Goal: Task Accomplishment & Management: Complete application form

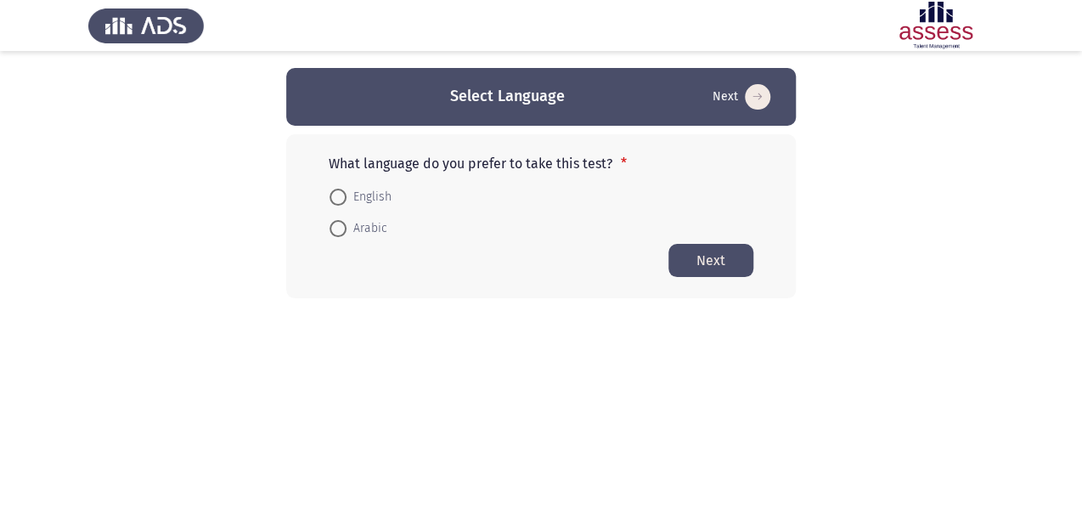
click at [348, 228] on span "Arabic" at bounding box center [367, 228] width 41 height 20
click at [347, 228] on input "Arabic" at bounding box center [338, 228] width 17 height 17
radio input "true"
click at [704, 252] on button "Next" at bounding box center [711, 259] width 85 height 33
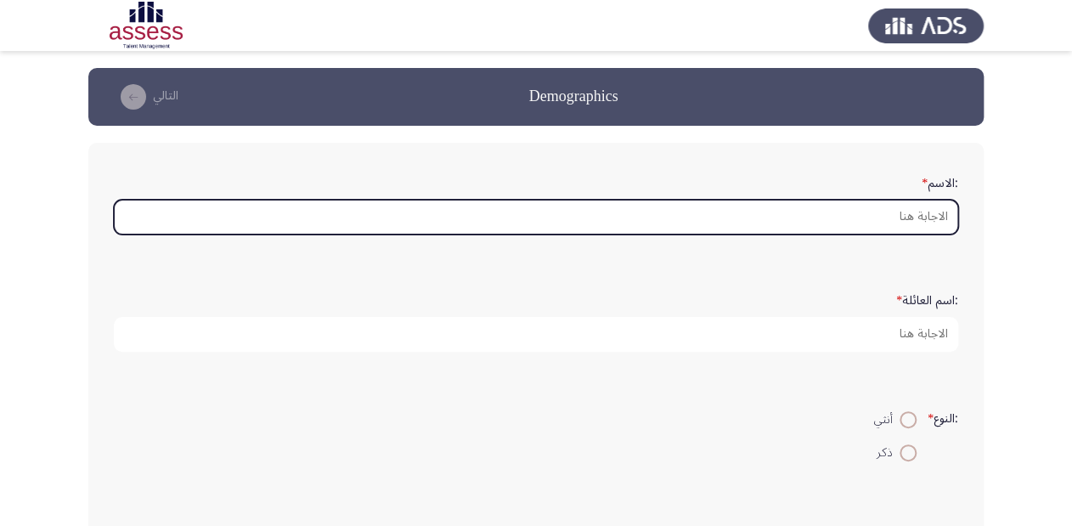
click at [928, 225] on input ":الاسم *" at bounding box center [536, 217] width 845 height 35
type input "H"
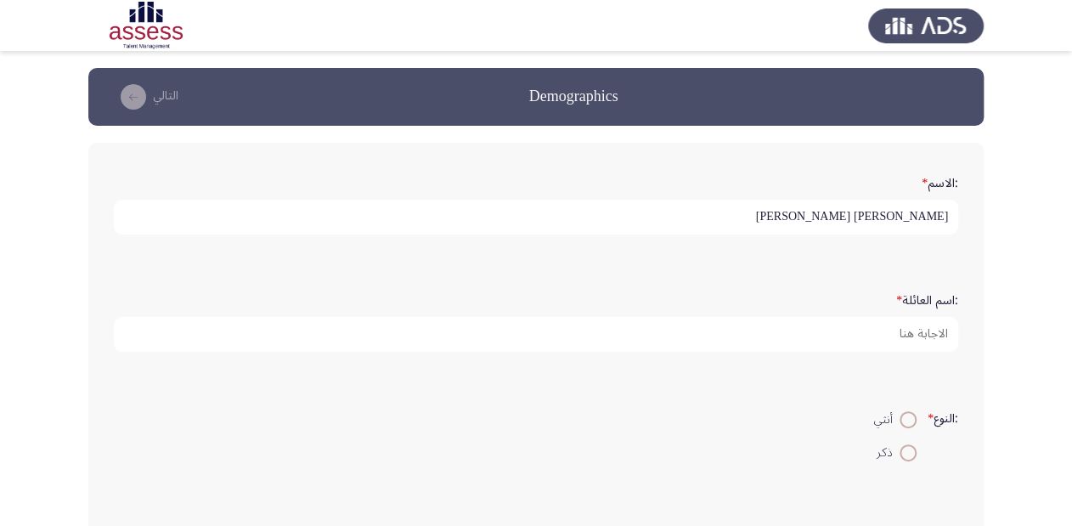
type input "[PERSON_NAME] [PERSON_NAME]"
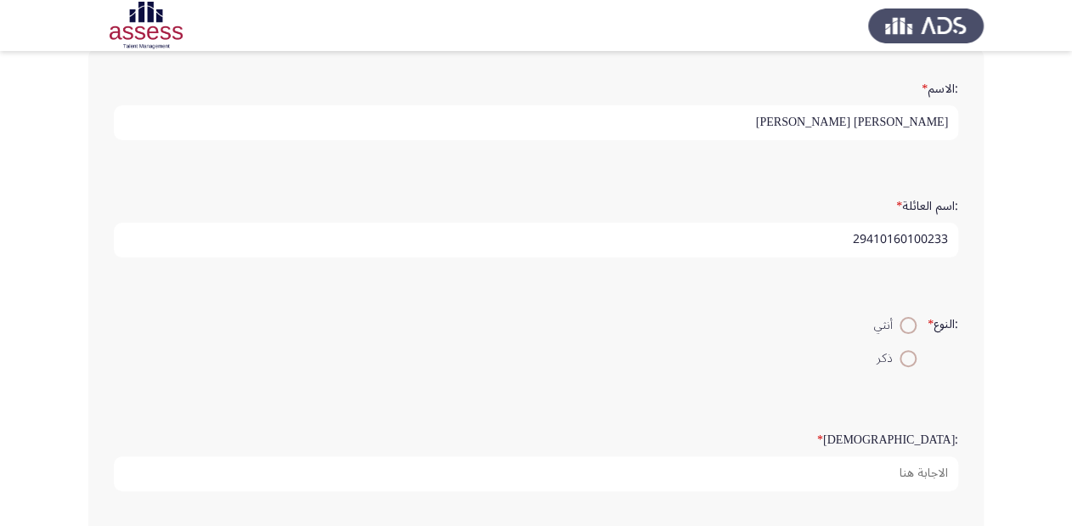
scroll to position [136, 0]
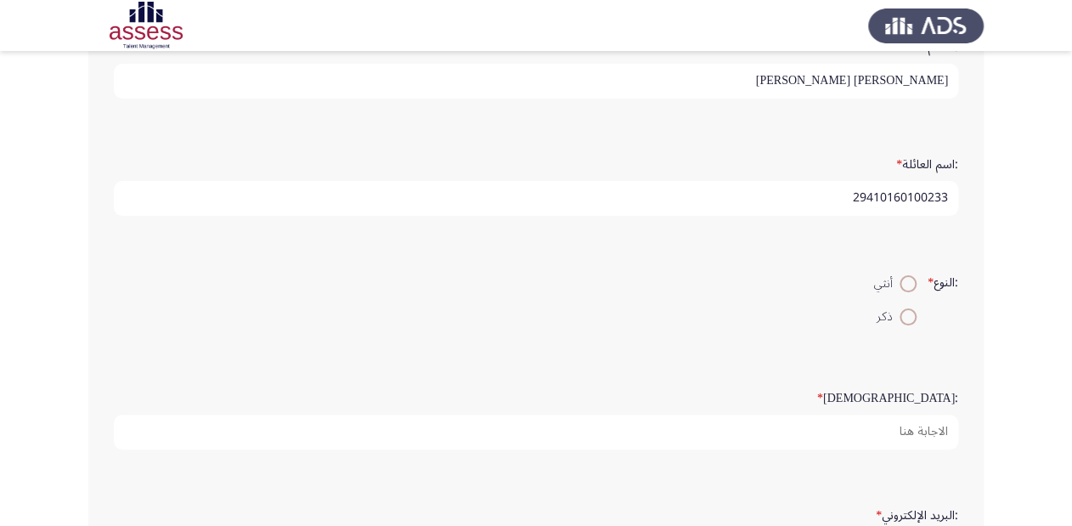
type input "29410160100233"
click at [909, 319] on span at bounding box center [908, 316] width 17 height 17
click at [909, 319] on input "ذكر" at bounding box center [908, 316] width 17 height 17
radio input "true"
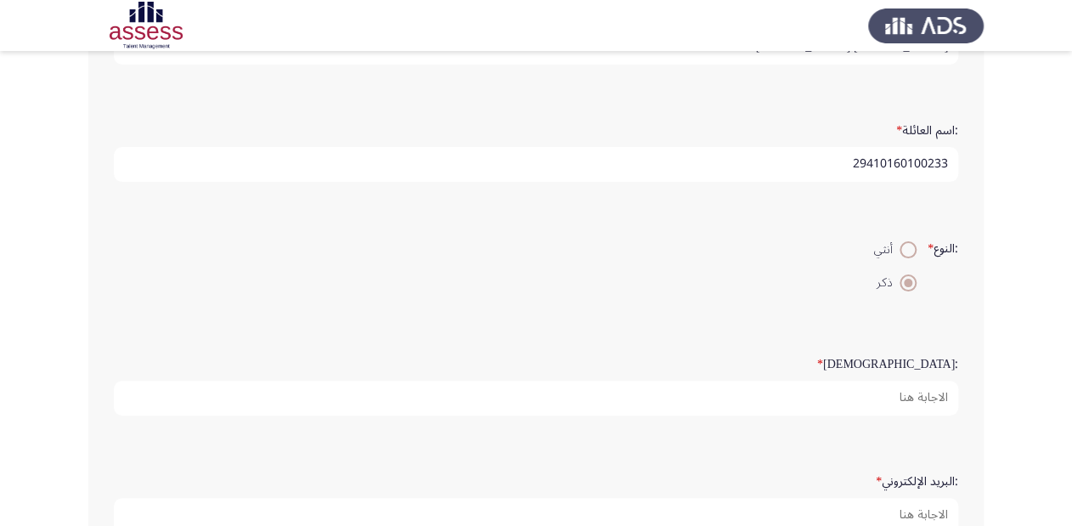
scroll to position [204, 0]
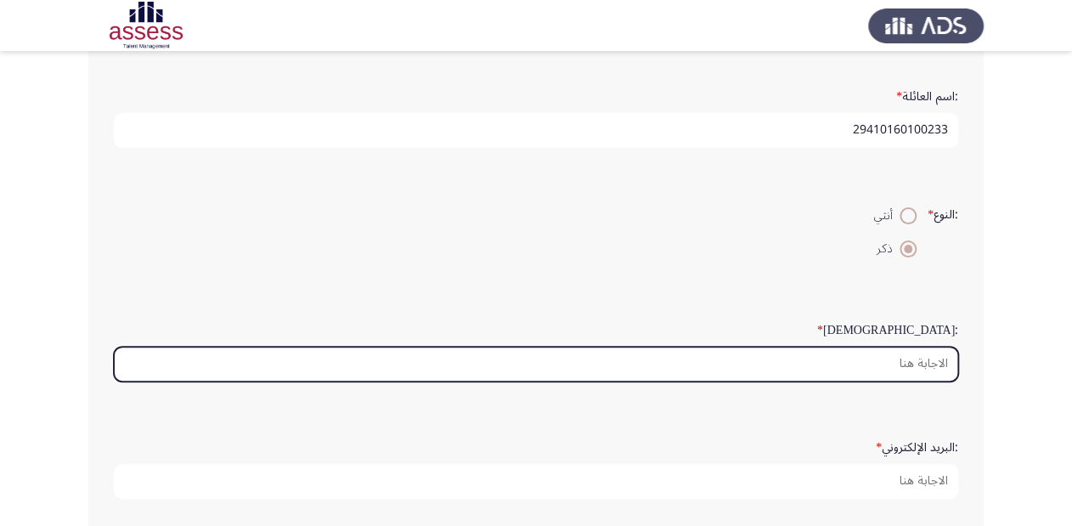
click at [917, 360] on input ":السن *" at bounding box center [536, 364] width 845 height 35
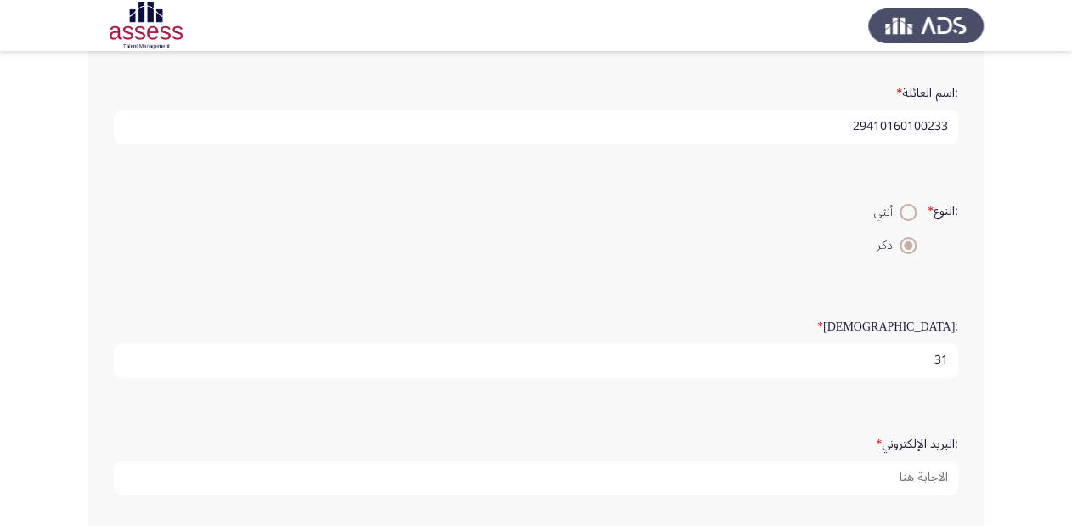
scroll to position [272, 0]
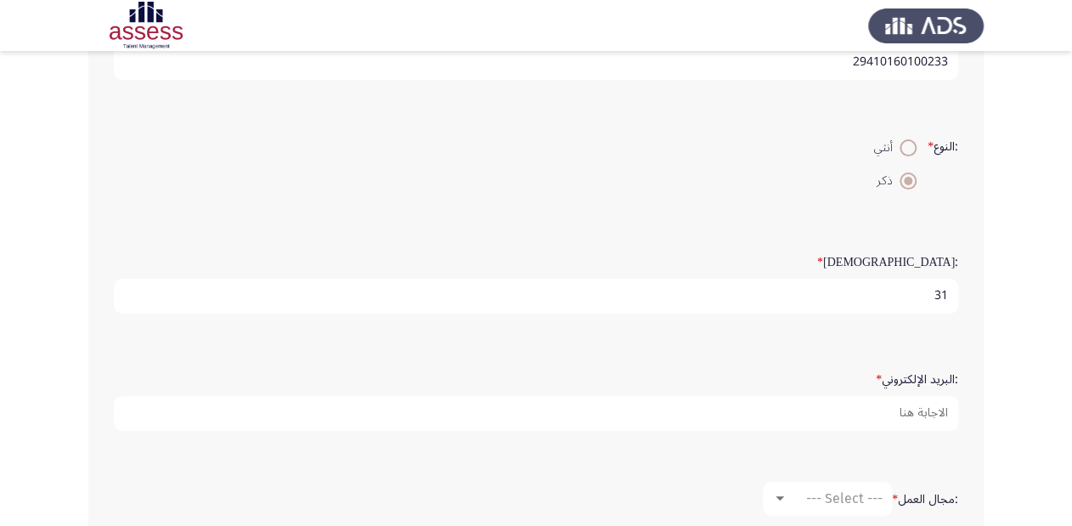
type input "31"
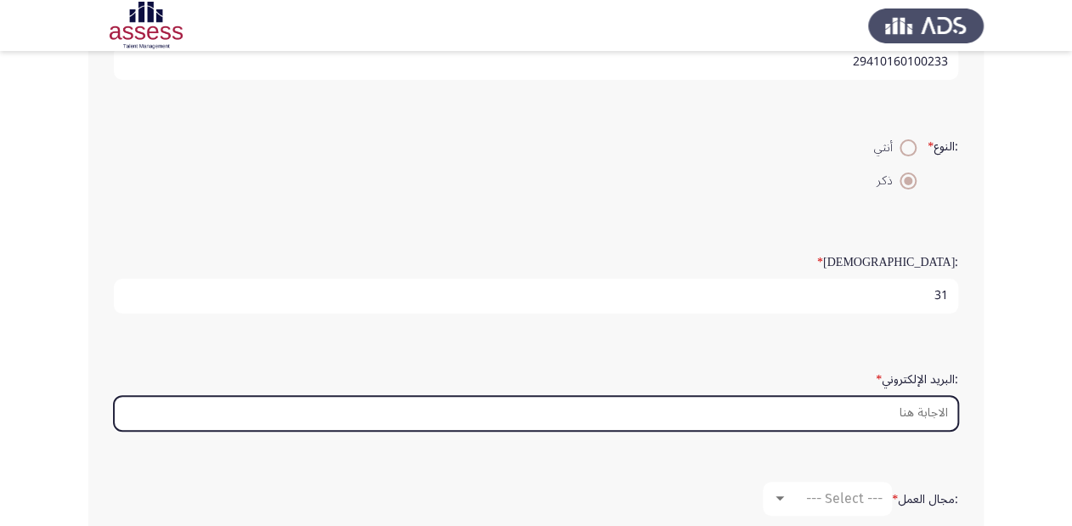
click at [917, 415] on input ":البريد الإلكتروني *" at bounding box center [536, 413] width 845 height 35
type input "ش"
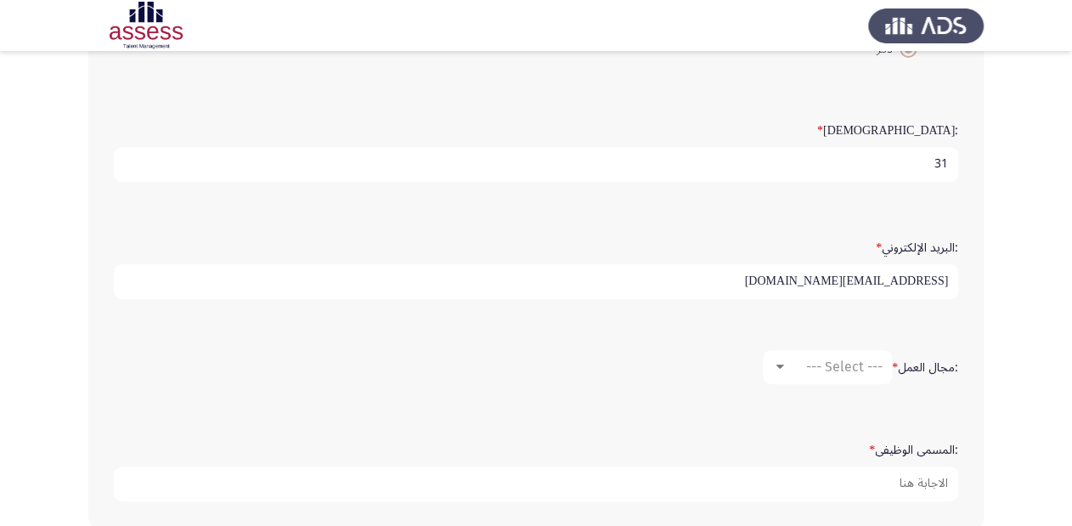
scroll to position [408, 0]
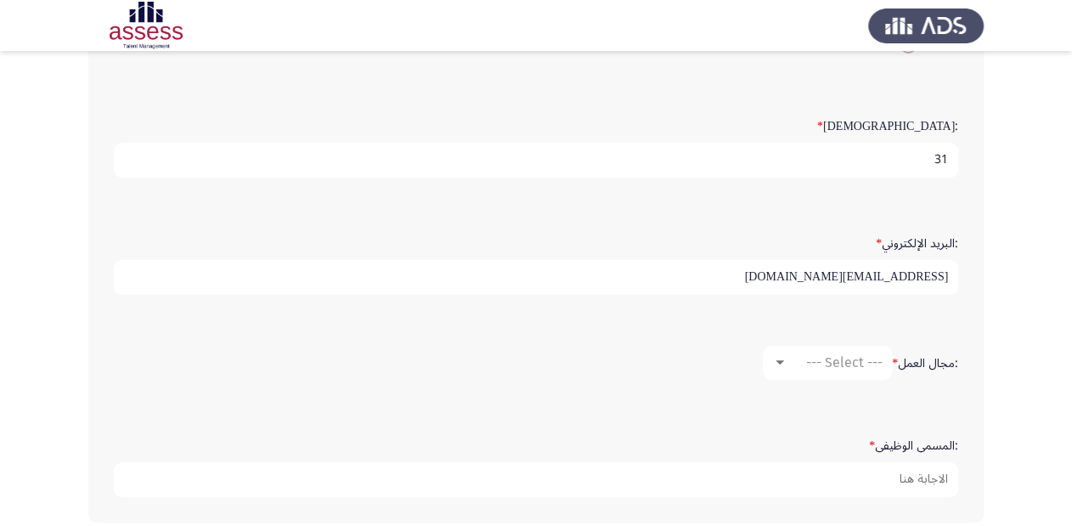
type input "[EMAIL_ADDRESS][DOMAIN_NAME]"
click at [797, 357] on div "--- Select ---" at bounding box center [835, 362] width 95 height 16
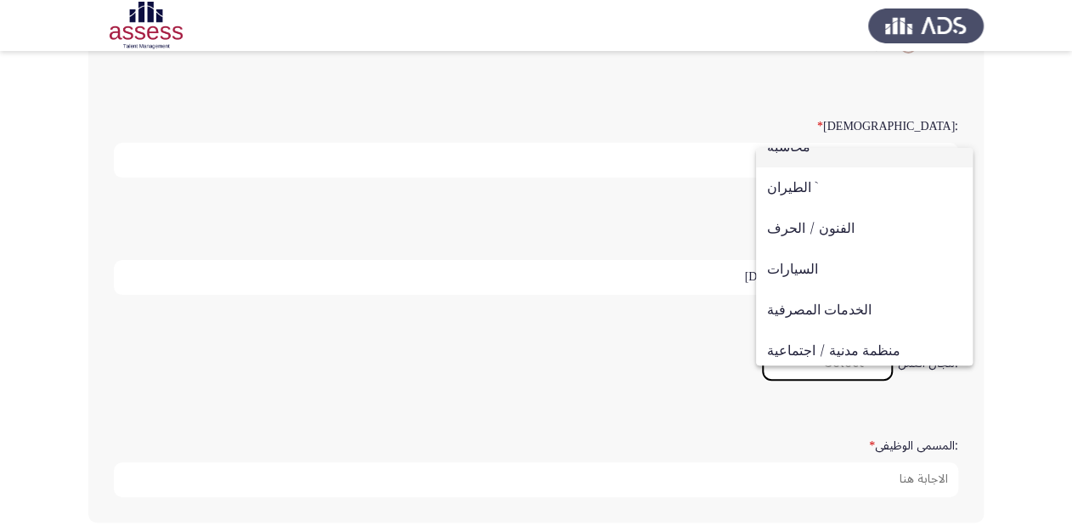
scroll to position [14, 0]
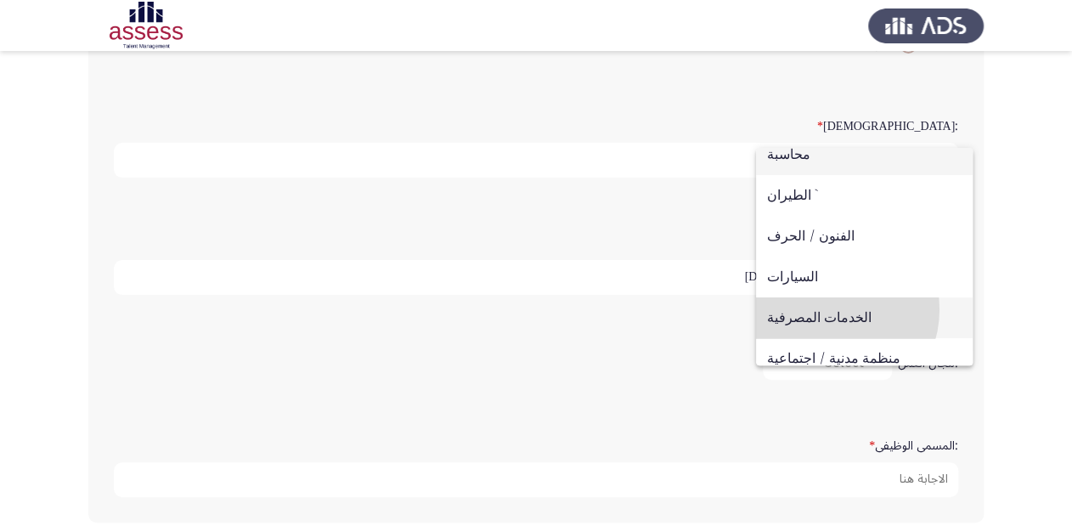
click at [824, 309] on span "الخدمات المصرفية" at bounding box center [864, 317] width 195 height 41
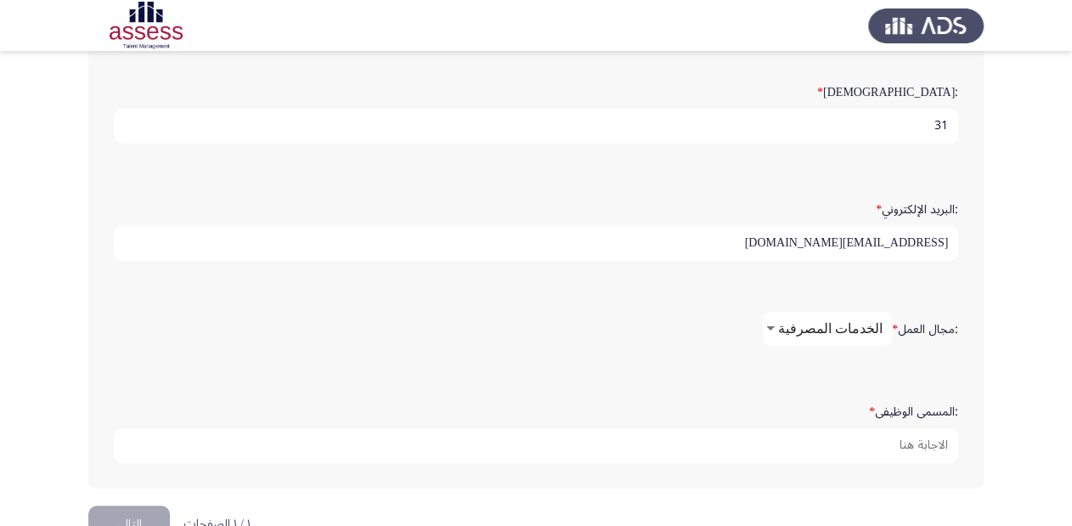
scroll to position [476, 0]
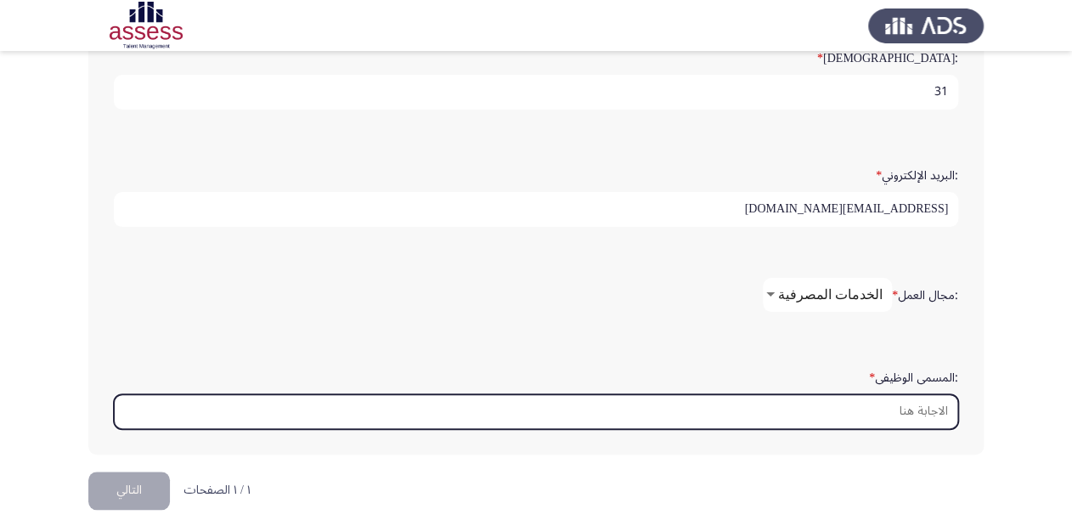
click at [931, 404] on input ":المسمى الوظيفى *" at bounding box center [536, 411] width 845 height 35
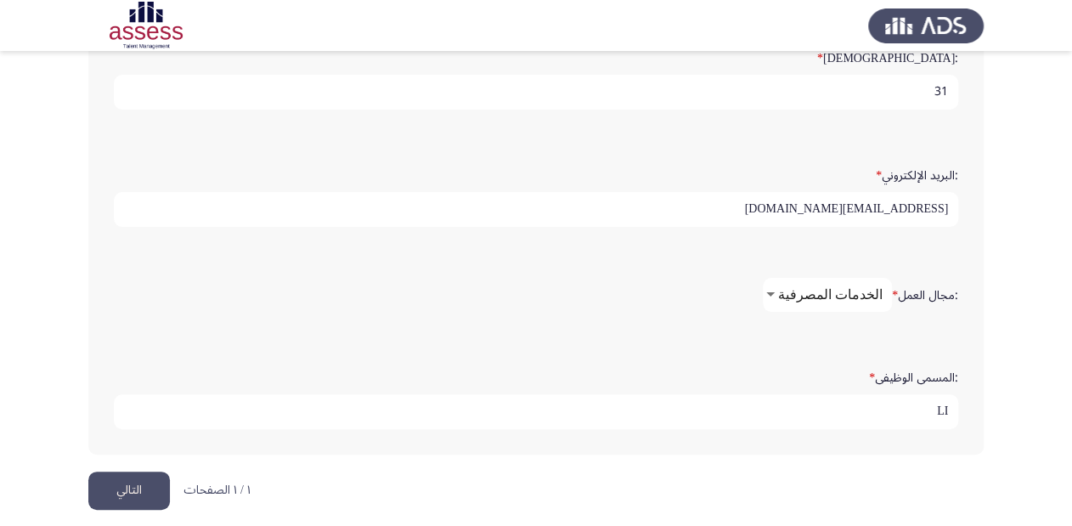
type input "L"
type input "مهندس (ب)"
click at [768, 290] on mat-select "الخدمات المصرفية" at bounding box center [827, 295] width 129 height 34
click at [778, 288] on div at bounding box center [770, 295] width 15 height 14
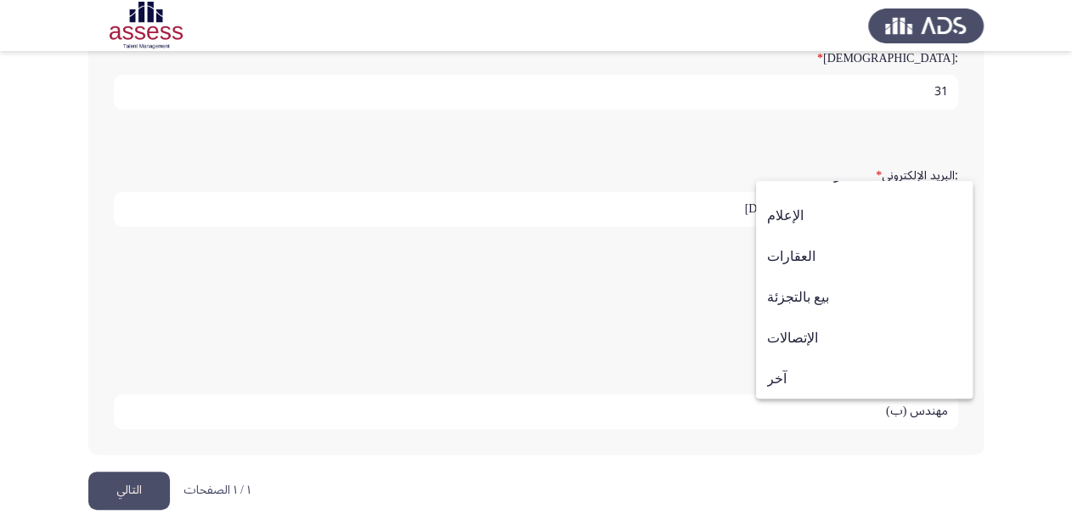
scroll to position [557, 0]
click at [780, 378] on span "آخر" at bounding box center [864, 378] width 195 height 41
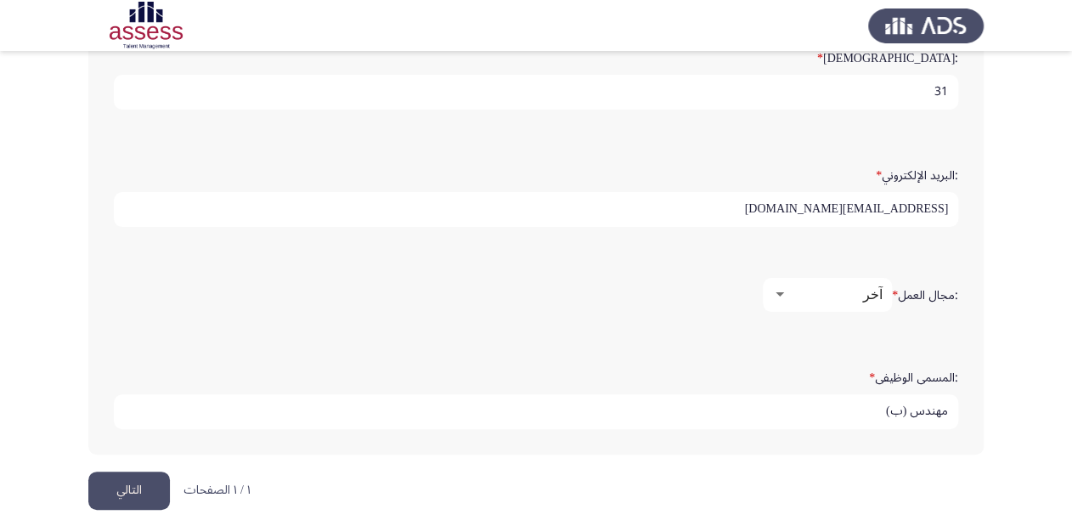
click at [783, 289] on div at bounding box center [779, 295] width 15 height 14
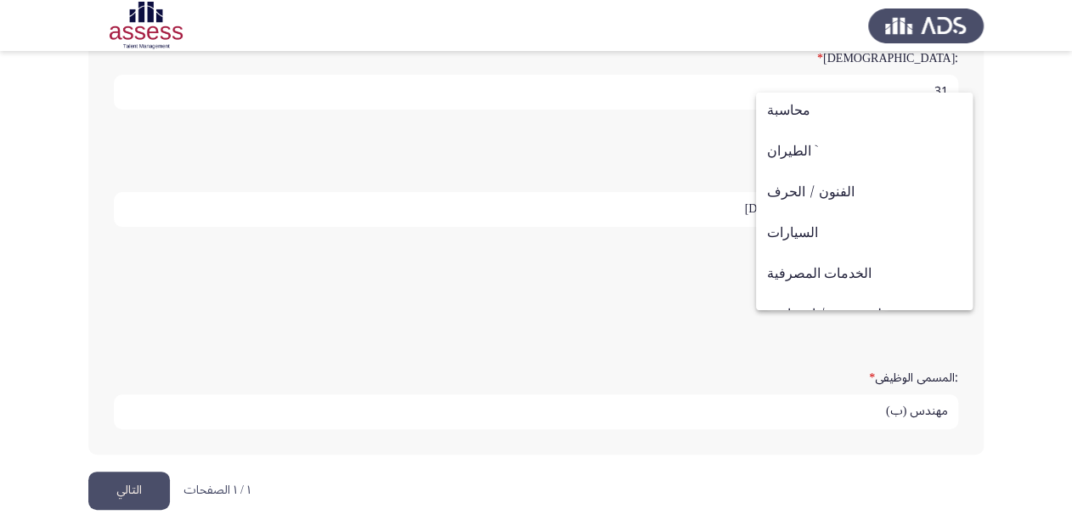
scroll to position [0, 0]
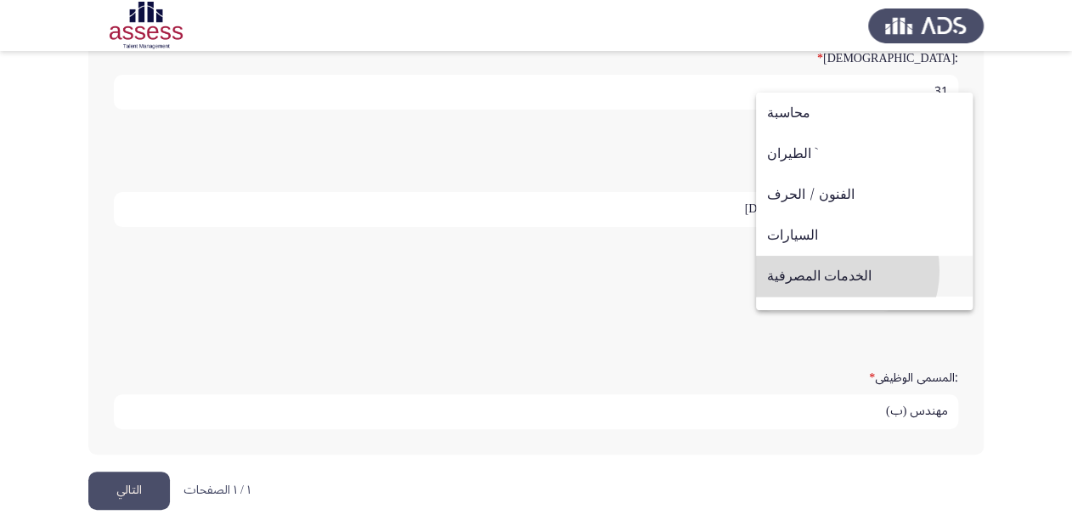
click at [833, 270] on span "الخدمات المصرفية" at bounding box center [864, 276] width 195 height 41
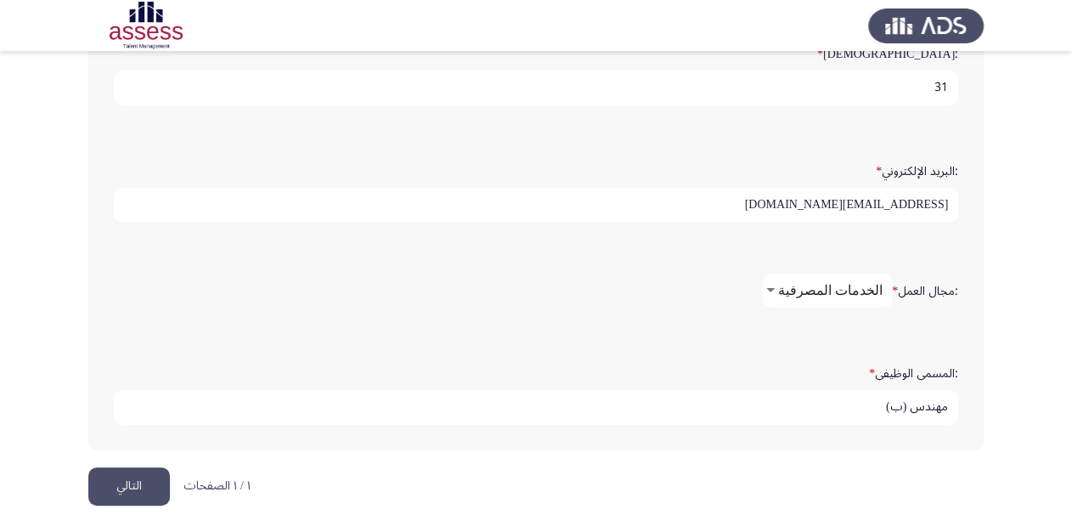
scroll to position [483, 0]
click at [838, 198] on input "[EMAIL_ADDRESS][DOMAIN_NAME]" at bounding box center [536, 202] width 845 height 35
type input "[EMAIL_ADDRESS][DOMAIN_NAME]"
click at [122, 501] on html "Demographics التالي :الاسم * [PERSON_NAME] [PERSON_NAME] :اسم العائلة * 2941016…" at bounding box center [536, 24] width 1072 height 1015
click at [127, 472] on button "التالي" at bounding box center [129, 484] width 82 height 38
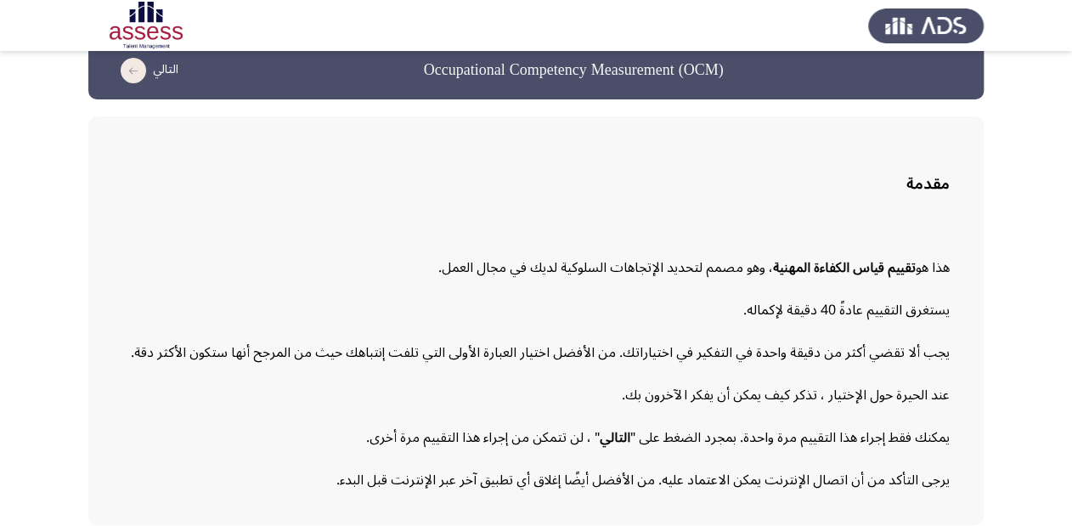
scroll to position [94, 0]
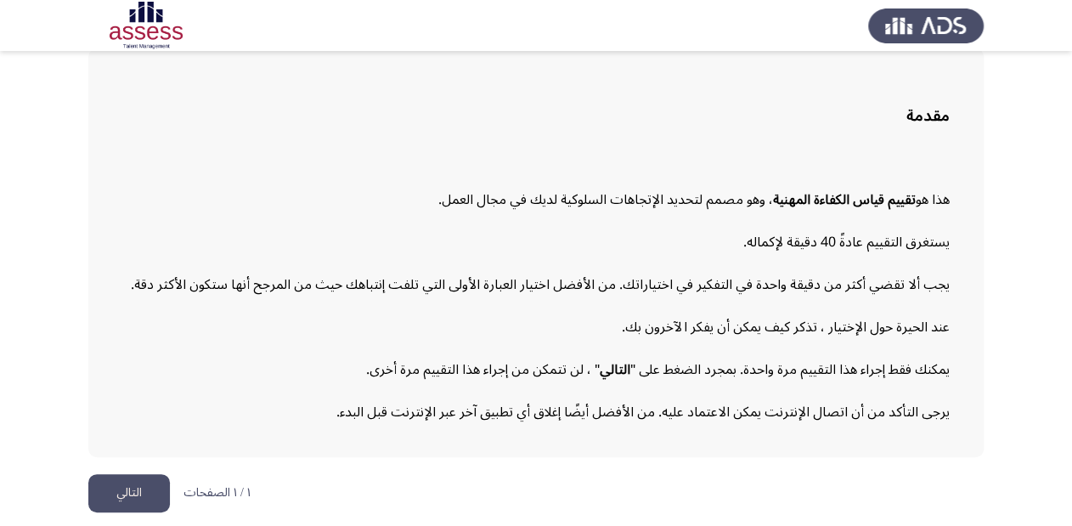
click at [139, 496] on button "التالي" at bounding box center [129, 493] width 82 height 38
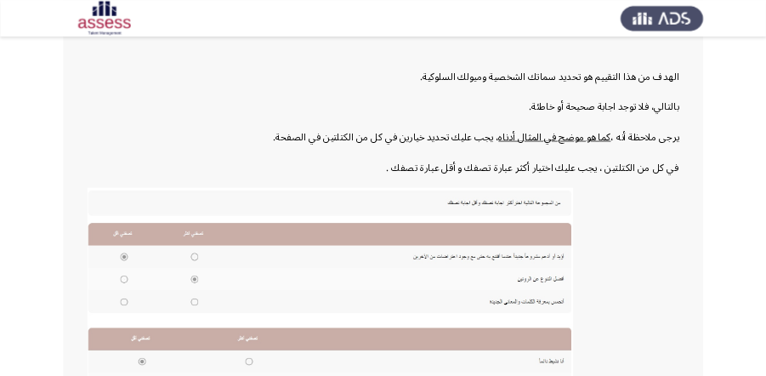
scroll to position [204, 0]
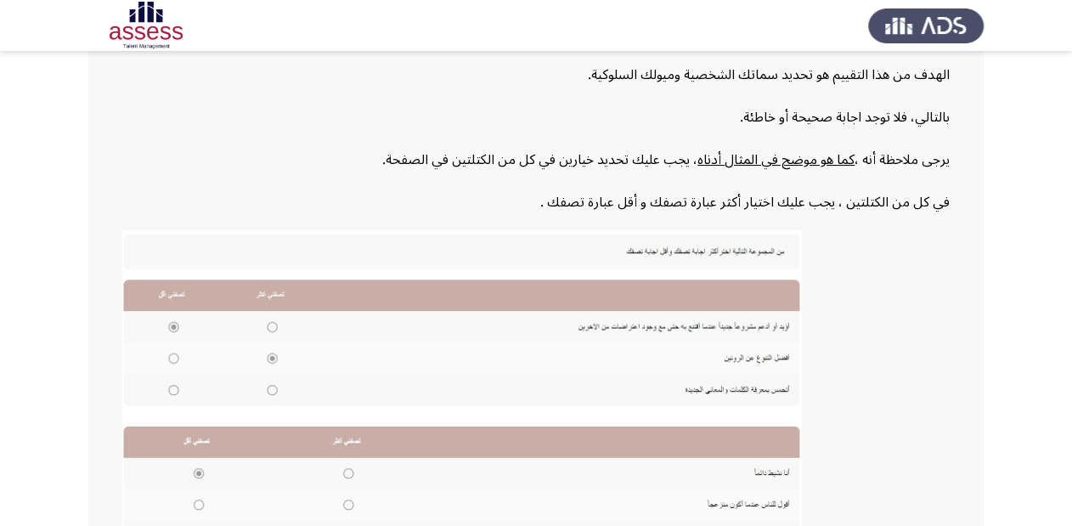
click at [791, 330] on img at bounding box center [462, 392] width 680 height 325
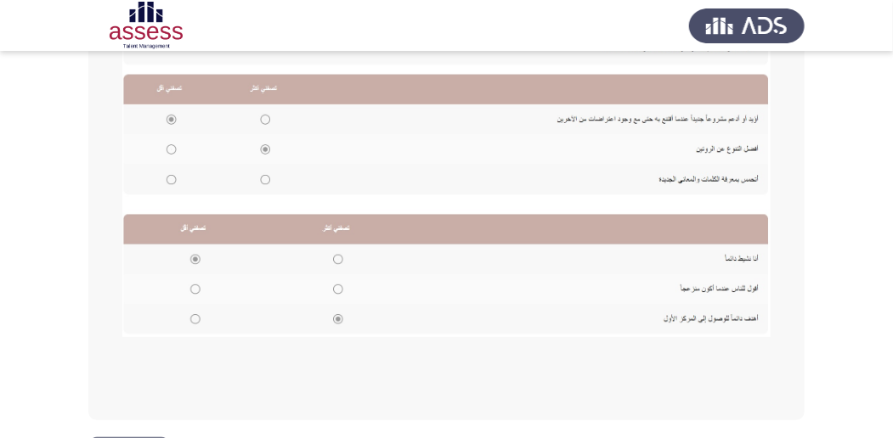
scroll to position [461, 0]
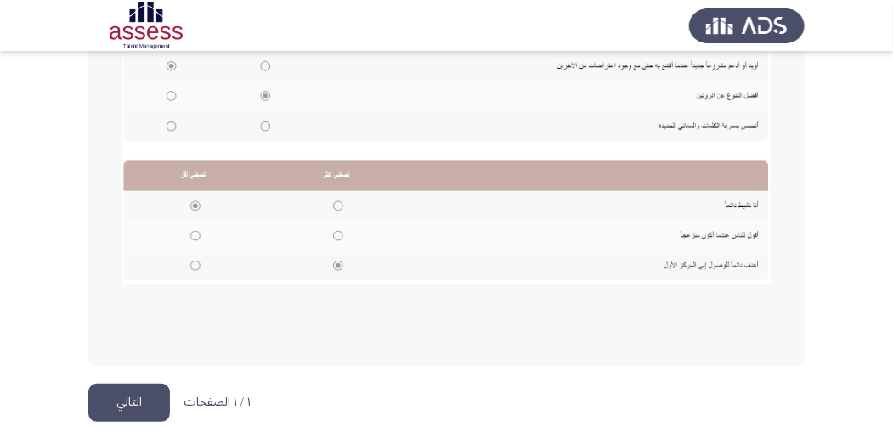
click at [151, 388] on button "التالي" at bounding box center [129, 403] width 82 height 38
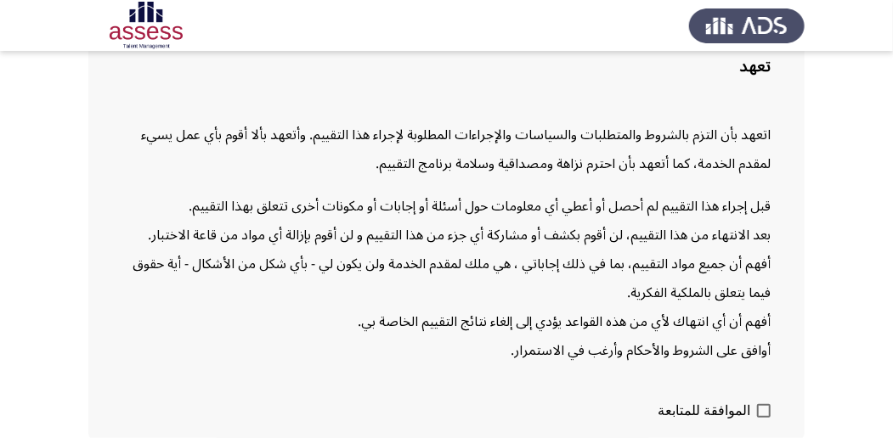
scroll to position [219, 0]
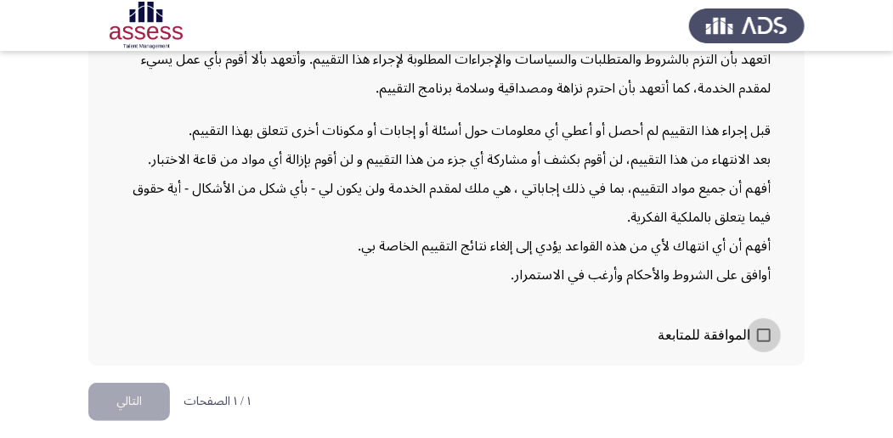
click at [763, 332] on span at bounding box center [764, 336] width 14 height 14
click at [763, 342] on input "الموافقة للمتابعة" at bounding box center [763, 342] width 1 height 1
checkbox input "true"
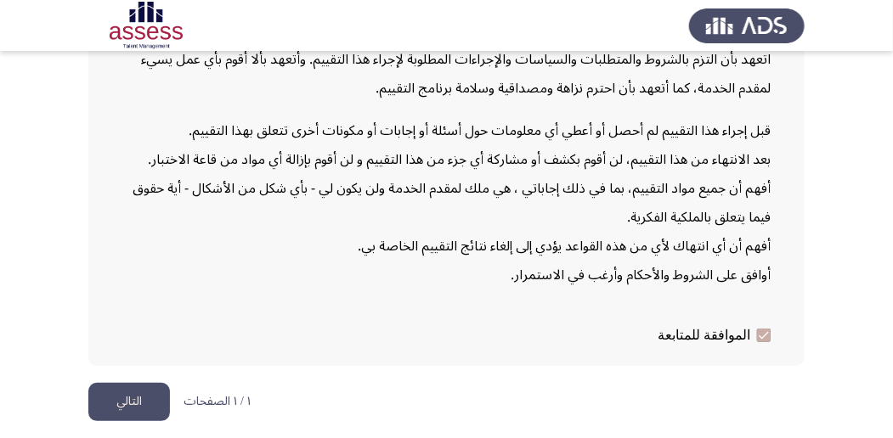
click at [155, 388] on button "التالي" at bounding box center [129, 402] width 82 height 38
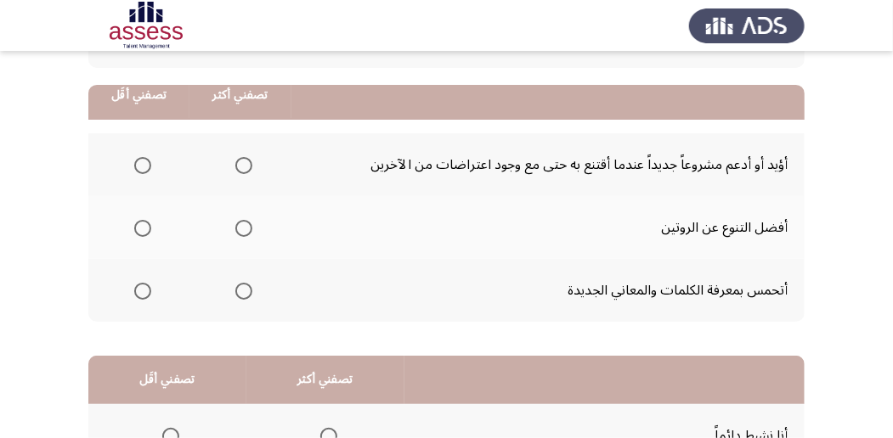
scroll to position [113, 0]
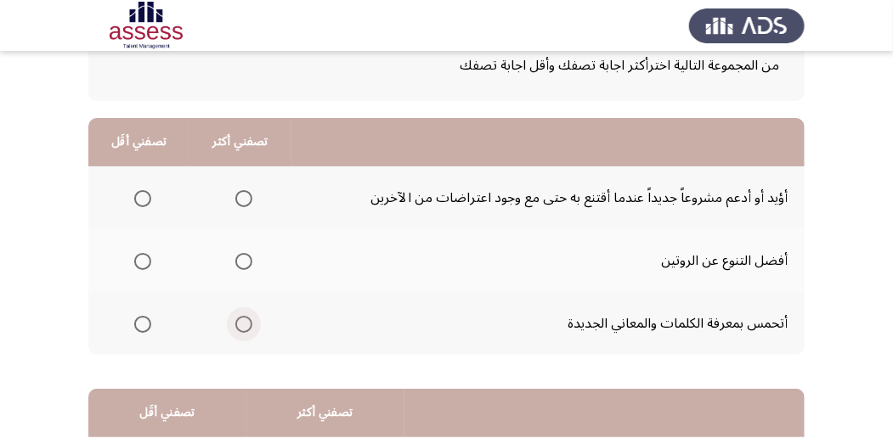
click at [247, 318] on span "Select an option" at bounding box center [243, 324] width 17 height 17
click at [247, 318] on input "Select an option" at bounding box center [243, 324] width 17 height 17
click at [146, 197] on span "Select an option" at bounding box center [142, 198] width 17 height 17
click at [146, 197] on input "Select an option" at bounding box center [142, 198] width 17 height 17
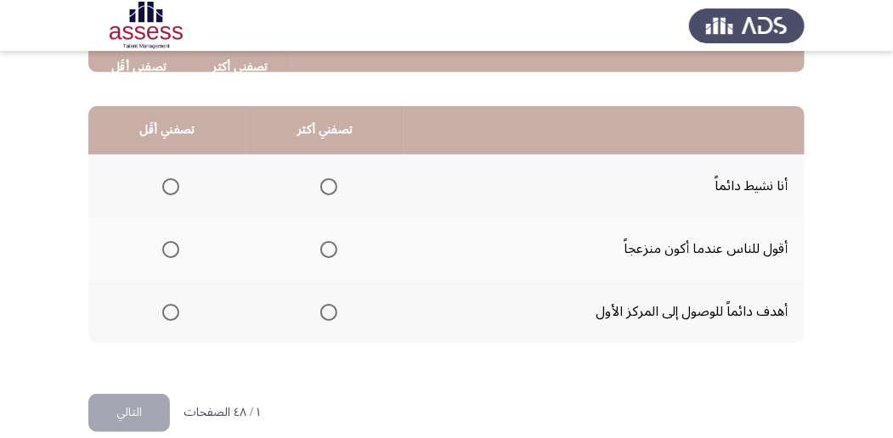
scroll to position [396, 0]
click at [329, 309] on span "Select an option" at bounding box center [328, 312] width 17 height 17
click at [329, 309] on input "Select an option" at bounding box center [328, 312] width 17 height 17
click at [164, 246] on span "Select an option" at bounding box center [170, 249] width 17 height 17
click at [164, 246] on input "Select an option" at bounding box center [170, 249] width 17 height 17
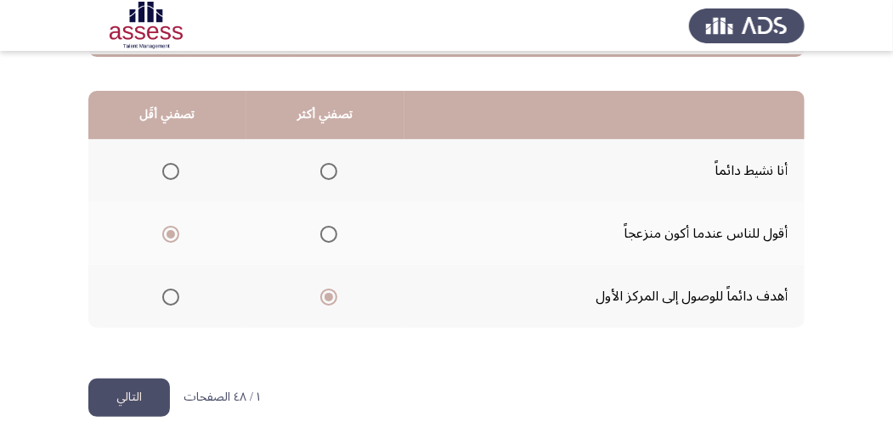
scroll to position [420, 0]
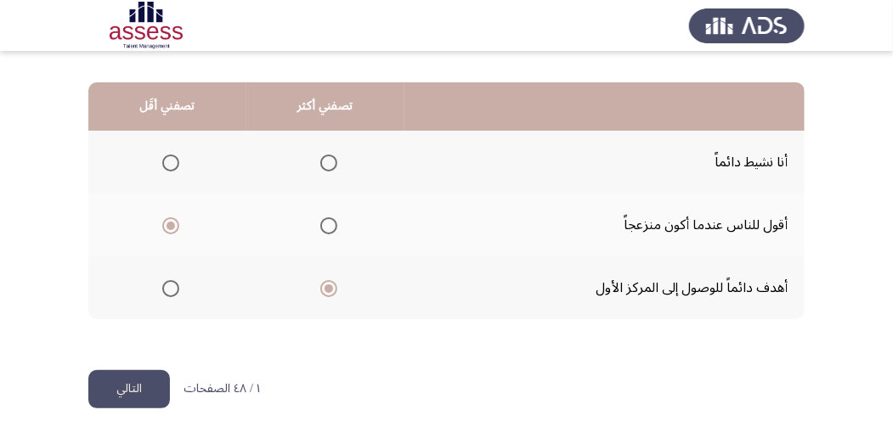
click at [124, 396] on button "التالي" at bounding box center [129, 389] width 82 height 38
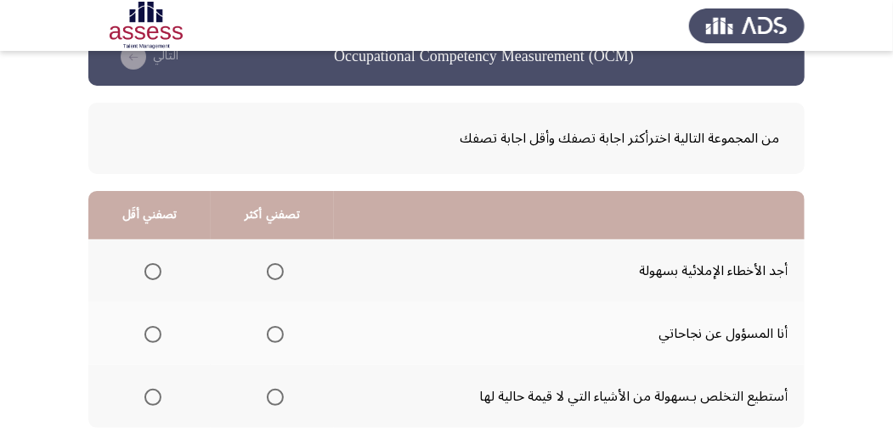
scroll to position [113, 0]
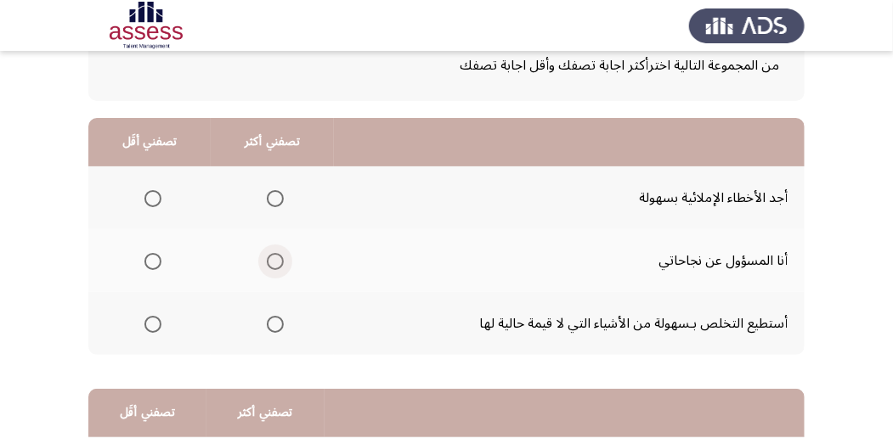
click at [278, 267] on span "Select an option" at bounding box center [275, 261] width 17 height 17
click at [278, 267] on input "Select an option" at bounding box center [275, 261] width 17 height 17
click at [158, 199] on span "Select an option" at bounding box center [152, 198] width 17 height 17
click at [158, 199] on input "Select an option" at bounding box center [152, 198] width 17 height 17
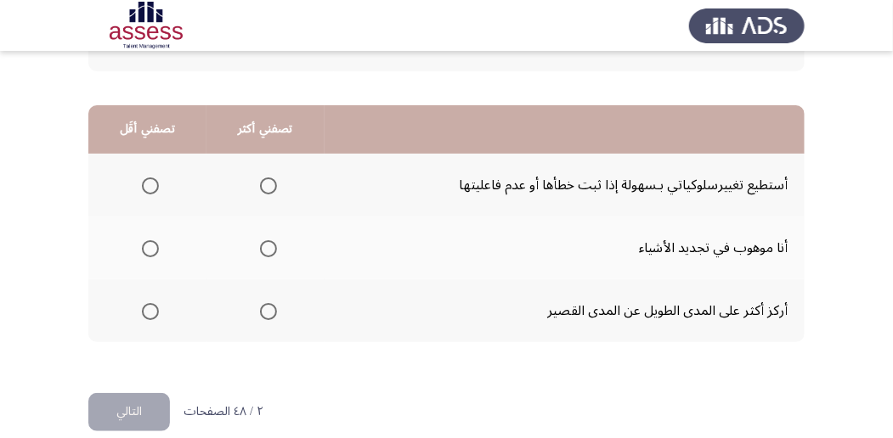
scroll to position [420, 0]
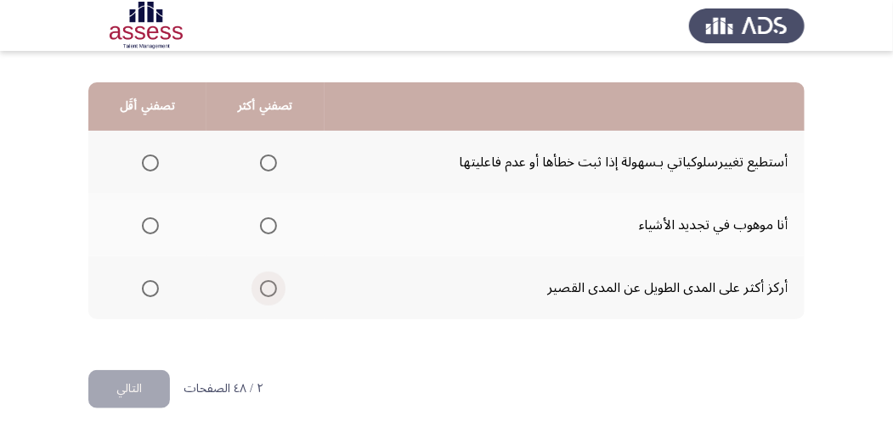
click at [269, 286] on span "Select an option" at bounding box center [268, 288] width 17 height 17
click at [269, 286] on input "Select an option" at bounding box center [268, 288] width 17 height 17
click at [150, 165] on span "Select an option" at bounding box center [150, 163] width 17 height 17
click at [150, 165] on input "Select an option" at bounding box center [150, 163] width 17 height 17
click at [126, 380] on button "التالي" at bounding box center [129, 389] width 82 height 38
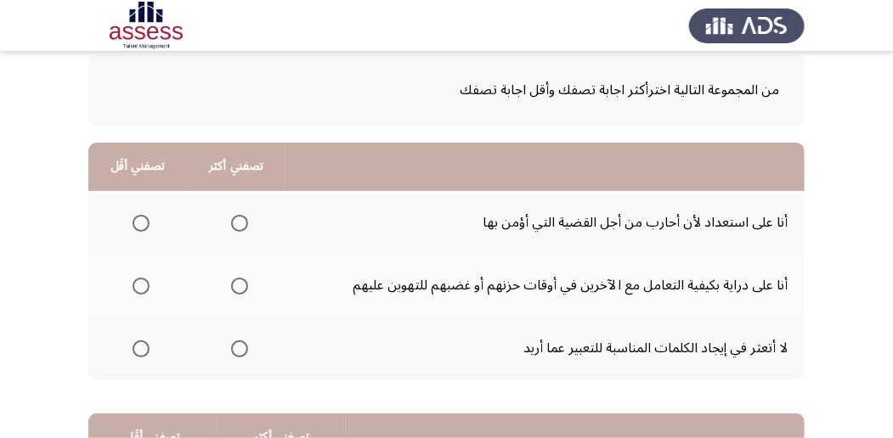
scroll to position [113, 0]
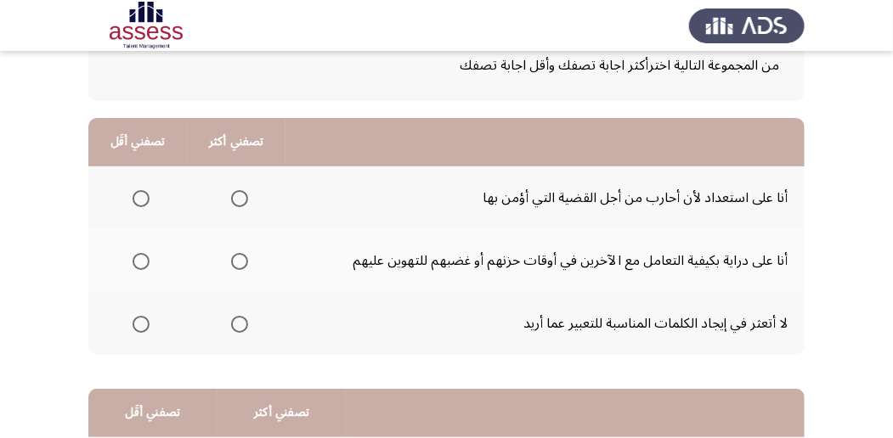
click at [140, 264] on span "Select an option" at bounding box center [141, 261] width 17 height 17
click at [140, 264] on input "Select an option" at bounding box center [141, 261] width 17 height 17
click at [240, 196] on span "Select an option" at bounding box center [239, 198] width 17 height 17
click at [240, 196] on input "Select an option" at bounding box center [239, 198] width 17 height 17
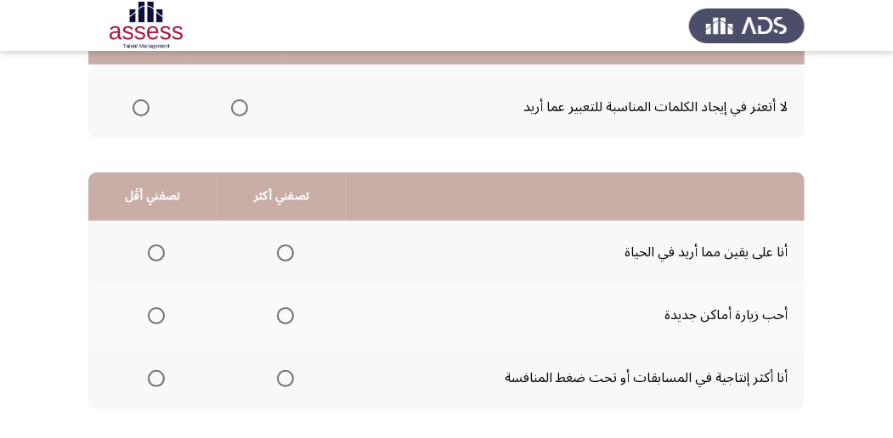
scroll to position [340, 0]
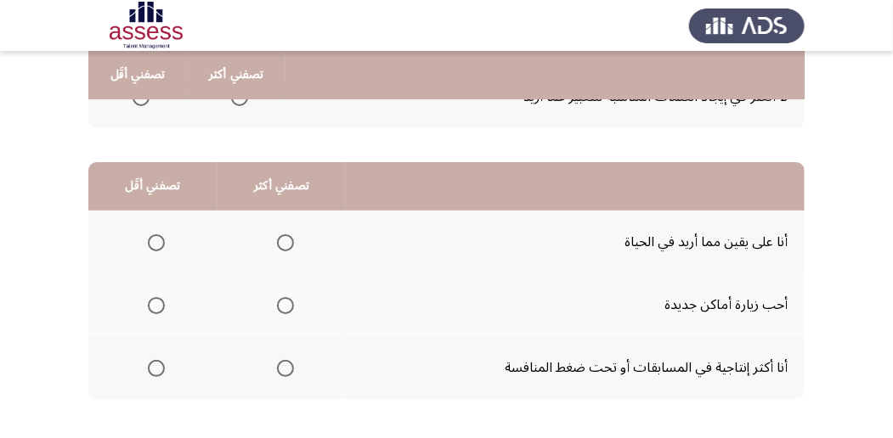
click at [282, 364] on span "Select an option" at bounding box center [285, 368] width 17 height 17
click at [282, 364] on input "Select an option" at bounding box center [285, 368] width 17 height 17
click at [287, 304] on span "Select an option" at bounding box center [285, 305] width 17 height 17
click at [287, 304] on input "Select an option" at bounding box center [285, 305] width 17 height 17
click at [153, 365] on span "Select an option" at bounding box center [156, 368] width 17 height 17
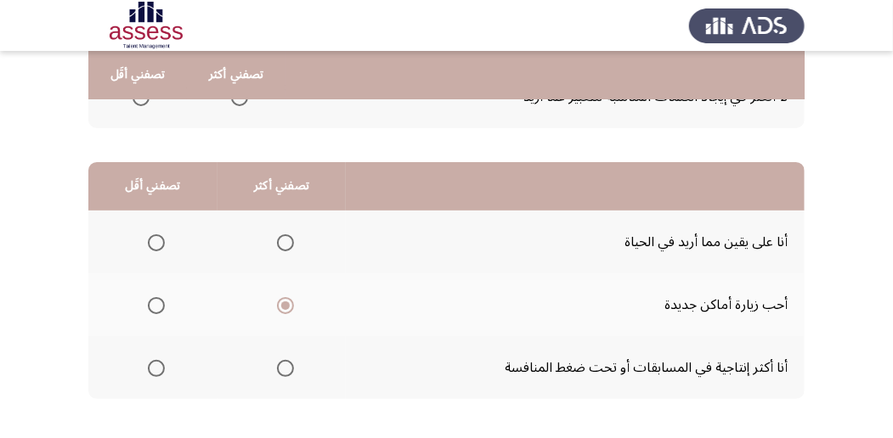
click at [153, 365] on input "Select an option" at bounding box center [156, 368] width 17 height 17
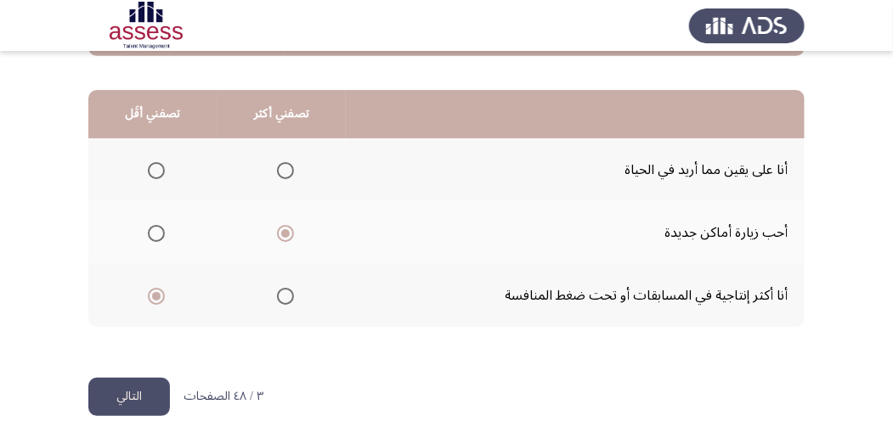
scroll to position [420, 0]
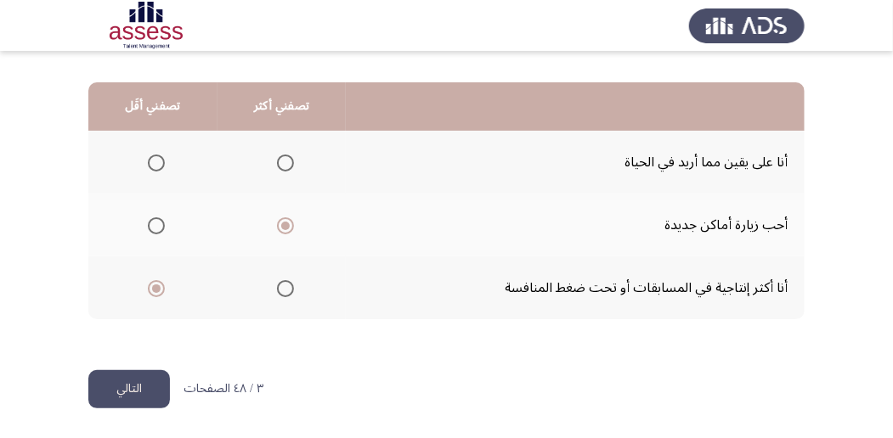
click at [116, 386] on button "التالي" at bounding box center [129, 389] width 82 height 38
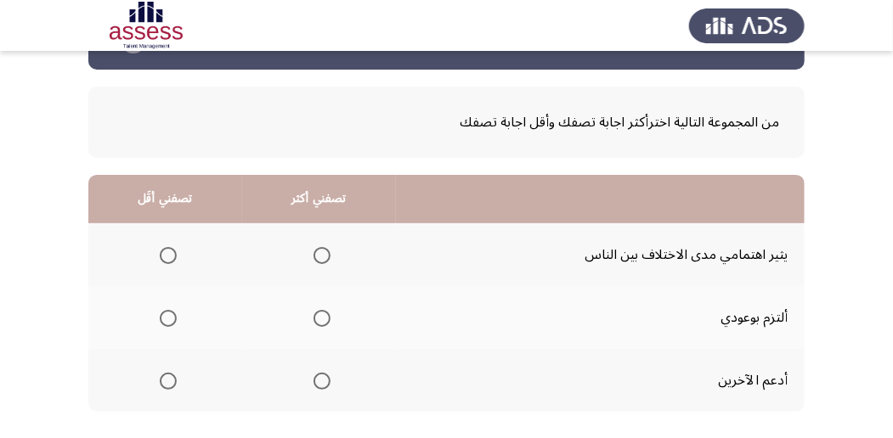
scroll to position [113, 0]
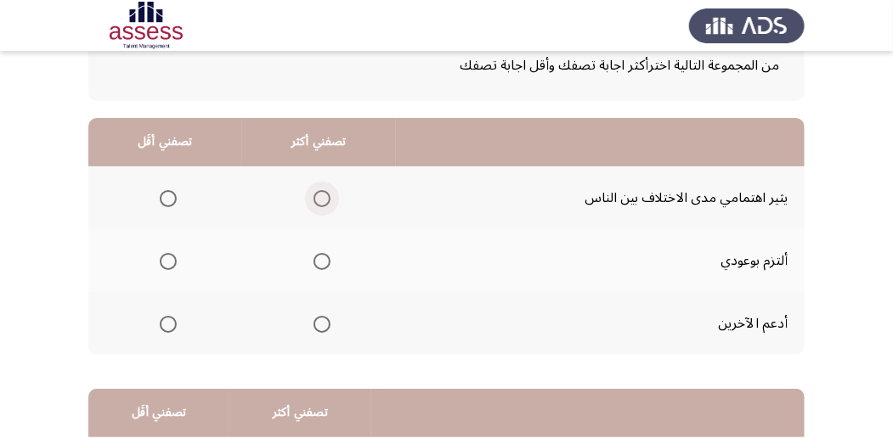
click at [324, 197] on span "Select an option" at bounding box center [322, 198] width 17 height 17
click at [324, 197] on input "Select an option" at bounding box center [322, 198] width 17 height 17
click at [167, 260] on span "Select an option" at bounding box center [168, 261] width 17 height 17
click at [167, 260] on input "Select an option" at bounding box center [168, 261] width 17 height 17
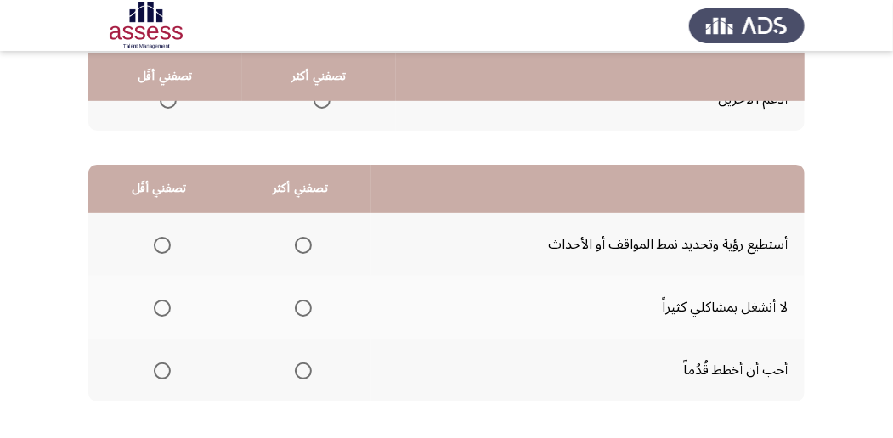
scroll to position [340, 0]
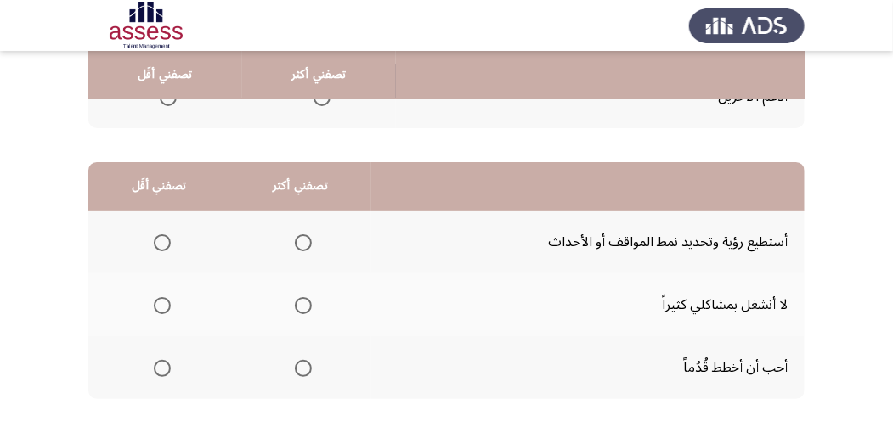
click at [302, 307] on span "Select an option" at bounding box center [303, 305] width 17 height 17
click at [302, 307] on input "Select an option" at bounding box center [303, 305] width 17 height 17
click at [163, 237] on span "Select an option" at bounding box center [162, 243] width 17 height 17
click at [163, 237] on input "Select an option" at bounding box center [162, 243] width 17 height 17
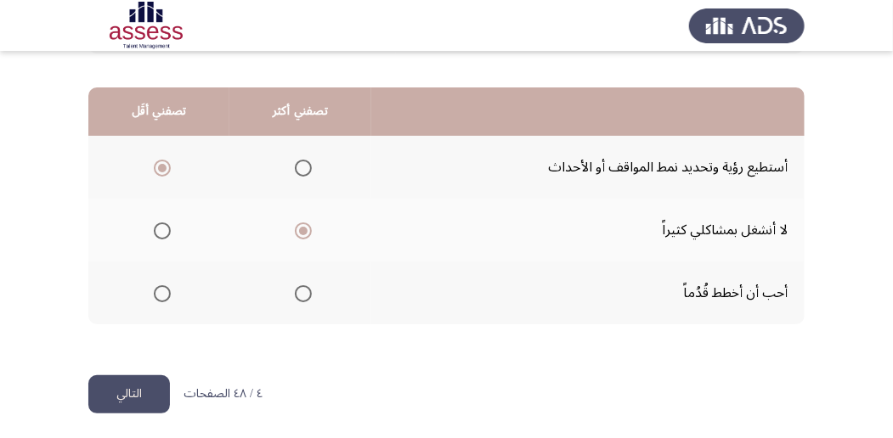
scroll to position [420, 0]
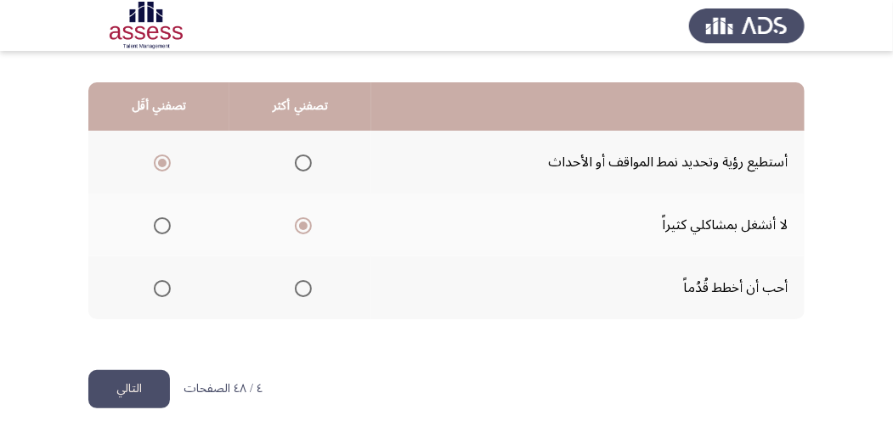
click at [114, 392] on button "التالي" at bounding box center [129, 389] width 82 height 38
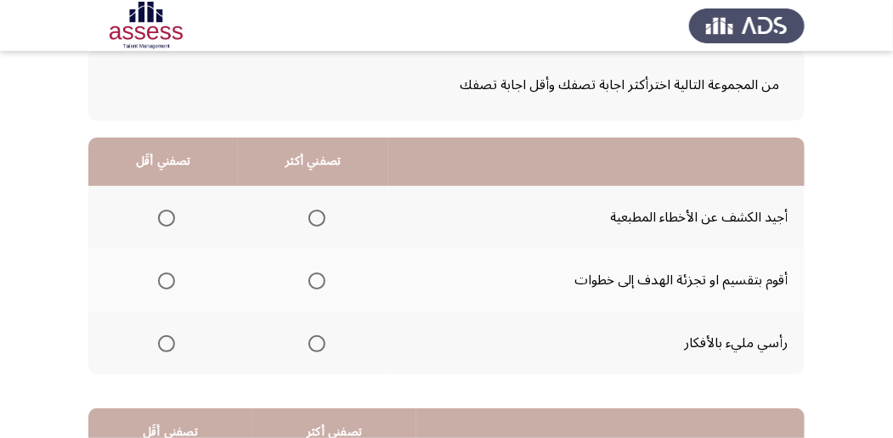
scroll to position [113, 0]
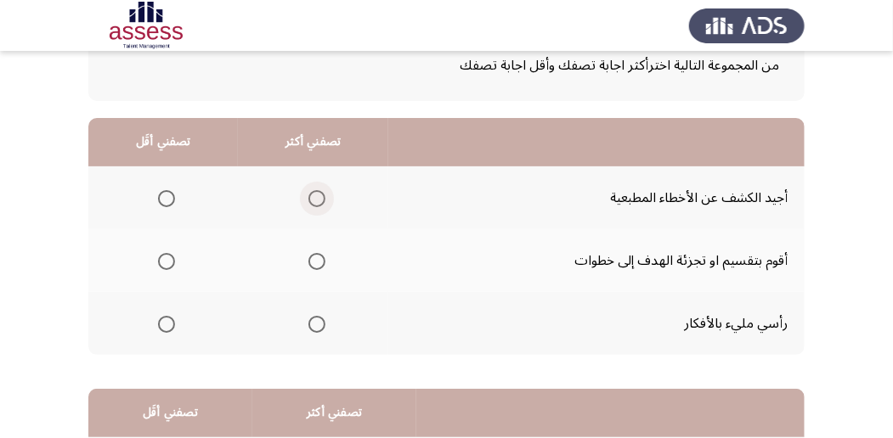
click at [308, 194] on span "Select an option" at bounding box center [316, 198] width 17 height 17
click at [308, 194] on input "Select an option" at bounding box center [316, 198] width 17 height 17
click at [169, 331] on span "Select an option" at bounding box center [166, 324] width 17 height 17
click at [169, 331] on input "Select an option" at bounding box center [166, 324] width 17 height 17
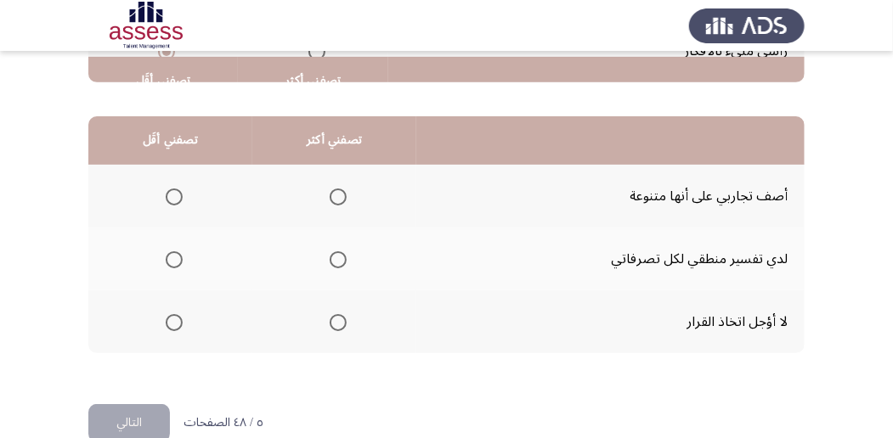
scroll to position [396, 0]
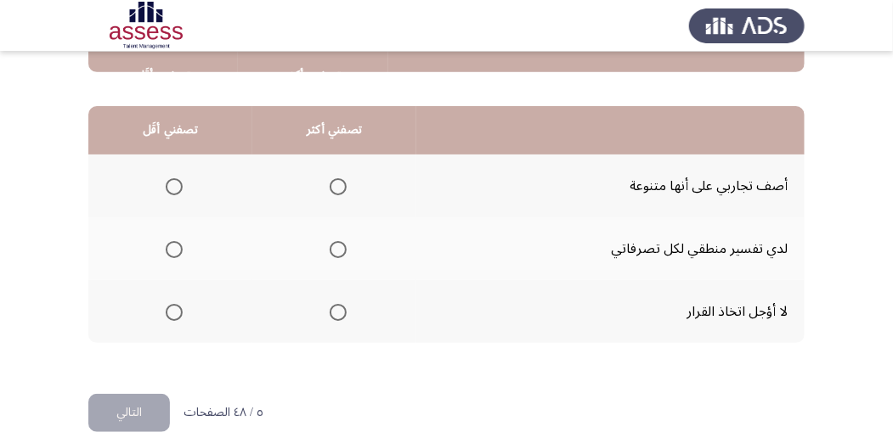
click at [336, 306] on span "Select an option" at bounding box center [338, 312] width 17 height 17
click at [336, 306] on input "Select an option" at bounding box center [338, 312] width 17 height 17
click at [172, 239] on mat-radio-group "Select an option" at bounding box center [171, 249] width 24 height 29
click at [175, 255] on span "Select an option" at bounding box center [174, 249] width 17 height 17
click at [175, 255] on input "Select an option" at bounding box center [174, 249] width 17 height 17
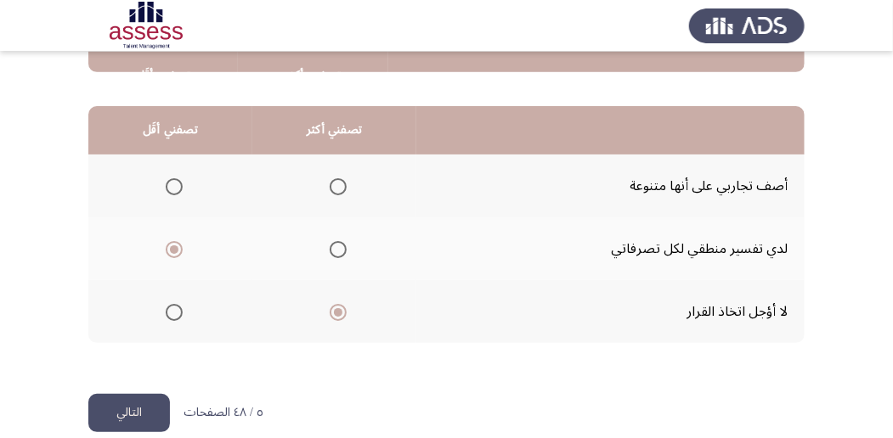
click at [143, 413] on button "التالي" at bounding box center [129, 413] width 82 height 38
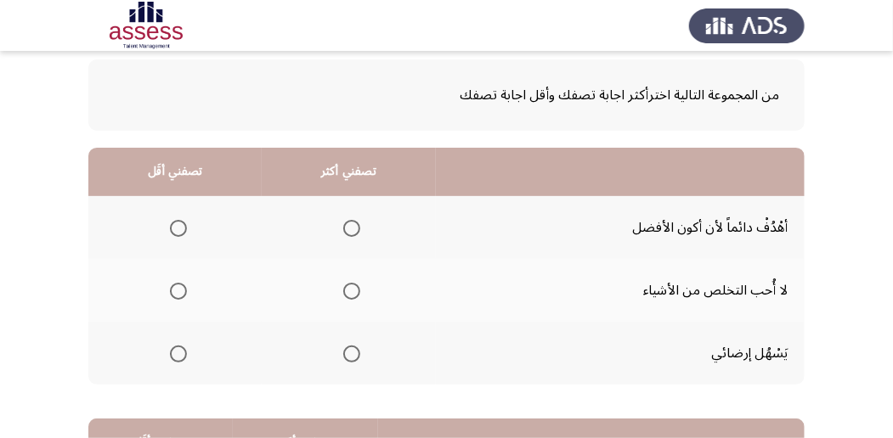
scroll to position [113, 0]
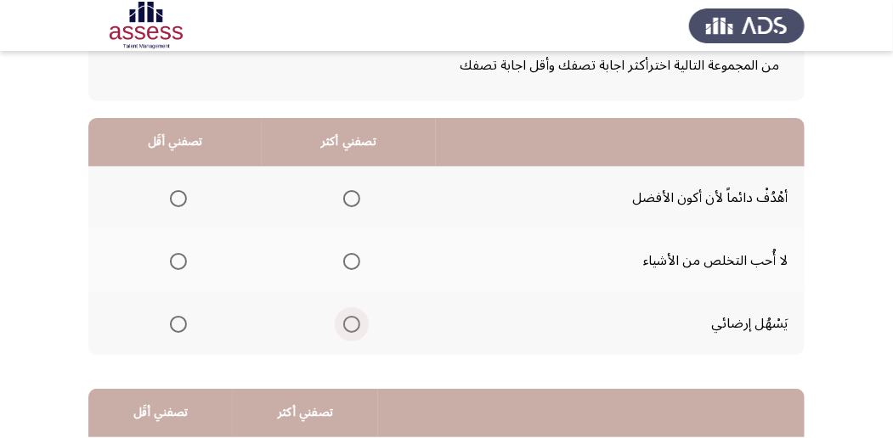
click at [348, 328] on span "Select an option" at bounding box center [351, 324] width 17 height 17
click at [348, 328] on input "Select an option" at bounding box center [351, 324] width 17 height 17
click at [180, 257] on span "Select an option" at bounding box center [178, 261] width 17 height 17
click at [180, 257] on input "Select an option" at bounding box center [178, 261] width 17 height 17
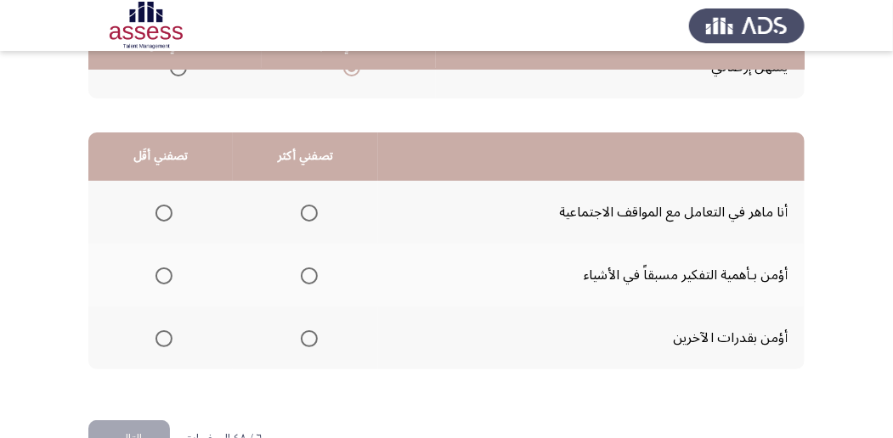
scroll to position [396, 0]
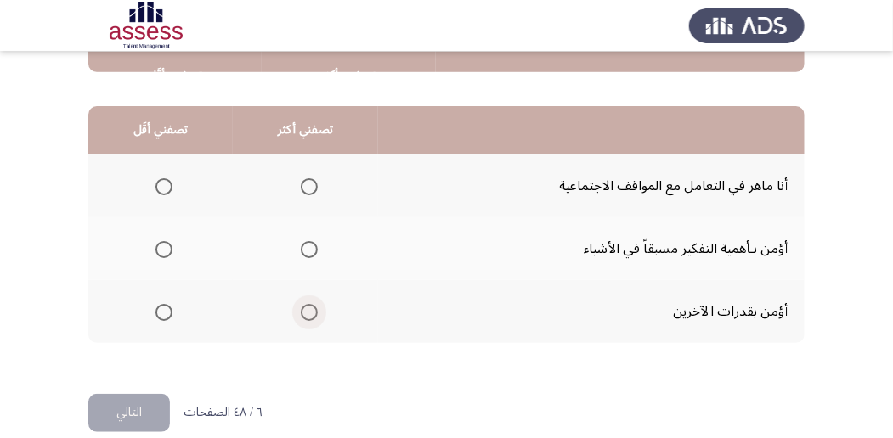
click at [306, 308] on span "Select an option" at bounding box center [309, 312] width 17 height 17
click at [306, 308] on input "Select an option" at bounding box center [309, 312] width 17 height 17
click at [161, 249] on span "Select an option" at bounding box center [163, 249] width 17 height 17
click at [161, 249] on input "Select an option" at bounding box center [163, 249] width 17 height 17
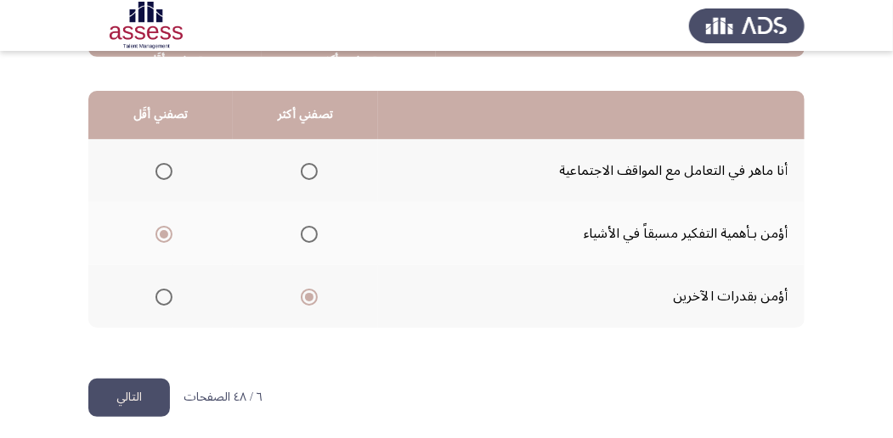
scroll to position [420, 0]
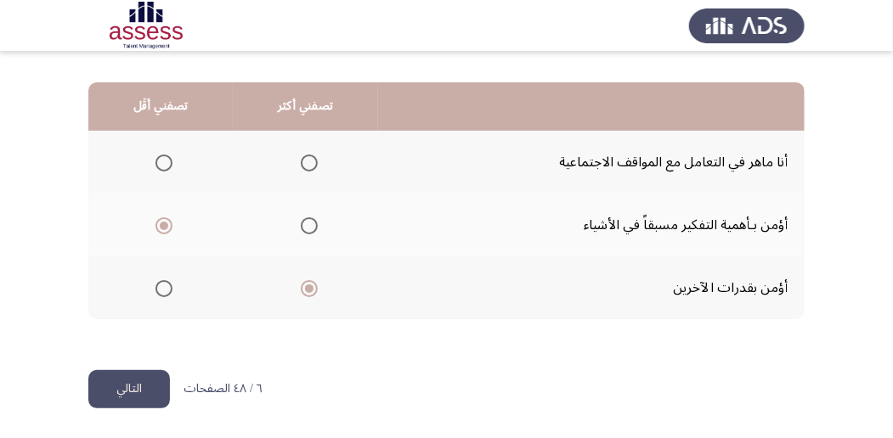
click at [151, 379] on button "التالي" at bounding box center [129, 389] width 82 height 38
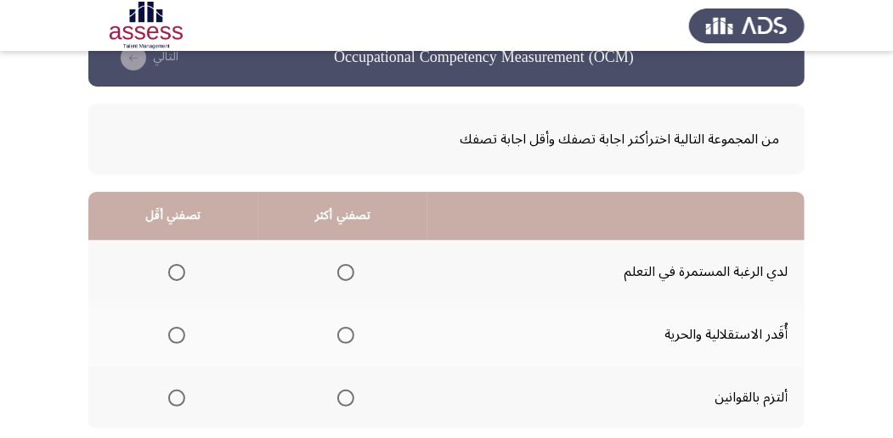
scroll to position [56, 0]
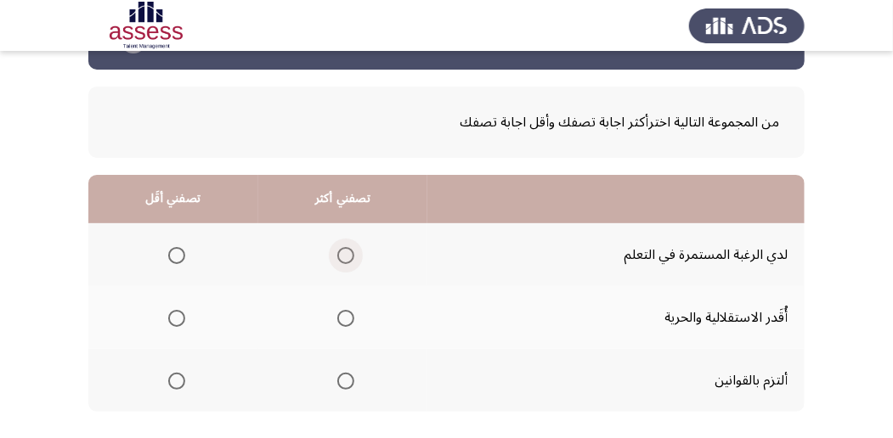
click at [339, 261] on span "Select an option" at bounding box center [345, 255] width 17 height 17
click at [339, 261] on input "Select an option" at bounding box center [345, 255] width 17 height 17
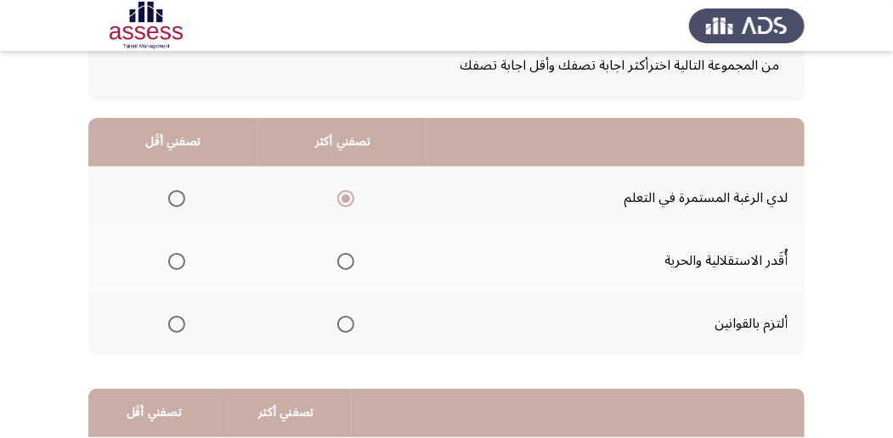
click at [175, 266] on span "Select an option" at bounding box center [176, 261] width 17 height 17
click at [175, 266] on input "Select an option" at bounding box center [176, 261] width 17 height 17
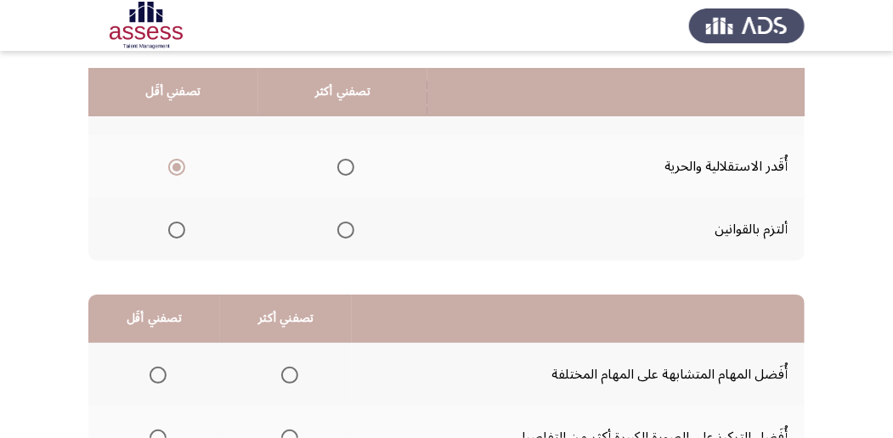
scroll to position [226, 0]
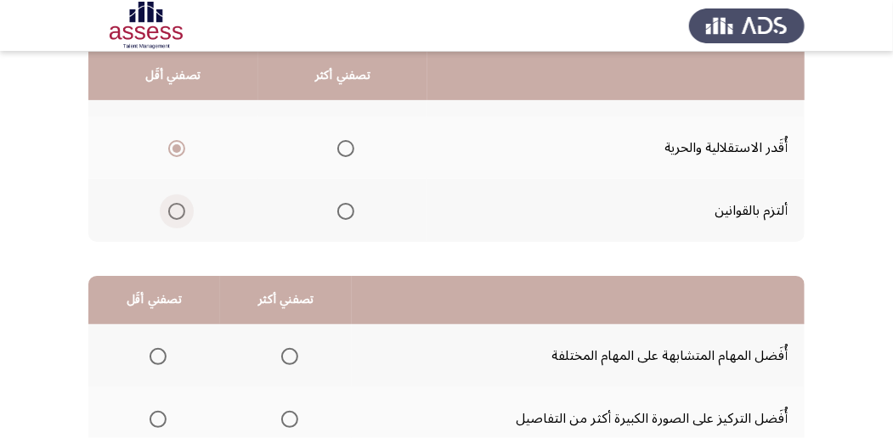
click at [178, 206] on span "Select an option" at bounding box center [176, 211] width 17 height 17
click at [178, 206] on input "Select an option" at bounding box center [176, 211] width 17 height 17
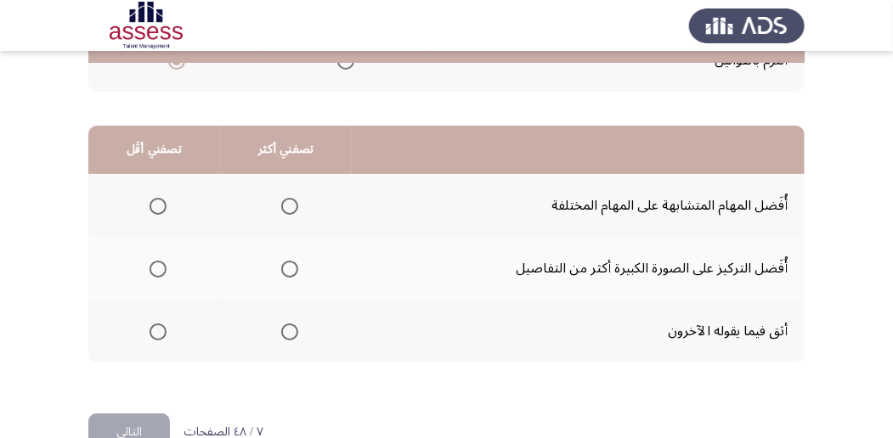
scroll to position [396, 0]
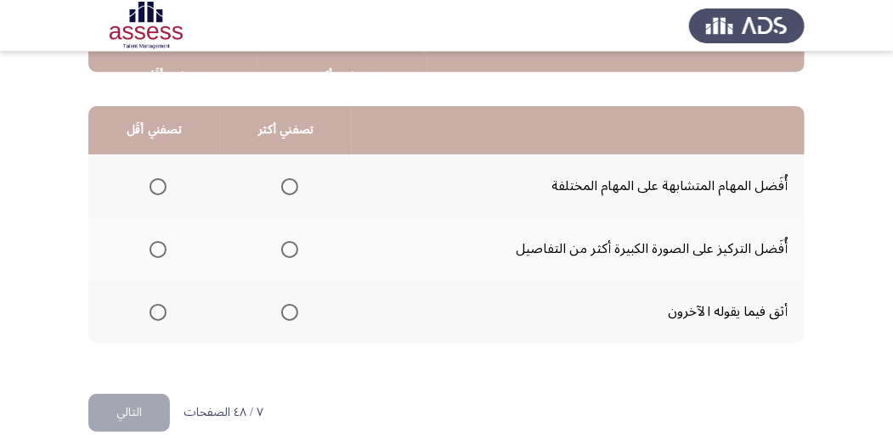
click at [289, 309] on span "Select an option" at bounding box center [289, 312] width 17 height 17
click at [289, 309] on input "Select an option" at bounding box center [289, 312] width 17 height 17
click at [160, 185] on span "Select an option" at bounding box center [158, 186] width 17 height 17
click at [160, 185] on input "Select an option" at bounding box center [158, 186] width 17 height 17
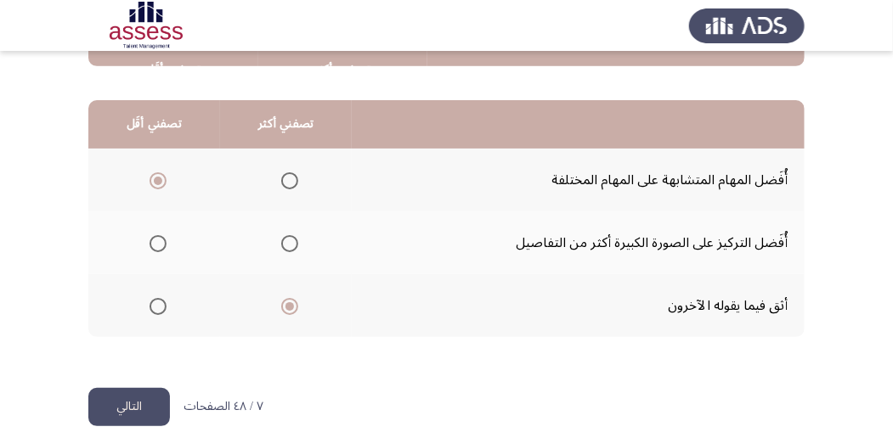
scroll to position [420, 0]
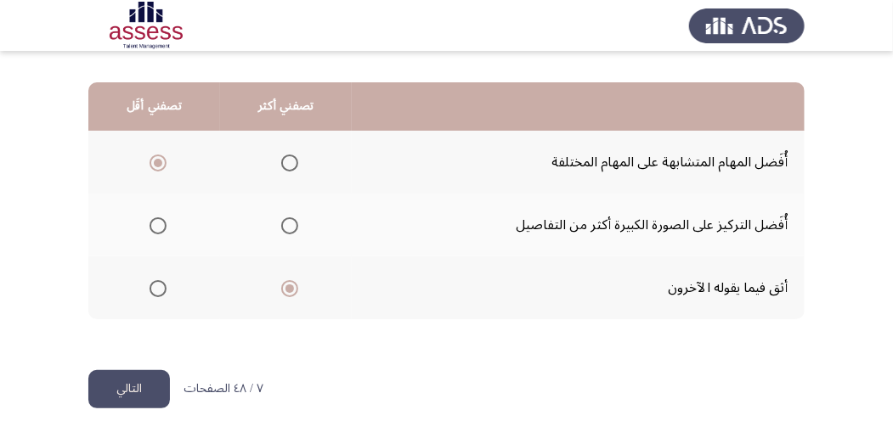
click at [139, 387] on button "التالي" at bounding box center [129, 389] width 82 height 38
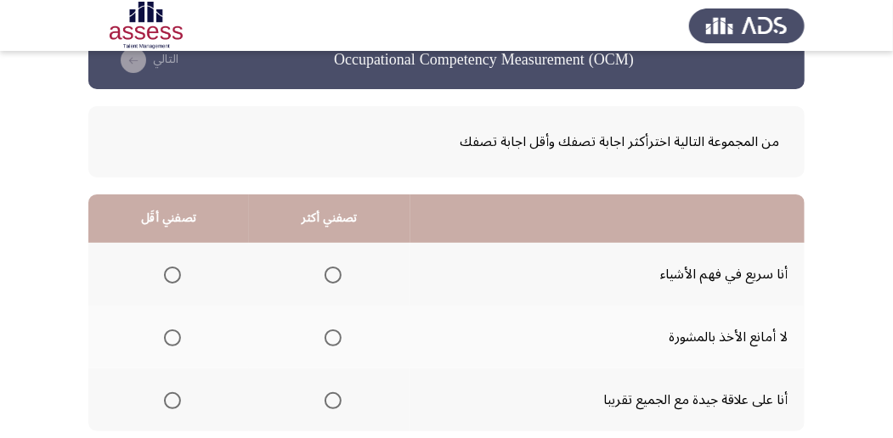
scroll to position [56, 0]
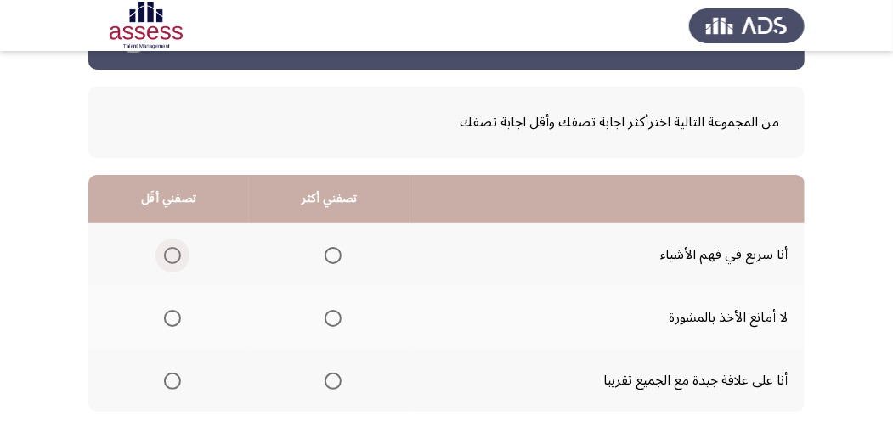
click at [177, 252] on span "Select an option" at bounding box center [172, 255] width 17 height 17
click at [177, 252] on input "Select an option" at bounding box center [172, 255] width 17 height 17
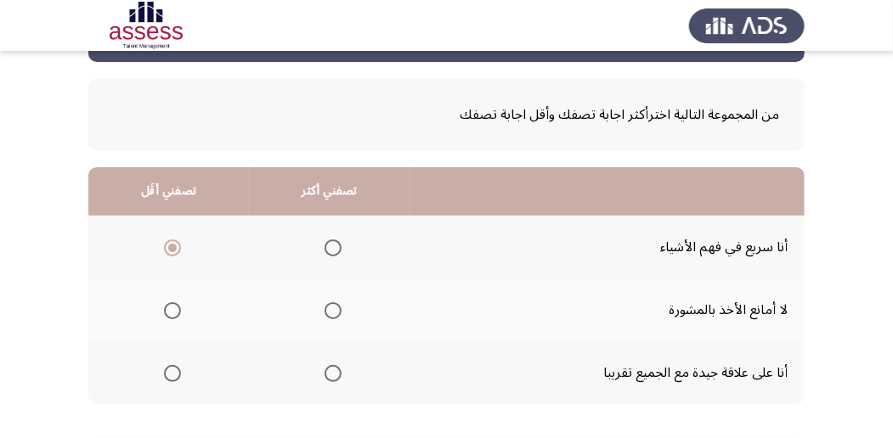
scroll to position [113, 0]
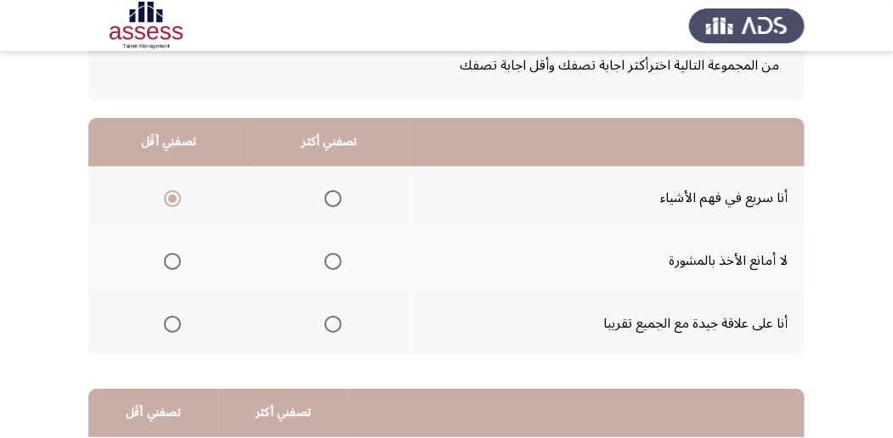
click at [335, 325] on span "Select an option" at bounding box center [333, 324] width 17 height 17
click at [335, 325] on input "Select an option" at bounding box center [333, 324] width 17 height 17
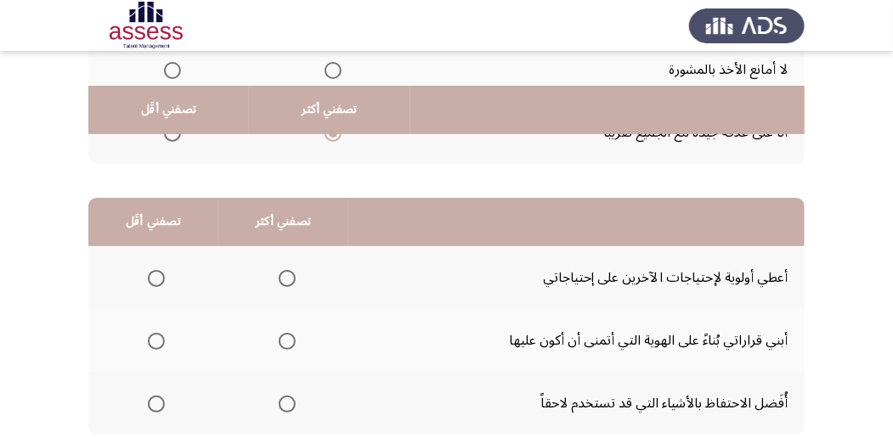
scroll to position [340, 0]
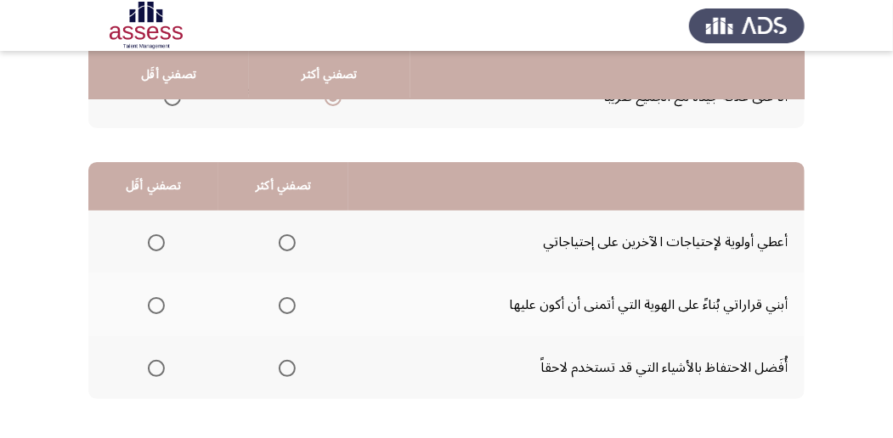
click at [280, 236] on span "Select an option" at bounding box center [287, 243] width 17 height 17
click at [280, 236] on input "Select an option" at bounding box center [287, 243] width 17 height 17
click at [160, 309] on span "Select an option" at bounding box center [156, 305] width 17 height 17
click at [160, 309] on input "Select an option" at bounding box center [156, 305] width 17 height 17
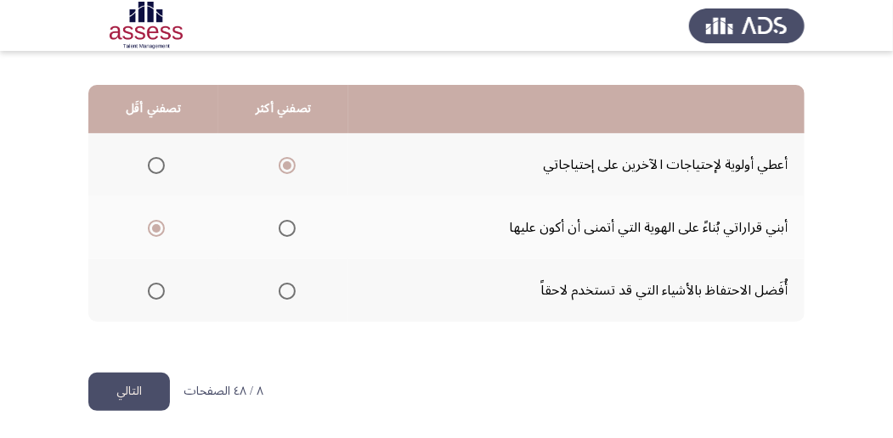
scroll to position [420, 0]
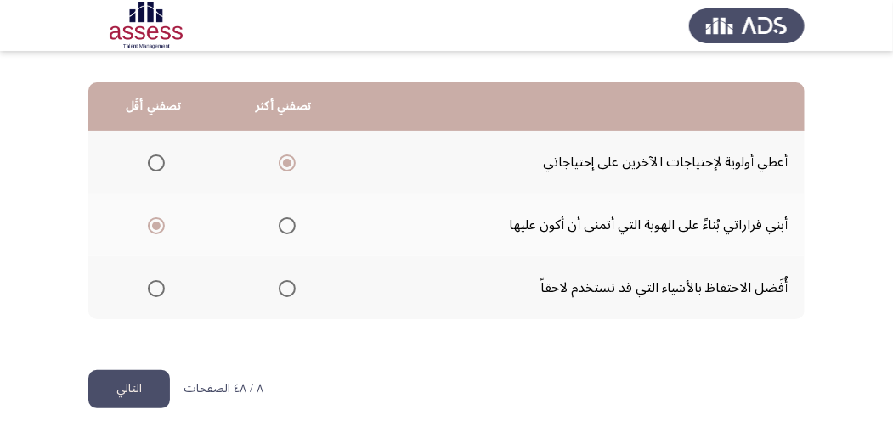
click at [155, 297] on mat-radio-group "Select an option" at bounding box center [153, 288] width 24 height 29
click at [143, 387] on button "التالي" at bounding box center [129, 389] width 82 height 38
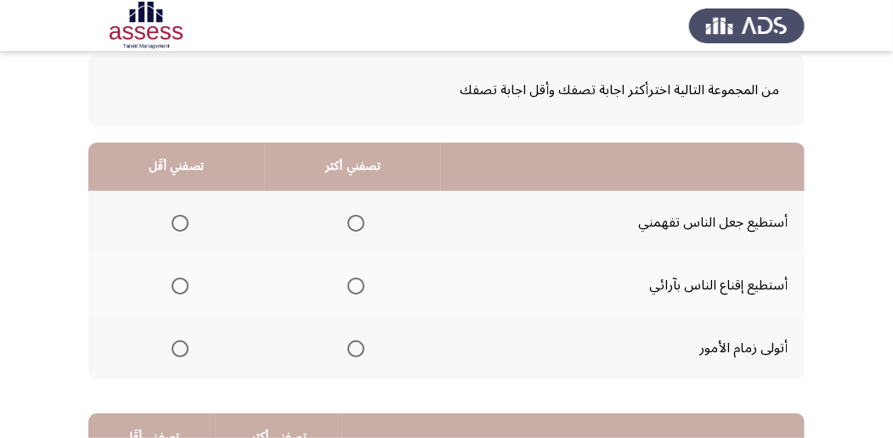
scroll to position [113, 0]
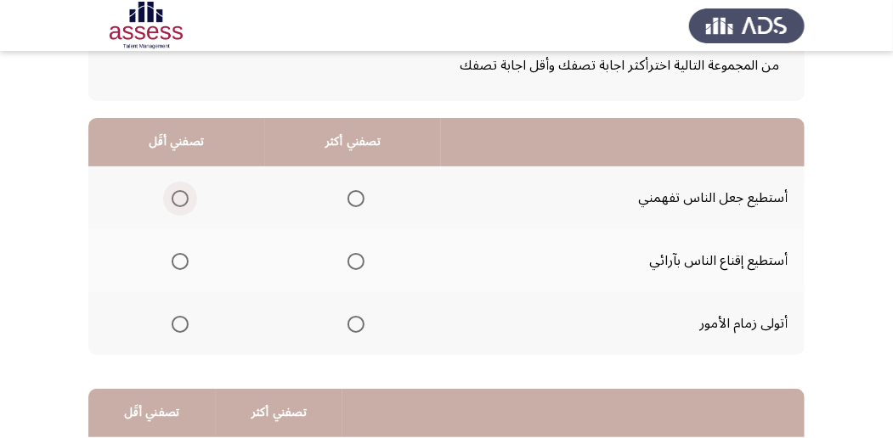
click at [177, 195] on span "Select an option" at bounding box center [180, 198] width 17 height 17
click at [177, 195] on input "Select an option" at bounding box center [180, 198] width 17 height 17
click at [355, 324] on span "Select an option" at bounding box center [356, 324] width 17 height 17
click at [355, 324] on input "Select an option" at bounding box center [356, 324] width 17 height 17
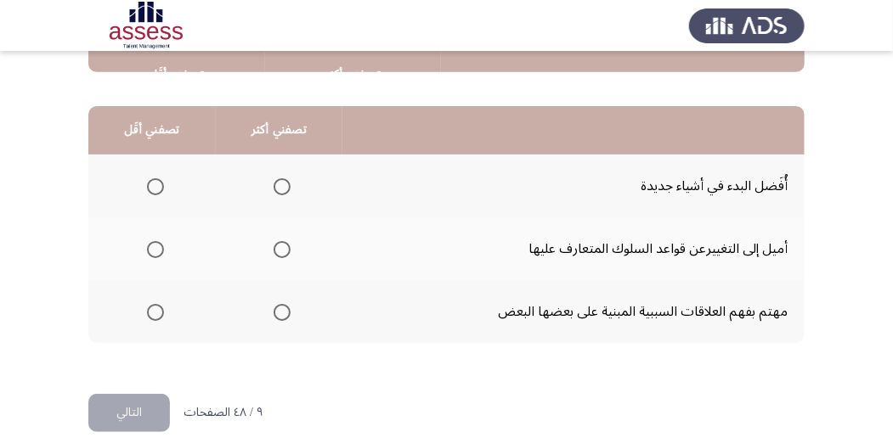
scroll to position [396, 0]
click at [274, 241] on span "Select an option" at bounding box center [282, 249] width 17 height 17
click at [274, 241] on input "Select an option" at bounding box center [282, 249] width 17 height 17
click at [153, 311] on span "Select an option" at bounding box center [155, 312] width 17 height 17
click at [153, 311] on input "Select an option" at bounding box center [155, 312] width 17 height 17
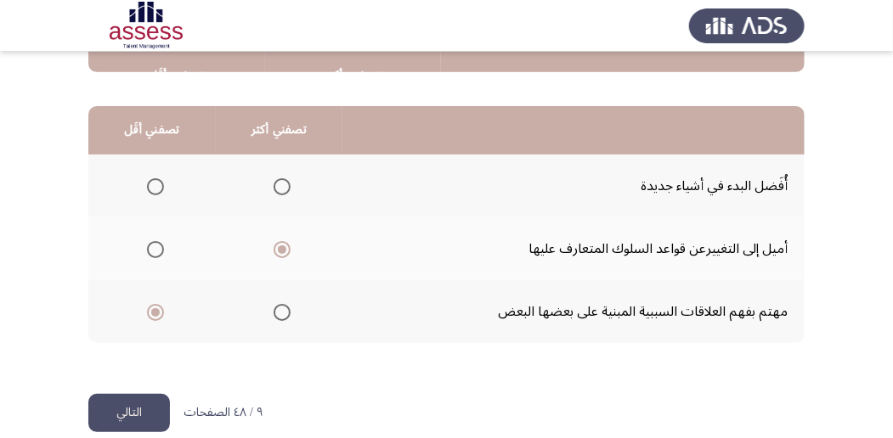
click at [138, 411] on button "التالي" at bounding box center [129, 413] width 82 height 38
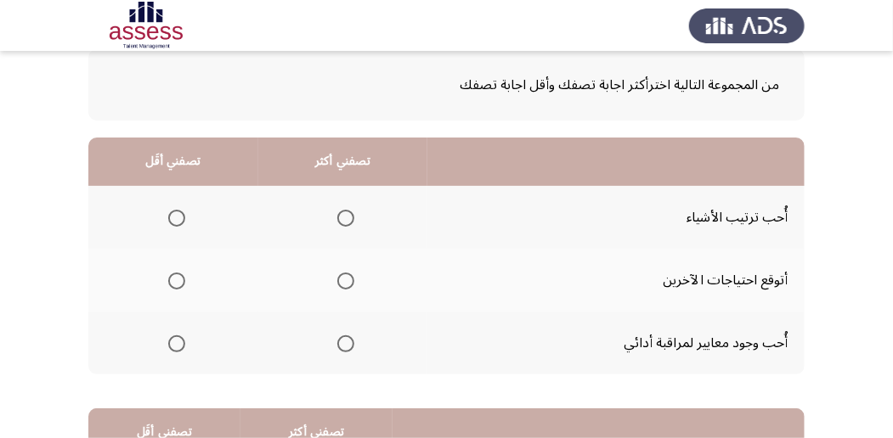
scroll to position [113, 0]
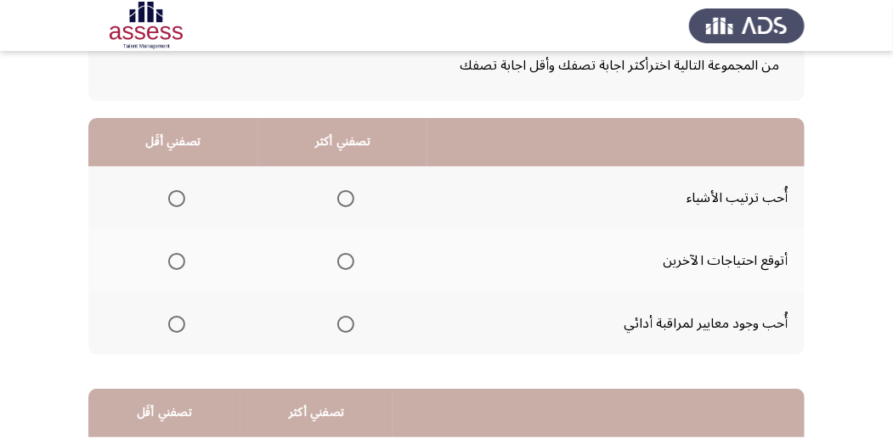
click at [345, 257] on span "Select an option" at bounding box center [345, 261] width 17 height 17
click at [345, 257] on input "Select an option" at bounding box center [345, 261] width 17 height 17
click at [176, 319] on span "Select an option" at bounding box center [176, 324] width 17 height 17
click at [176, 319] on input "Select an option" at bounding box center [176, 324] width 17 height 17
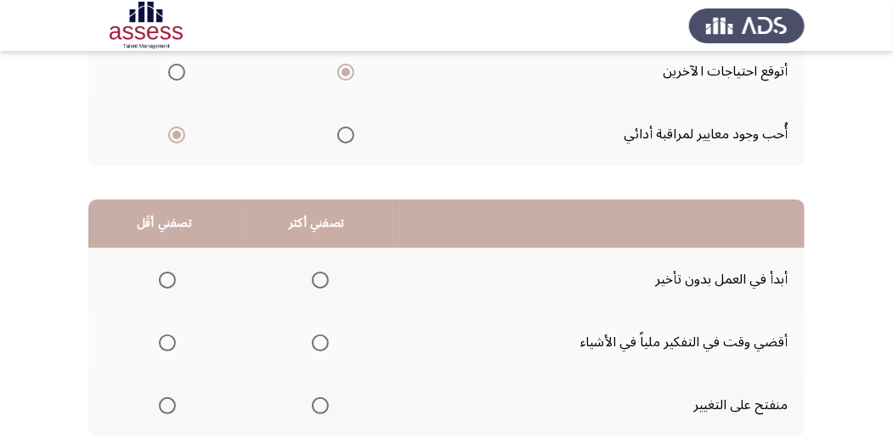
scroll to position [340, 0]
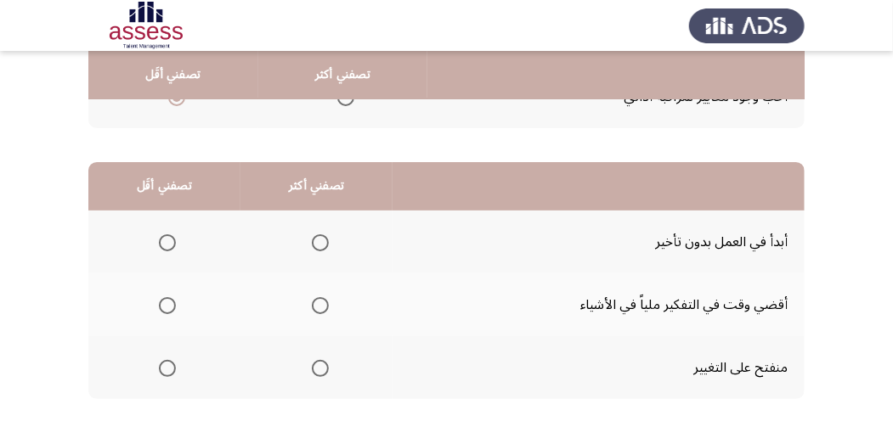
click at [323, 305] on span "Select an option" at bounding box center [320, 305] width 17 height 17
click at [323, 305] on input "Select an option" at bounding box center [320, 305] width 17 height 17
click at [174, 240] on span "Select an option" at bounding box center [167, 243] width 17 height 17
click at [174, 240] on input "Select an option" at bounding box center [167, 243] width 17 height 17
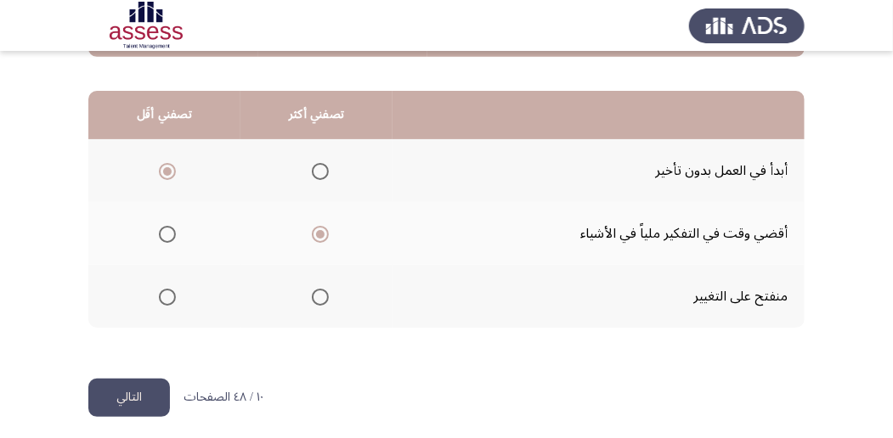
scroll to position [420, 0]
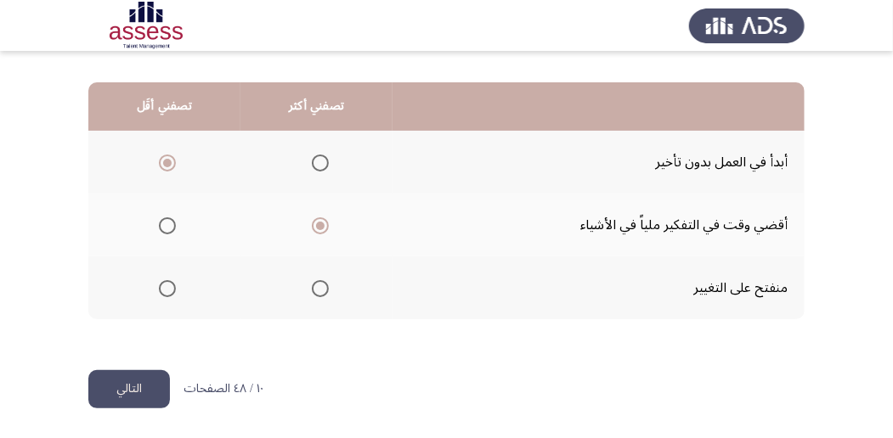
click at [144, 376] on button "التالي" at bounding box center [129, 389] width 82 height 38
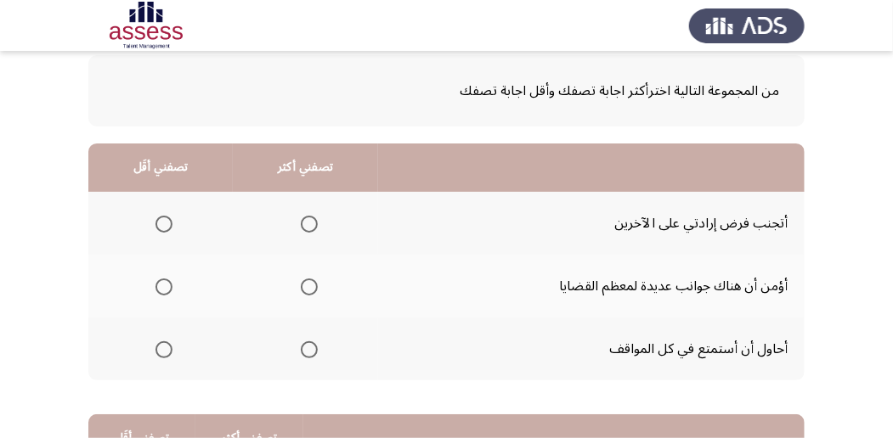
scroll to position [113, 0]
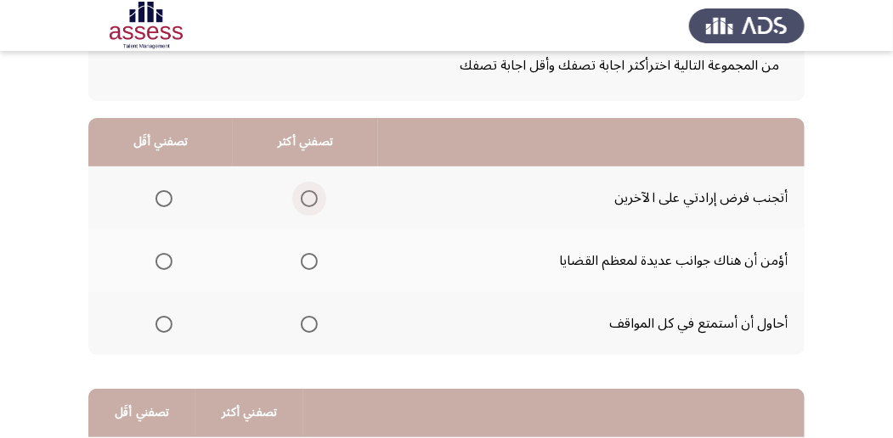
click at [308, 194] on span "Select an option" at bounding box center [309, 198] width 17 height 17
click at [308, 194] on input "Select an option" at bounding box center [309, 198] width 17 height 17
click at [160, 264] on span "Select an option" at bounding box center [163, 261] width 17 height 17
click at [160, 264] on input "Select an option" at bounding box center [163, 261] width 17 height 17
click at [309, 318] on span "Select an option" at bounding box center [309, 324] width 17 height 17
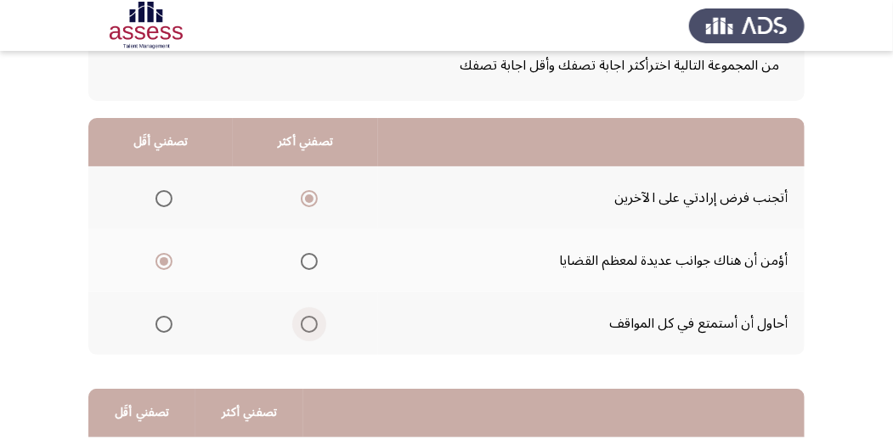
click at [309, 318] on input "Select an option" at bounding box center [309, 324] width 17 height 17
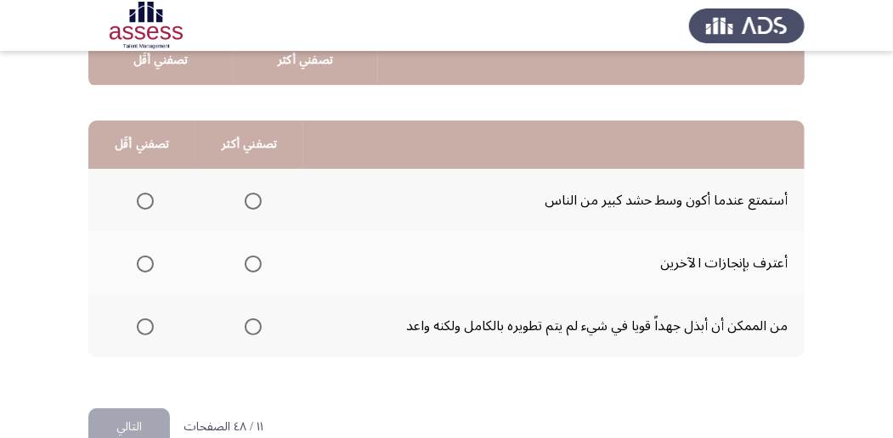
scroll to position [396, 0]
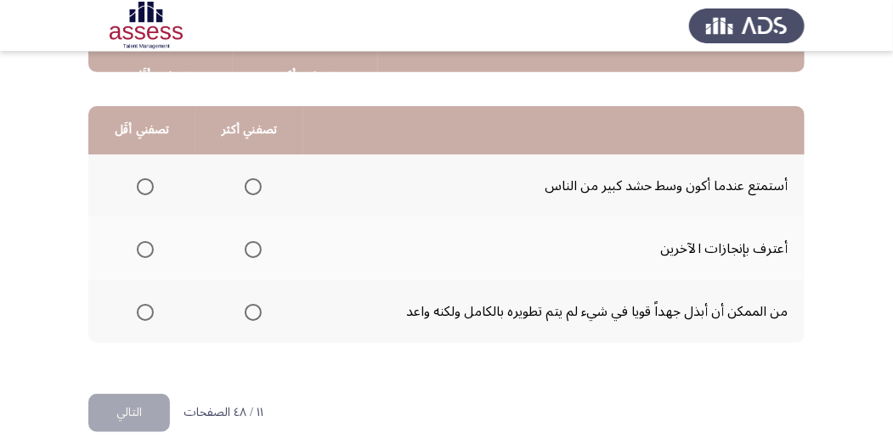
click at [253, 246] on span "Select an option" at bounding box center [253, 249] width 17 height 17
click at [253, 246] on input "Select an option" at bounding box center [253, 249] width 17 height 17
click at [148, 308] on span "Select an option" at bounding box center [145, 312] width 17 height 17
click at [148, 308] on input "Select an option" at bounding box center [145, 312] width 17 height 17
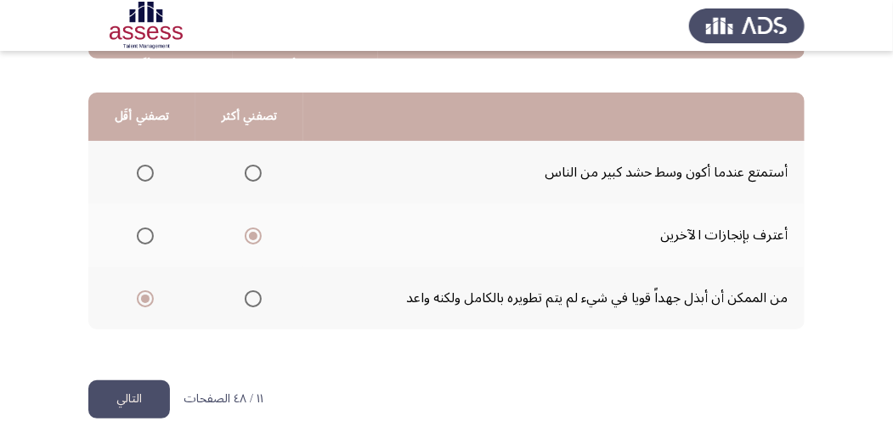
scroll to position [420, 0]
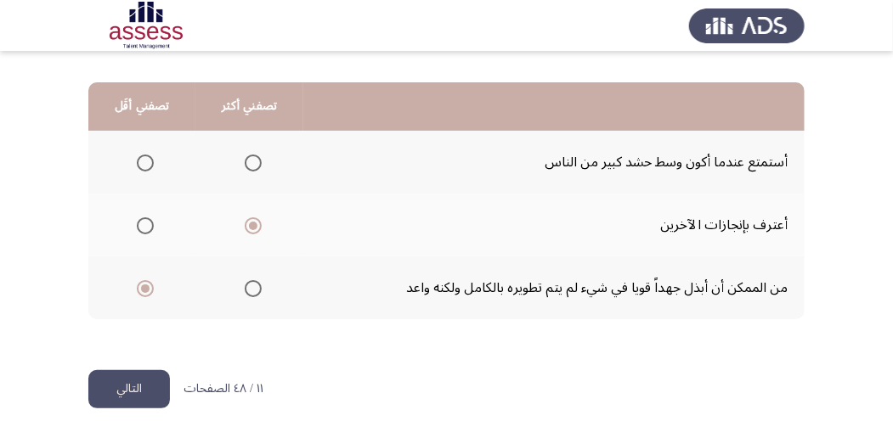
click at [148, 389] on button "التالي" at bounding box center [129, 389] width 82 height 38
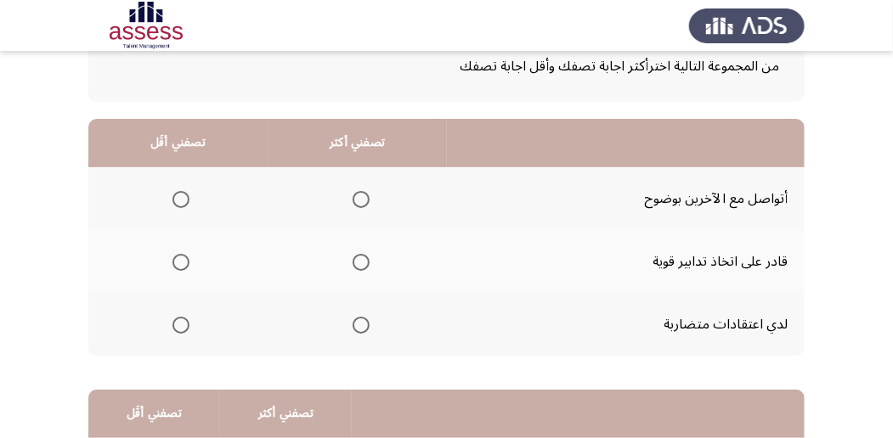
scroll to position [113, 0]
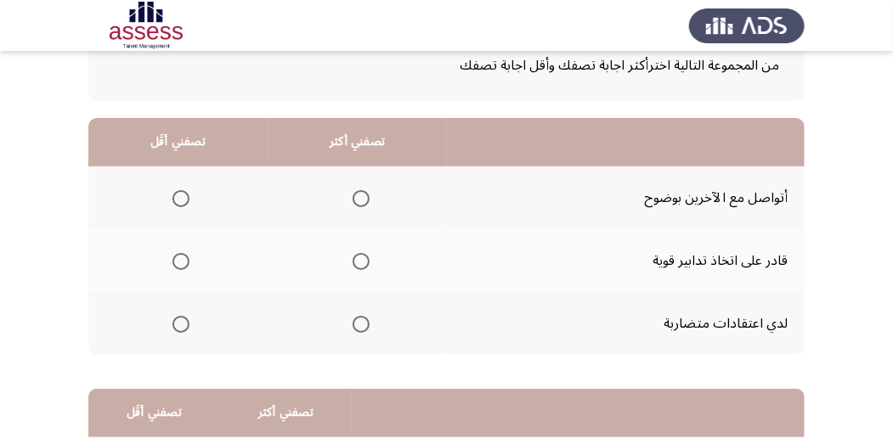
click at [359, 325] on span "Select an option" at bounding box center [361, 324] width 17 height 17
click at [359, 325] on input "Select an option" at bounding box center [361, 324] width 17 height 17
click at [178, 257] on span "Select an option" at bounding box center [180, 261] width 17 height 17
click at [178, 257] on input "Select an option" at bounding box center [180, 261] width 17 height 17
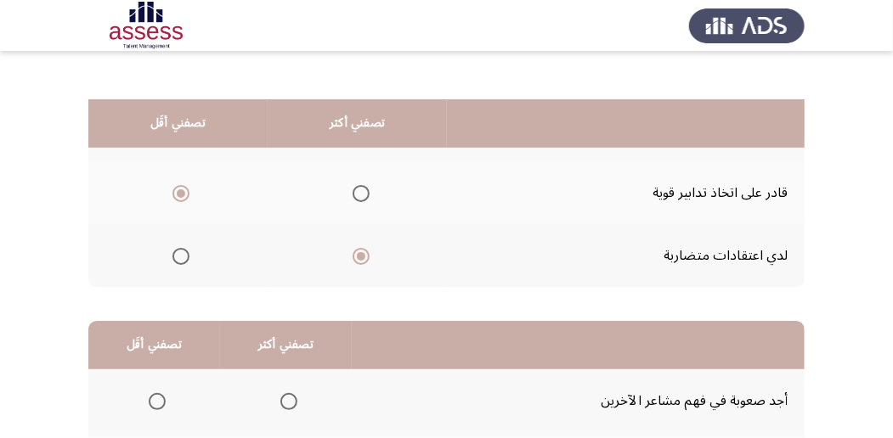
scroll to position [170, 0]
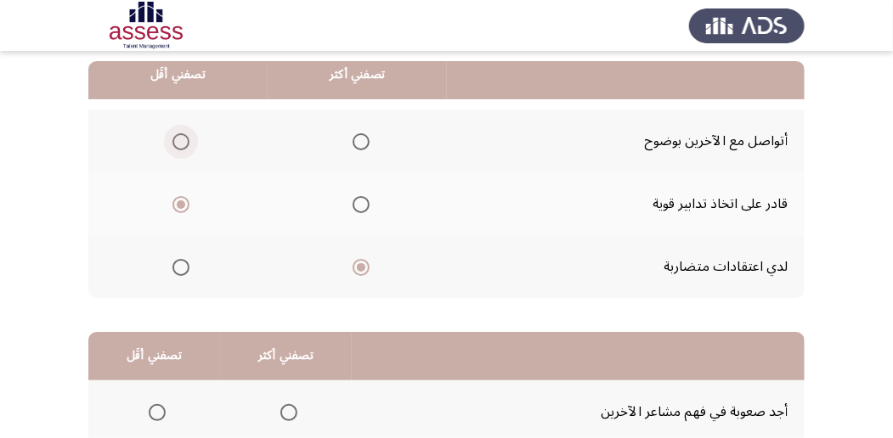
click at [185, 138] on span "Select an option" at bounding box center [180, 141] width 17 height 17
click at [185, 138] on input "Select an option" at bounding box center [180, 141] width 17 height 17
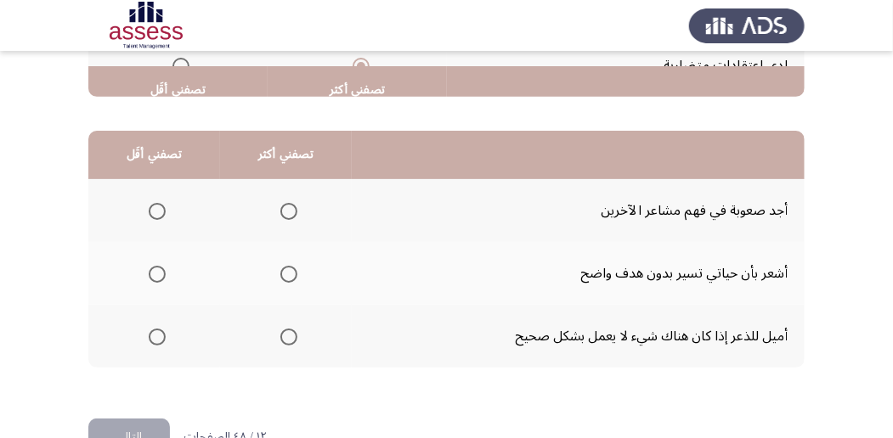
scroll to position [396, 0]
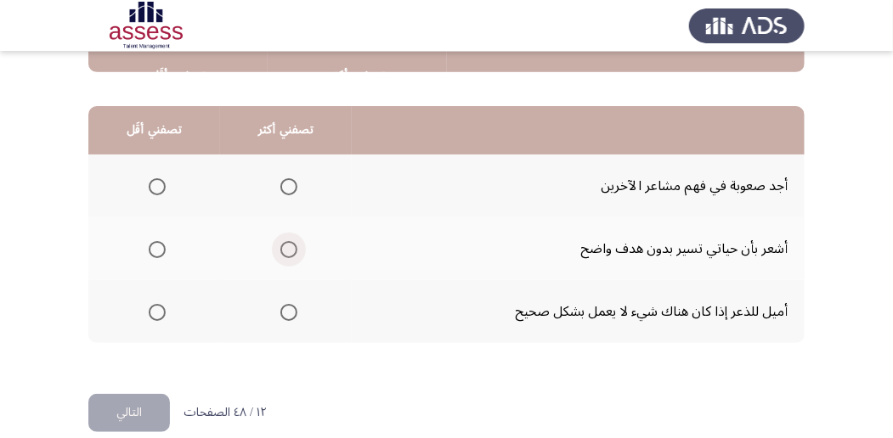
click at [280, 244] on span "Select an option" at bounding box center [288, 249] width 17 height 17
click at [280, 244] on input "Select an option" at bounding box center [288, 249] width 17 height 17
click at [172, 311] on th at bounding box center [154, 311] width 132 height 63
click at [289, 306] on span "Select an option" at bounding box center [288, 312] width 17 height 17
click at [289, 306] on input "Select an option" at bounding box center [288, 312] width 17 height 17
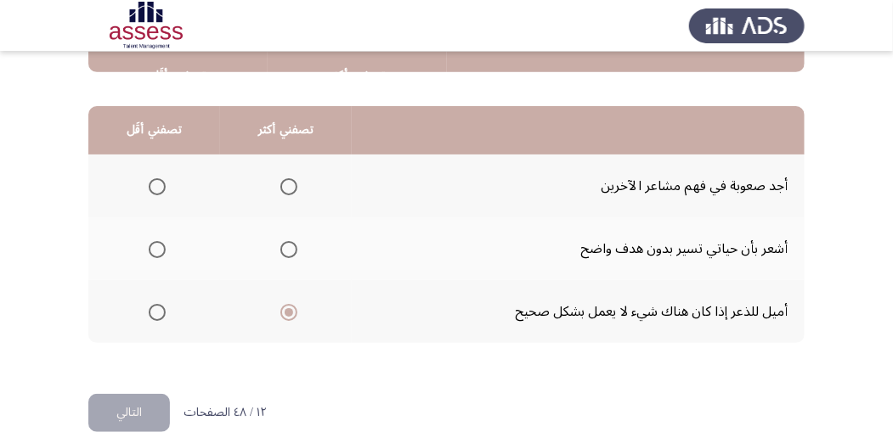
click at [158, 189] on span "Select an option" at bounding box center [157, 186] width 17 height 17
click at [158, 189] on input "Select an option" at bounding box center [157, 186] width 17 height 17
click at [137, 418] on button "التالي" at bounding box center [129, 413] width 82 height 38
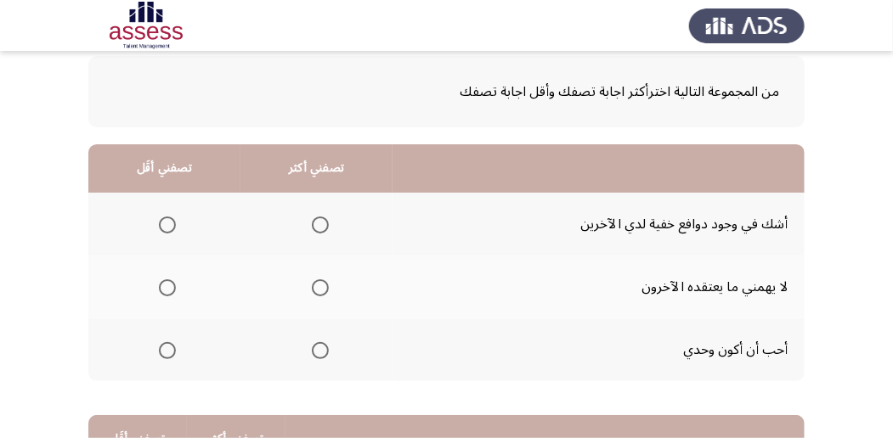
scroll to position [113, 0]
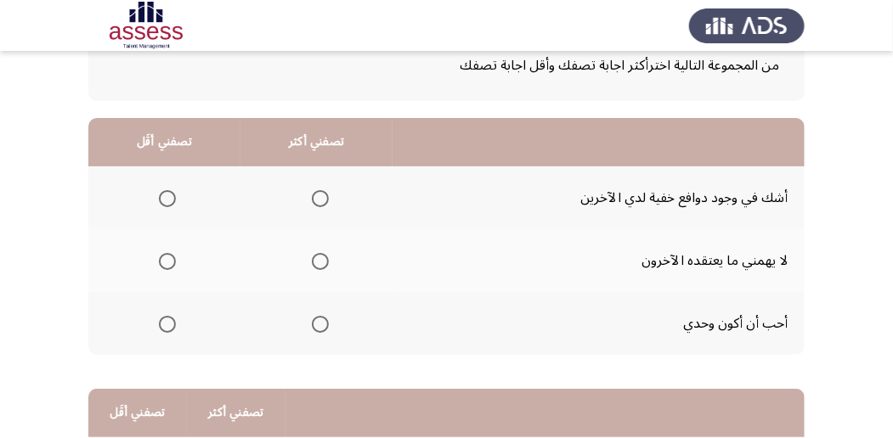
click at [172, 198] on span "Select an option" at bounding box center [167, 198] width 17 height 17
click at [172, 198] on input "Select an option" at bounding box center [167, 198] width 17 height 17
click at [305, 332] on label "Select an option" at bounding box center [317, 324] width 24 height 17
click at [312, 332] on input "Select an option" at bounding box center [320, 324] width 17 height 17
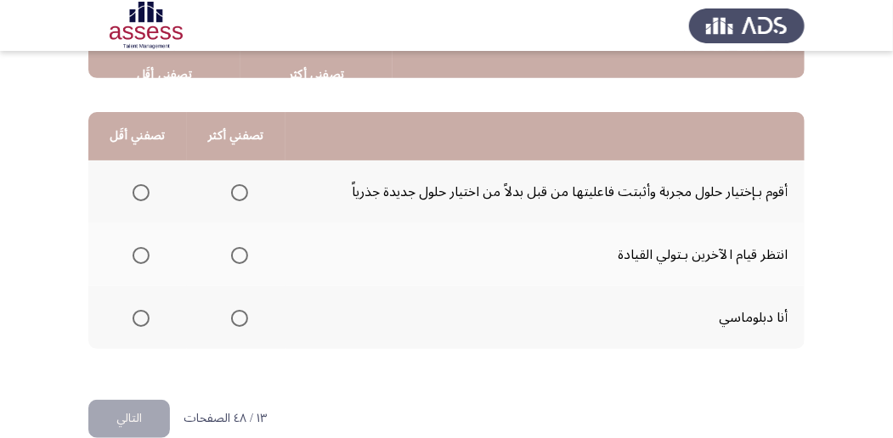
scroll to position [396, 0]
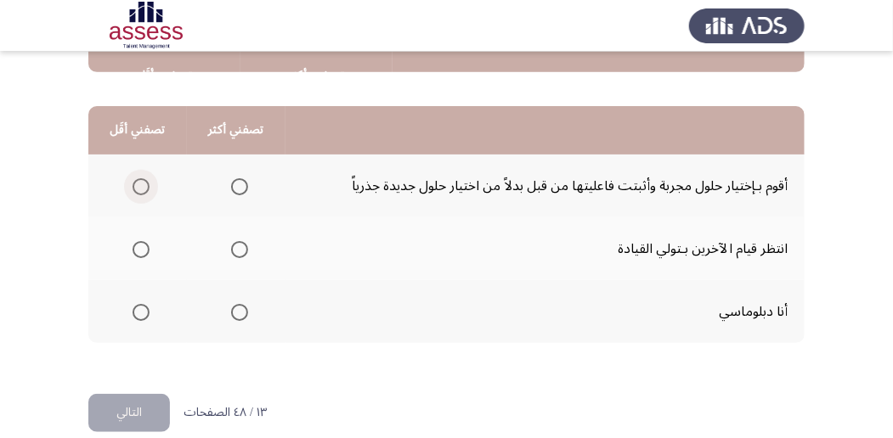
click at [145, 190] on span "Select an option" at bounding box center [141, 186] width 17 height 17
click at [145, 190] on input "Select an option" at bounding box center [141, 186] width 17 height 17
click at [224, 253] on label "Select an option" at bounding box center [236, 249] width 24 height 17
click at [231, 253] on input "Select an option" at bounding box center [239, 249] width 17 height 17
click at [138, 403] on button "التالي" at bounding box center [129, 413] width 82 height 38
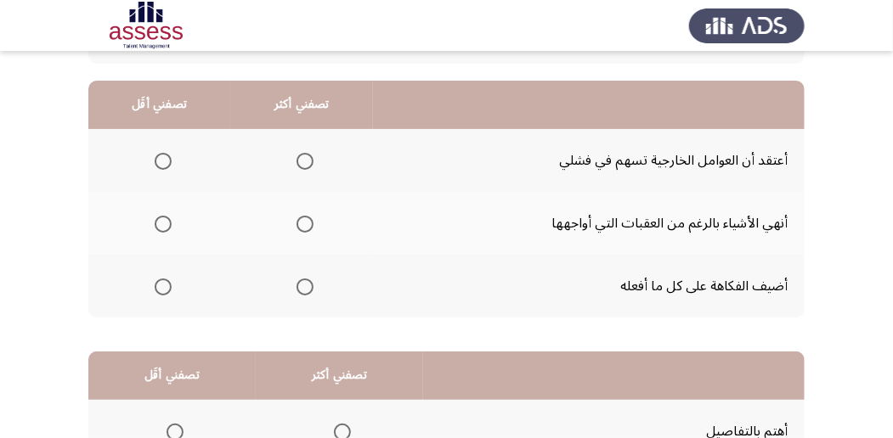
scroll to position [113, 0]
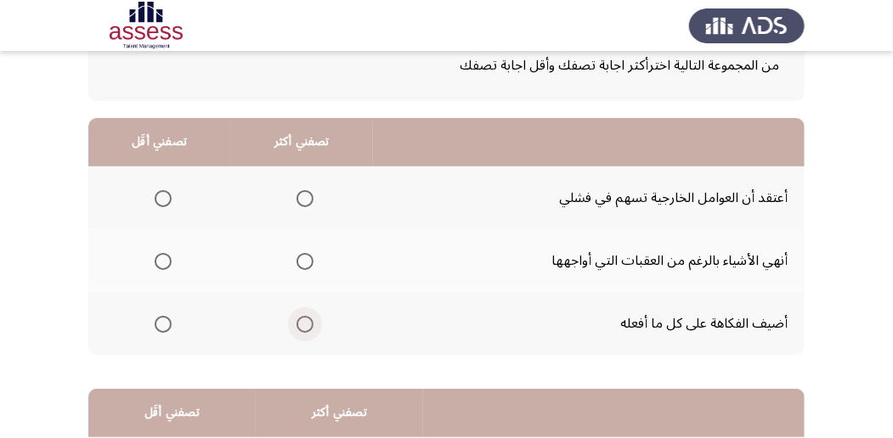
click at [308, 323] on span "Select an option" at bounding box center [305, 324] width 17 height 17
click at [308, 323] on input "Select an option" at bounding box center [305, 324] width 17 height 17
click at [164, 193] on span "Select an option" at bounding box center [163, 198] width 17 height 17
click at [164, 193] on input "Select an option" at bounding box center [163, 198] width 17 height 17
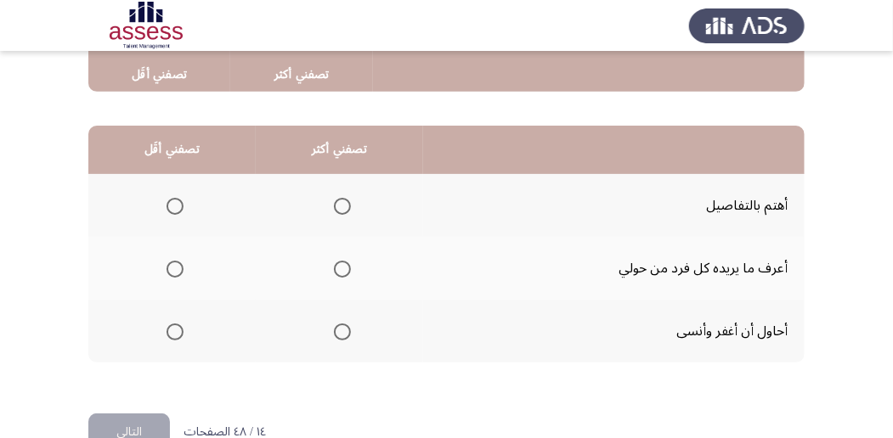
scroll to position [396, 0]
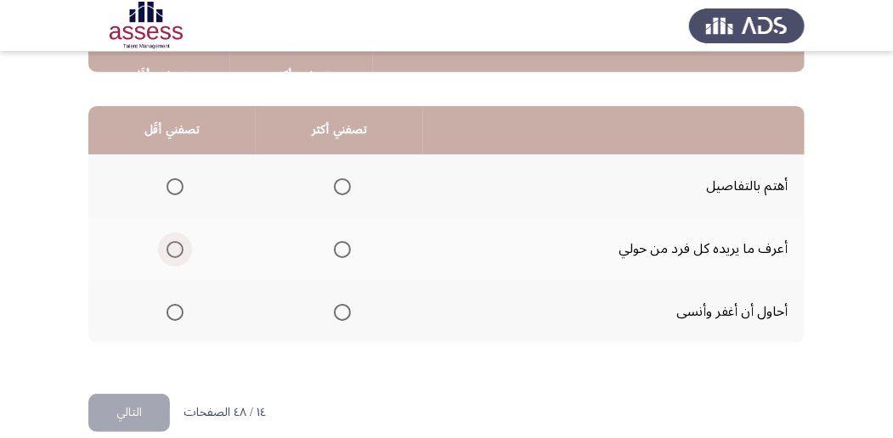
click at [178, 250] on span "Select an option" at bounding box center [175, 249] width 17 height 17
click at [178, 250] on input "Select an option" at bounding box center [175, 249] width 17 height 17
click at [340, 189] on span "Select an option" at bounding box center [342, 186] width 17 height 17
click at [340, 189] on input "Select an option" at bounding box center [342, 186] width 17 height 17
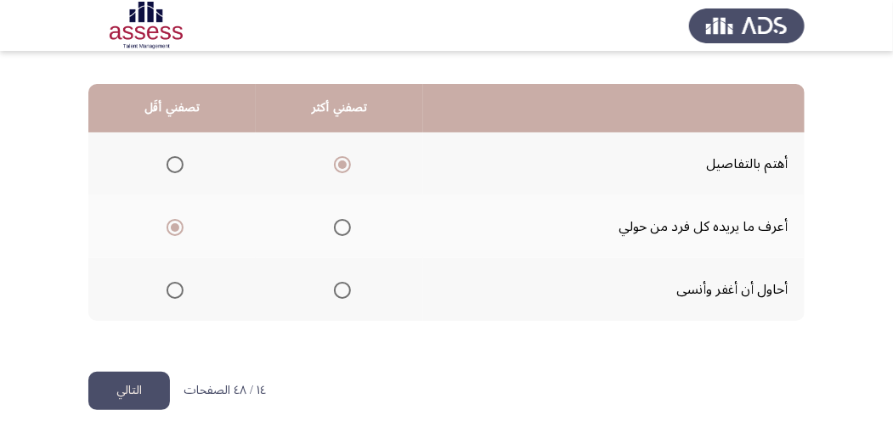
scroll to position [420, 0]
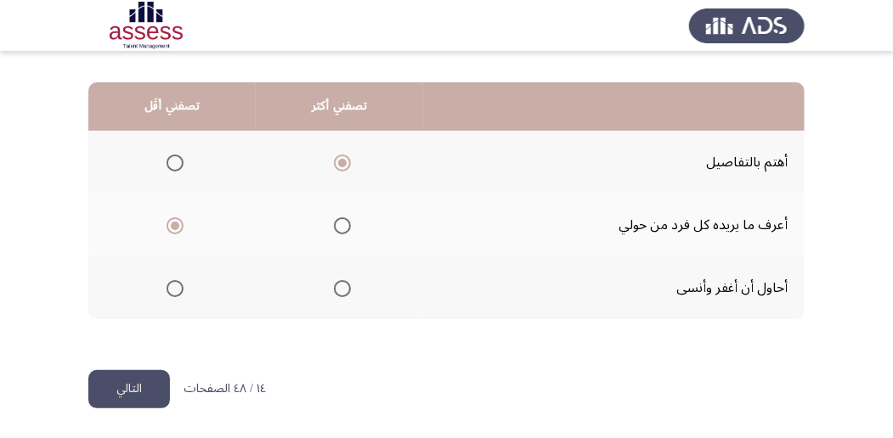
click at [155, 376] on button "التالي" at bounding box center [129, 389] width 82 height 38
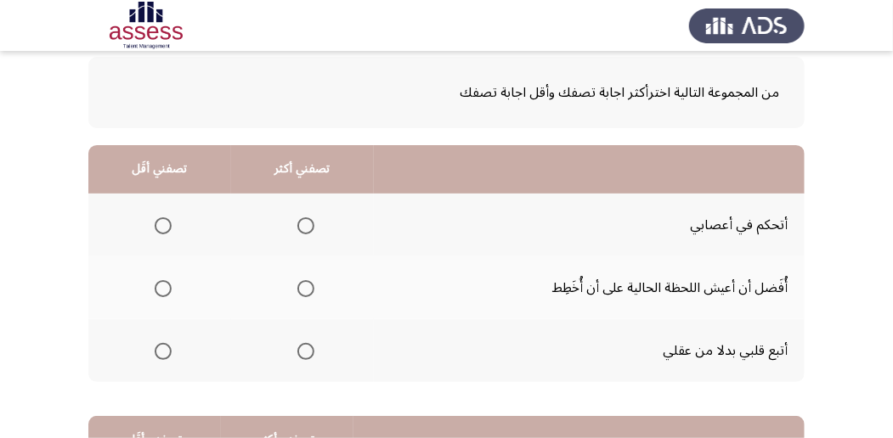
scroll to position [113, 0]
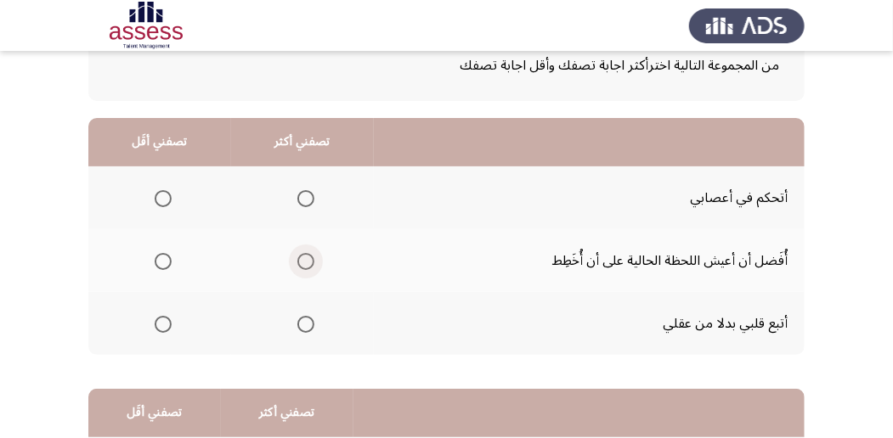
click at [308, 267] on span "Select an option" at bounding box center [305, 261] width 17 height 17
click at [308, 267] on input "Select an option" at bounding box center [305, 261] width 17 height 17
click at [167, 201] on span "Select an option" at bounding box center [163, 198] width 17 height 17
click at [167, 201] on input "Select an option" at bounding box center [163, 198] width 17 height 17
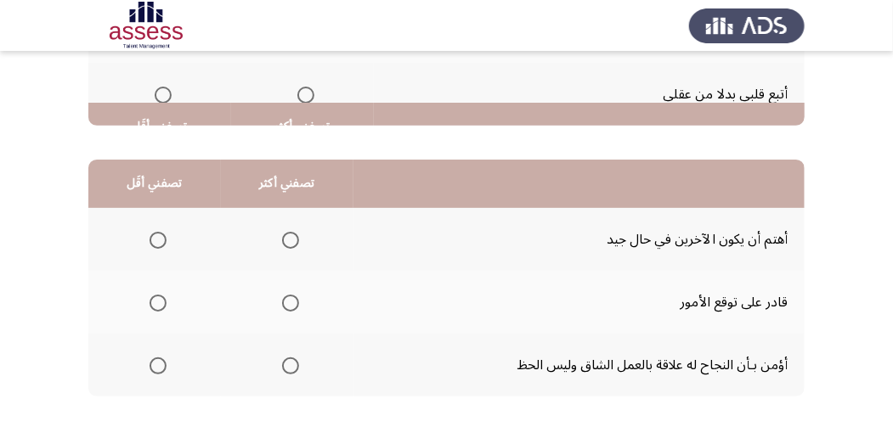
scroll to position [396, 0]
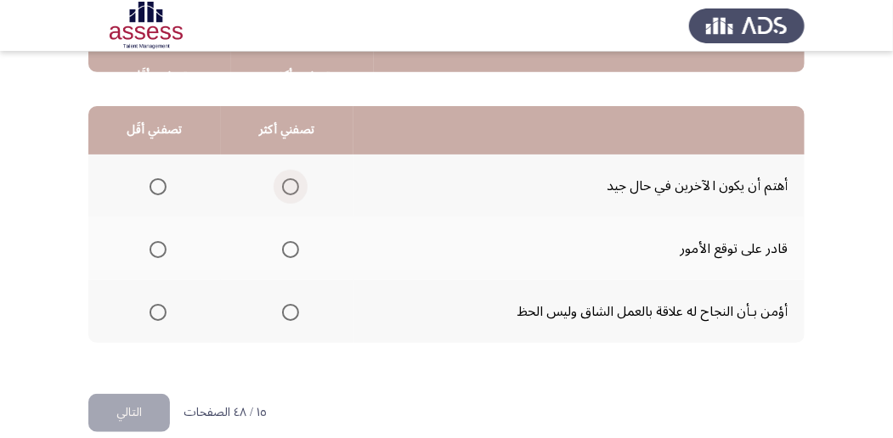
click at [282, 187] on span "Select an option" at bounding box center [290, 186] width 17 height 17
click at [282, 187] on input "Select an option" at bounding box center [290, 186] width 17 height 17
click at [160, 243] on span "Select an option" at bounding box center [158, 249] width 17 height 17
click at [160, 243] on input "Select an option" at bounding box center [158, 249] width 17 height 17
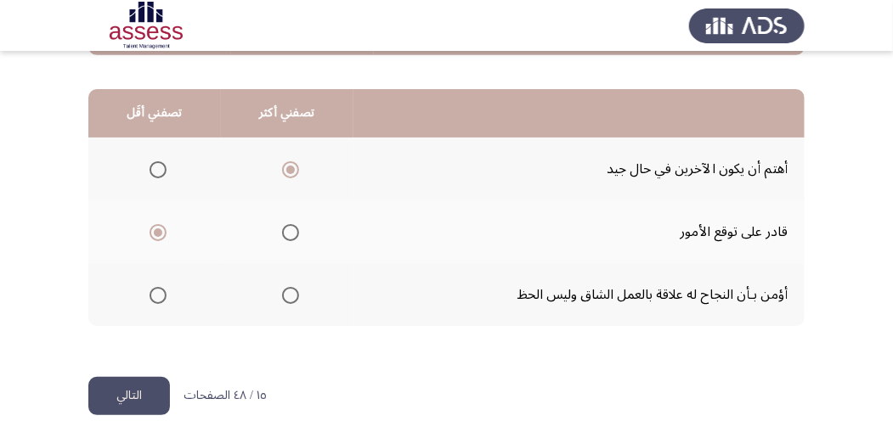
scroll to position [420, 0]
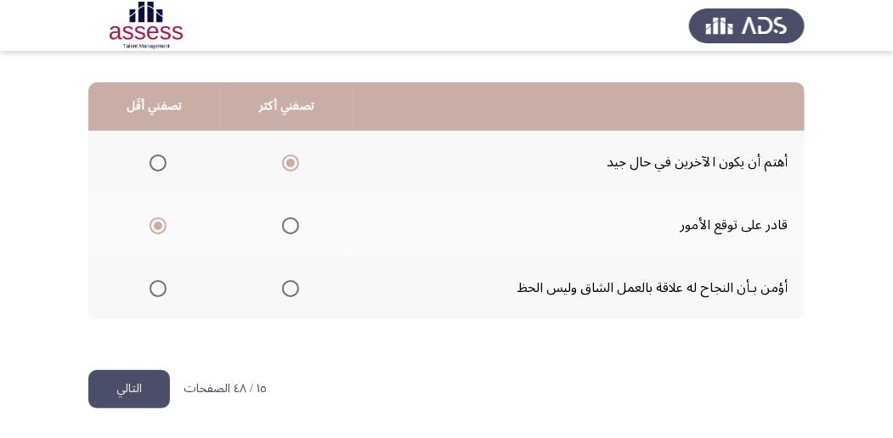
click at [128, 394] on button "التالي" at bounding box center [129, 389] width 82 height 38
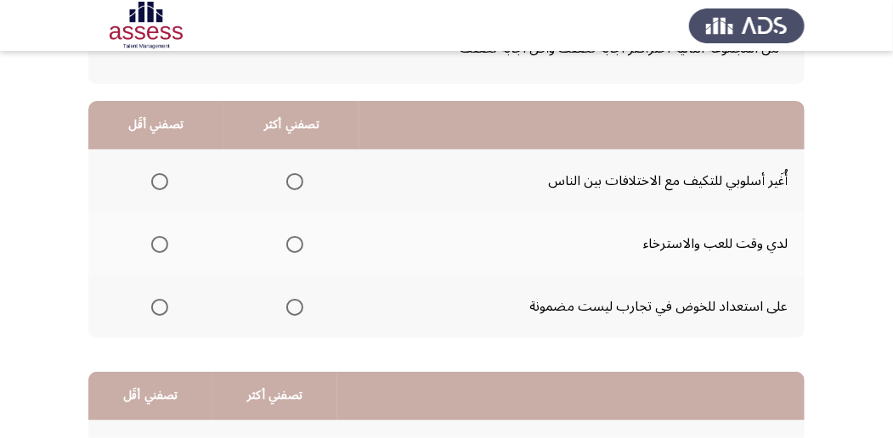
scroll to position [113, 0]
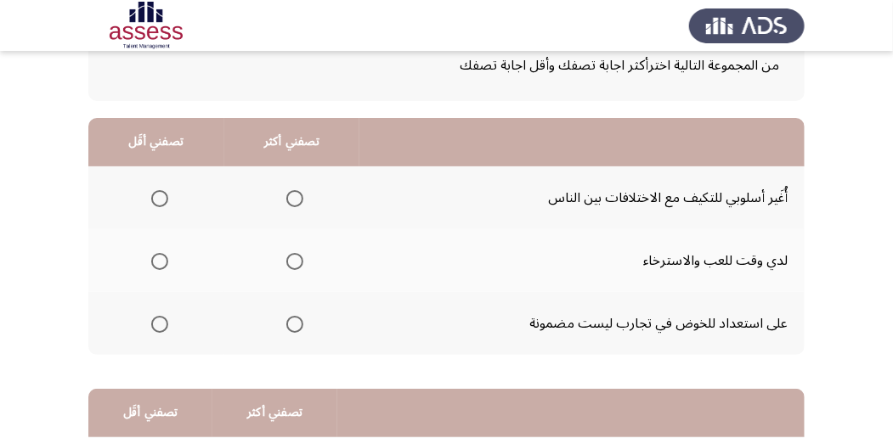
click at [302, 195] on th at bounding box center [292, 198] width 136 height 63
click at [298, 197] on span "Select an option" at bounding box center [294, 198] width 17 height 17
click at [298, 197] on input "Select an option" at bounding box center [294, 198] width 17 height 17
click at [163, 320] on span "Select an option" at bounding box center [159, 324] width 17 height 17
click at [163, 320] on input "Select an option" at bounding box center [159, 324] width 17 height 17
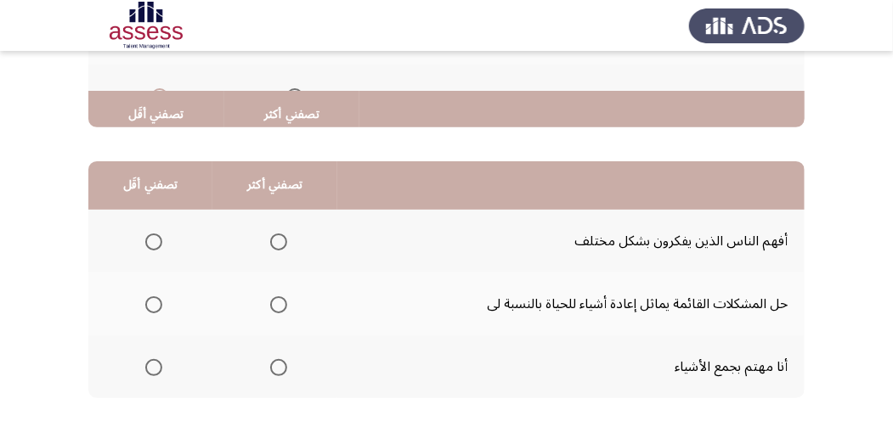
scroll to position [396, 0]
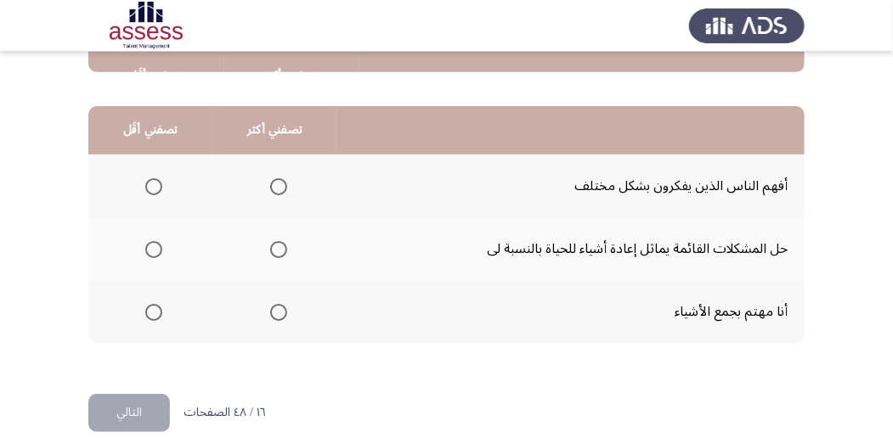
click at [157, 189] on span "Select an option" at bounding box center [153, 186] width 17 height 17
click at [157, 189] on input "Select an option" at bounding box center [153, 186] width 17 height 17
click at [279, 313] on span "Select an option" at bounding box center [279, 313] width 0 height 0
click at [275, 311] on input "Select an option" at bounding box center [278, 312] width 17 height 17
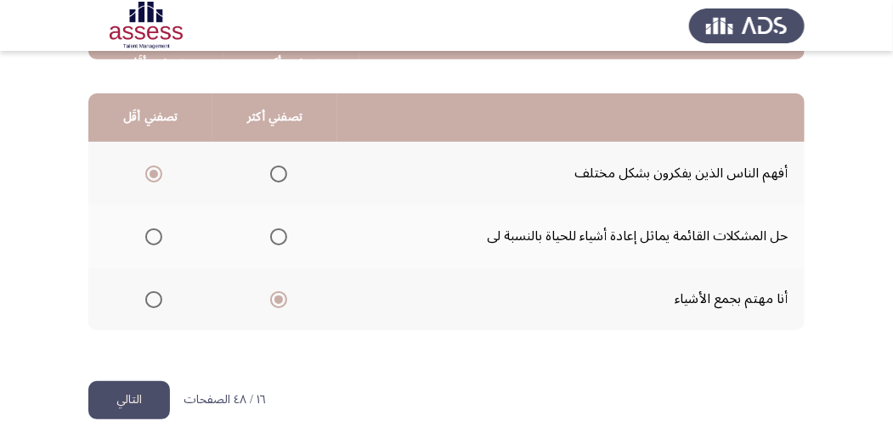
scroll to position [420, 0]
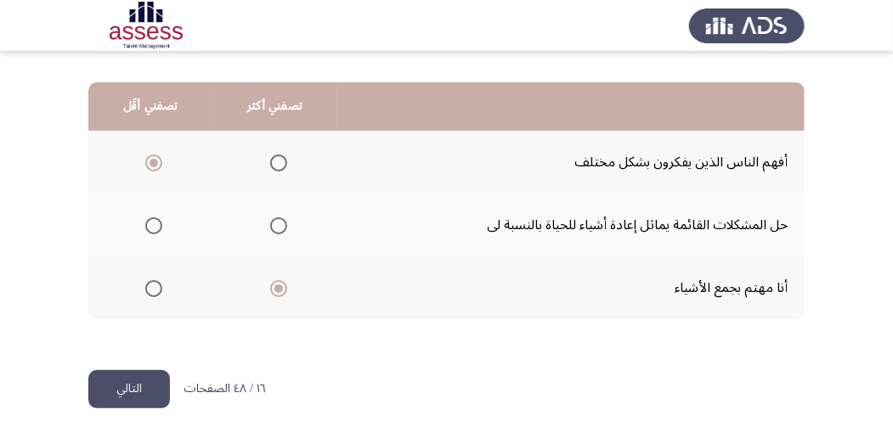
click at [138, 387] on button "التالي" at bounding box center [129, 389] width 82 height 38
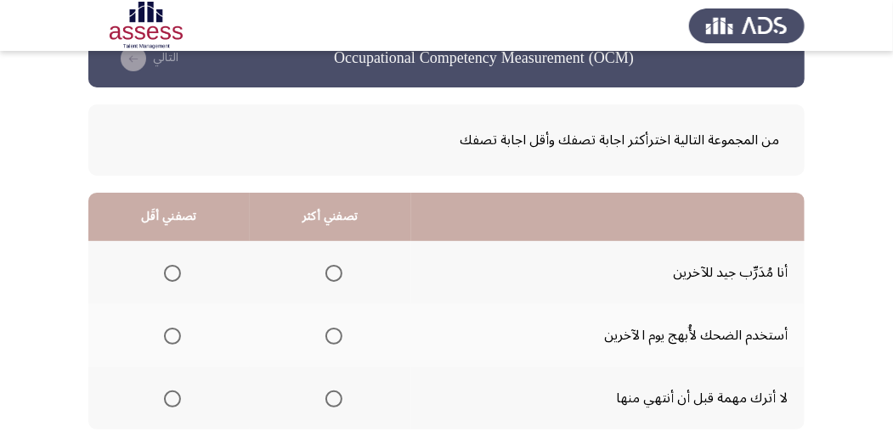
scroll to position [56, 0]
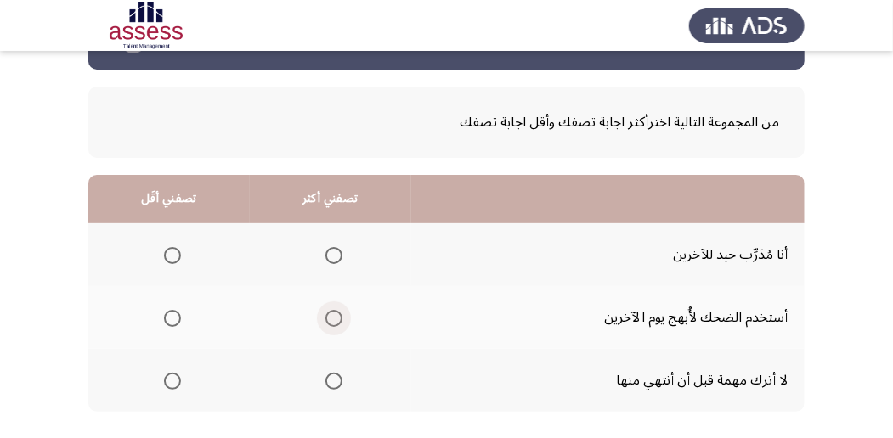
click at [331, 321] on span "Select an option" at bounding box center [333, 318] width 17 height 17
click at [331, 321] on input "Select an option" at bounding box center [333, 318] width 17 height 17
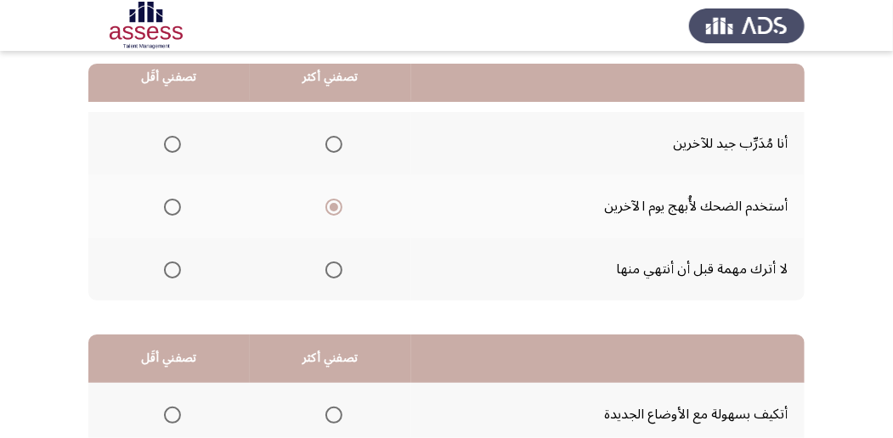
scroll to position [170, 0]
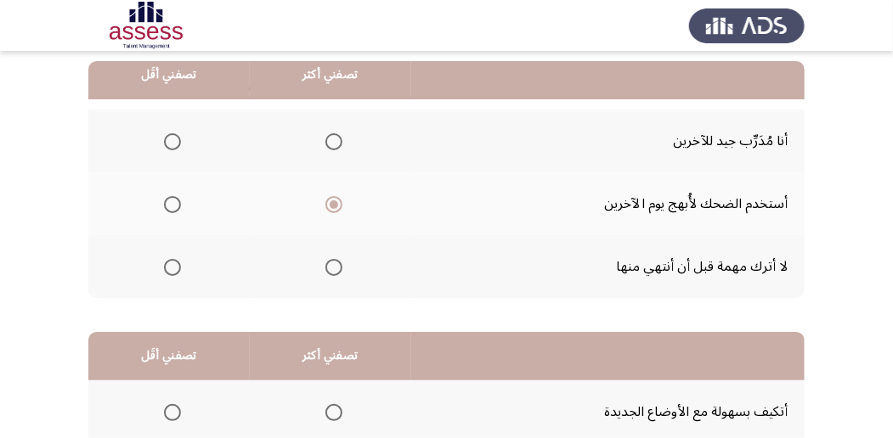
click at [173, 142] on span "Select an option" at bounding box center [172, 141] width 17 height 17
click at [173, 142] on input "Select an option" at bounding box center [172, 141] width 17 height 17
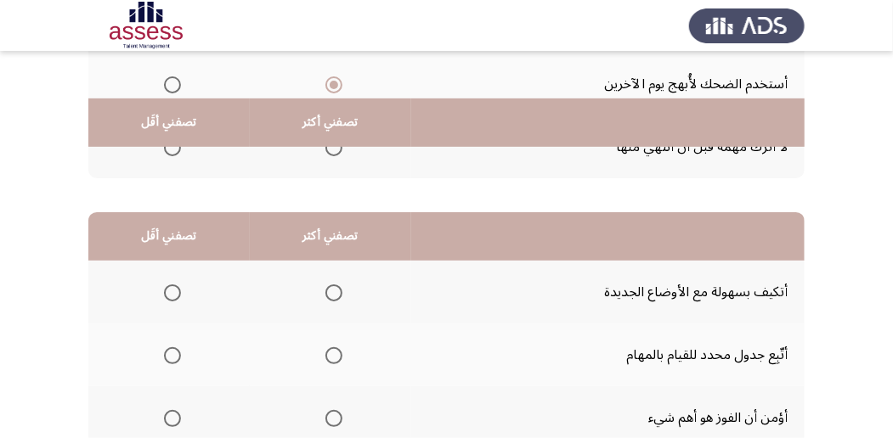
scroll to position [340, 0]
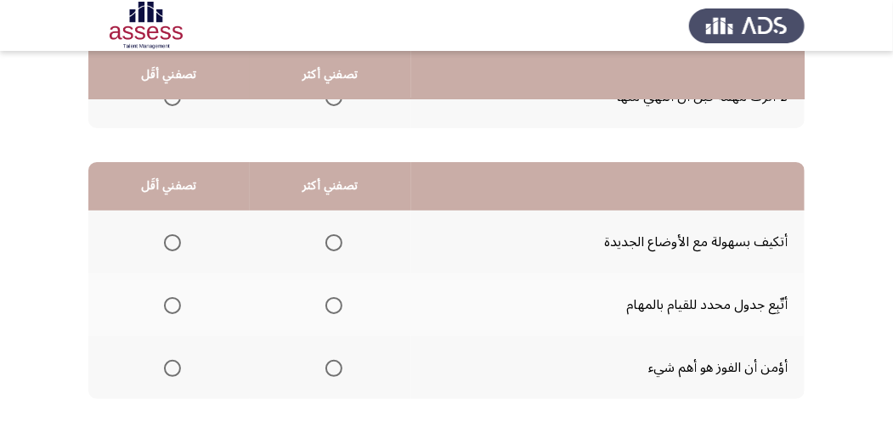
click at [339, 240] on span "Select an option" at bounding box center [333, 243] width 17 height 17
click at [339, 240] on input "Select an option" at bounding box center [333, 243] width 17 height 17
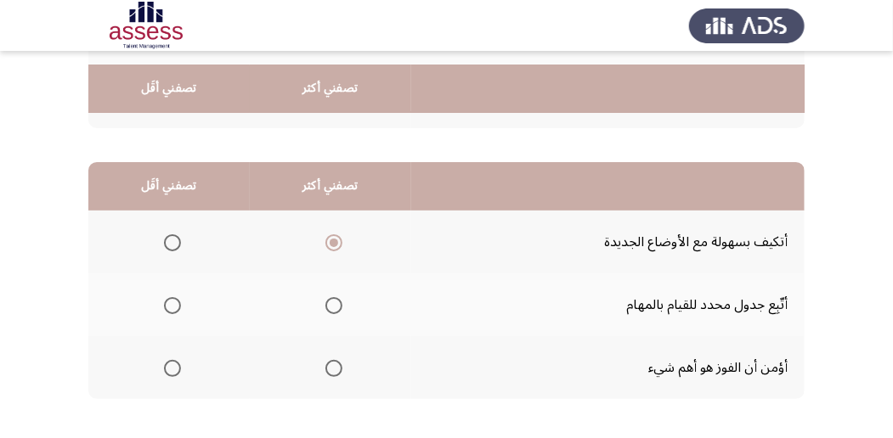
scroll to position [396, 0]
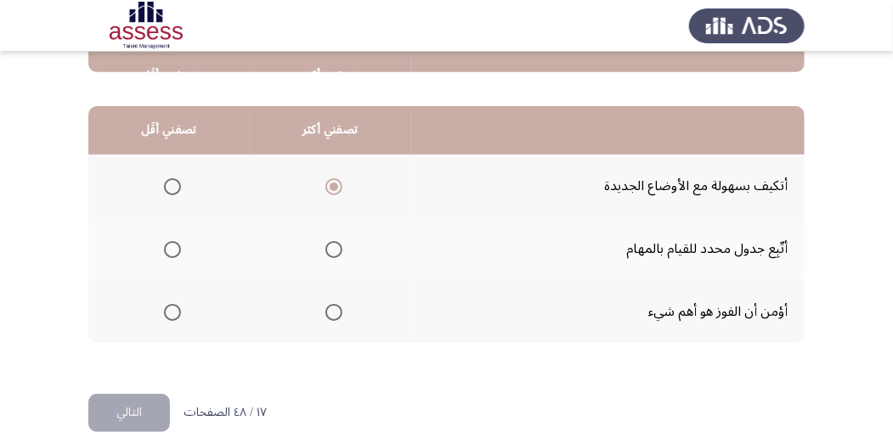
click at [173, 309] on span "Select an option" at bounding box center [172, 312] width 17 height 17
click at [173, 309] on input "Select an option" at bounding box center [172, 312] width 17 height 17
click at [146, 413] on button "التالي" at bounding box center [129, 413] width 82 height 38
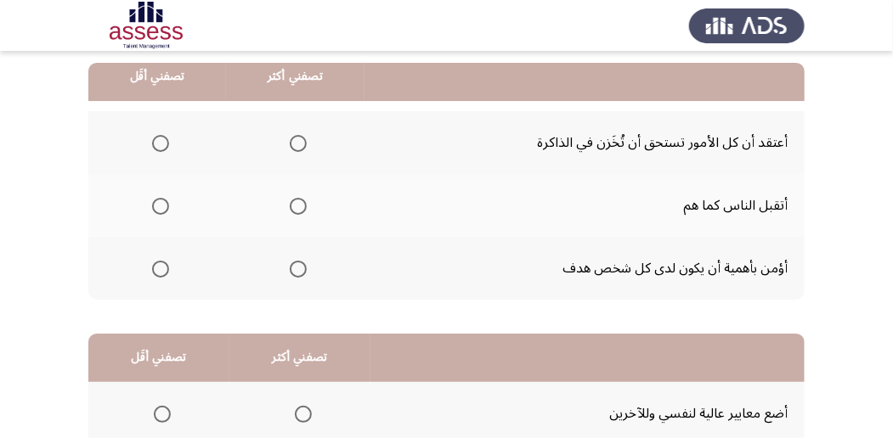
scroll to position [170, 0]
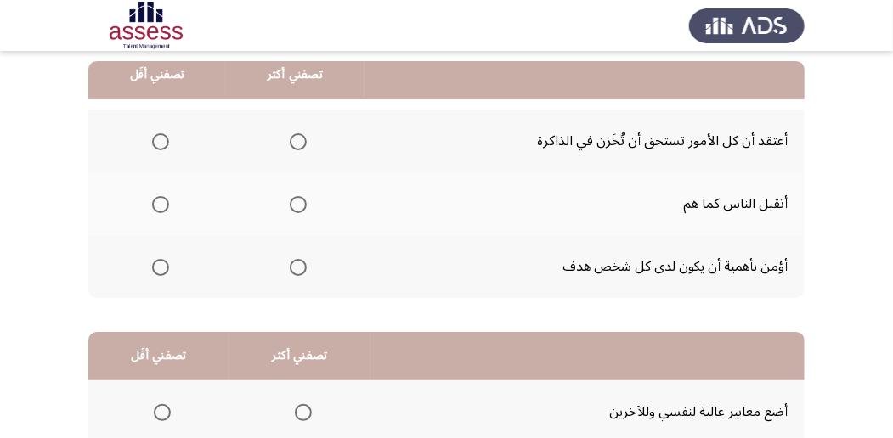
click at [302, 143] on span "Select an option" at bounding box center [298, 141] width 17 height 17
click at [302, 143] on input "Select an option" at bounding box center [298, 141] width 17 height 17
click at [159, 207] on span "Select an option" at bounding box center [160, 204] width 17 height 17
click at [159, 207] on input "Select an option" at bounding box center [160, 204] width 17 height 17
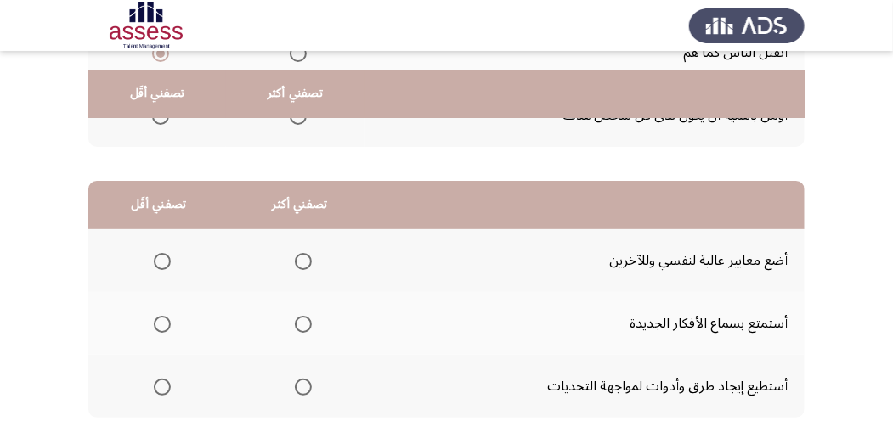
scroll to position [340, 0]
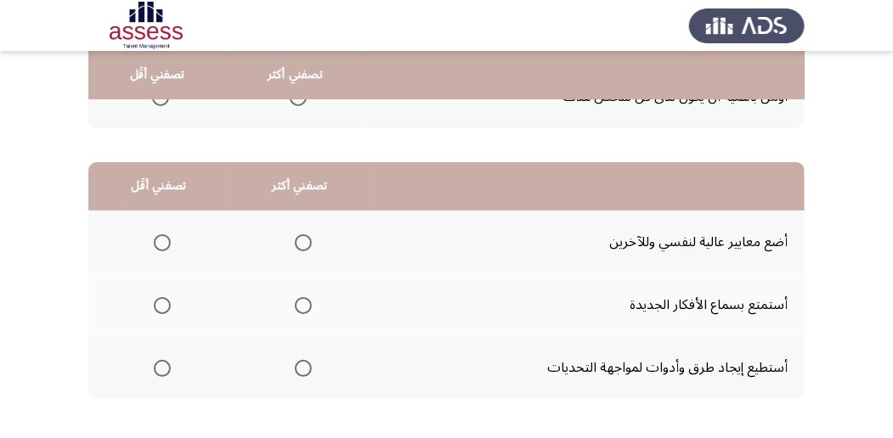
click at [300, 307] on span "Select an option" at bounding box center [303, 305] width 17 height 17
click at [300, 307] on input "Select an option" at bounding box center [303, 305] width 17 height 17
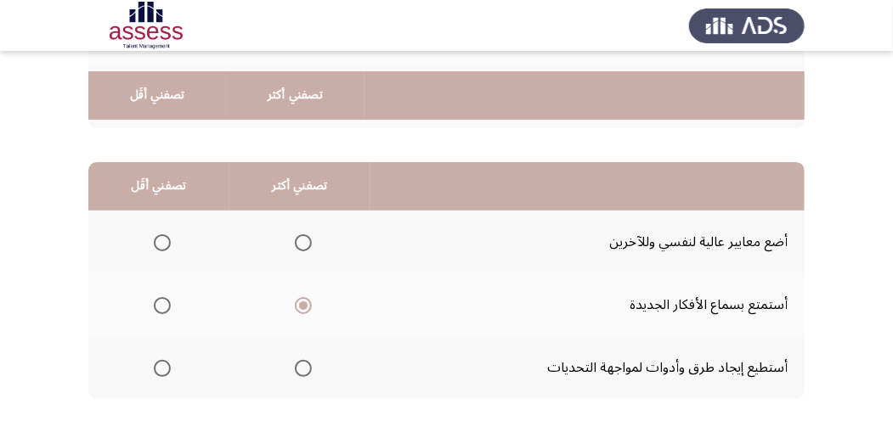
scroll to position [396, 0]
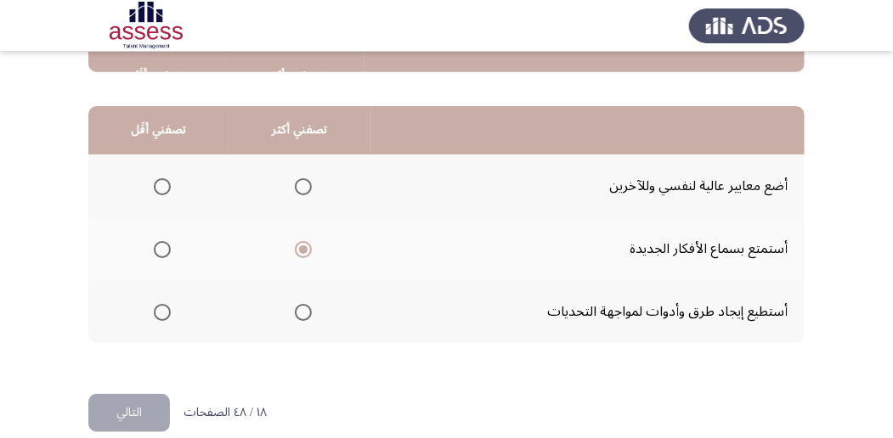
click at [164, 308] on span "Select an option" at bounding box center [162, 312] width 17 height 17
click at [164, 308] on input "Select an option" at bounding box center [162, 312] width 17 height 17
click at [148, 412] on button "التالي" at bounding box center [129, 413] width 82 height 38
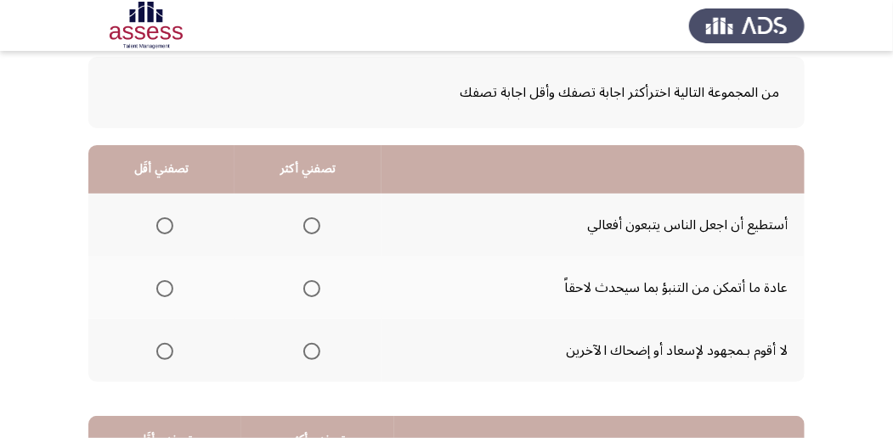
scroll to position [113, 0]
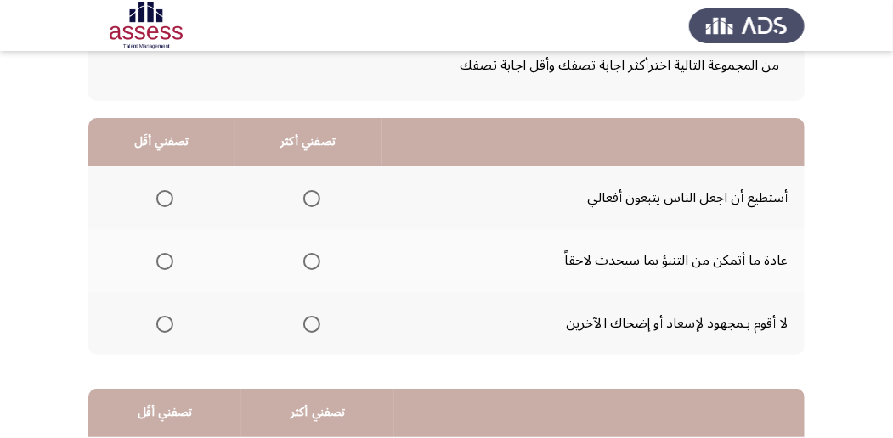
click at [160, 201] on span "Select an option" at bounding box center [164, 198] width 17 height 17
click at [160, 201] on input "Select an option" at bounding box center [164, 198] width 17 height 17
click at [311, 330] on span "Select an option" at bounding box center [311, 324] width 17 height 17
click at [311, 330] on input "Select an option" at bounding box center [311, 324] width 17 height 17
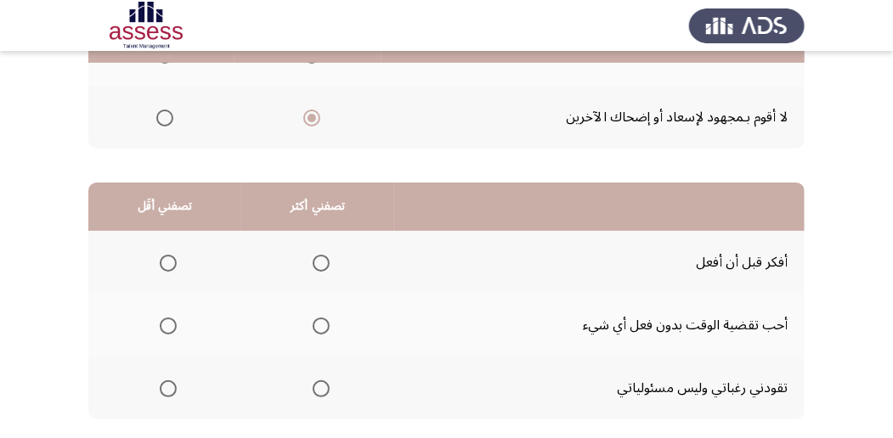
scroll to position [340, 0]
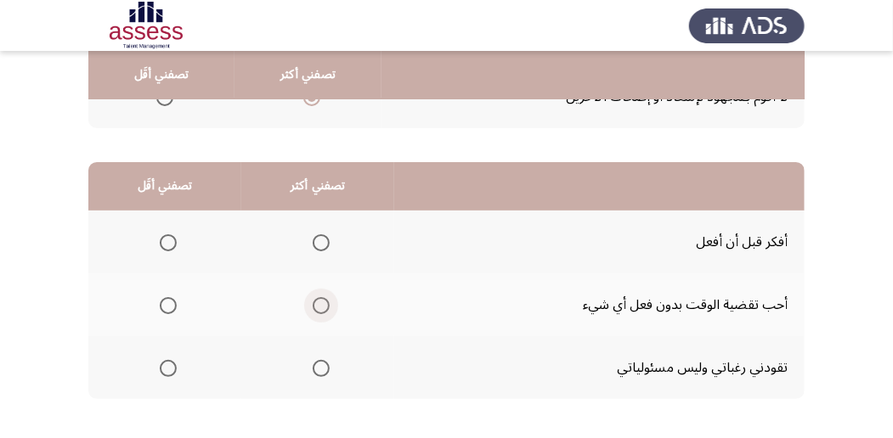
click at [309, 304] on label "Select an option" at bounding box center [318, 305] width 24 height 17
click at [313, 304] on input "Select an option" at bounding box center [321, 305] width 17 height 17
click at [163, 239] on span "Select an option" at bounding box center [168, 243] width 17 height 17
click at [163, 239] on input "Select an option" at bounding box center [168, 243] width 17 height 17
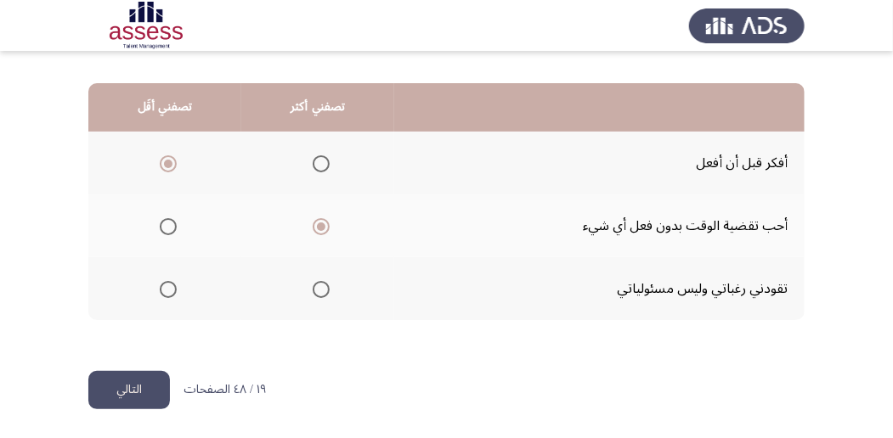
scroll to position [420, 0]
click at [144, 377] on button "التالي" at bounding box center [129, 389] width 82 height 38
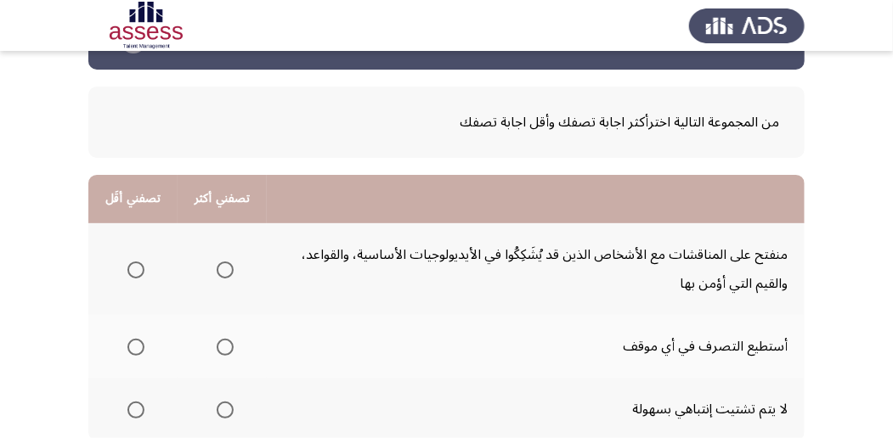
scroll to position [113, 0]
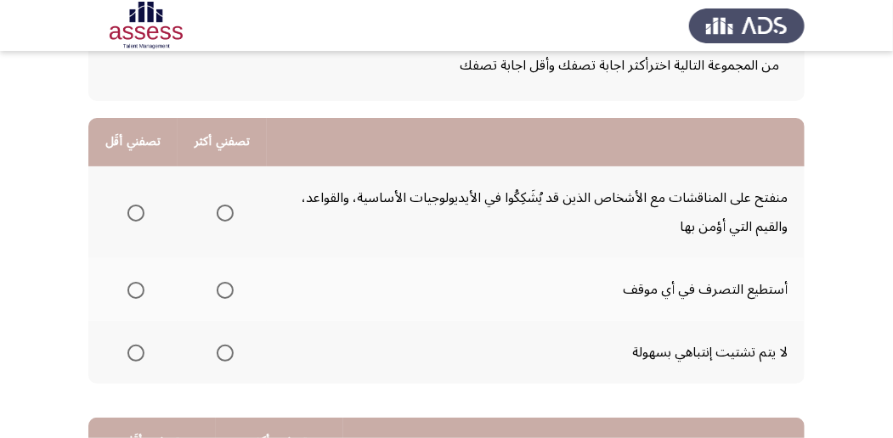
click at [129, 353] on span "Select an option" at bounding box center [135, 353] width 17 height 17
click at [129, 353] on input "Select an option" at bounding box center [135, 353] width 17 height 17
click at [232, 203] on th at bounding box center [222, 213] width 89 height 92
click at [227, 218] on span "Select an option" at bounding box center [225, 213] width 17 height 17
click at [227, 218] on input "Select an option" at bounding box center [225, 213] width 17 height 17
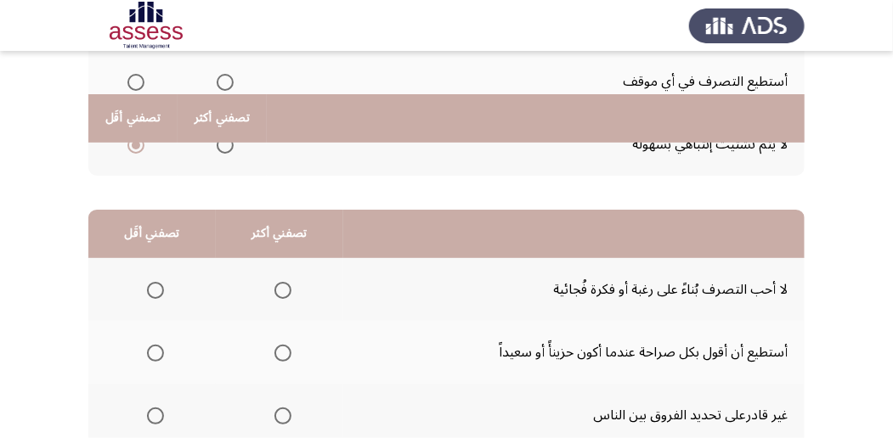
scroll to position [396, 0]
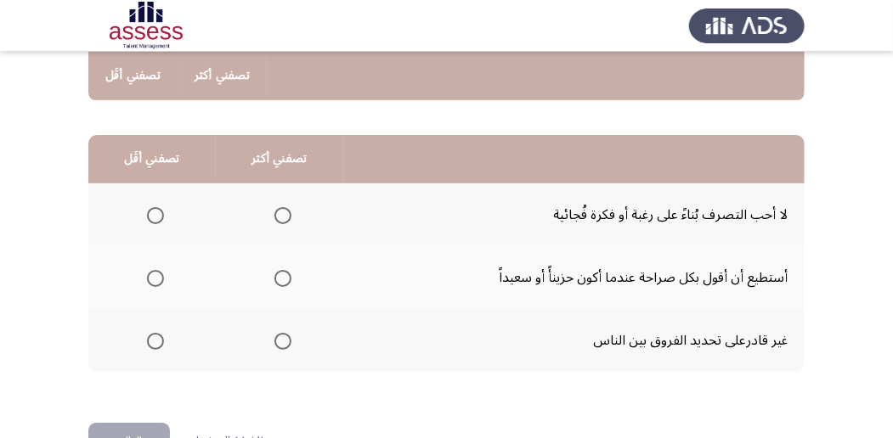
click at [284, 219] on span "Select an option" at bounding box center [282, 215] width 17 height 17
click at [284, 219] on input "Select an option" at bounding box center [282, 215] width 17 height 17
click at [151, 274] on span "Select an option" at bounding box center [155, 278] width 17 height 17
click at [151, 274] on input "Select an option" at bounding box center [155, 278] width 17 height 17
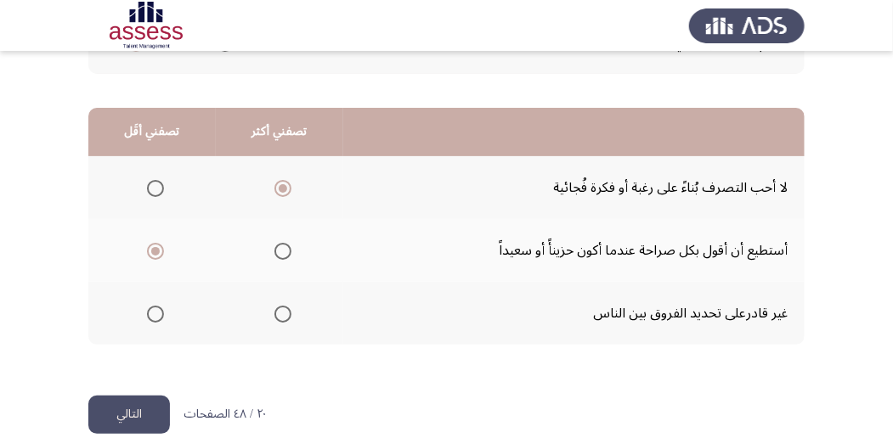
scroll to position [449, 0]
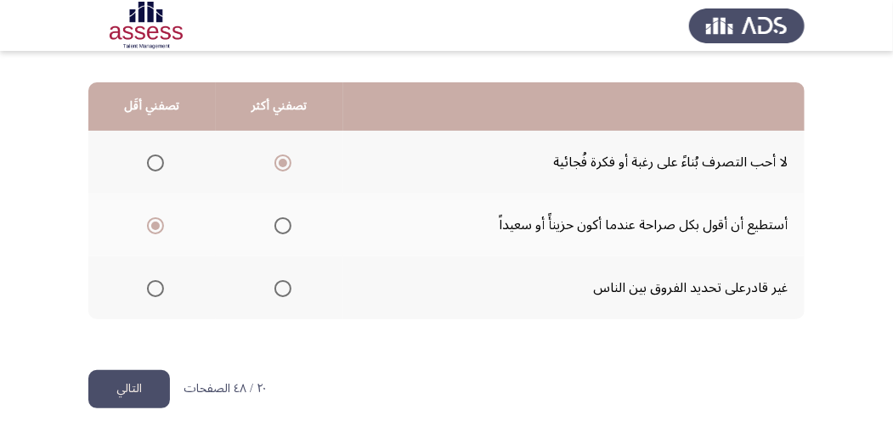
click at [144, 379] on button "التالي" at bounding box center [129, 389] width 82 height 38
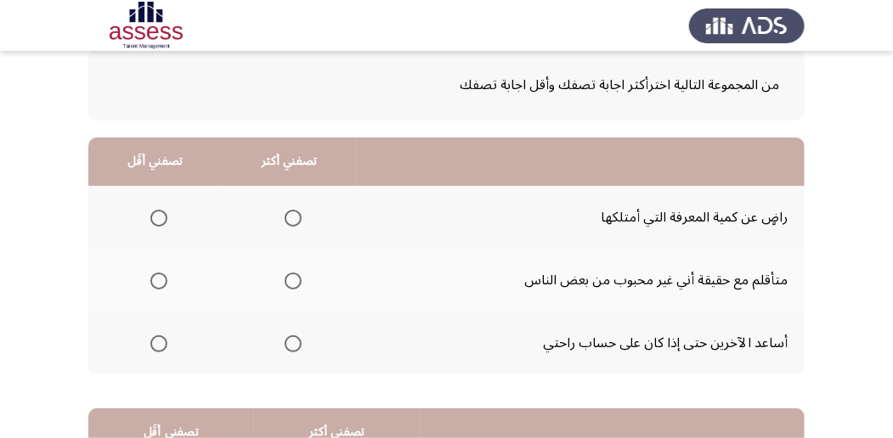
scroll to position [113, 0]
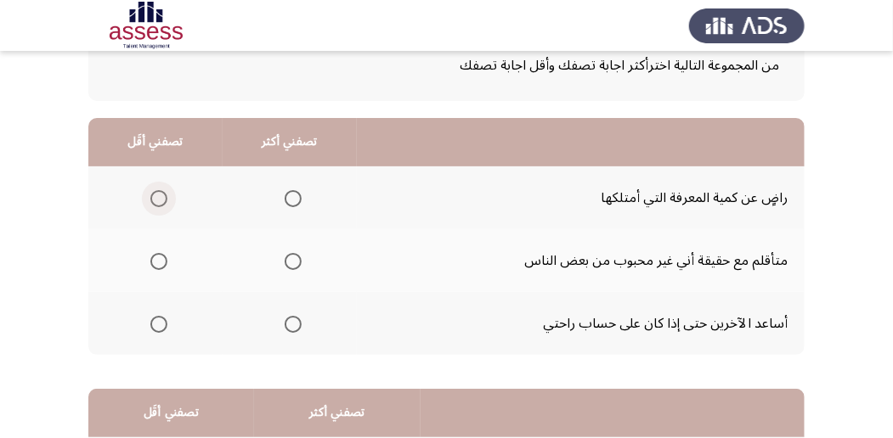
click at [158, 194] on span "Select an option" at bounding box center [158, 198] width 17 height 17
click at [158, 194] on input "Select an option" at bounding box center [158, 198] width 17 height 17
click at [292, 325] on span "Select an option" at bounding box center [293, 324] width 17 height 17
click at [292, 325] on input "Select an option" at bounding box center [293, 324] width 17 height 17
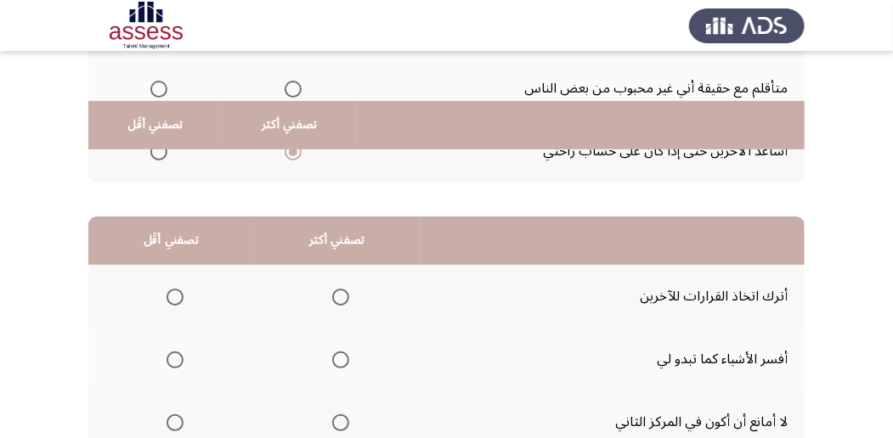
scroll to position [340, 0]
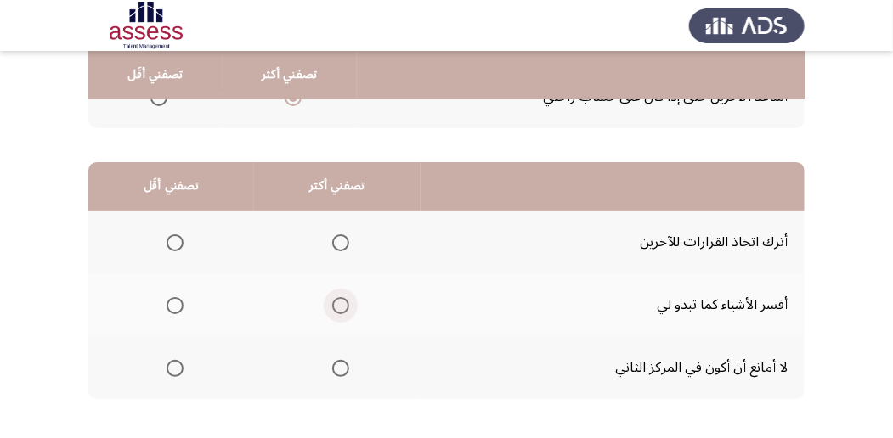
click at [347, 308] on span "Select an option" at bounding box center [340, 305] width 17 height 17
click at [347, 308] on input "Select an option" at bounding box center [340, 305] width 17 height 17
click at [178, 244] on span "Select an option" at bounding box center [175, 243] width 17 height 17
click at [178, 244] on input "Select an option" at bounding box center [175, 243] width 17 height 17
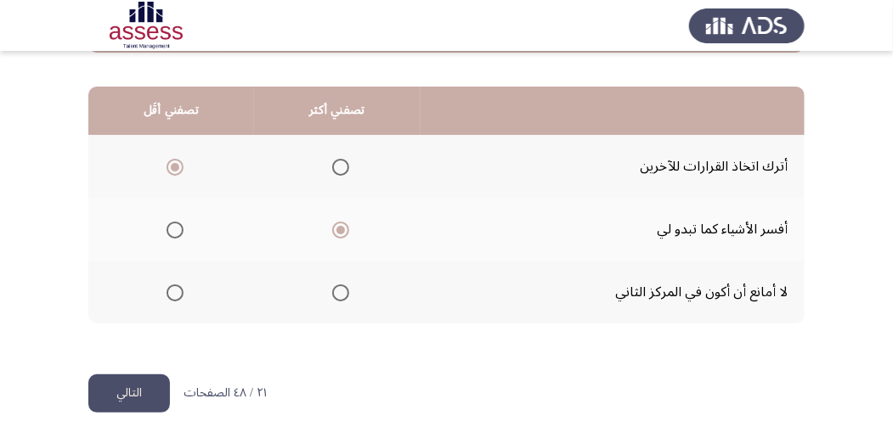
scroll to position [420, 0]
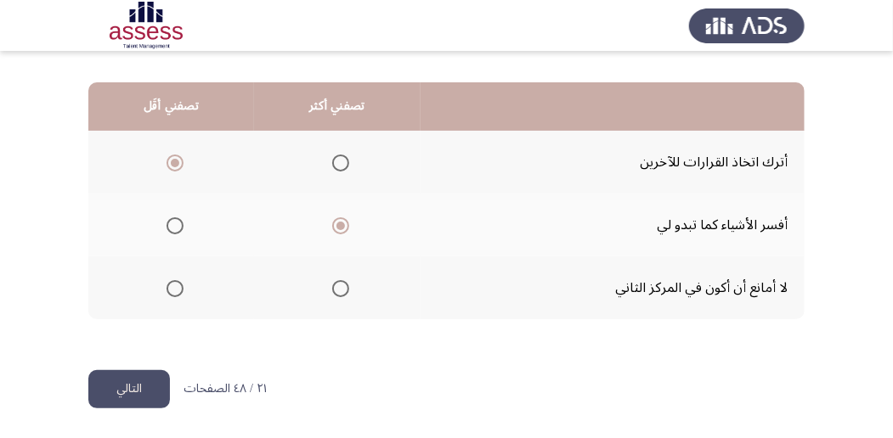
click at [139, 377] on button "التالي" at bounding box center [129, 389] width 82 height 38
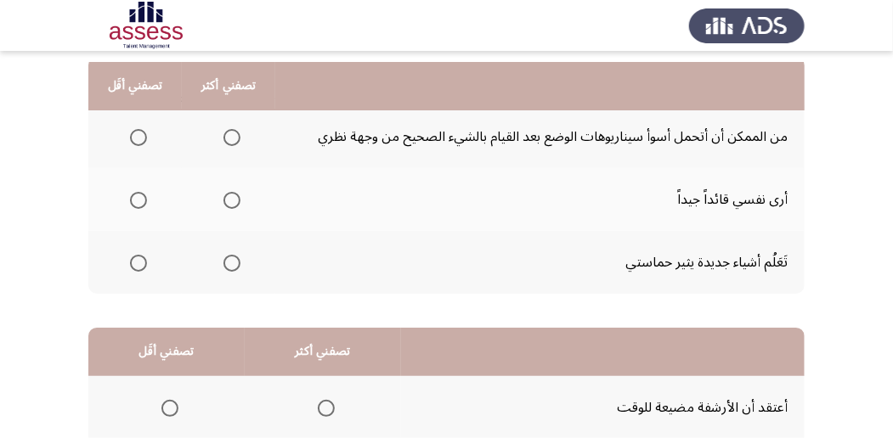
scroll to position [170, 0]
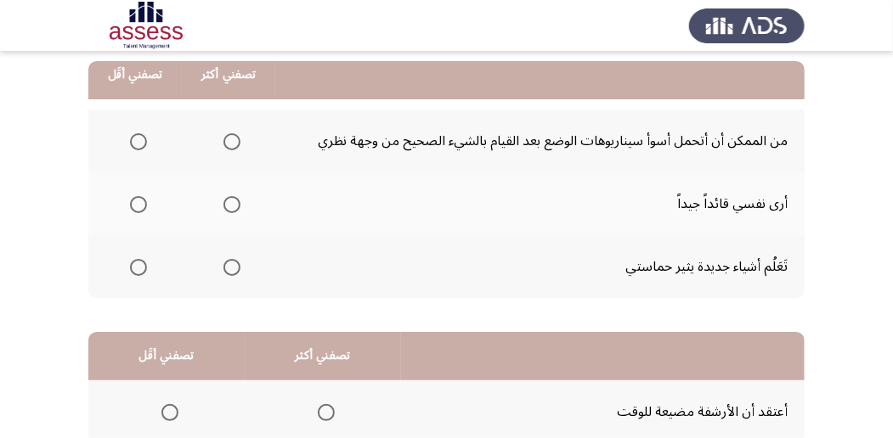
click at [238, 207] on span "Select an option" at bounding box center [231, 204] width 17 height 17
click at [238, 207] on input "Select an option" at bounding box center [231, 204] width 17 height 17
click at [223, 263] on span "Select an option" at bounding box center [231, 267] width 17 height 17
click at [223, 263] on input "Select an option" at bounding box center [231, 267] width 17 height 17
click at [141, 139] on span "Select an option" at bounding box center [138, 141] width 17 height 17
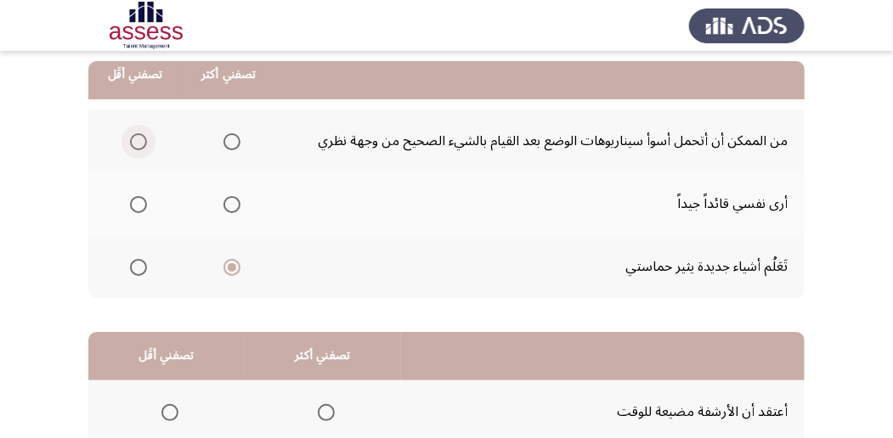
click at [141, 139] on input "Select an option" at bounding box center [138, 141] width 17 height 17
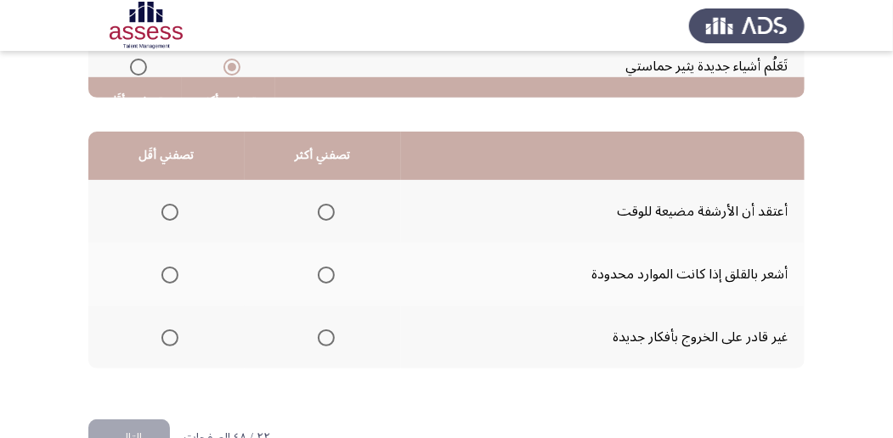
scroll to position [396, 0]
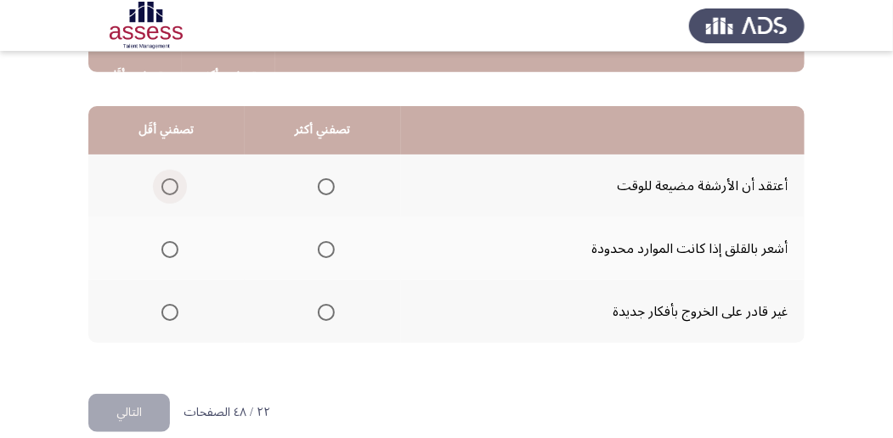
click at [172, 179] on span "Select an option" at bounding box center [169, 186] width 17 height 17
click at [172, 179] on input "Select an option" at bounding box center [169, 186] width 17 height 17
click at [325, 245] on span "Select an option" at bounding box center [326, 249] width 17 height 17
click at [325, 245] on input "Select an option" at bounding box center [326, 249] width 17 height 17
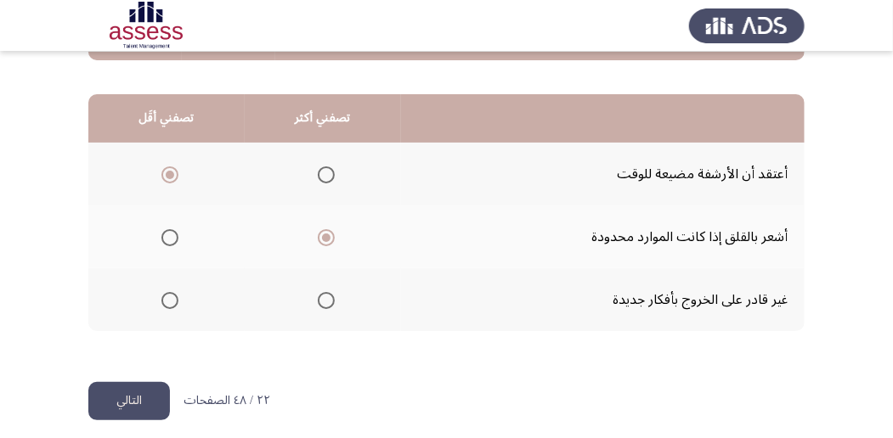
scroll to position [420, 0]
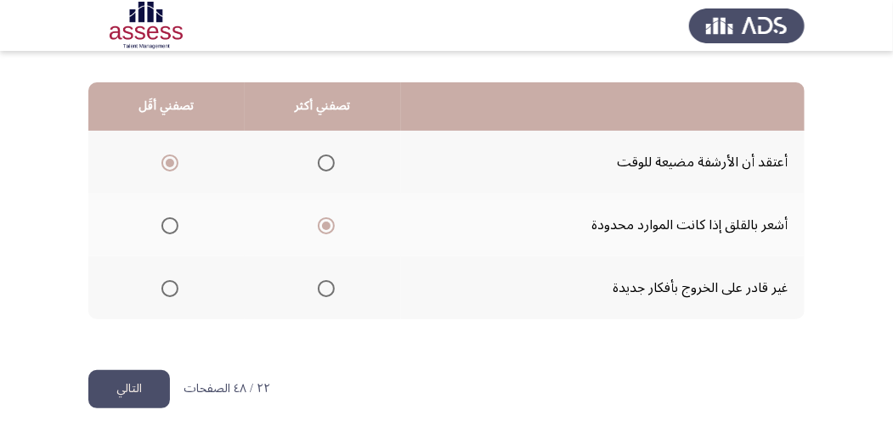
click at [137, 396] on button "التالي" at bounding box center [129, 389] width 82 height 38
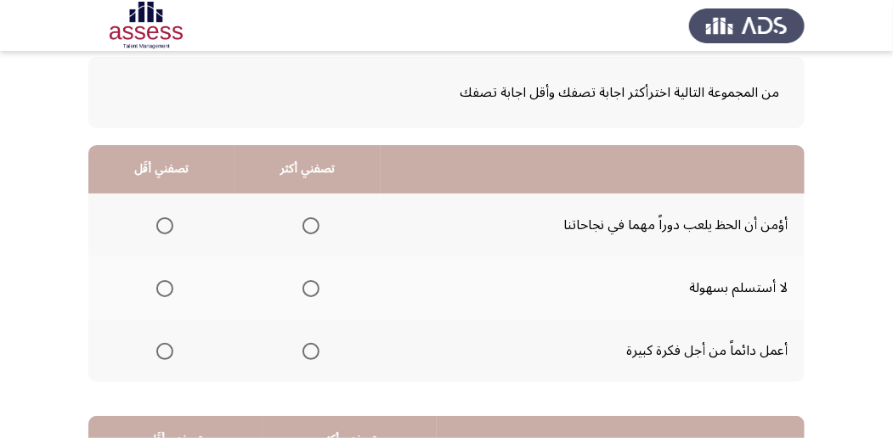
scroll to position [113, 0]
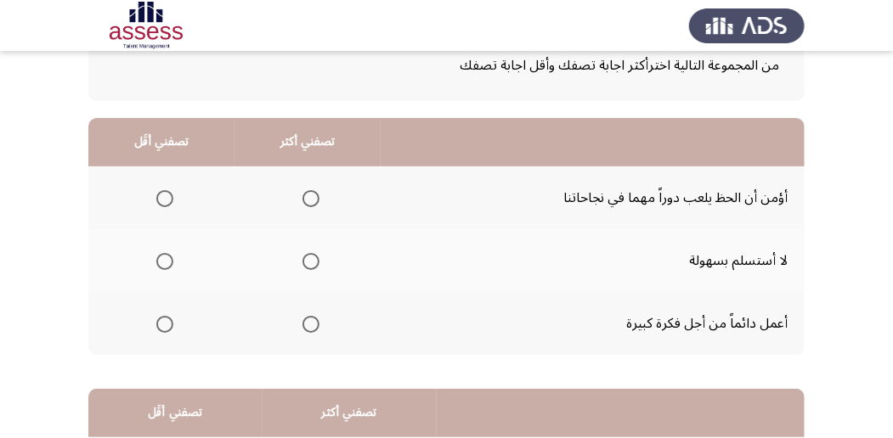
click at [305, 330] on span "Select an option" at bounding box center [310, 324] width 17 height 17
click at [305, 330] on input "Select an option" at bounding box center [310, 324] width 17 height 17
click at [160, 202] on span "Select an option" at bounding box center [164, 198] width 17 height 17
click at [160, 202] on input "Select an option" at bounding box center [164, 198] width 17 height 17
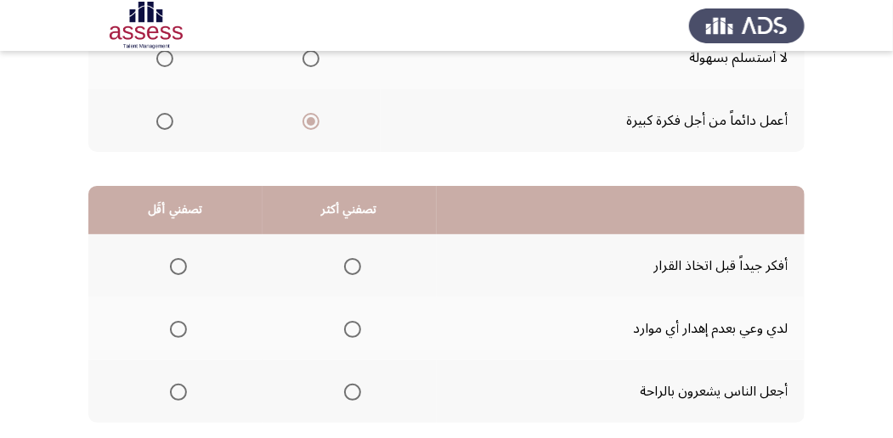
scroll to position [340, 0]
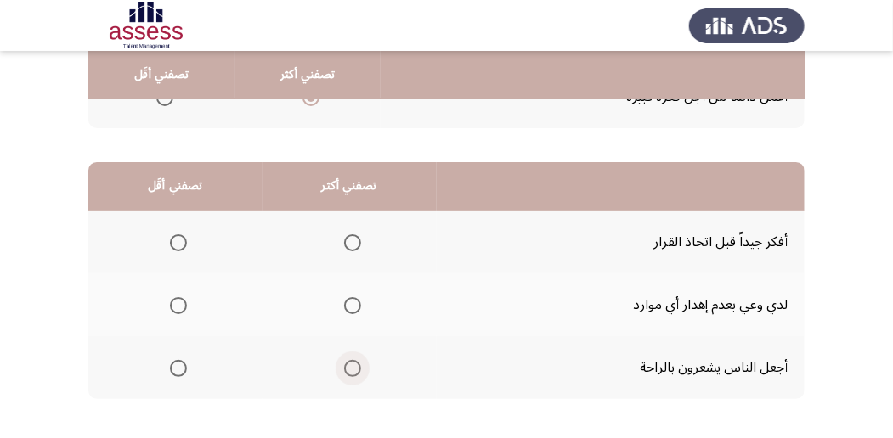
click at [348, 361] on span "Select an option" at bounding box center [352, 368] width 17 height 17
click at [348, 361] on input "Select an option" at bounding box center [352, 368] width 17 height 17
click at [184, 243] on span "Select an option" at bounding box center [178, 243] width 17 height 17
click at [184, 243] on input "Select an option" at bounding box center [178, 243] width 17 height 17
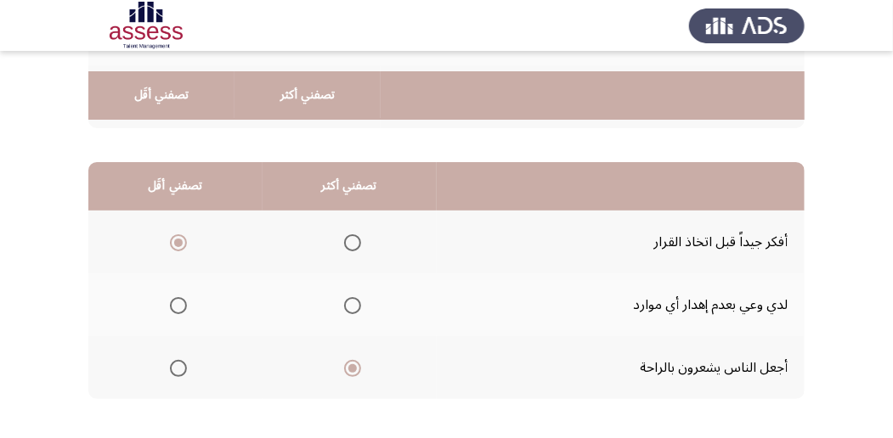
scroll to position [420, 0]
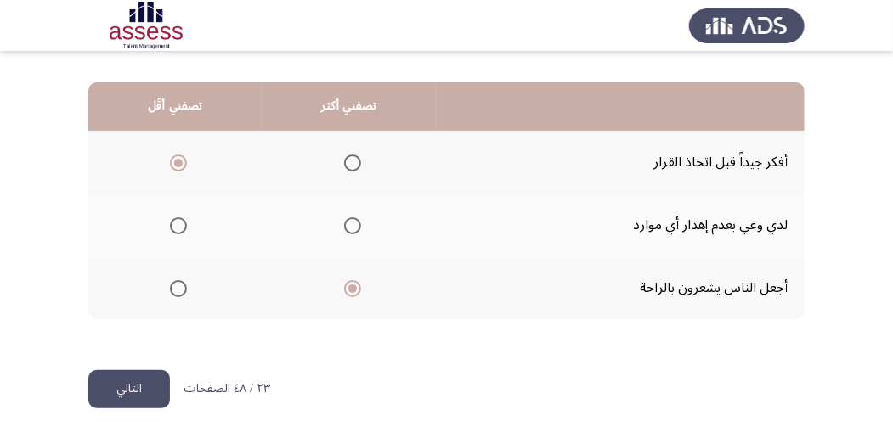
click at [151, 379] on button "التالي" at bounding box center [129, 389] width 82 height 38
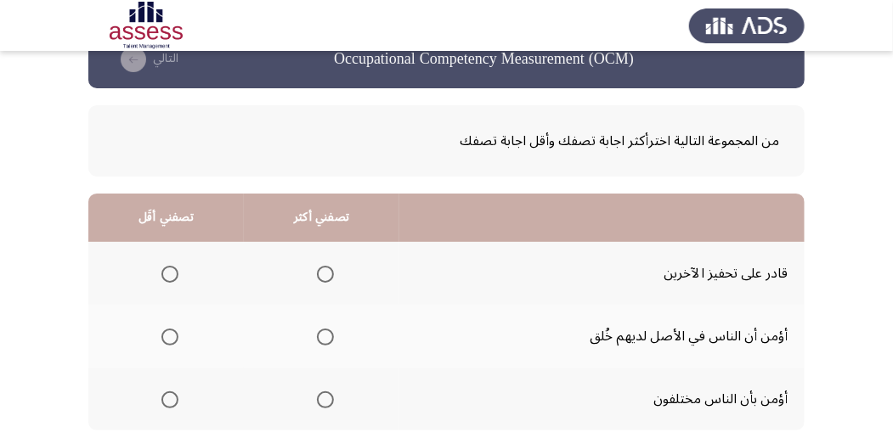
scroll to position [56, 0]
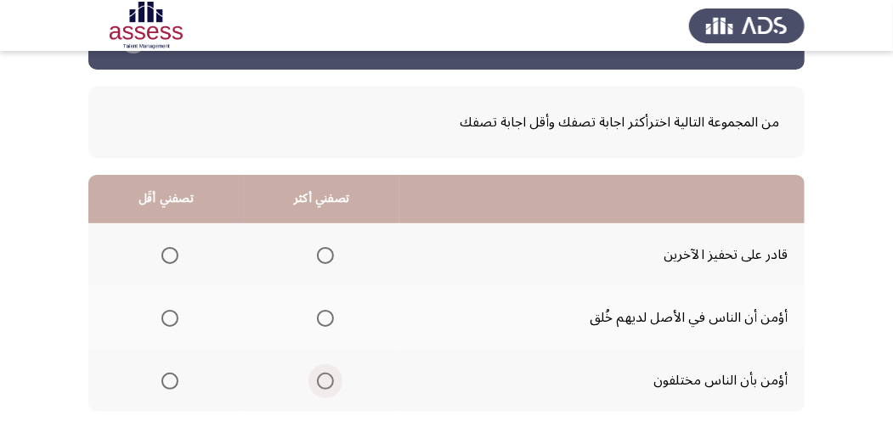
click at [325, 376] on span "Select an option" at bounding box center [325, 381] width 17 height 17
click at [325, 376] on input "Select an option" at bounding box center [325, 381] width 17 height 17
click at [165, 314] on span "Select an option" at bounding box center [169, 318] width 17 height 17
click at [165, 314] on input "Select an option" at bounding box center [169, 318] width 17 height 17
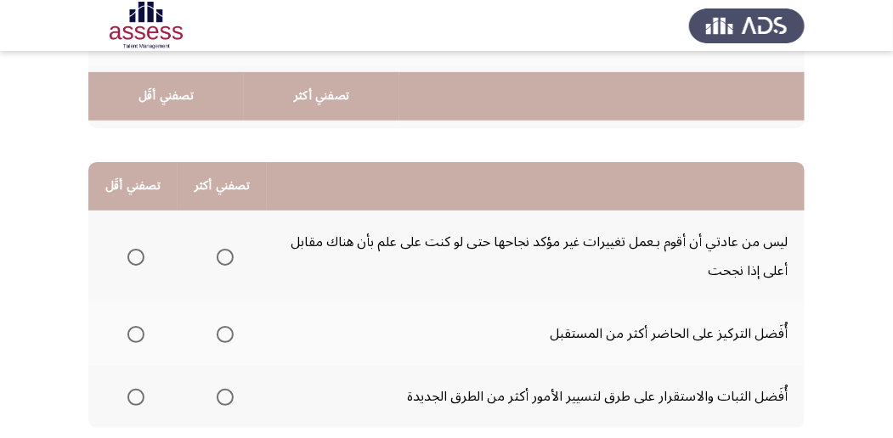
scroll to position [396, 0]
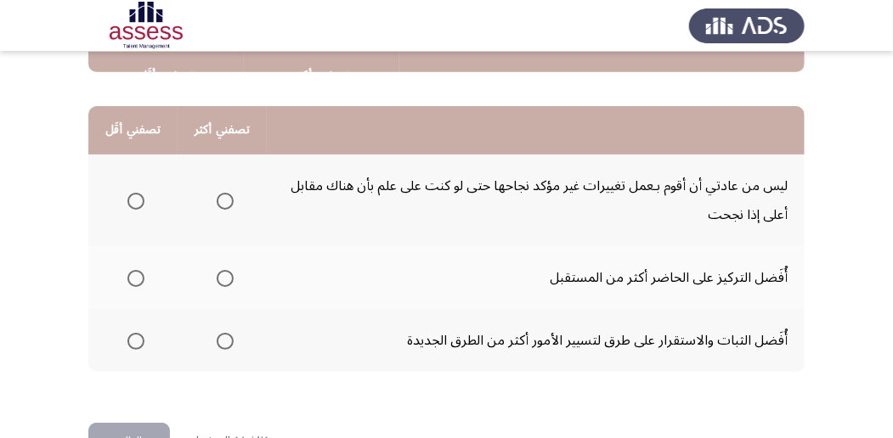
click at [225, 272] on span "Select an option" at bounding box center [225, 278] width 17 height 17
click at [225, 272] on input "Select an option" at bounding box center [225, 278] width 17 height 17
click at [138, 201] on span "Select an option" at bounding box center [135, 201] width 17 height 17
click at [138, 201] on input "Select an option" at bounding box center [135, 201] width 17 height 17
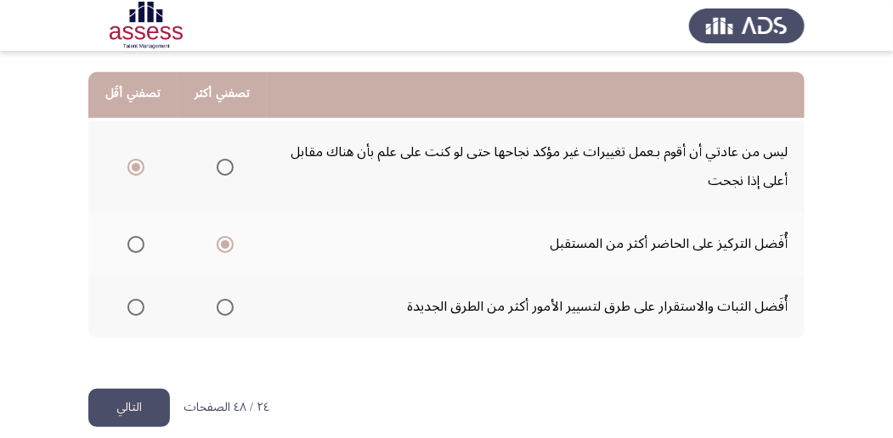
scroll to position [449, 0]
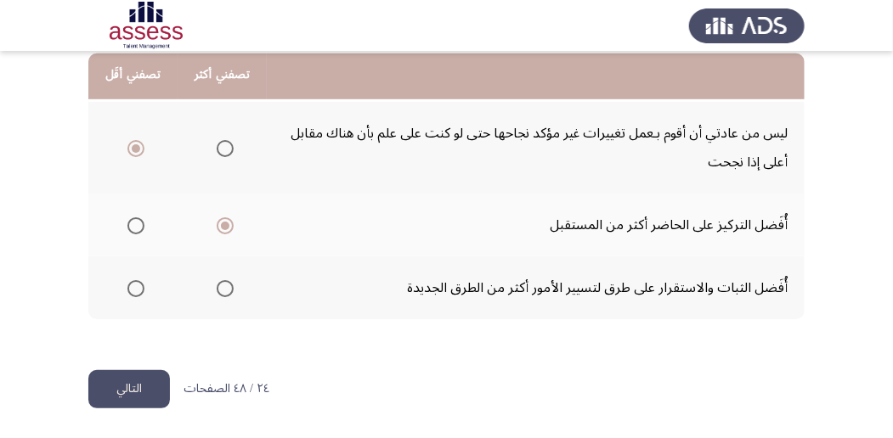
click at [141, 393] on button "التالي" at bounding box center [129, 389] width 82 height 38
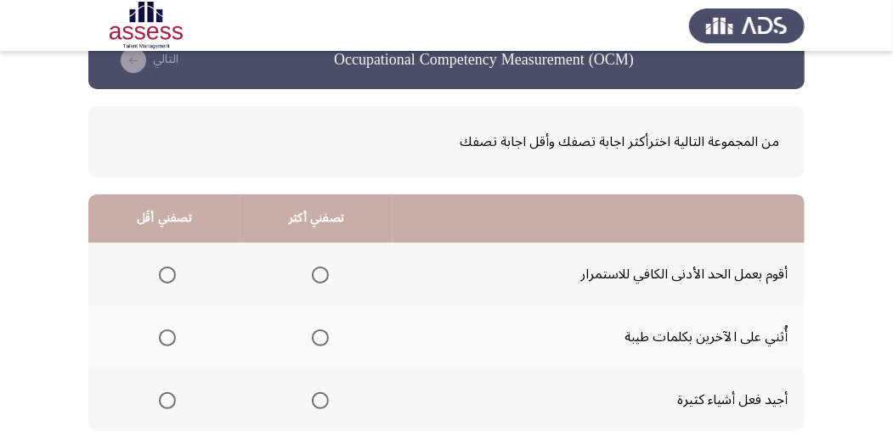
scroll to position [56, 0]
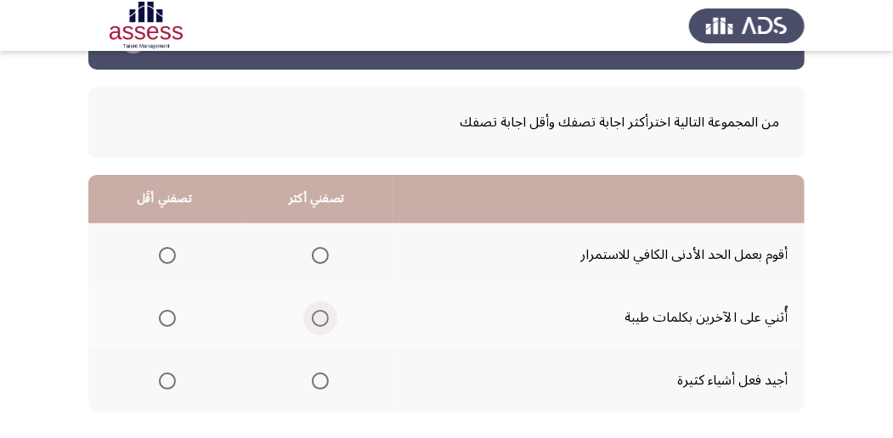
click at [323, 319] on span "Select an option" at bounding box center [320, 318] width 17 height 17
click at [323, 319] on input "Select an option" at bounding box center [320, 318] width 17 height 17
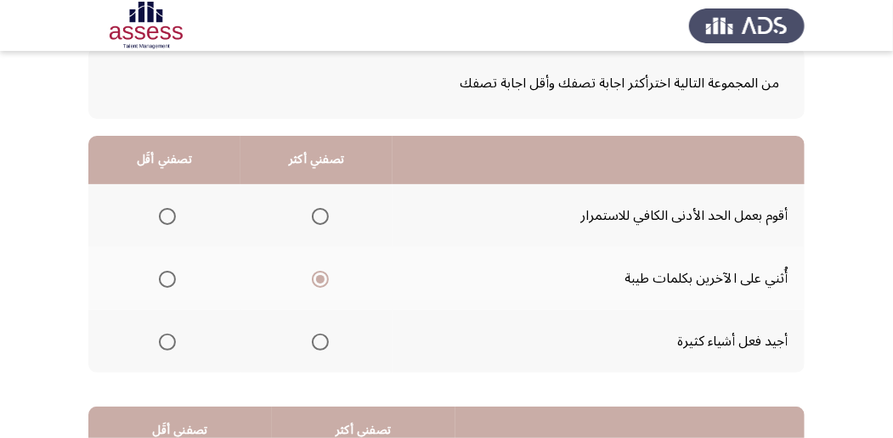
scroll to position [113, 0]
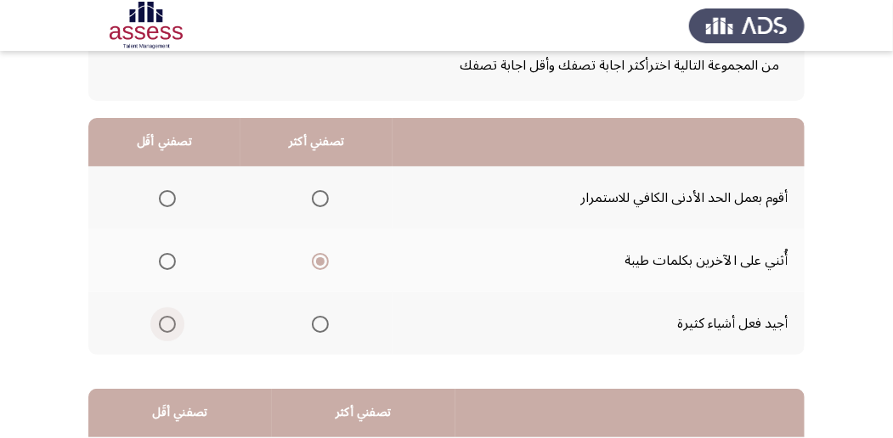
click at [165, 316] on span "Select an option" at bounding box center [167, 324] width 17 height 17
click at [165, 316] on input "Select an option" at bounding box center [167, 324] width 17 height 17
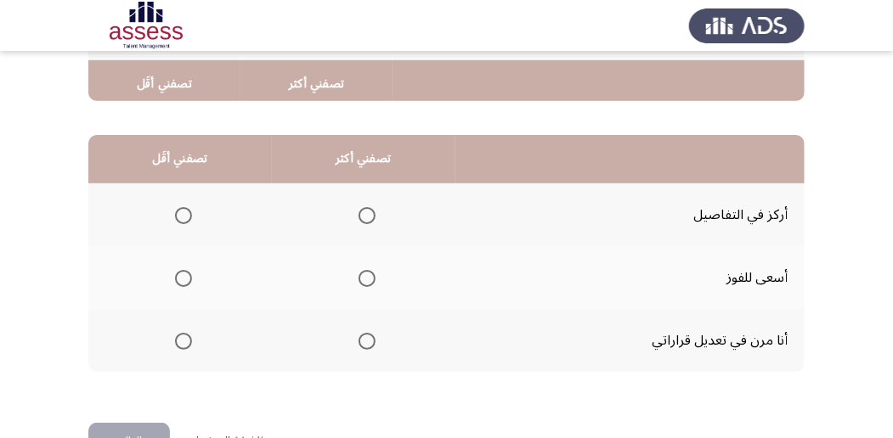
scroll to position [396, 0]
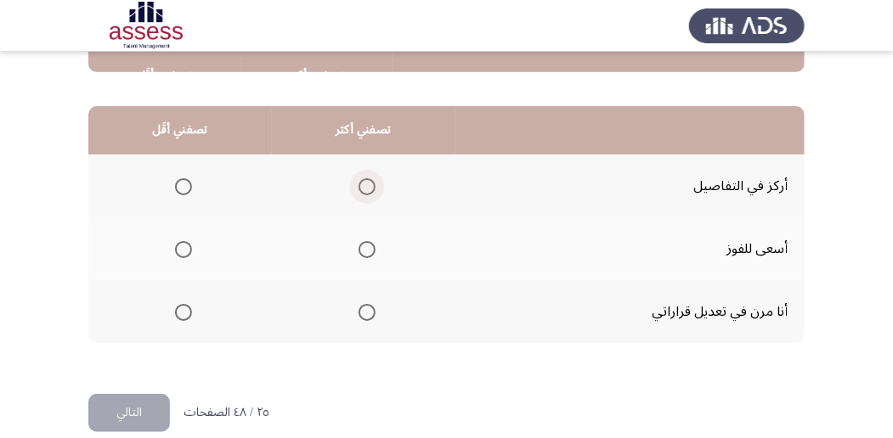
click at [359, 187] on span "Select an option" at bounding box center [367, 186] width 17 height 17
click at [359, 187] on input "Select an option" at bounding box center [367, 186] width 17 height 17
click at [177, 244] on span "Select an option" at bounding box center [183, 249] width 17 height 17
click at [177, 244] on input "Select an option" at bounding box center [183, 249] width 17 height 17
click at [127, 435] on html "Occupational Competency Measurement (OCM) التالي من المجموعة التالية اخترأكثر ا…" at bounding box center [446, 33] width 893 height 858
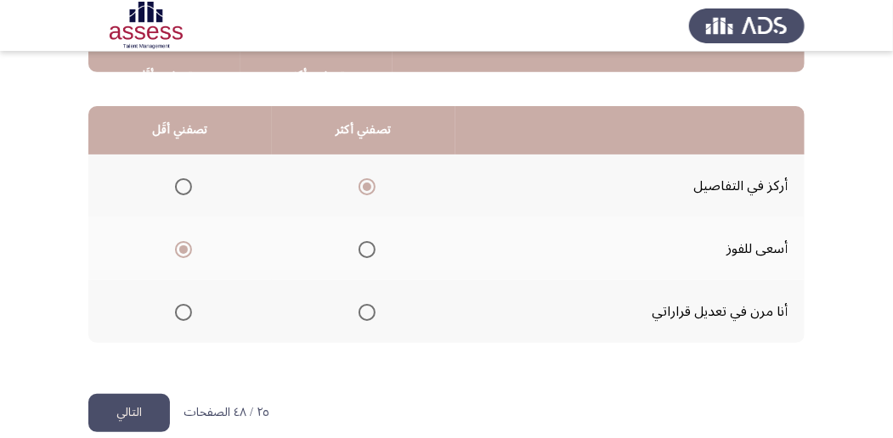
click at [127, 419] on button "التالي" at bounding box center [129, 413] width 82 height 38
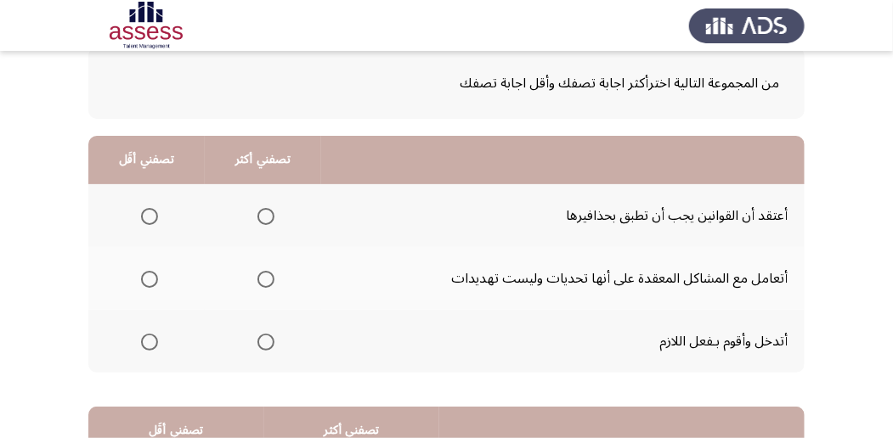
scroll to position [113, 0]
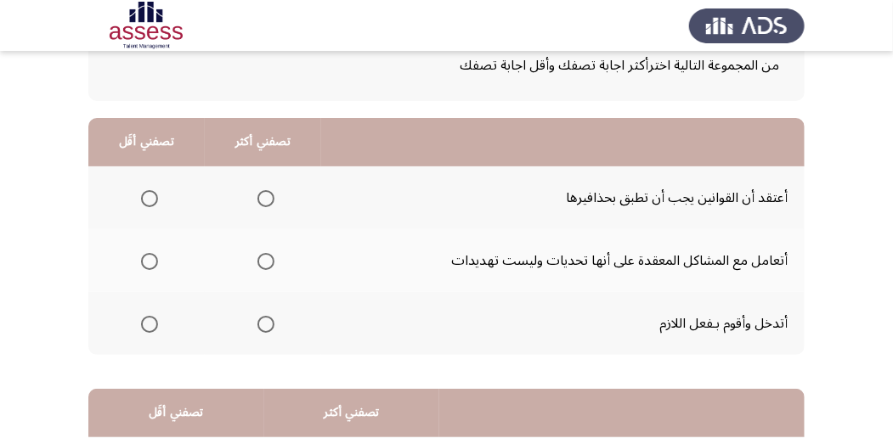
click at [263, 261] on span "Select an option" at bounding box center [265, 261] width 17 height 17
click at [263, 261] on input "Select an option" at bounding box center [265, 261] width 17 height 17
click at [143, 195] on span "Select an option" at bounding box center [149, 198] width 17 height 17
click at [143, 195] on input "Select an option" at bounding box center [149, 198] width 17 height 17
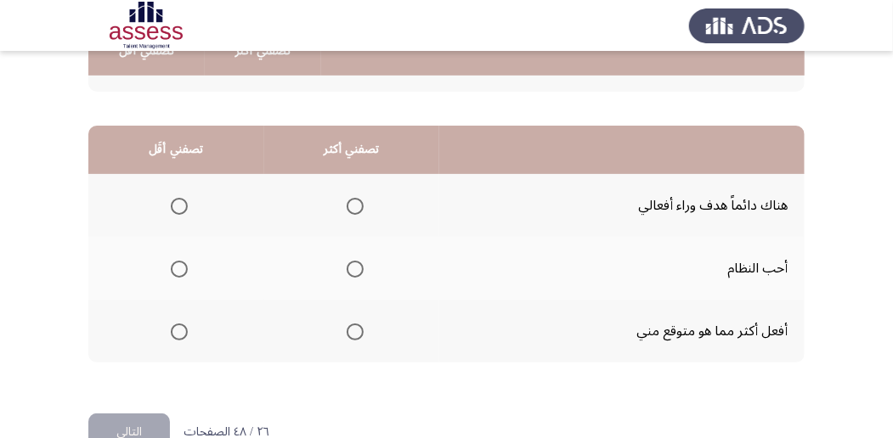
scroll to position [396, 0]
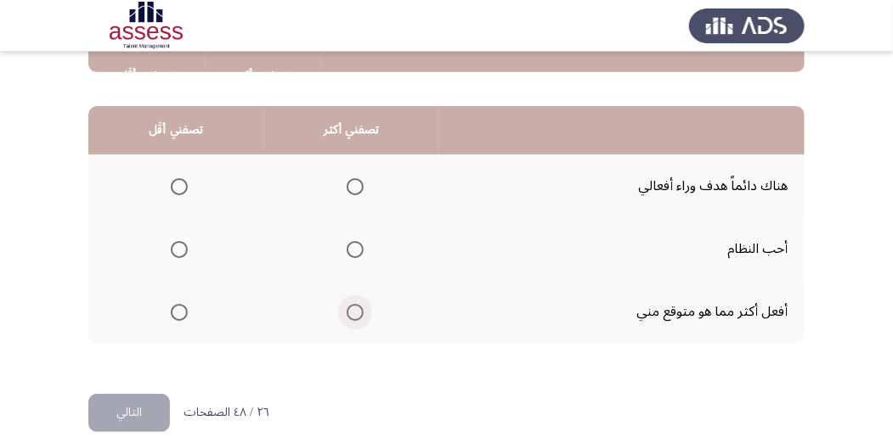
click at [348, 312] on span "Select an option" at bounding box center [355, 312] width 17 height 17
click at [348, 312] on input "Select an option" at bounding box center [355, 312] width 17 height 17
click at [180, 184] on span "Select an option" at bounding box center [179, 186] width 17 height 17
click at [180, 184] on input "Select an option" at bounding box center [179, 186] width 17 height 17
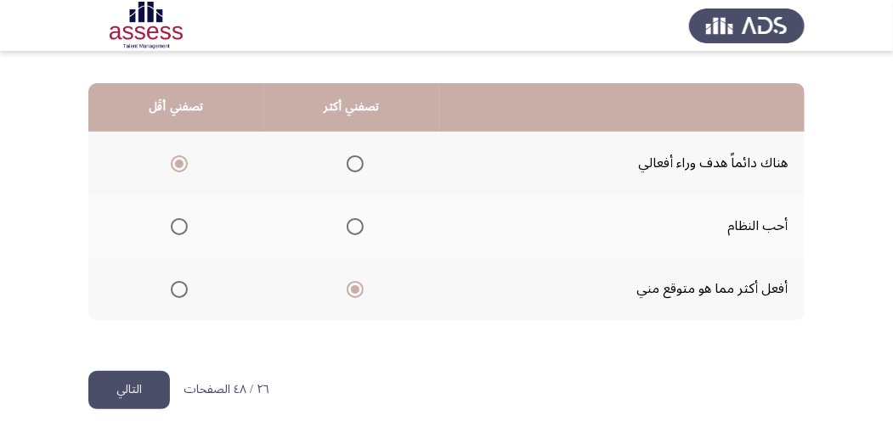
scroll to position [420, 0]
click at [133, 382] on button "التالي" at bounding box center [129, 389] width 82 height 38
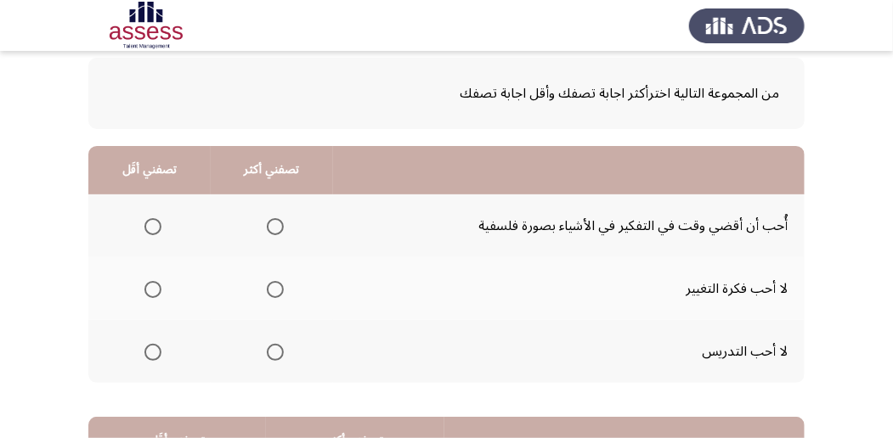
scroll to position [113, 0]
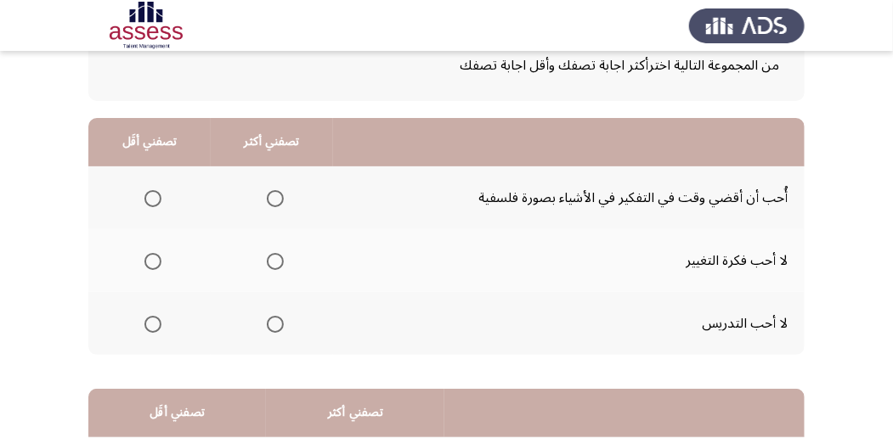
click at [276, 202] on span "Select an option" at bounding box center [275, 198] width 17 height 17
click at [276, 202] on input "Select an option" at bounding box center [275, 198] width 17 height 17
click at [135, 319] on th at bounding box center [149, 323] width 122 height 63
click at [156, 324] on span "Select an option" at bounding box center [152, 324] width 17 height 17
click at [156, 324] on input "Select an option" at bounding box center [152, 324] width 17 height 17
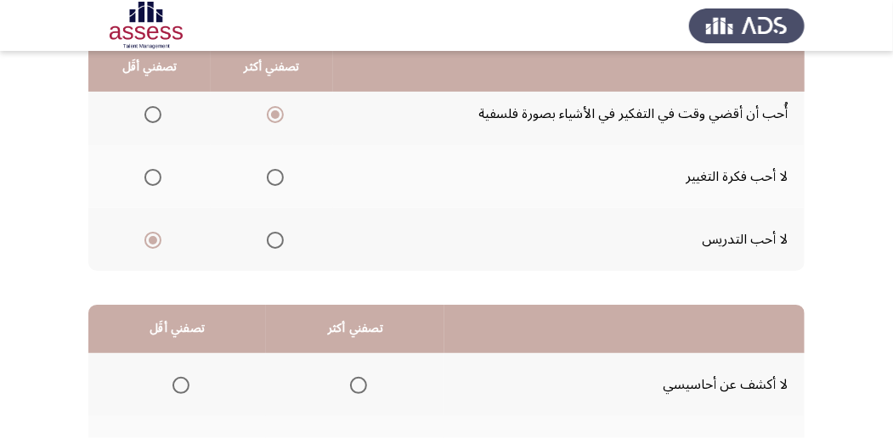
scroll to position [170, 0]
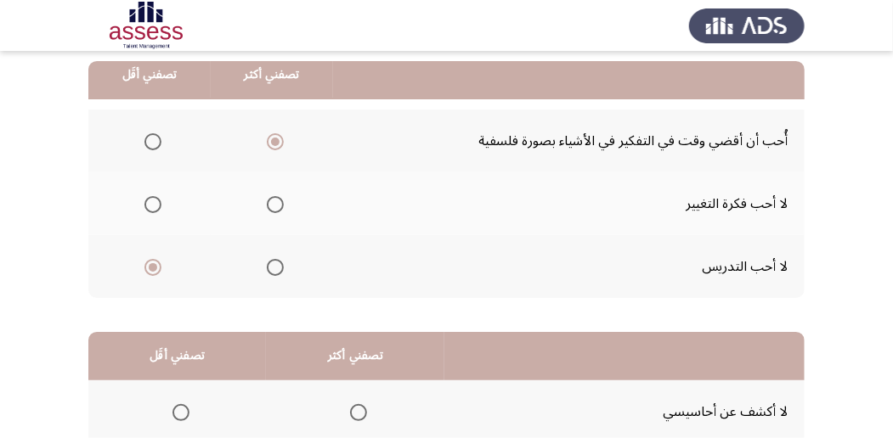
click at [268, 268] on span "Select an option" at bounding box center [275, 267] width 17 height 17
click at [268, 268] on input "Select an option" at bounding box center [275, 267] width 17 height 17
click at [148, 140] on span "Select an option" at bounding box center [152, 141] width 17 height 17
click at [148, 140] on input "Select an option" at bounding box center [152, 141] width 17 height 17
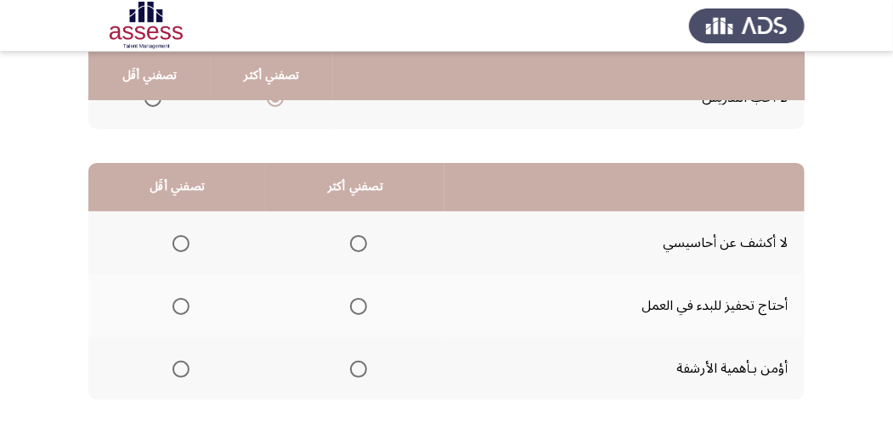
scroll to position [340, 0]
click at [357, 235] on span "Select an option" at bounding box center [358, 243] width 17 height 17
click at [357, 235] on input "Select an option" at bounding box center [358, 243] width 17 height 17
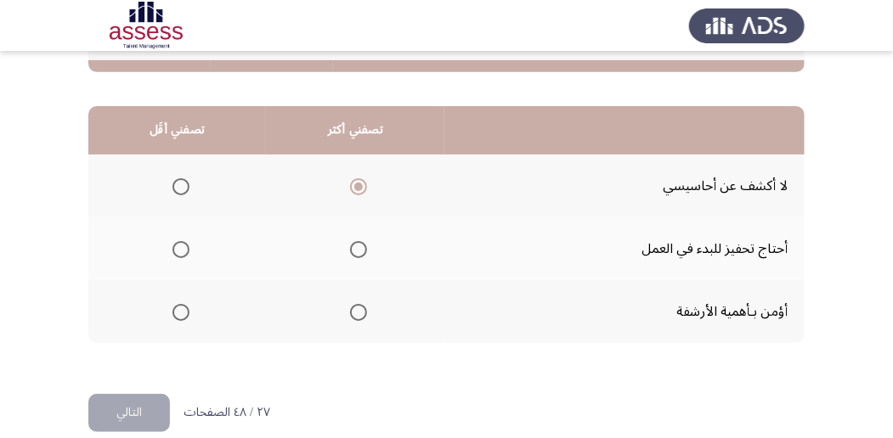
scroll to position [420, 0]
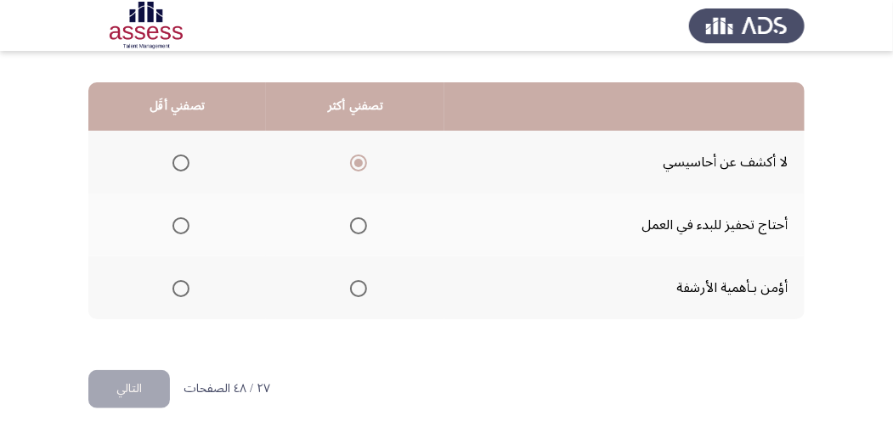
click at [187, 285] on span "Select an option" at bounding box center [180, 288] width 17 height 17
click at [187, 285] on input "Select an option" at bounding box center [180, 288] width 17 height 17
click at [141, 381] on button "التالي" at bounding box center [129, 389] width 82 height 38
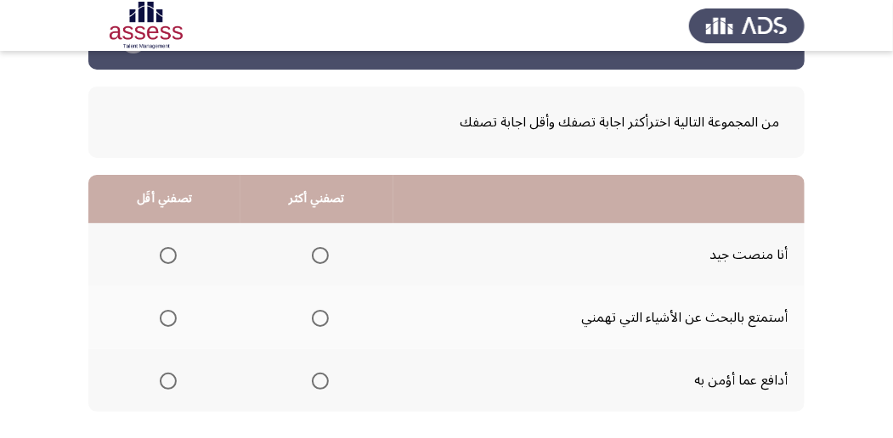
scroll to position [113, 0]
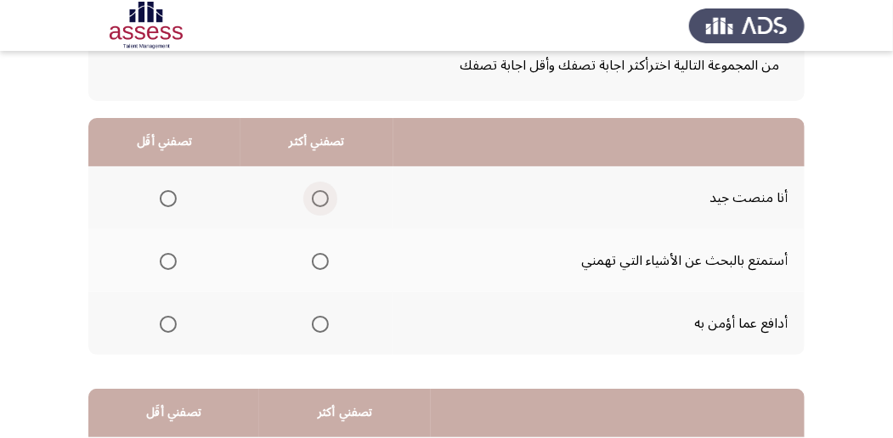
click at [321, 194] on span "Select an option" at bounding box center [320, 198] width 17 height 17
click at [321, 194] on input "Select an option" at bounding box center [320, 198] width 17 height 17
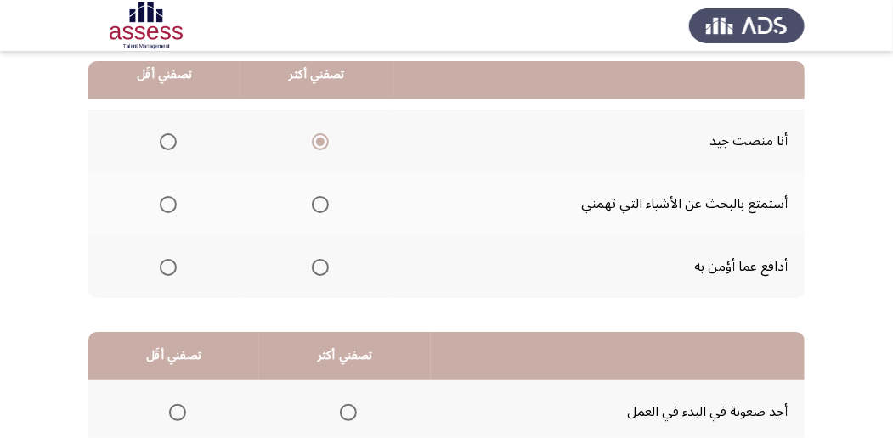
click at [169, 272] on span "Select an option" at bounding box center [168, 267] width 17 height 17
click at [169, 272] on input "Select an option" at bounding box center [168, 267] width 17 height 17
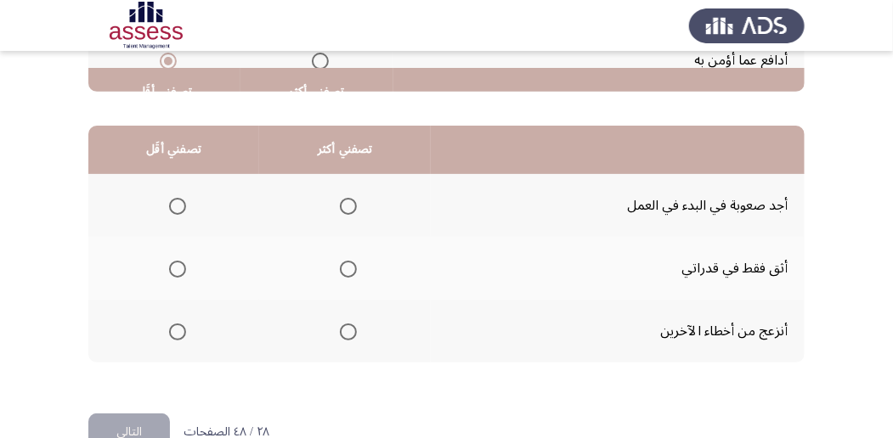
scroll to position [396, 0]
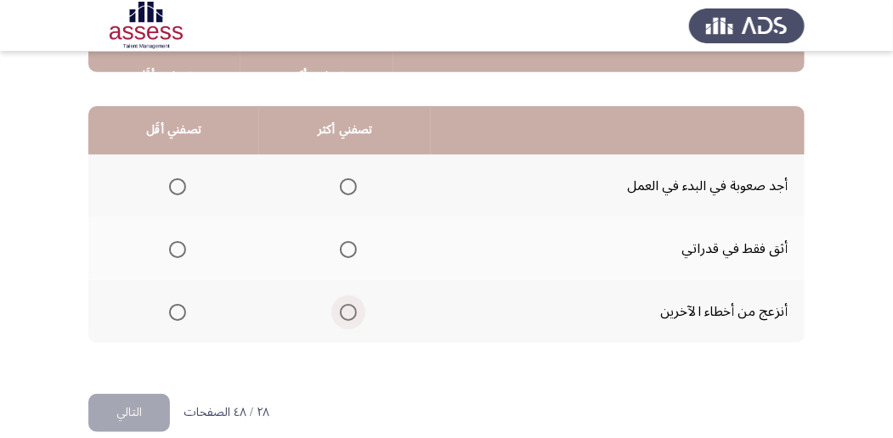
click at [350, 308] on span "Select an option" at bounding box center [348, 312] width 17 height 17
click at [350, 308] on input "Select an option" at bounding box center [348, 312] width 17 height 17
click at [177, 252] on span "Select an option" at bounding box center [177, 249] width 17 height 17
click at [177, 252] on input "Select an option" at bounding box center [177, 249] width 17 height 17
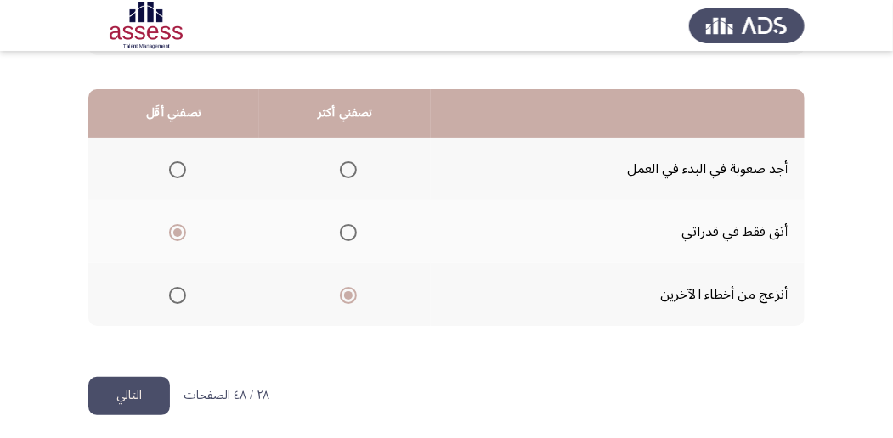
scroll to position [420, 0]
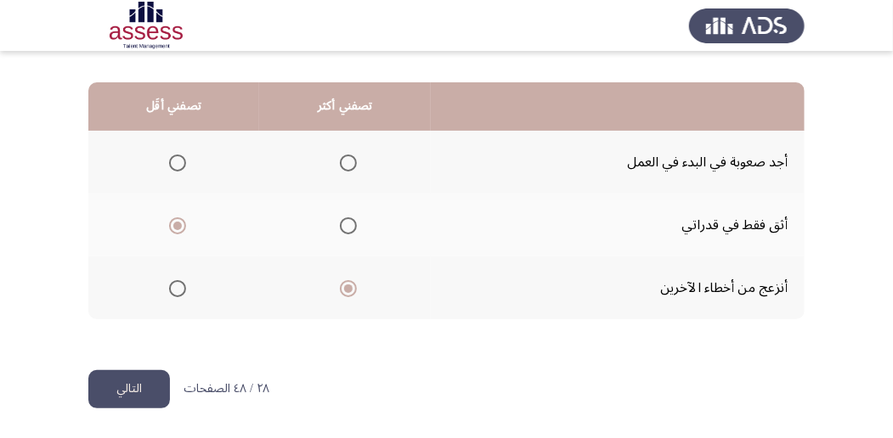
click at [118, 398] on button "التالي" at bounding box center [129, 389] width 82 height 38
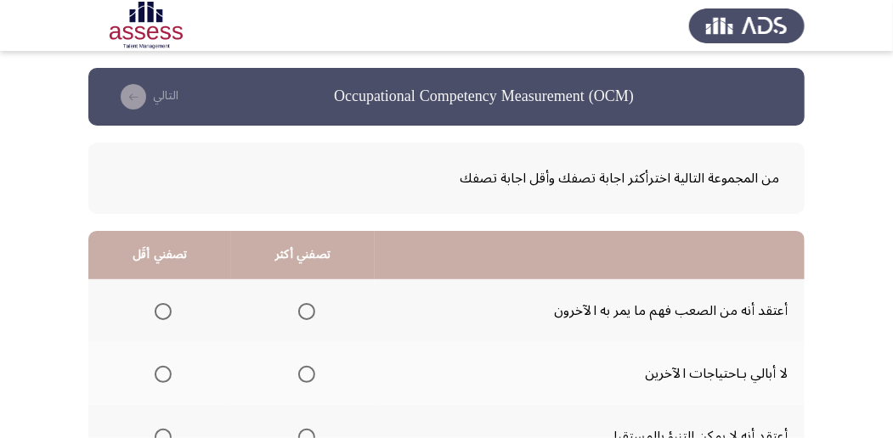
scroll to position [56, 0]
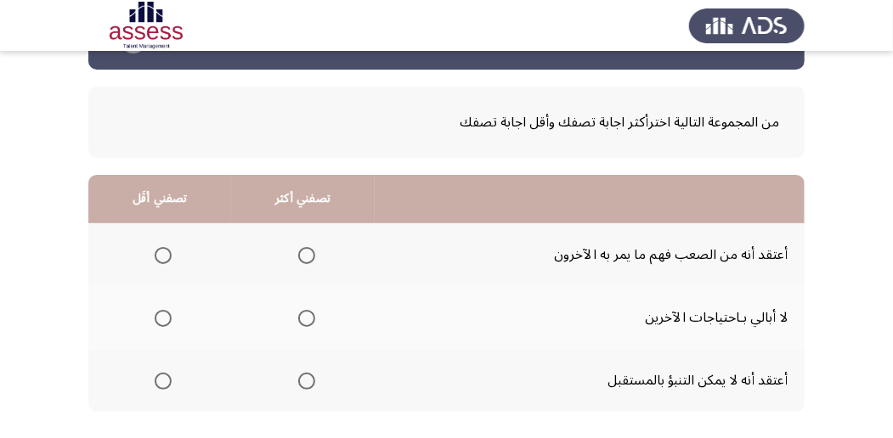
click at [156, 324] on span "Select an option" at bounding box center [163, 318] width 17 height 17
click at [156, 324] on input "Select an option" at bounding box center [163, 318] width 17 height 17
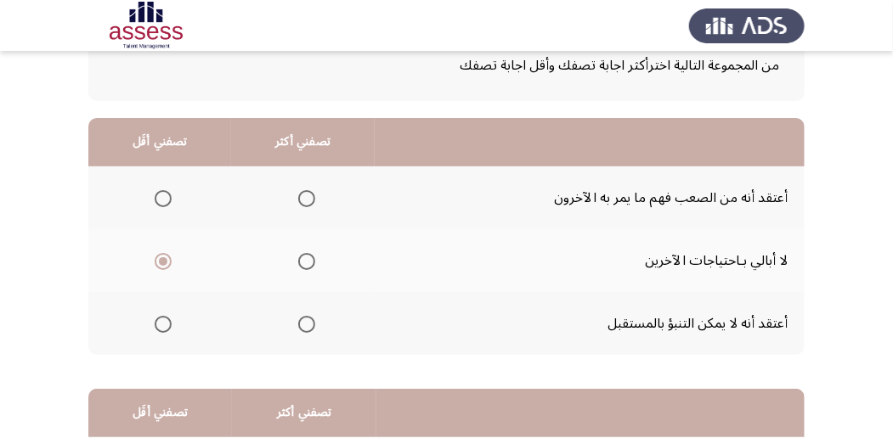
click at [301, 323] on span "Select an option" at bounding box center [306, 324] width 17 height 17
click at [301, 323] on input "Select an option" at bounding box center [306, 324] width 17 height 17
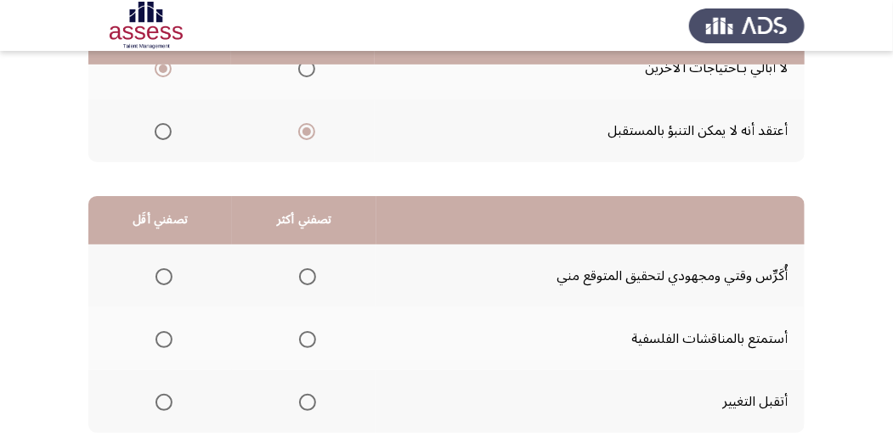
scroll to position [340, 0]
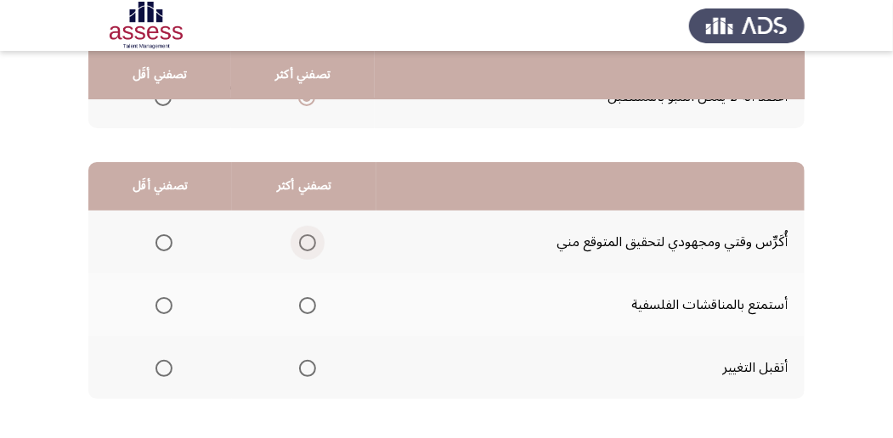
click at [306, 238] on span "Select an option" at bounding box center [307, 243] width 17 height 17
click at [306, 238] on input "Select an option" at bounding box center [307, 243] width 17 height 17
click at [166, 309] on span "Select an option" at bounding box center [163, 305] width 17 height 17
click at [166, 309] on input "Select an option" at bounding box center [163, 305] width 17 height 17
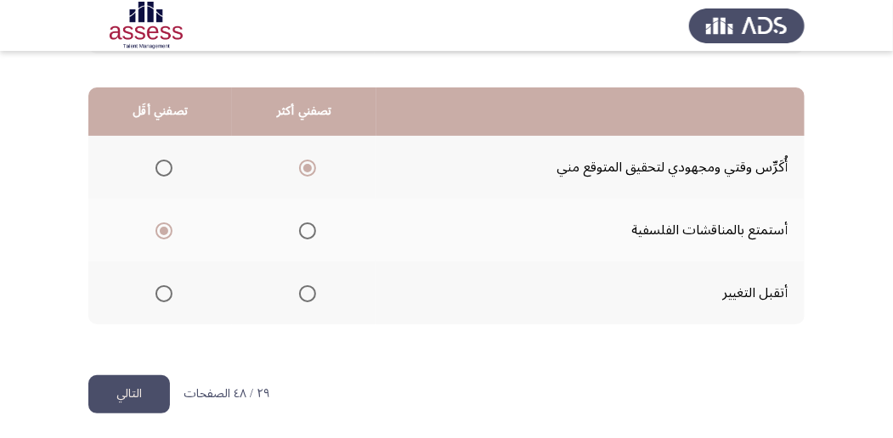
scroll to position [420, 0]
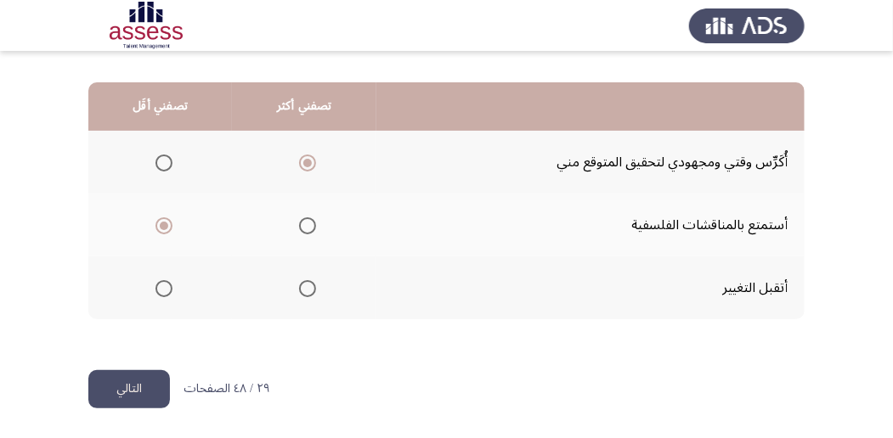
click at [155, 384] on button "التالي" at bounding box center [129, 389] width 82 height 38
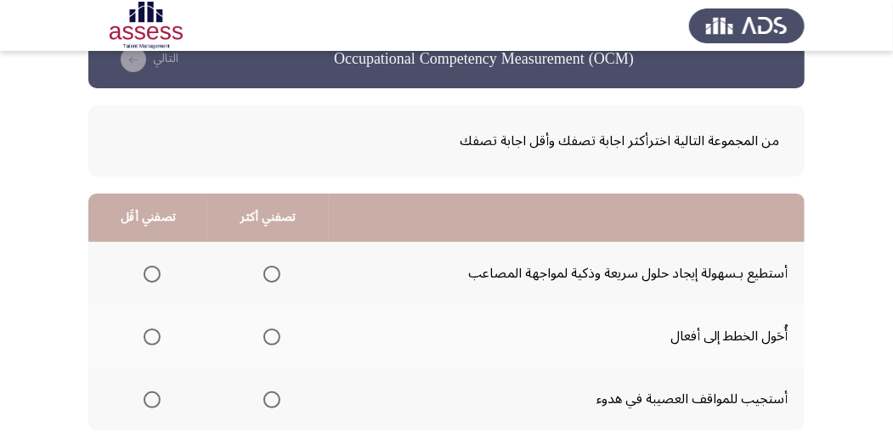
scroll to position [56, 0]
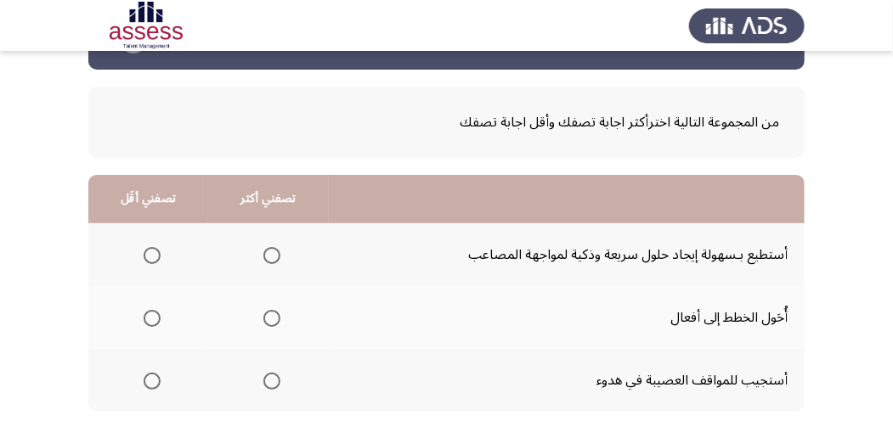
click at [154, 253] on span "Select an option" at bounding box center [152, 255] width 17 height 17
click at [154, 253] on input "Select an option" at bounding box center [152, 255] width 17 height 17
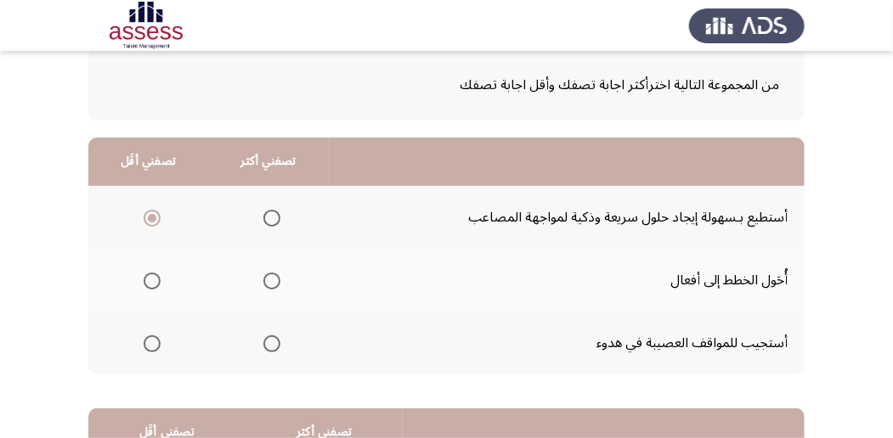
scroll to position [113, 0]
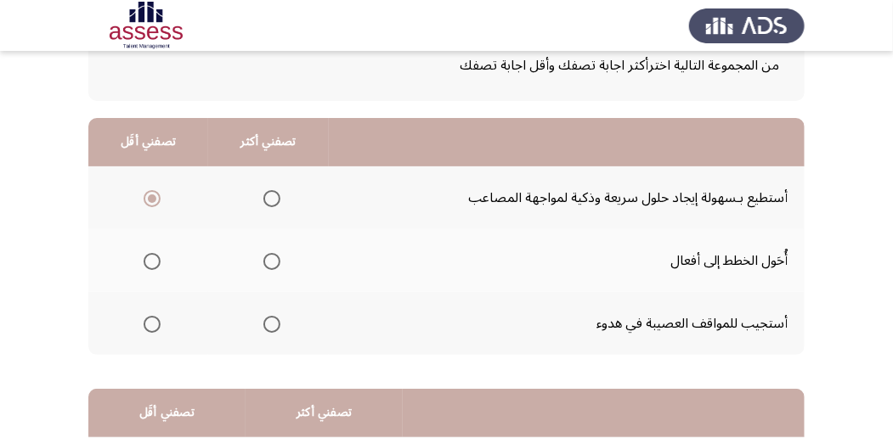
click at [270, 323] on span "Select an option" at bounding box center [271, 324] width 17 height 17
click at [270, 323] on input "Select an option" at bounding box center [271, 324] width 17 height 17
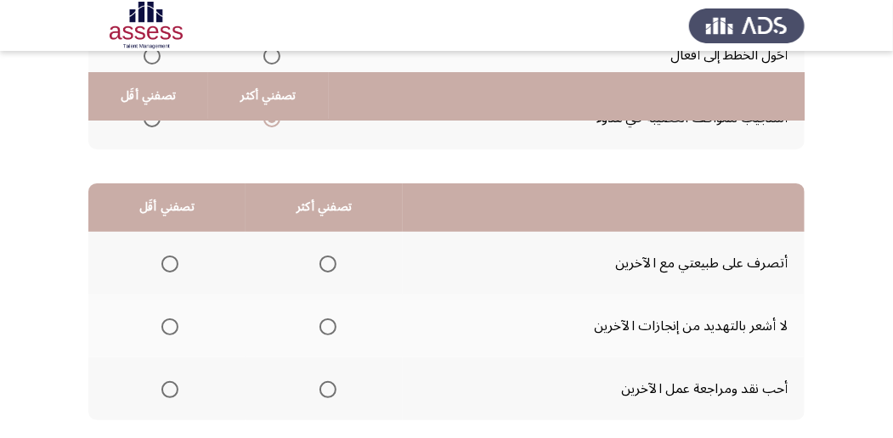
scroll to position [340, 0]
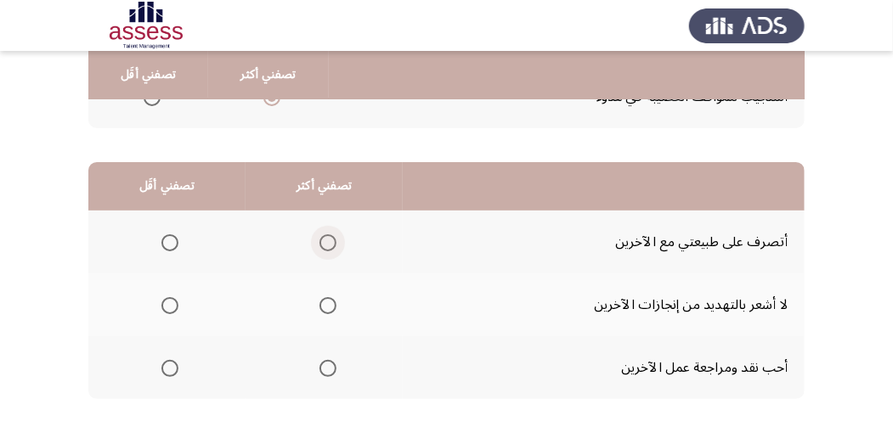
click at [319, 235] on span "Select an option" at bounding box center [327, 243] width 17 height 17
click at [319, 235] on input "Select an option" at bounding box center [327, 243] width 17 height 17
click at [327, 304] on span "Select an option" at bounding box center [327, 305] width 17 height 17
click at [327, 304] on input "Select an option" at bounding box center [327, 305] width 17 height 17
click at [163, 370] on span "Select an option" at bounding box center [169, 368] width 17 height 17
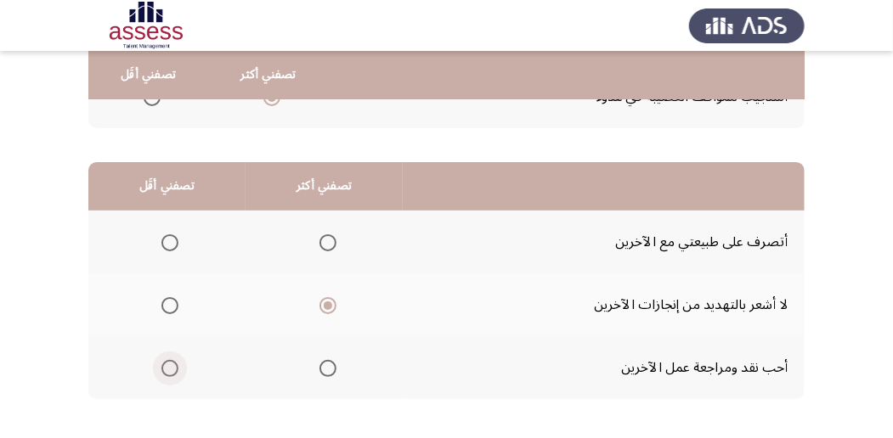
click at [163, 370] on input "Select an option" at bounding box center [169, 368] width 17 height 17
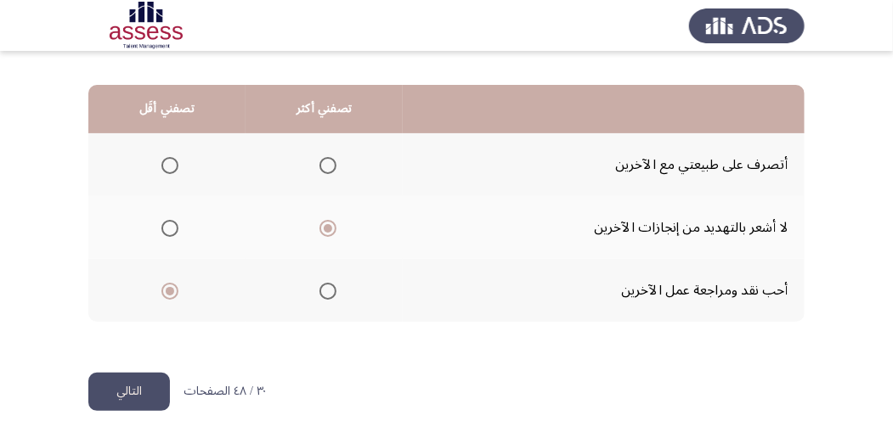
scroll to position [420, 0]
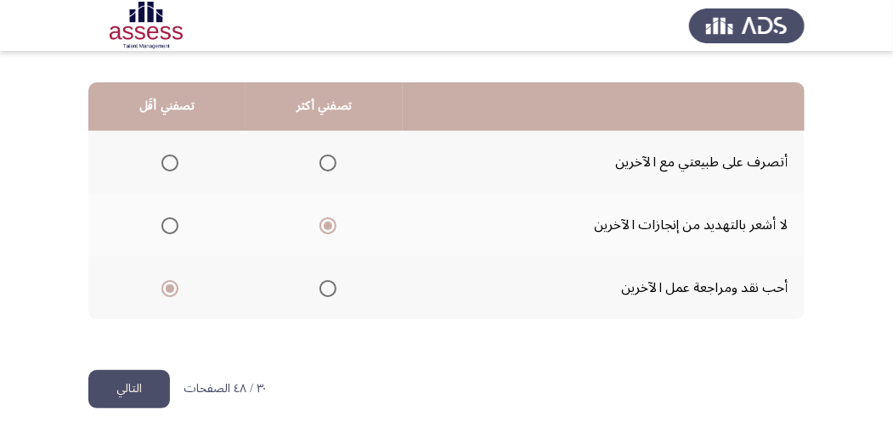
click at [152, 386] on button "التالي" at bounding box center [129, 389] width 82 height 38
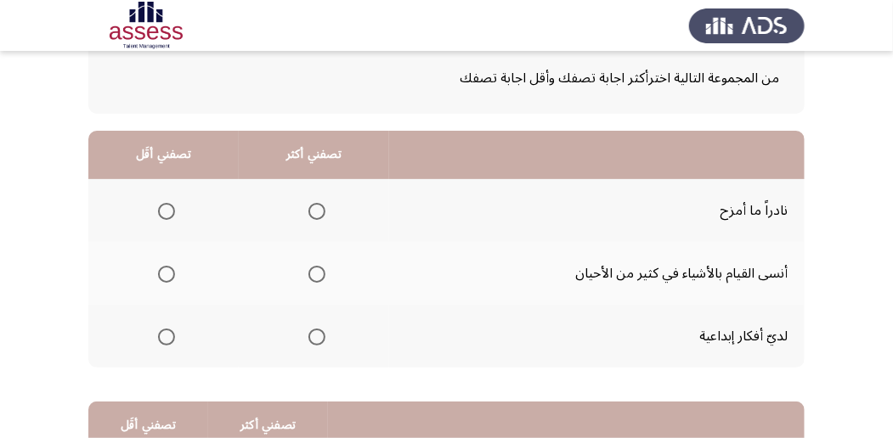
scroll to position [113, 0]
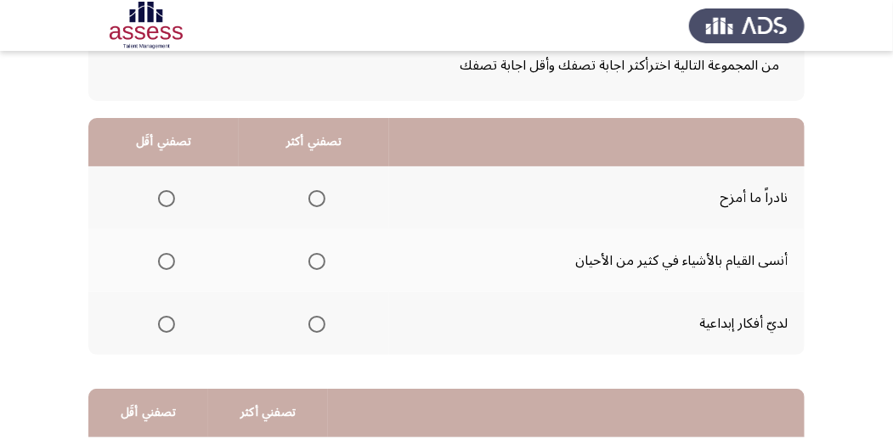
click at [158, 195] on span "Select an option" at bounding box center [166, 198] width 17 height 17
click at [158, 195] on input "Select an option" at bounding box center [166, 198] width 17 height 17
click at [312, 267] on span "Select an option" at bounding box center [316, 261] width 17 height 17
click at [312, 267] on input "Select an option" at bounding box center [316, 261] width 17 height 17
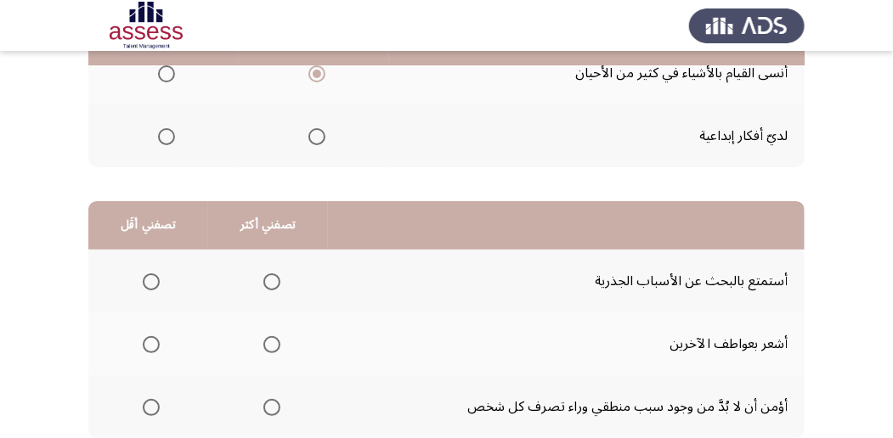
scroll to position [340, 0]
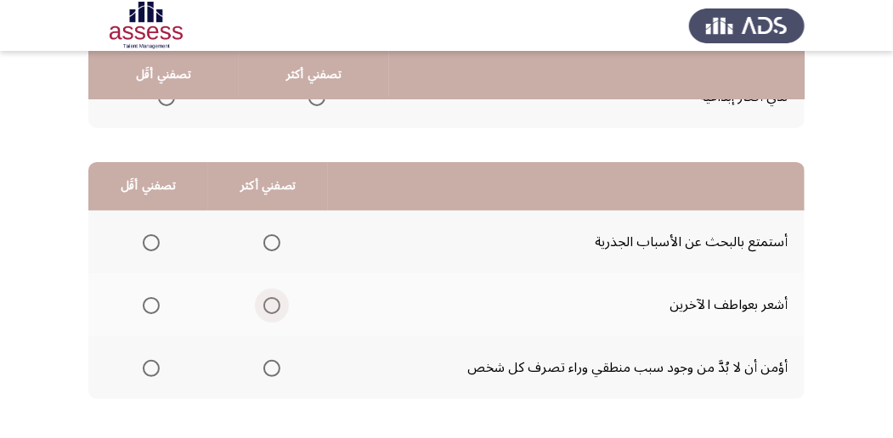
click at [267, 305] on span "Select an option" at bounding box center [271, 305] width 17 height 17
click at [267, 305] on input "Select an option" at bounding box center [271, 305] width 17 height 17
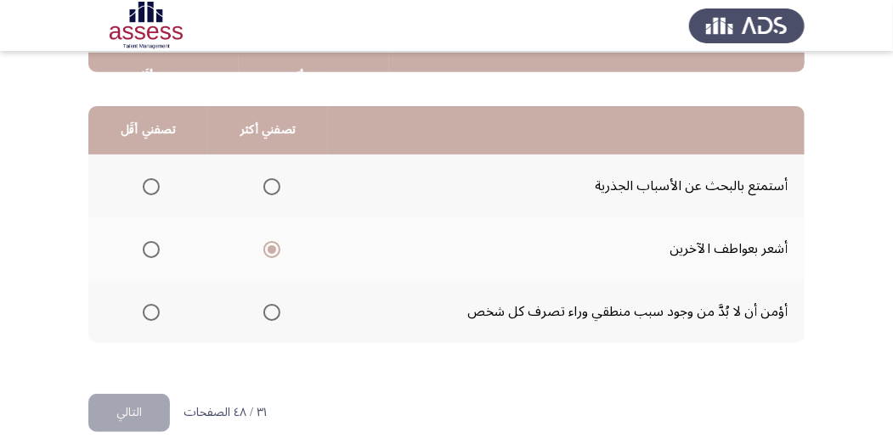
scroll to position [420, 0]
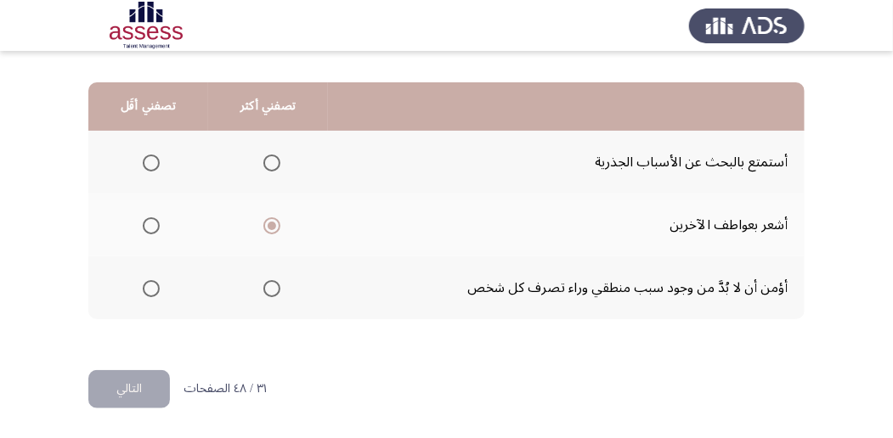
click at [153, 161] on span "Select an option" at bounding box center [151, 163] width 17 height 17
click at [153, 161] on input "Select an option" at bounding box center [151, 163] width 17 height 17
click at [149, 394] on button "التالي" at bounding box center [129, 389] width 82 height 38
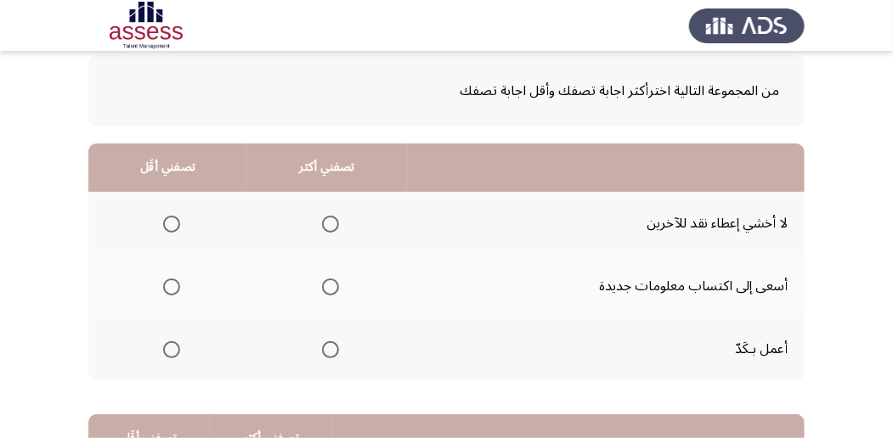
scroll to position [113, 0]
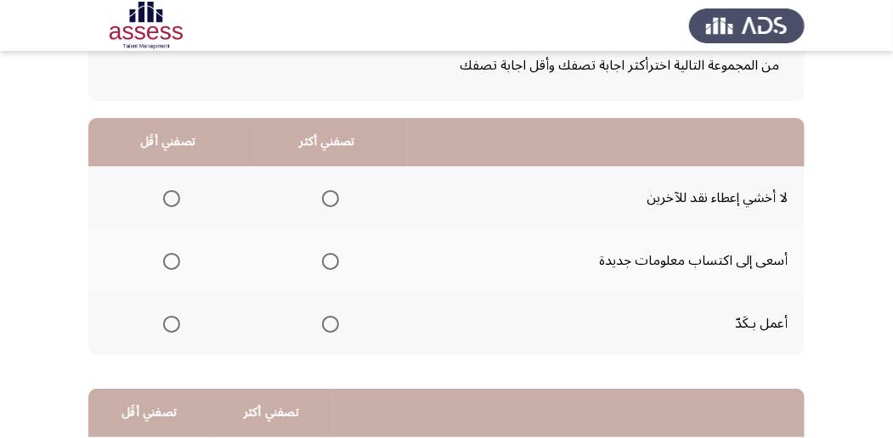
click at [175, 196] on span "Select an option" at bounding box center [171, 198] width 17 height 17
click at [175, 196] on input "Select an option" at bounding box center [171, 198] width 17 height 17
click at [332, 257] on span "Select an option" at bounding box center [330, 261] width 17 height 17
click at [332, 257] on input "Select an option" at bounding box center [330, 261] width 17 height 17
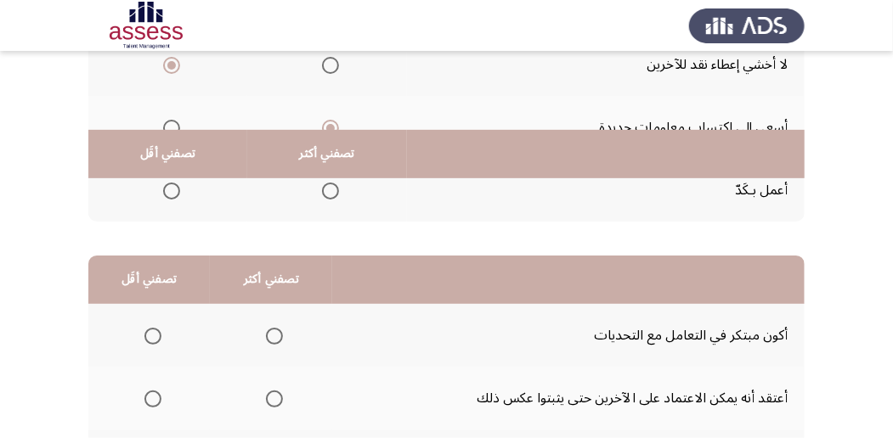
scroll to position [340, 0]
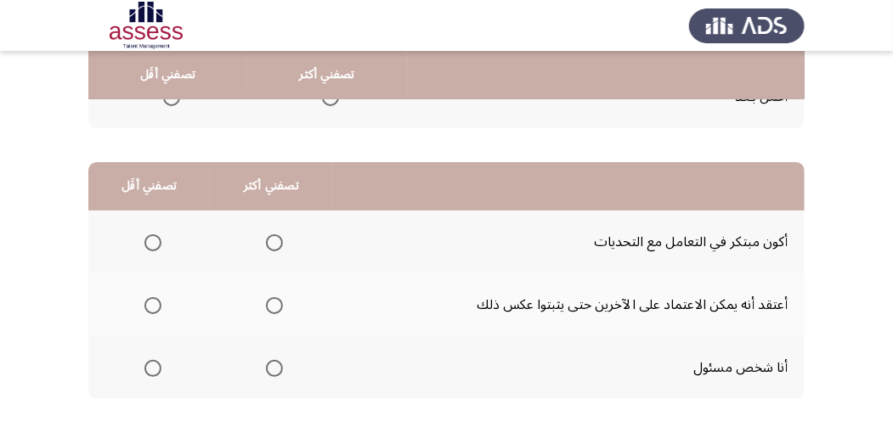
click at [154, 239] on span "Select an option" at bounding box center [152, 243] width 17 height 17
click at [154, 239] on input "Select an option" at bounding box center [152, 243] width 17 height 17
click at [275, 310] on span "Select an option" at bounding box center [274, 305] width 17 height 17
click at [275, 310] on input "Select an option" at bounding box center [274, 305] width 17 height 17
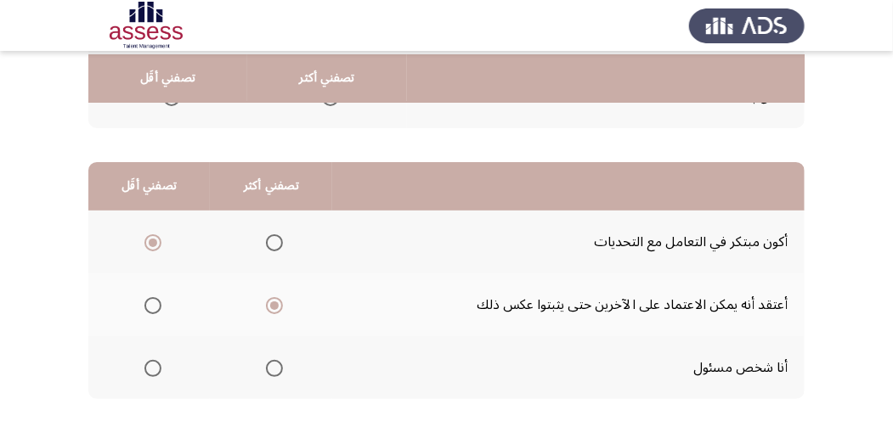
scroll to position [396, 0]
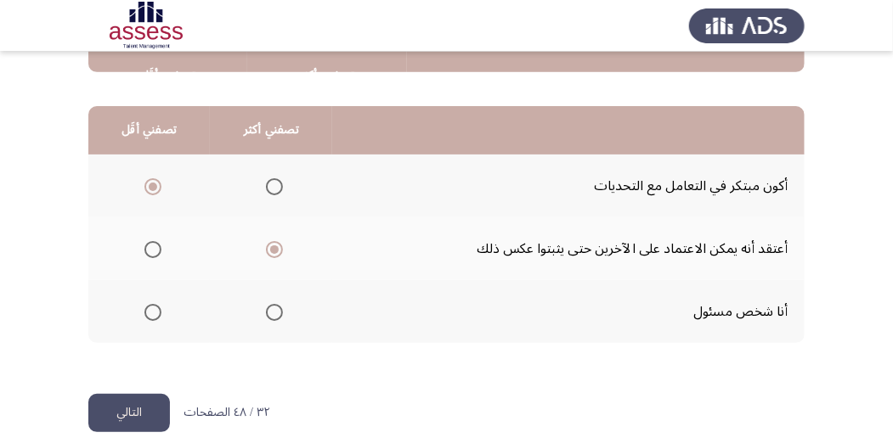
click at [129, 417] on button "التالي" at bounding box center [129, 413] width 82 height 38
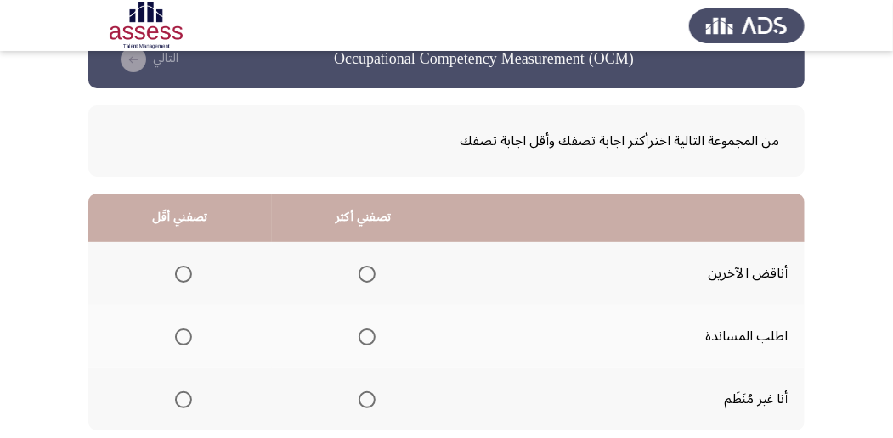
scroll to position [56, 0]
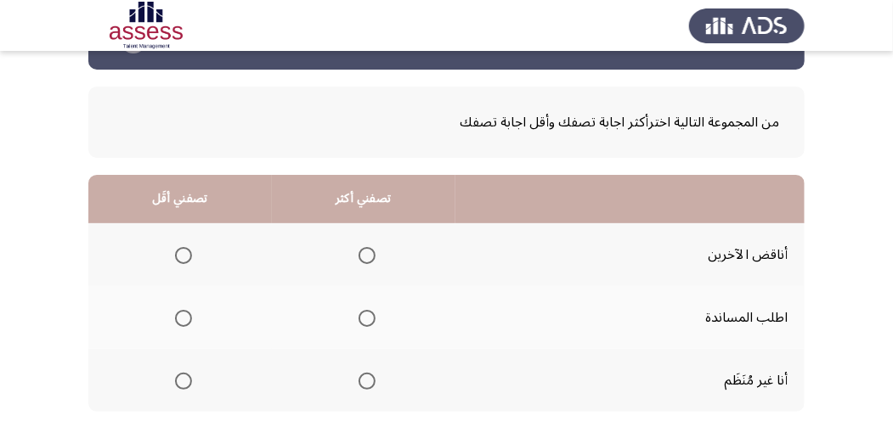
click at [186, 252] on span "Select an option" at bounding box center [183, 255] width 17 height 17
click at [186, 252] on input "Select an option" at bounding box center [183, 255] width 17 height 17
click at [365, 319] on span "Select an option" at bounding box center [367, 318] width 17 height 17
click at [365, 319] on input "Select an option" at bounding box center [367, 318] width 17 height 17
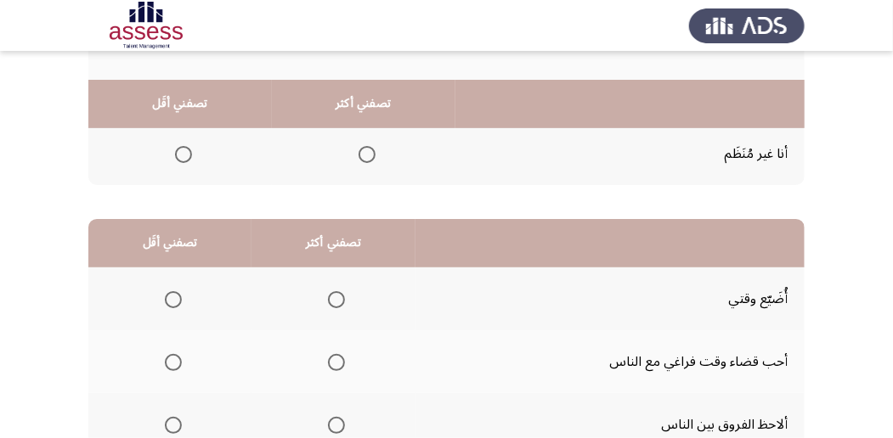
scroll to position [340, 0]
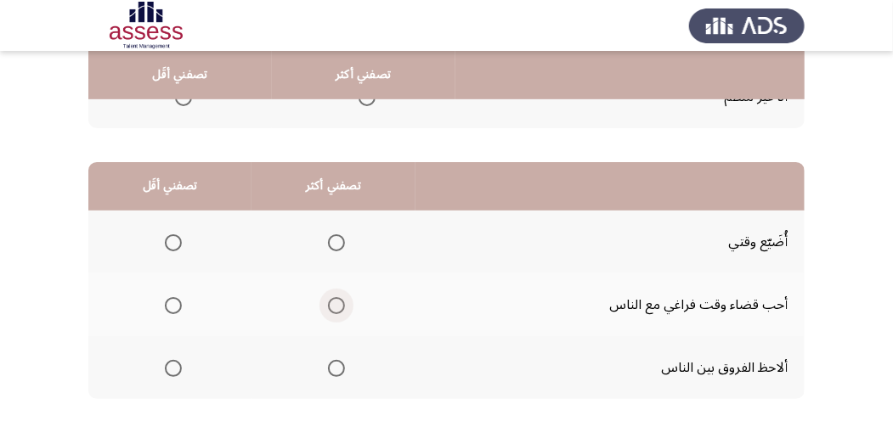
click at [336, 301] on span "Select an option" at bounding box center [336, 305] width 17 height 17
click at [336, 301] on input "Select an option" at bounding box center [336, 305] width 17 height 17
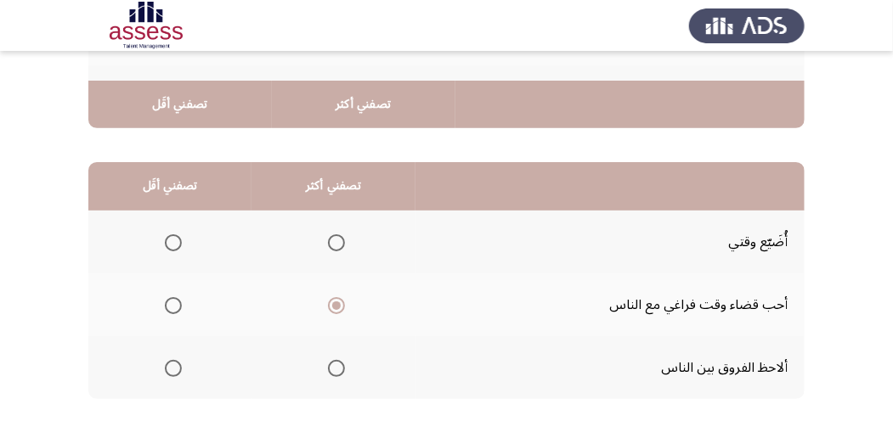
scroll to position [396, 0]
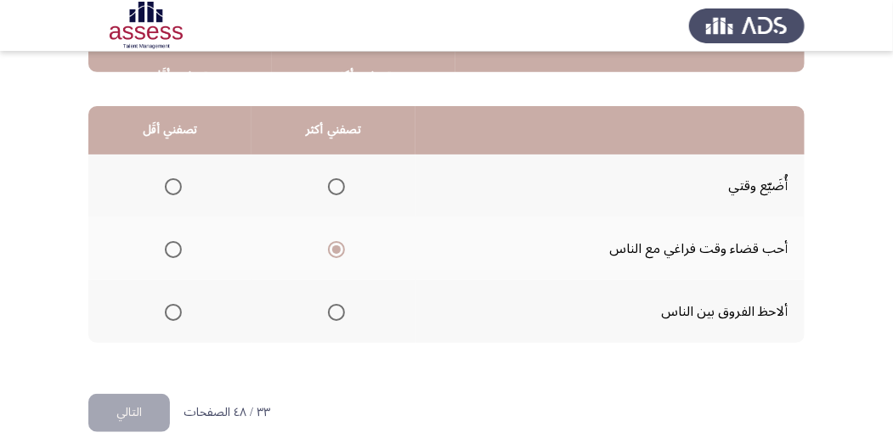
click at [166, 182] on span "Select an option" at bounding box center [173, 186] width 17 height 17
click at [166, 182] on input "Select an option" at bounding box center [173, 186] width 17 height 17
click at [145, 420] on button "التالي" at bounding box center [129, 413] width 82 height 38
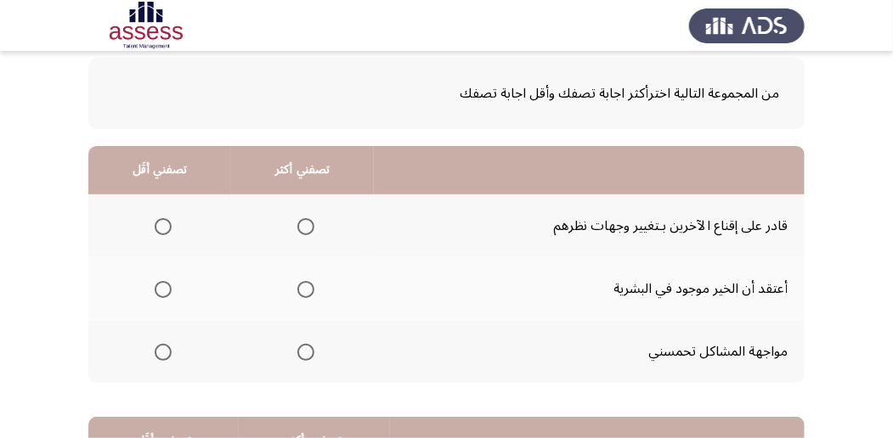
scroll to position [113, 0]
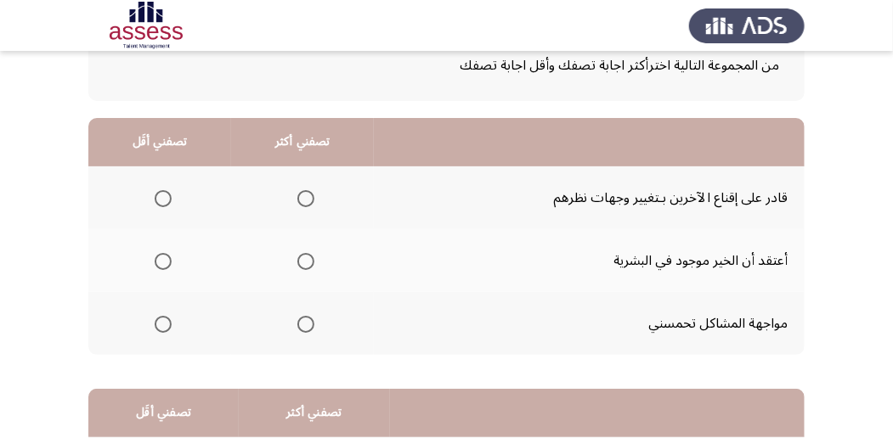
click at [161, 199] on span "Select an option" at bounding box center [163, 198] width 17 height 17
click at [161, 199] on input "Select an option" at bounding box center [163, 198] width 17 height 17
click at [291, 328] on label "Select an option" at bounding box center [303, 324] width 24 height 17
click at [297, 328] on input "Select an option" at bounding box center [305, 324] width 17 height 17
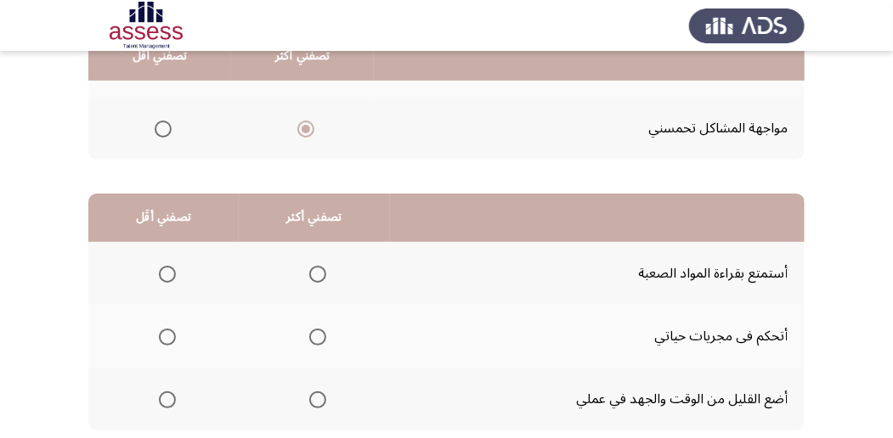
scroll to position [340, 0]
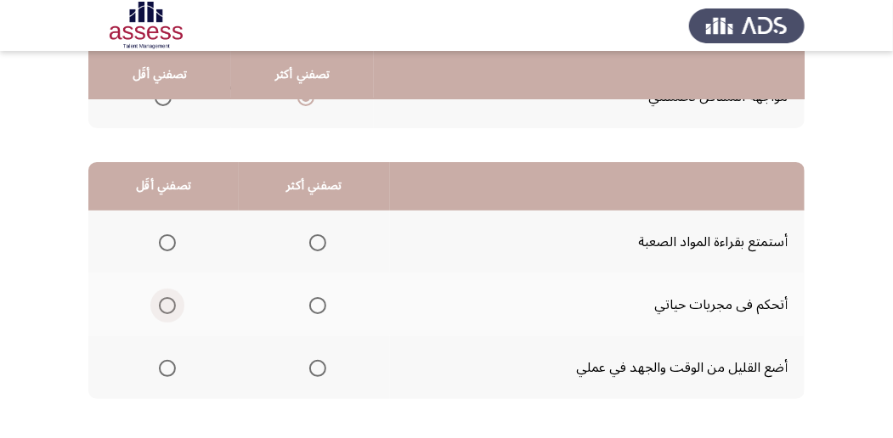
click at [170, 308] on span "Select an option" at bounding box center [167, 305] width 17 height 17
click at [170, 308] on input "Select an option" at bounding box center [167, 305] width 17 height 17
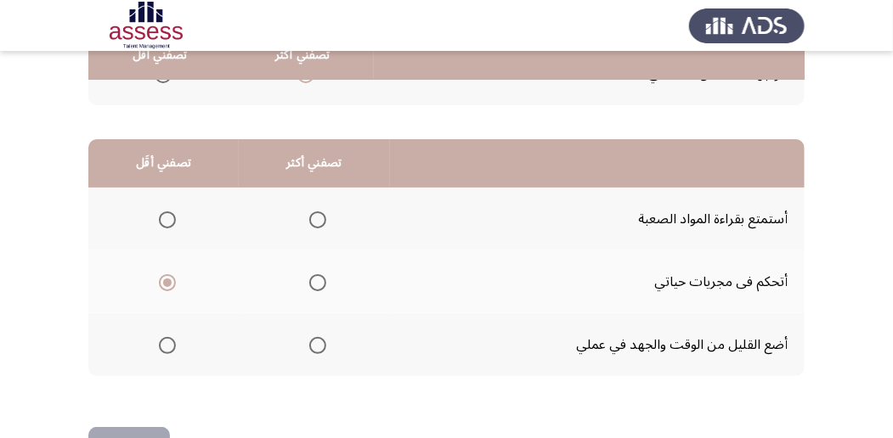
scroll to position [396, 0]
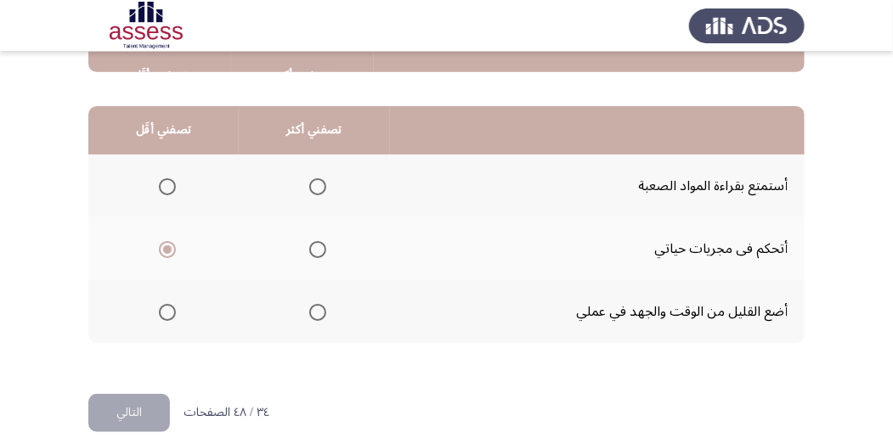
click at [318, 172] on mat-radio-group "Select an option" at bounding box center [314, 186] width 24 height 29
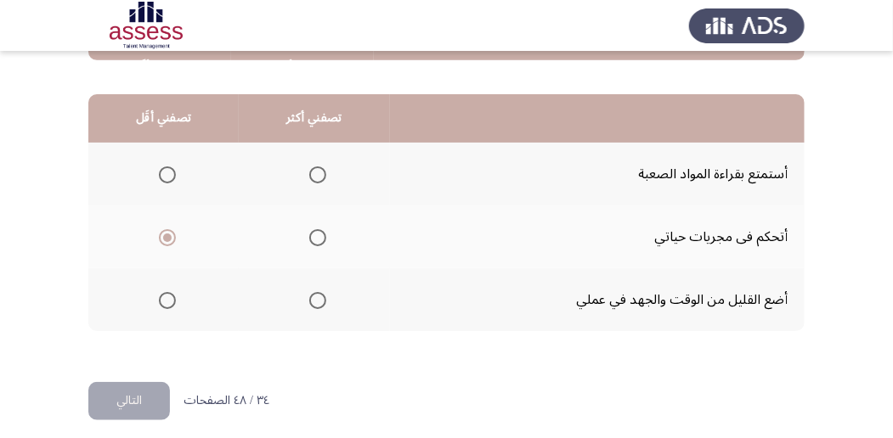
scroll to position [420, 0]
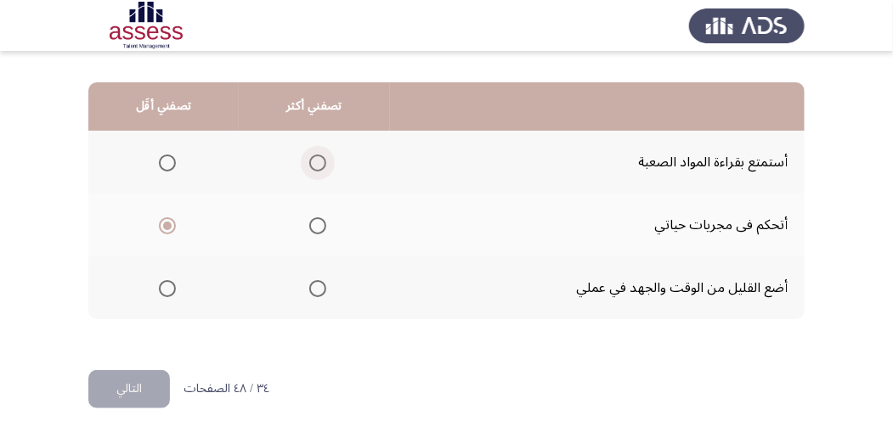
click at [321, 166] on span "Select an option" at bounding box center [317, 163] width 17 height 17
click at [321, 166] on input "Select an option" at bounding box center [317, 163] width 17 height 17
click at [114, 386] on button "التالي" at bounding box center [129, 389] width 82 height 38
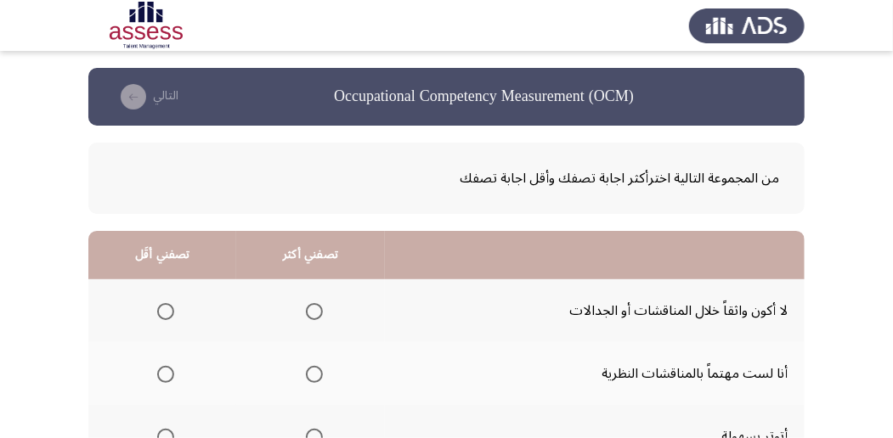
scroll to position [56, 0]
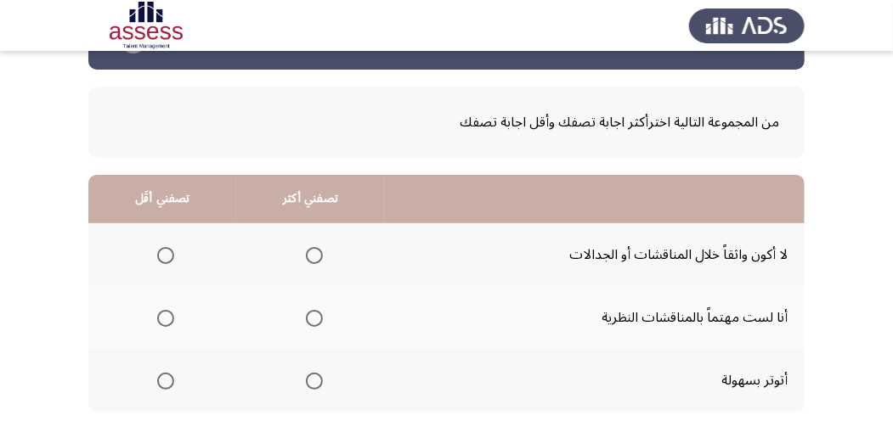
click at [308, 257] on span "Select an option" at bounding box center [314, 255] width 17 height 17
click at [308, 257] on input "Select an option" at bounding box center [314, 255] width 17 height 17
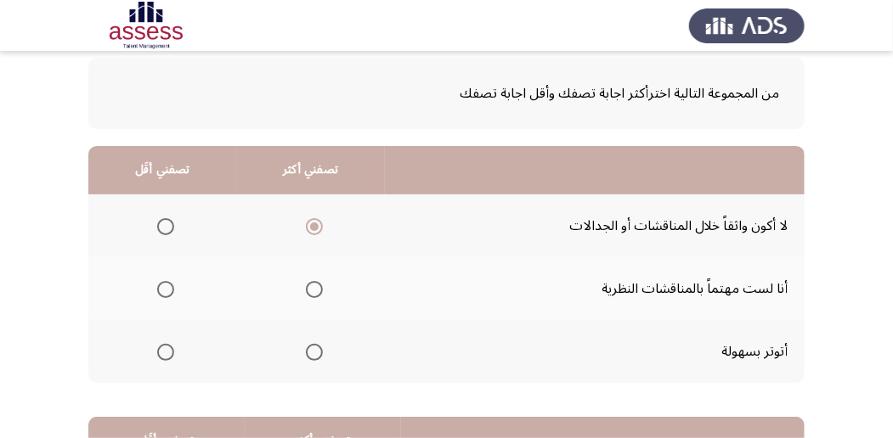
scroll to position [113, 0]
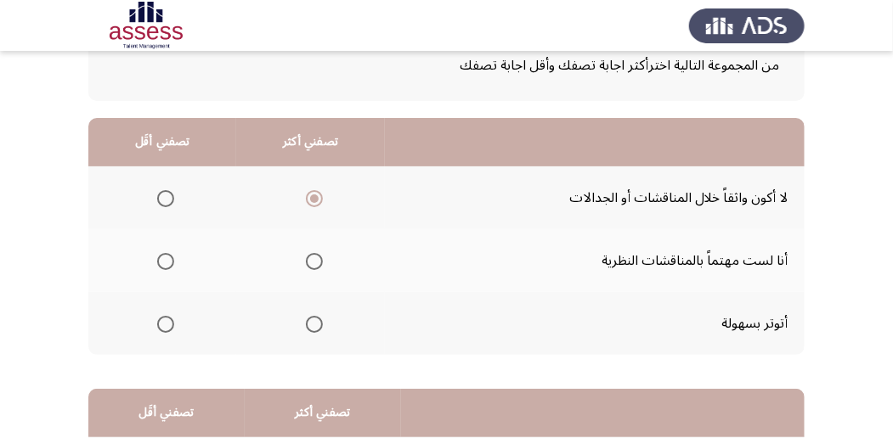
click at [166, 260] on span "Select an option" at bounding box center [165, 261] width 17 height 17
click at [166, 260] on input "Select an option" at bounding box center [165, 261] width 17 height 17
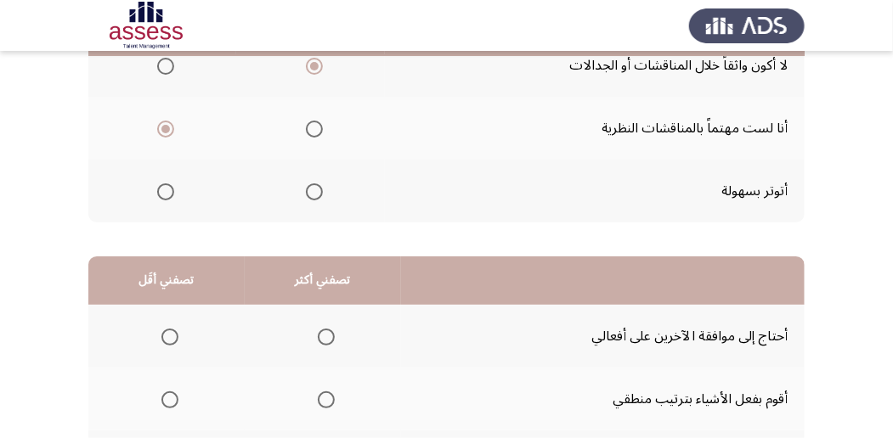
scroll to position [283, 0]
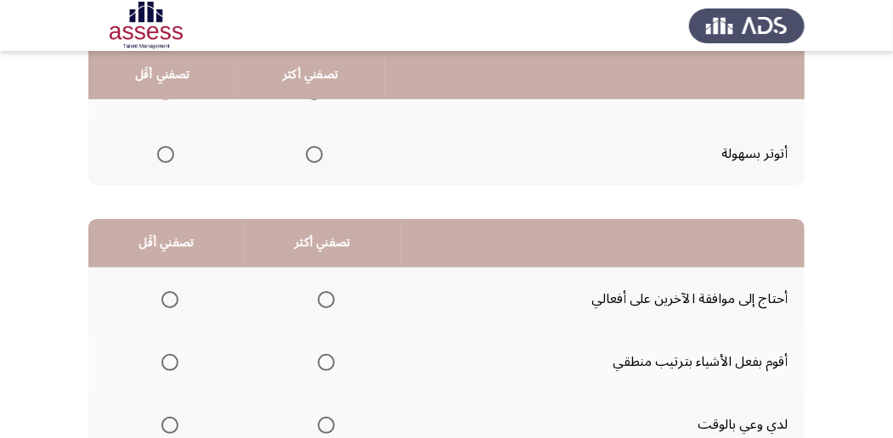
click at [329, 299] on span "Select an option" at bounding box center [326, 299] width 17 height 17
click at [329, 299] on input "Select an option" at bounding box center [326, 299] width 17 height 17
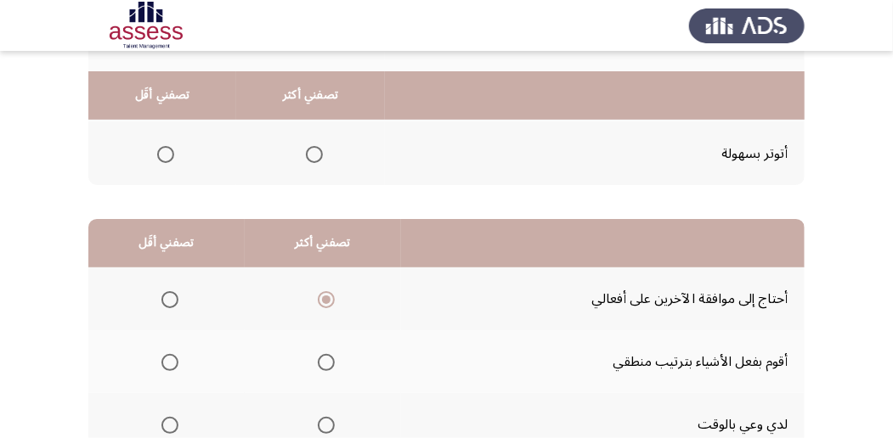
scroll to position [340, 0]
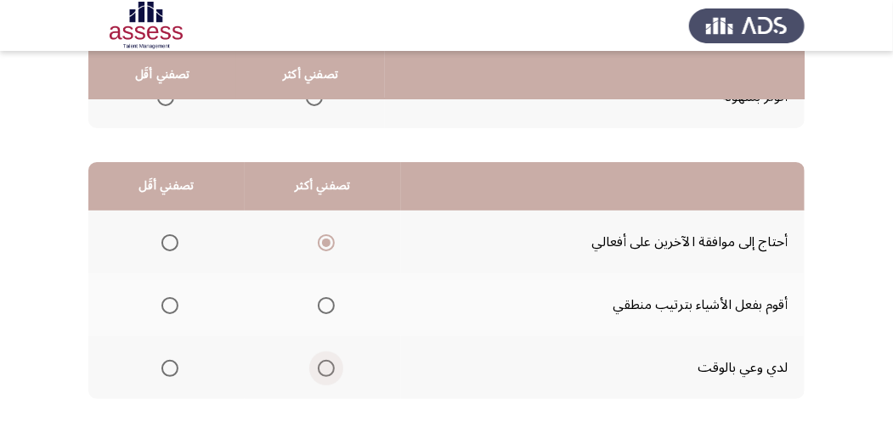
click at [322, 367] on span "Select an option" at bounding box center [326, 368] width 17 height 17
click at [322, 367] on input "Select an option" at bounding box center [326, 368] width 17 height 17
click at [168, 297] on span "Select an option" at bounding box center [169, 305] width 17 height 17
click at [168, 297] on input "Select an option" at bounding box center [169, 305] width 17 height 17
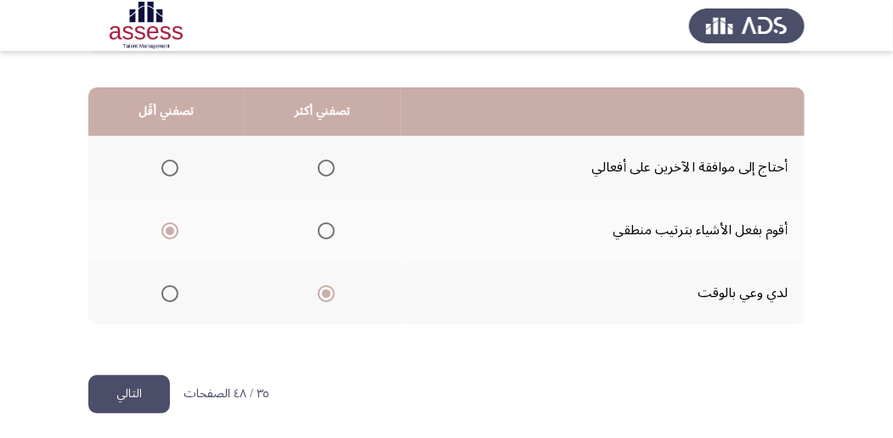
scroll to position [420, 0]
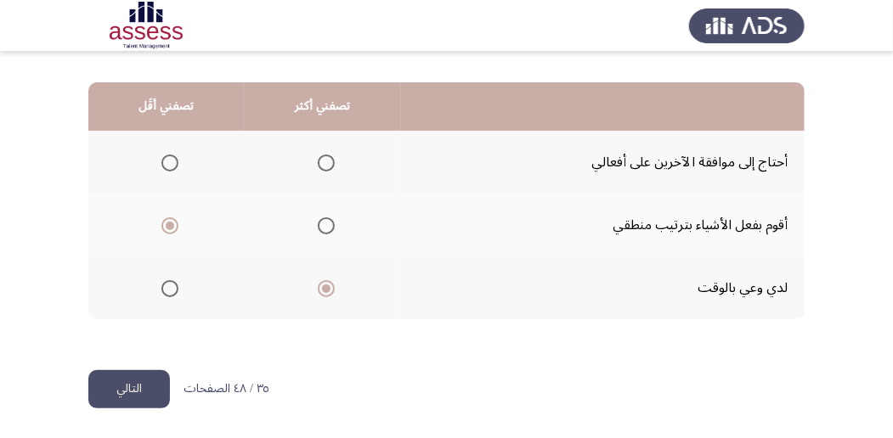
click at [110, 387] on button "التالي" at bounding box center [129, 389] width 82 height 38
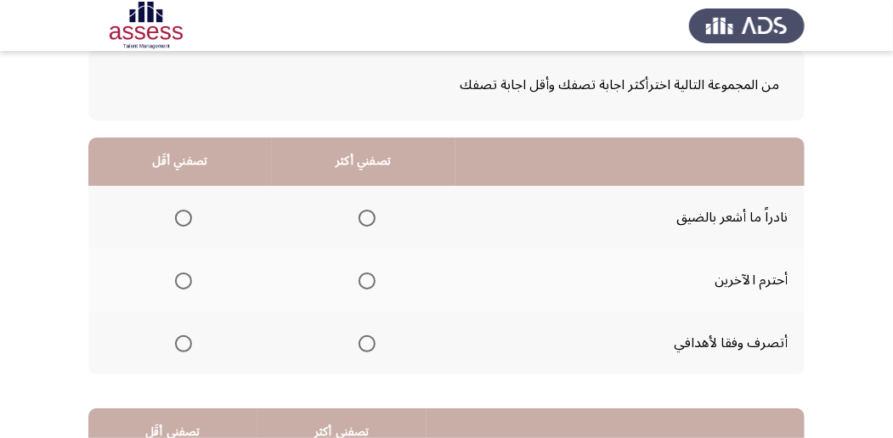
scroll to position [113, 0]
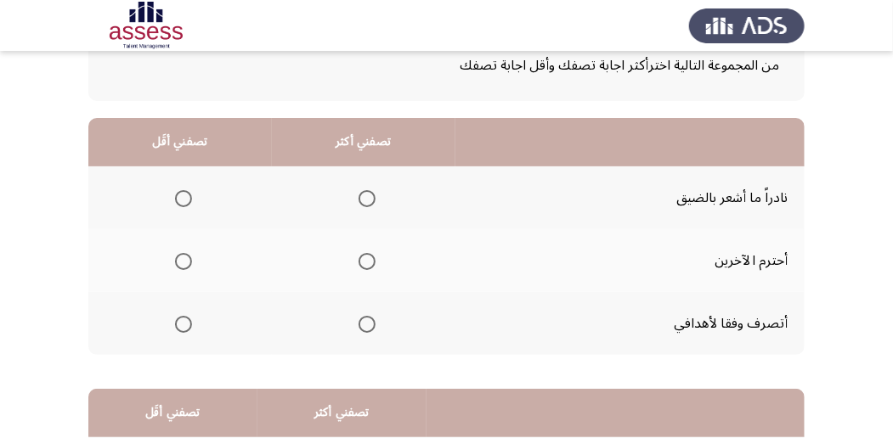
click at [367, 261] on span "Select an option" at bounding box center [367, 261] width 17 height 17
click at [367, 261] on input "Select an option" at bounding box center [367, 261] width 17 height 17
click at [184, 330] on span "Select an option" at bounding box center [183, 324] width 17 height 17
click at [184, 330] on input "Select an option" at bounding box center [183, 324] width 17 height 17
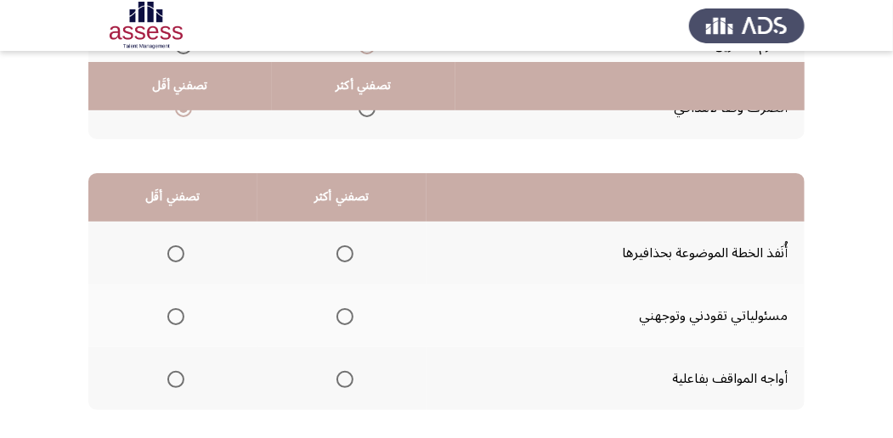
scroll to position [340, 0]
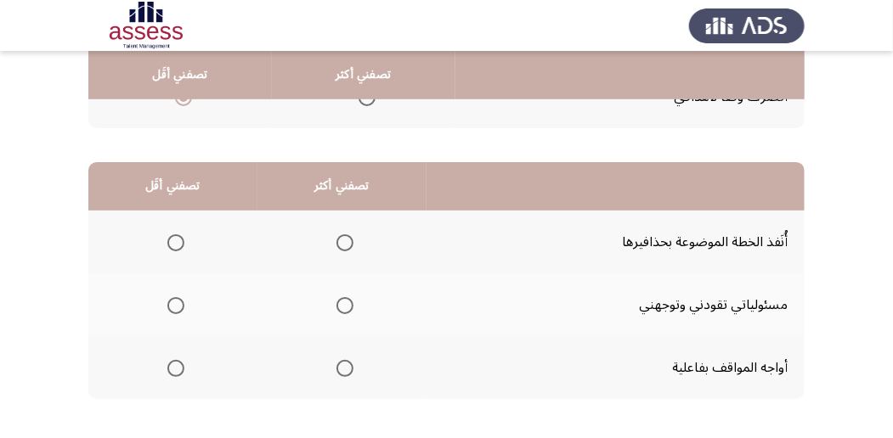
click at [336, 302] on span "Select an option" at bounding box center [344, 305] width 17 height 17
click at [336, 302] on input "Select an option" at bounding box center [344, 305] width 17 height 17
click at [177, 372] on span "Select an option" at bounding box center [175, 368] width 17 height 17
click at [177, 372] on input "Select an option" at bounding box center [175, 368] width 17 height 17
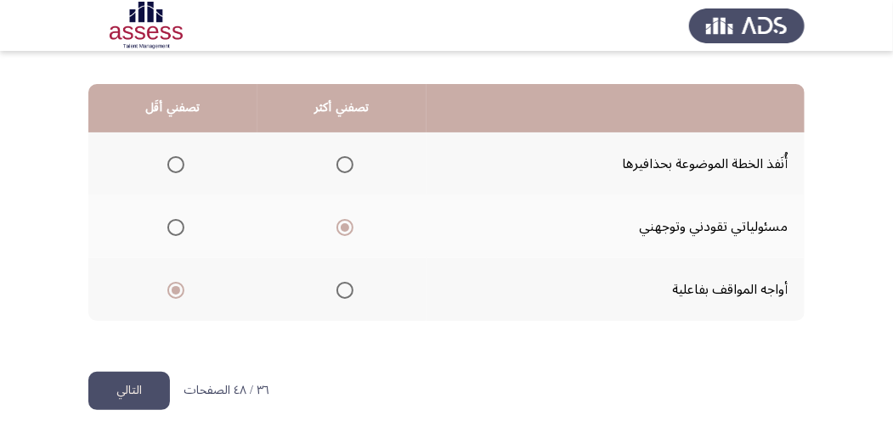
scroll to position [420, 0]
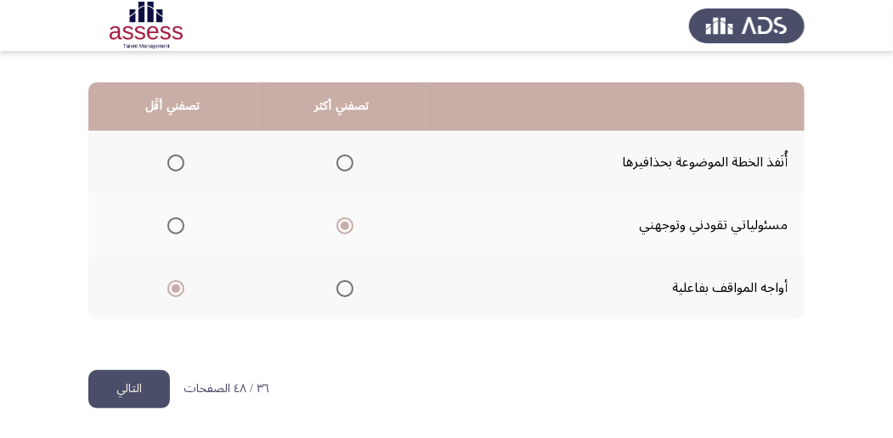
click at [178, 175] on mat-radio-group "Select an option" at bounding box center [173, 162] width 24 height 29
click at [176, 161] on span "Select an option" at bounding box center [175, 163] width 17 height 17
click at [176, 161] on input "Select an option" at bounding box center [175, 163] width 17 height 17
click at [134, 386] on button "التالي" at bounding box center [129, 389] width 82 height 38
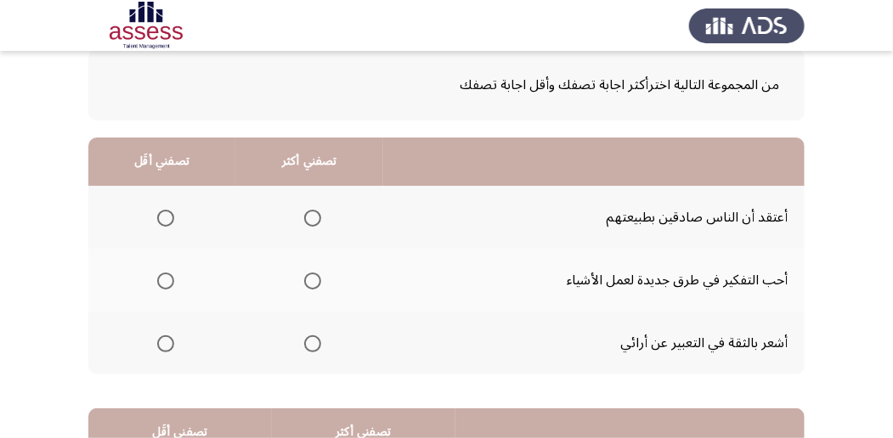
scroll to position [113, 0]
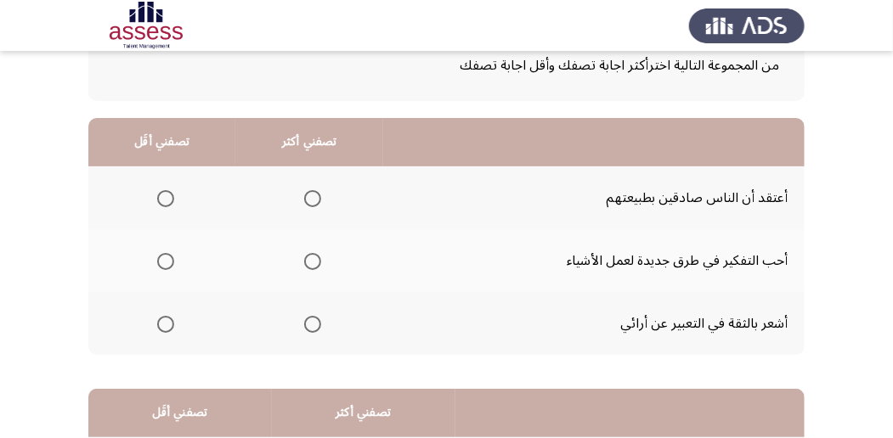
click at [160, 259] on span "Select an option" at bounding box center [165, 261] width 17 height 17
click at [160, 259] on input "Select an option" at bounding box center [165, 261] width 17 height 17
click at [310, 199] on span "Select an option" at bounding box center [312, 198] width 17 height 17
click at [310, 199] on input "Select an option" at bounding box center [312, 198] width 17 height 17
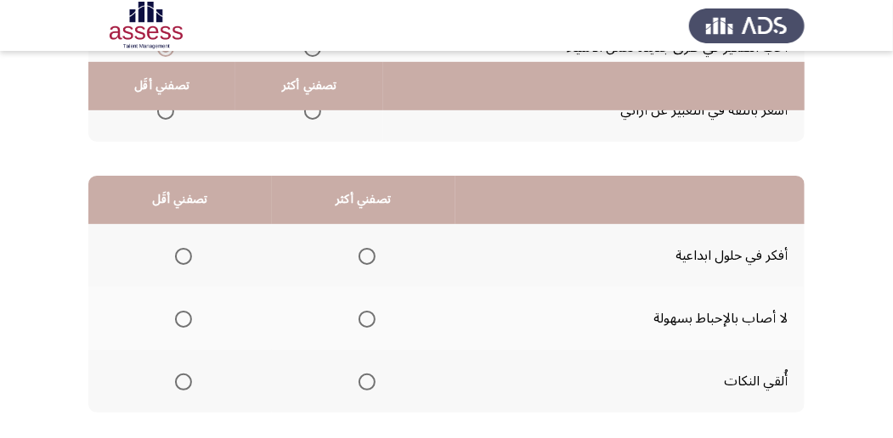
scroll to position [340, 0]
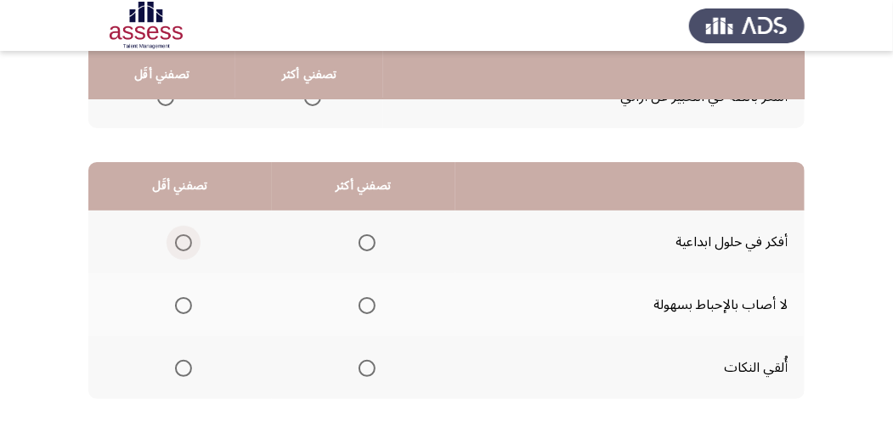
click at [183, 235] on span "Select an option" at bounding box center [183, 243] width 17 height 17
click at [183, 235] on input "Select an option" at bounding box center [183, 243] width 17 height 17
click at [347, 369] on th at bounding box center [364, 367] width 184 height 63
click at [360, 367] on span "Select an option" at bounding box center [367, 368] width 17 height 17
click at [360, 367] on input "Select an option" at bounding box center [367, 368] width 17 height 17
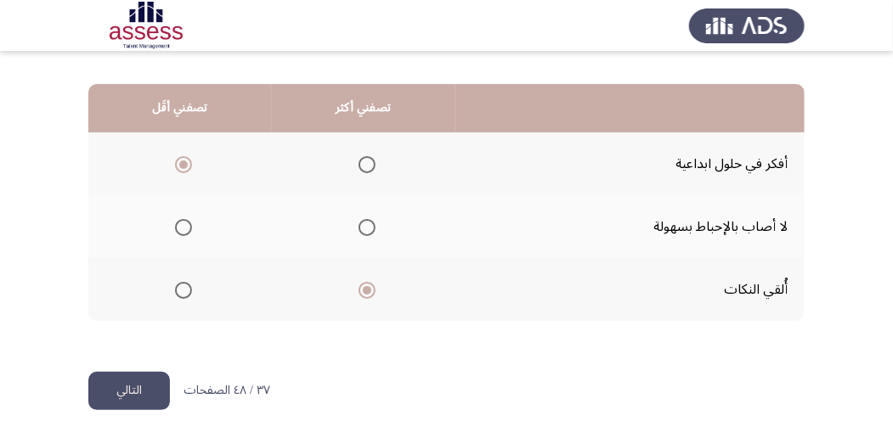
scroll to position [420, 0]
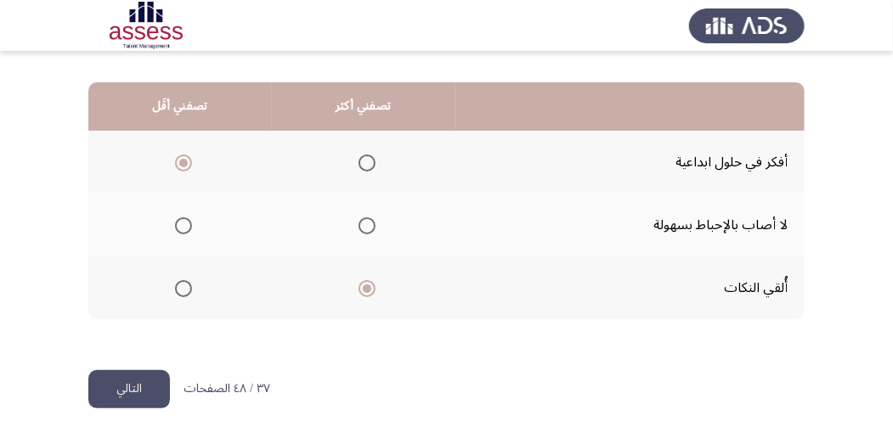
click at [150, 388] on button "التالي" at bounding box center [129, 389] width 82 height 38
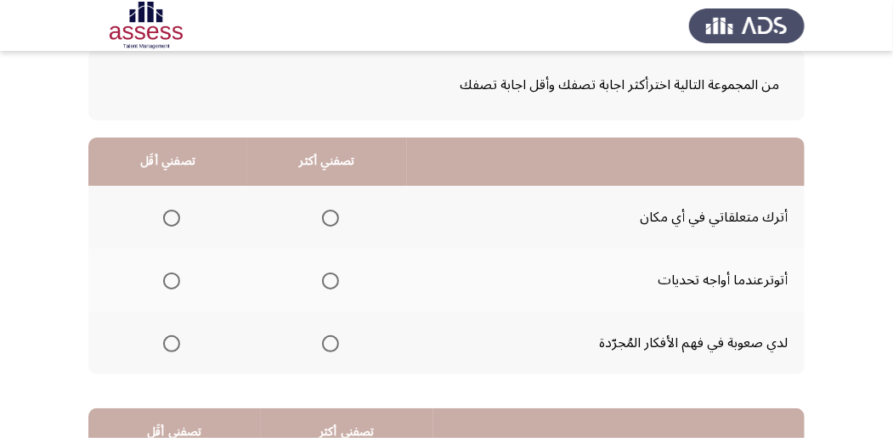
scroll to position [113, 0]
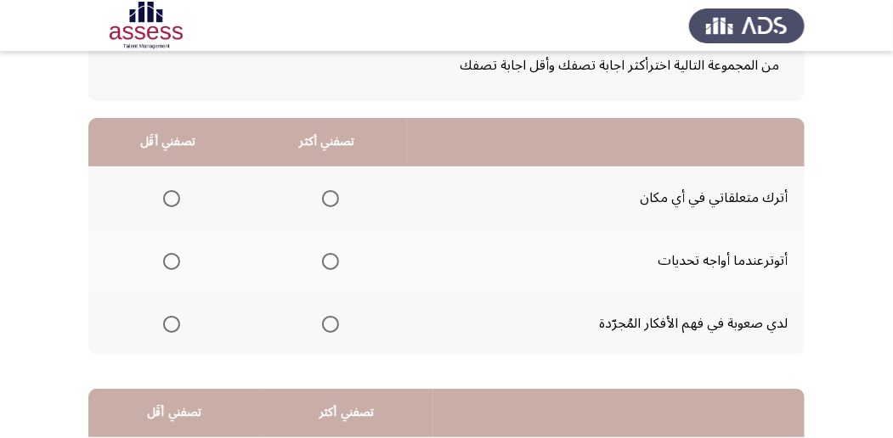
click at [330, 195] on span "Select an option" at bounding box center [330, 198] width 17 height 17
click at [330, 195] on input "Select an option" at bounding box center [330, 198] width 17 height 17
click at [167, 325] on span "Select an option" at bounding box center [171, 324] width 17 height 17
click at [167, 325] on input "Select an option" at bounding box center [171, 324] width 17 height 17
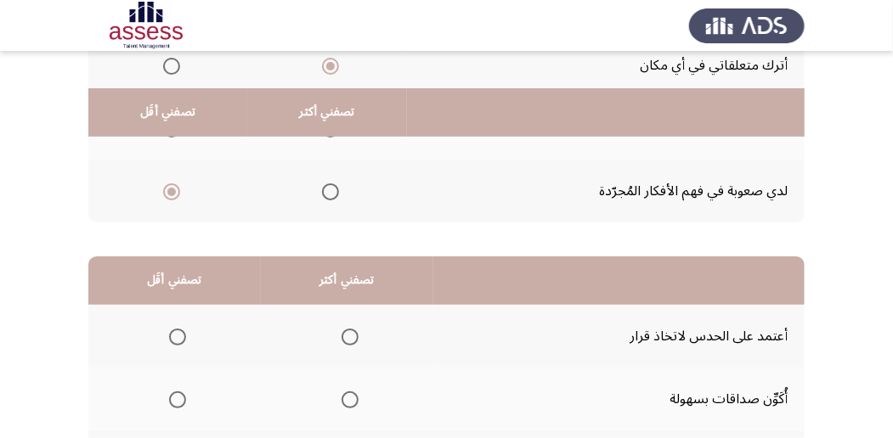
scroll to position [226, 0]
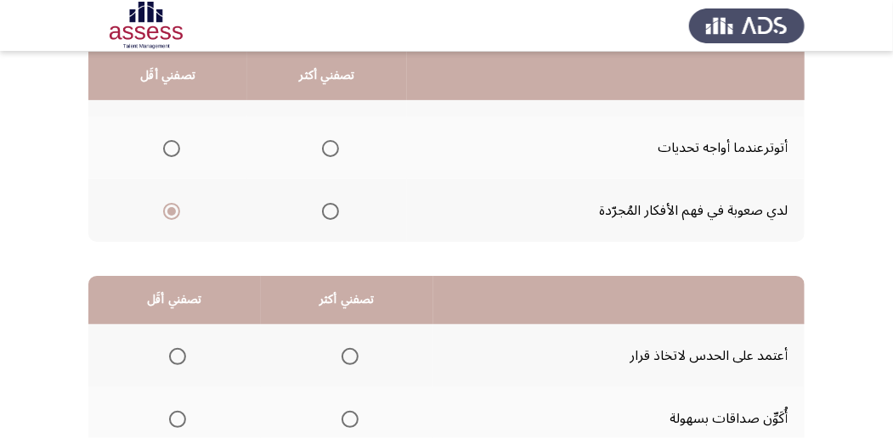
click at [175, 149] on span "Select an option" at bounding box center [171, 148] width 17 height 17
click at [175, 149] on input "Select an option" at bounding box center [171, 148] width 17 height 17
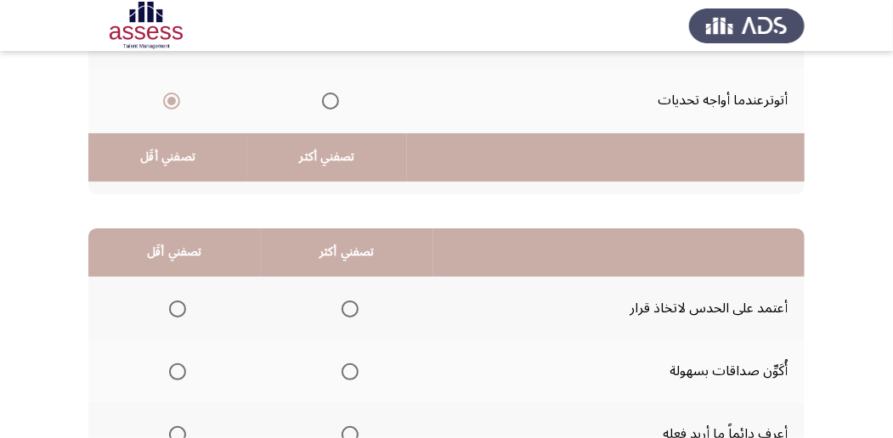
scroll to position [396, 0]
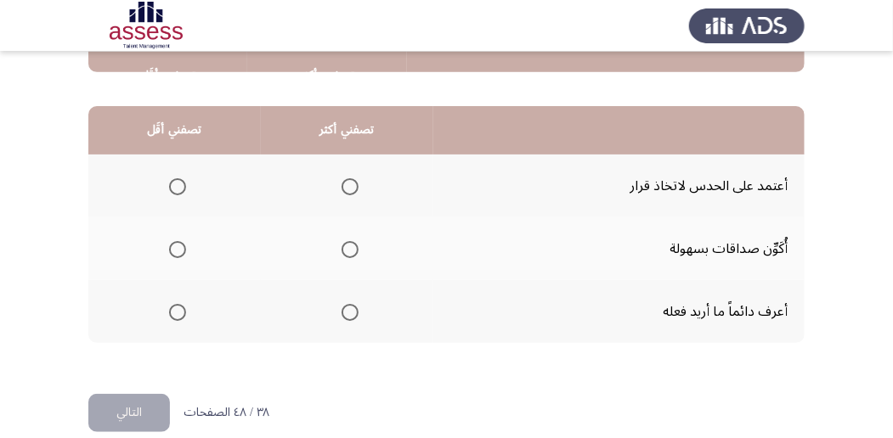
click at [359, 246] on th at bounding box center [347, 249] width 172 height 63
click at [356, 248] on span "Select an option" at bounding box center [350, 249] width 17 height 17
click at [356, 248] on input "Select an option" at bounding box center [350, 249] width 17 height 17
click at [186, 310] on th at bounding box center [174, 311] width 172 height 63
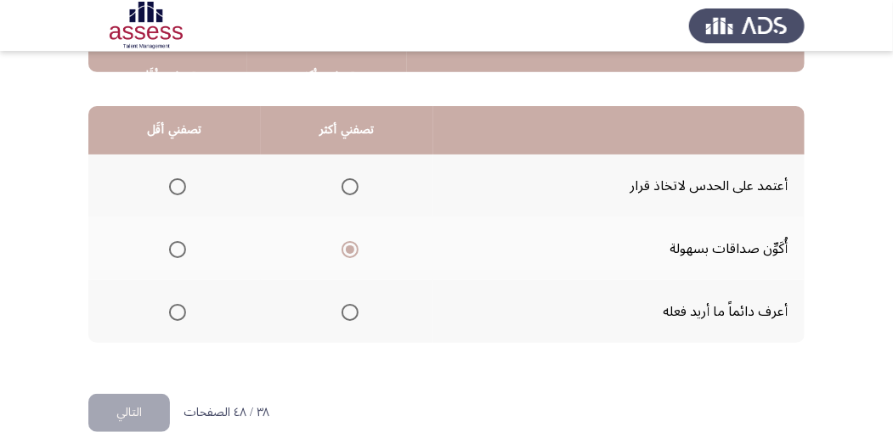
click at [182, 313] on span "Select an option" at bounding box center [177, 312] width 17 height 17
click at [182, 313] on input "Select an option" at bounding box center [177, 312] width 17 height 17
click at [147, 410] on button "التالي" at bounding box center [129, 413] width 82 height 38
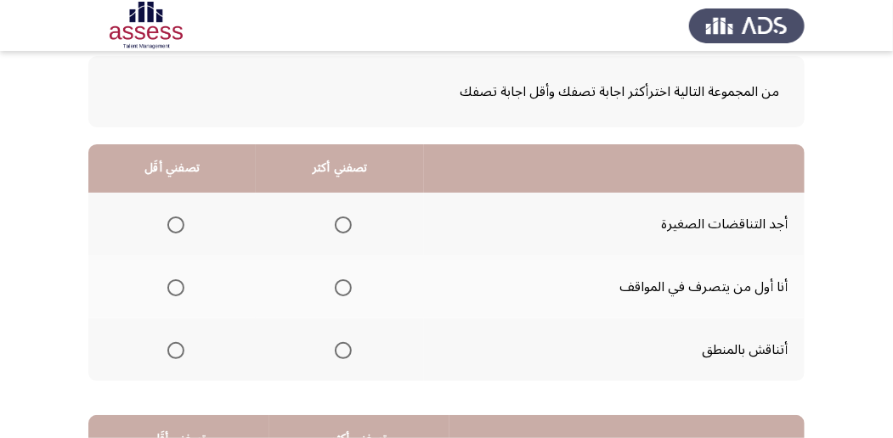
scroll to position [113, 0]
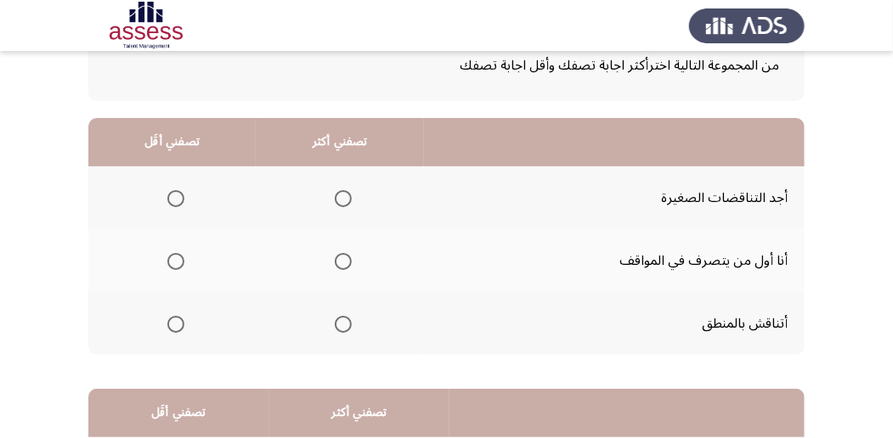
click at [182, 260] on span "Select an option" at bounding box center [175, 261] width 17 height 17
click at [182, 260] on input "Select an option" at bounding box center [175, 261] width 17 height 17
click at [348, 318] on span "Select an option" at bounding box center [343, 324] width 17 height 17
click at [348, 318] on input "Select an option" at bounding box center [343, 324] width 17 height 17
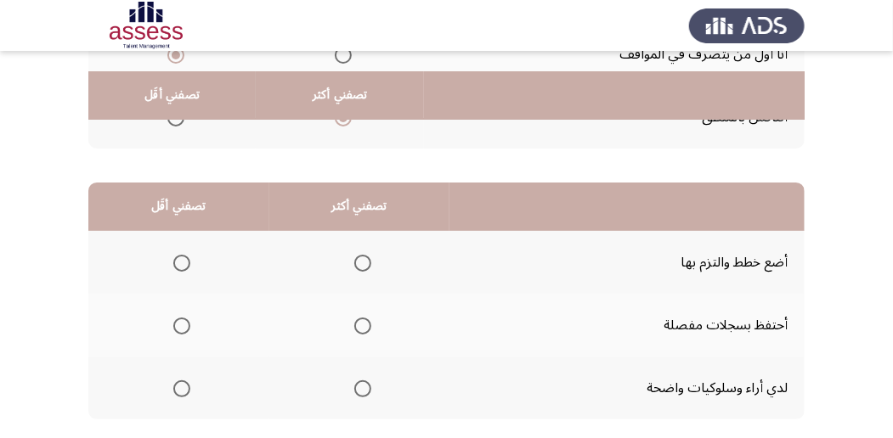
scroll to position [340, 0]
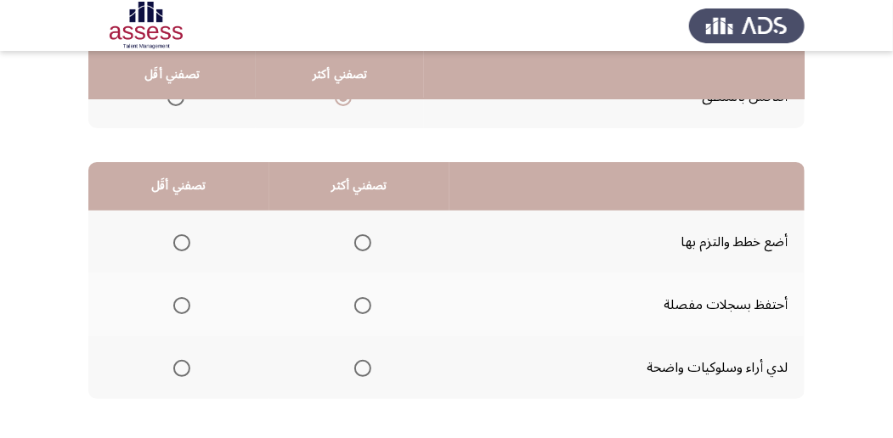
click at [367, 371] on span "Select an option" at bounding box center [362, 368] width 17 height 17
click at [367, 371] on input "Select an option" at bounding box center [362, 368] width 17 height 17
click at [178, 235] on span "Select an option" at bounding box center [181, 243] width 17 height 17
click at [178, 235] on input "Select an option" at bounding box center [181, 243] width 17 height 17
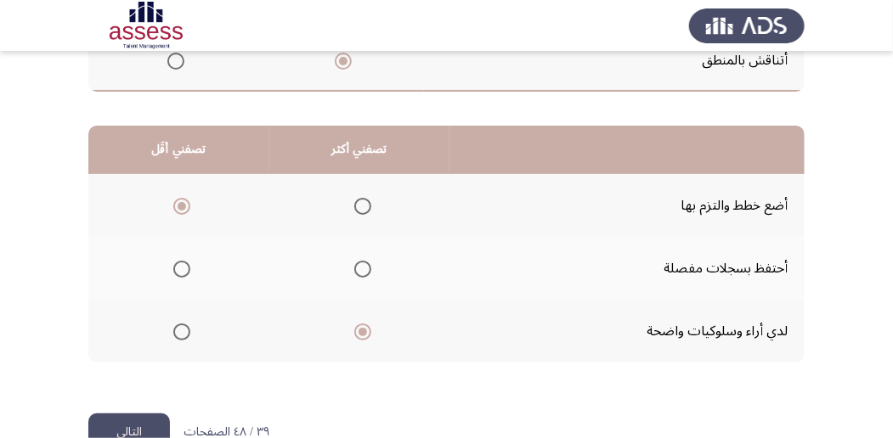
scroll to position [420, 0]
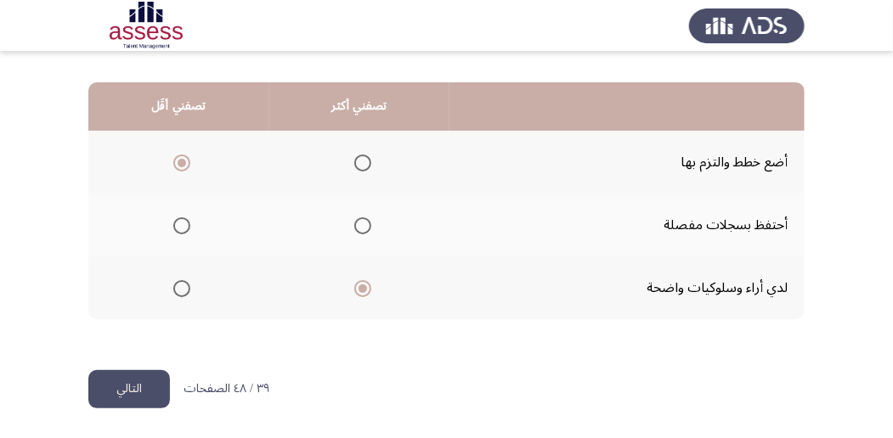
click at [117, 381] on button "التالي" at bounding box center [129, 389] width 82 height 38
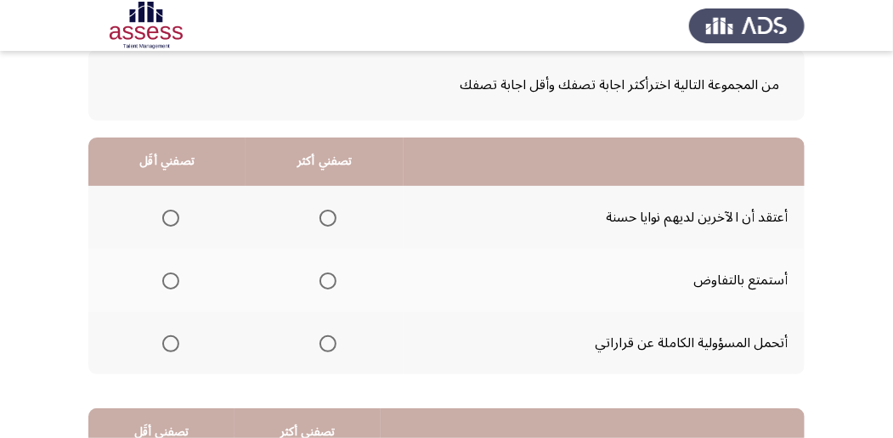
scroll to position [113, 0]
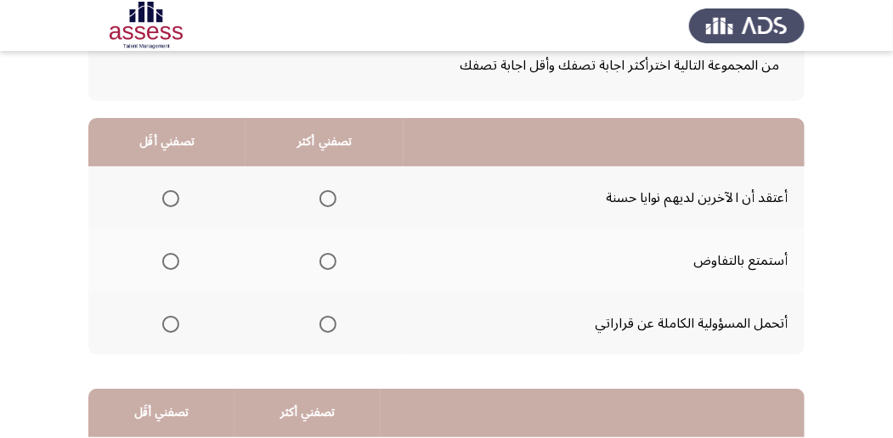
click at [330, 257] on span "Select an option" at bounding box center [327, 261] width 17 height 17
click at [330, 257] on input "Select an option" at bounding box center [327, 261] width 17 height 17
click at [163, 319] on span "Select an option" at bounding box center [170, 324] width 17 height 17
click at [163, 319] on input "Select an option" at bounding box center [170, 324] width 17 height 17
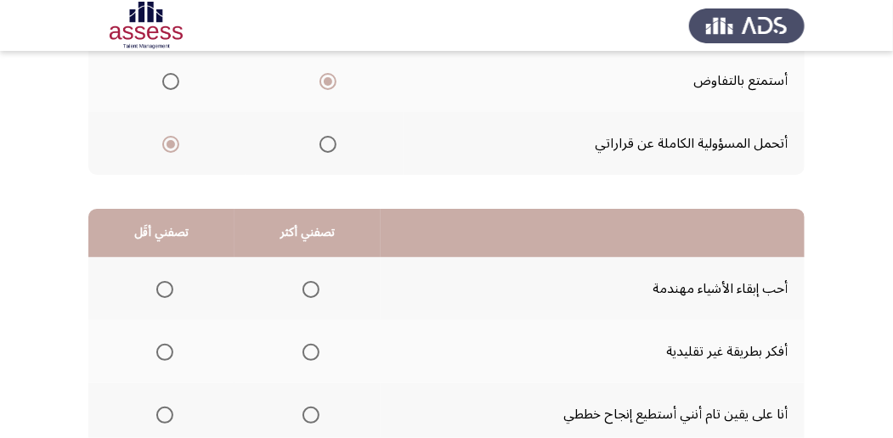
scroll to position [340, 0]
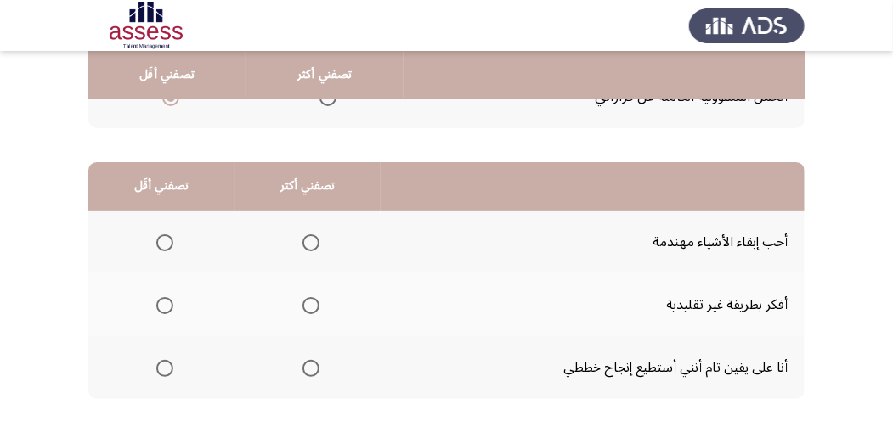
click at [304, 245] on span "Select an option" at bounding box center [310, 243] width 17 height 17
click at [304, 245] on input "Select an option" at bounding box center [310, 243] width 17 height 17
click at [161, 307] on span "Select an option" at bounding box center [164, 305] width 17 height 17
click at [161, 307] on input "Select an option" at bounding box center [164, 305] width 17 height 17
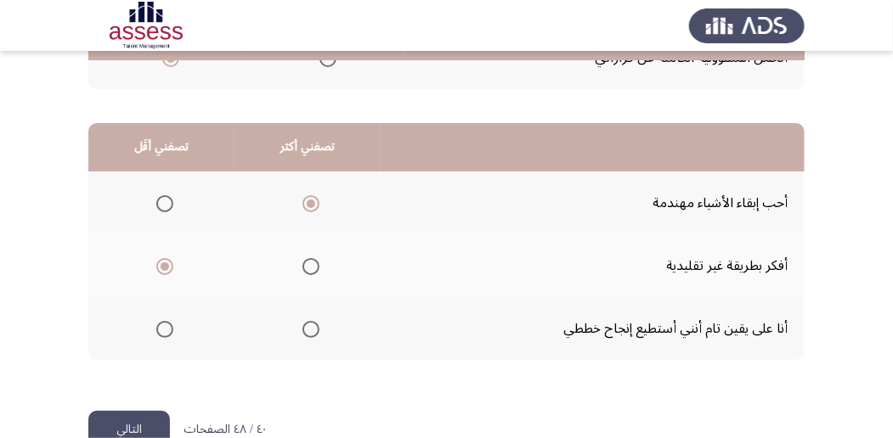
scroll to position [420, 0]
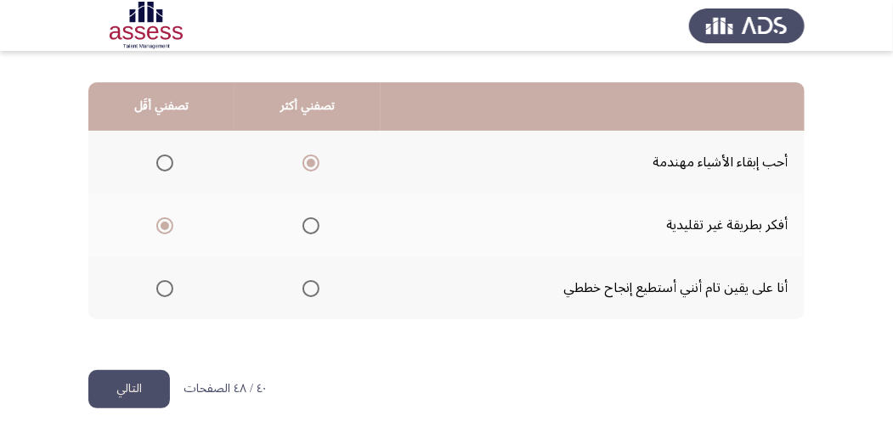
click at [157, 383] on button "التالي" at bounding box center [129, 389] width 82 height 38
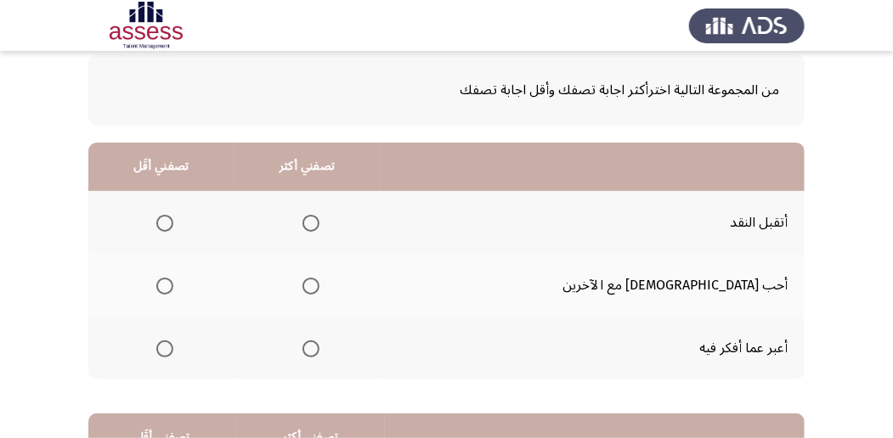
scroll to position [113, 0]
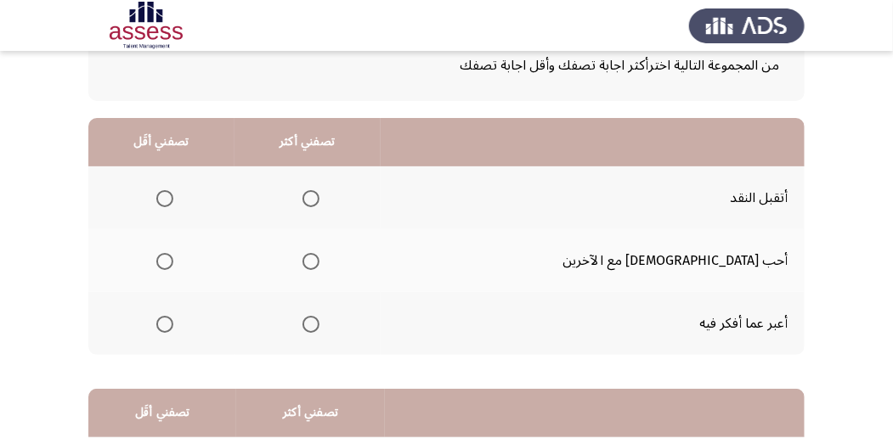
click at [319, 258] on span "Select an option" at bounding box center [310, 261] width 17 height 17
click at [319, 258] on input "Select an option" at bounding box center [310, 261] width 17 height 17
click at [173, 320] on span "Select an option" at bounding box center [164, 324] width 17 height 17
click at [173, 320] on input "Select an option" at bounding box center [164, 324] width 17 height 17
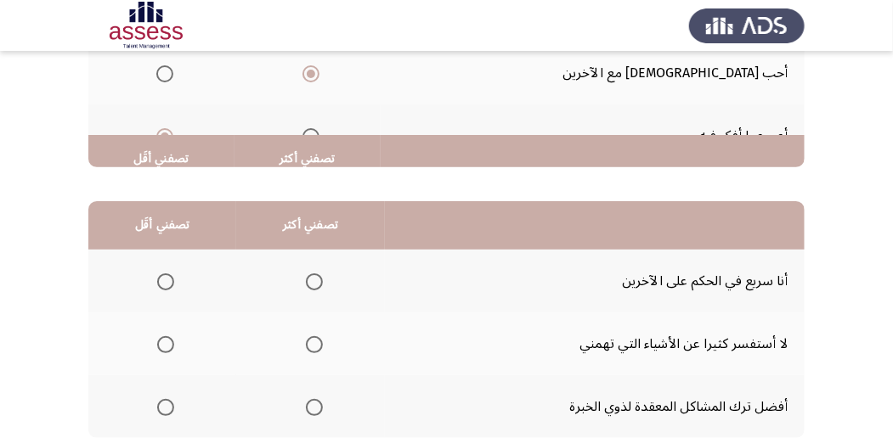
scroll to position [396, 0]
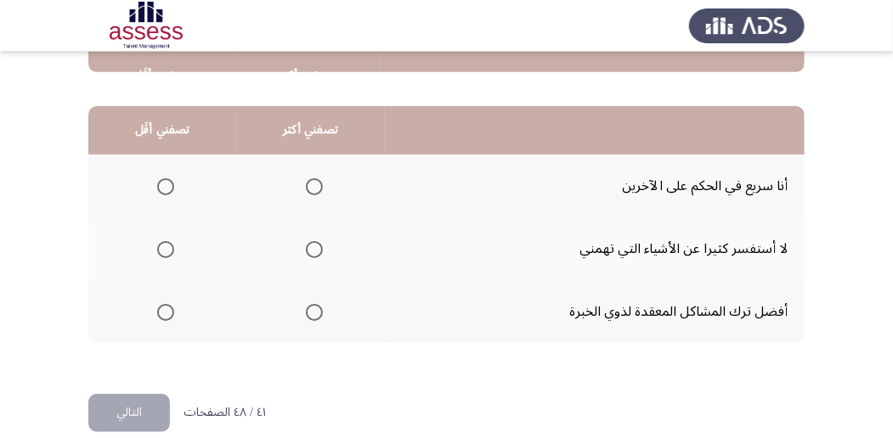
click at [319, 190] on span "Select an option" at bounding box center [314, 186] width 17 height 17
click at [319, 190] on input "Select an option" at bounding box center [314, 186] width 17 height 17
click at [166, 245] on span "Select an option" at bounding box center [165, 249] width 17 height 17
click at [166, 245] on input "Select an option" at bounding box center [165, 249] width 17 height 17
click at [136, 416] on button "التالي" at bounding box center [129, 413] width 82 height 38
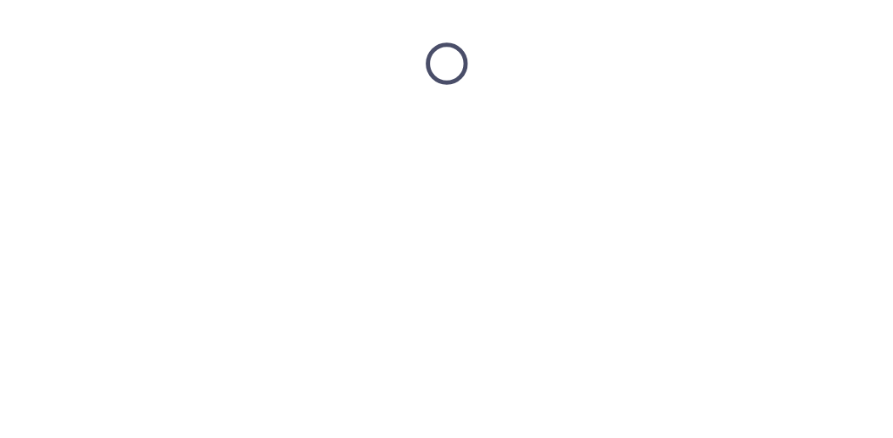
scroll to position [0, 0]
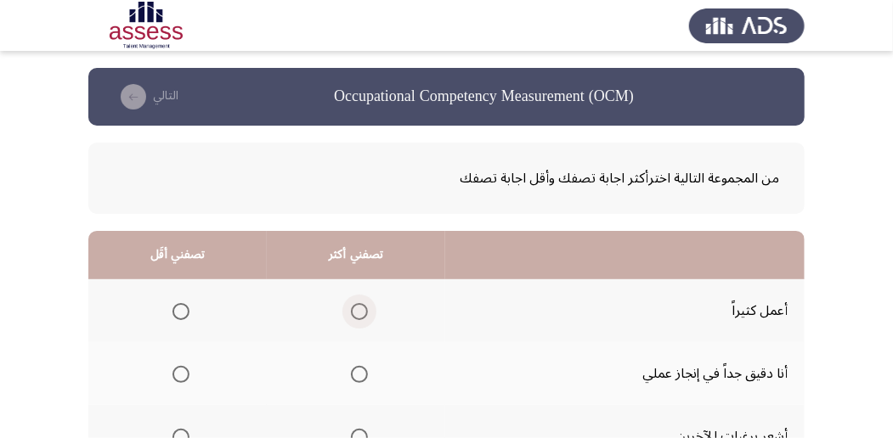
click at [361, 311] on span "Select an option" at bounding box center [359, 311] width 17 height 17
click at [361, 311] on input "Select an option" at bounding box center [359, 311] width 17 height 17
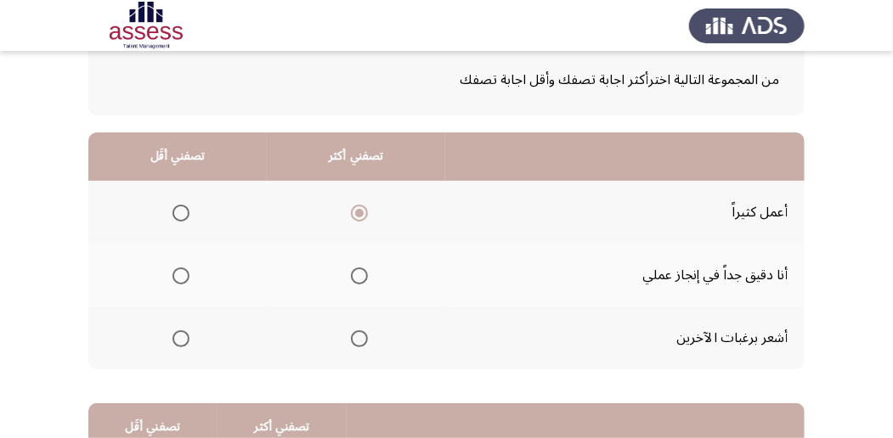
scroll to position [113, 0]
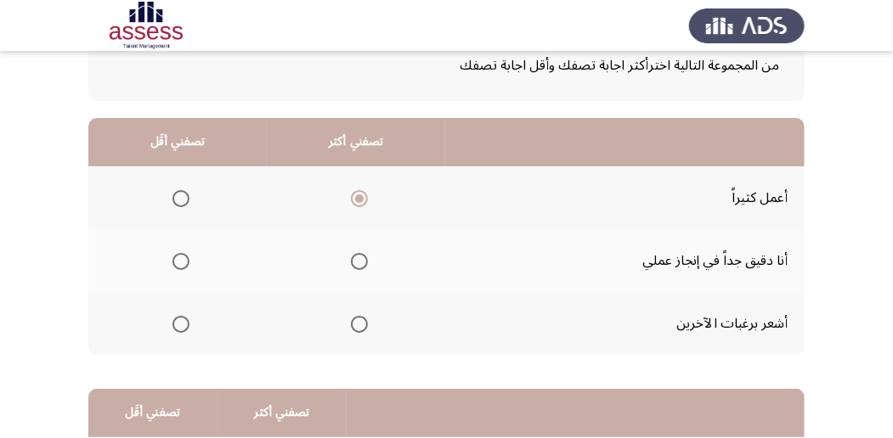
click at [189, 258] on th at bounding box center [177, 260] width 178 height 63
click at [186, 263] on span "Select an option" at bounding box center [180, 261] width 17 height 17
click at [186, 263] on input "Select an option" at bounding box center [180, 261] width 17 height 17
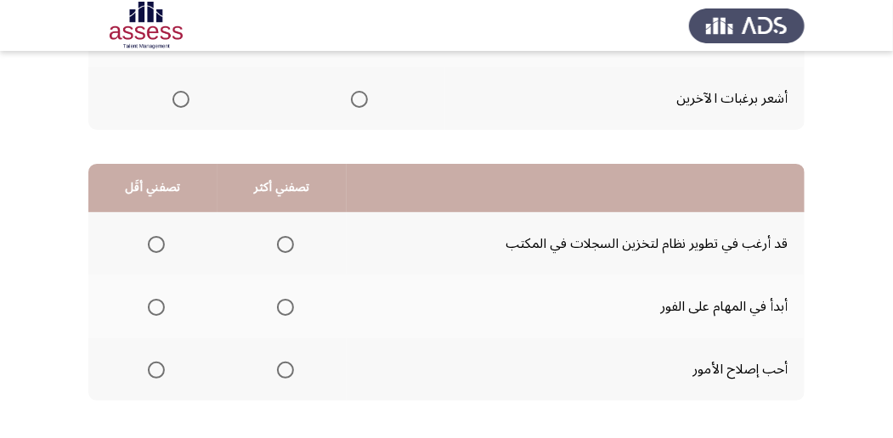
scroll to position [340, 0]
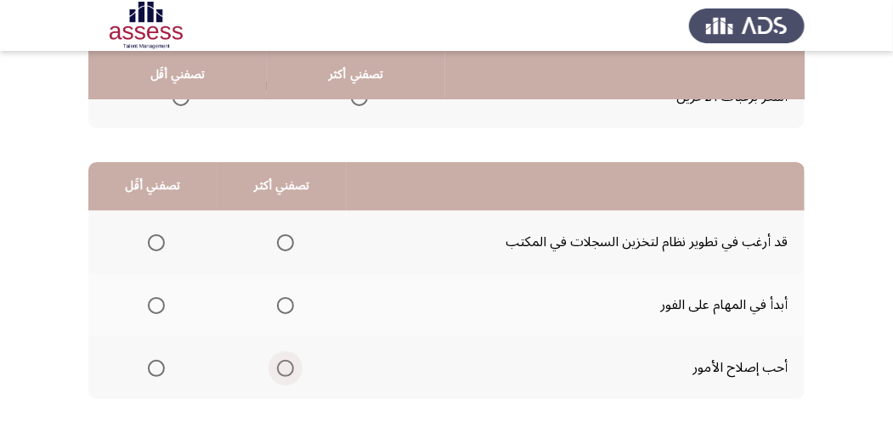
click at [279, 365] on span "Select an option" at bounding box center [285, 368] width 17 height 17
click at [279, 365] on input "Select an option" at bounding box center [285, 368] width 17 height 17
click at [149, 308] on span "Select an option" at bounding box center [156, 305] width 17 height 17
click at [149, 308] on input "Select an option" at bounding box center [156, 305] width 17 height 17
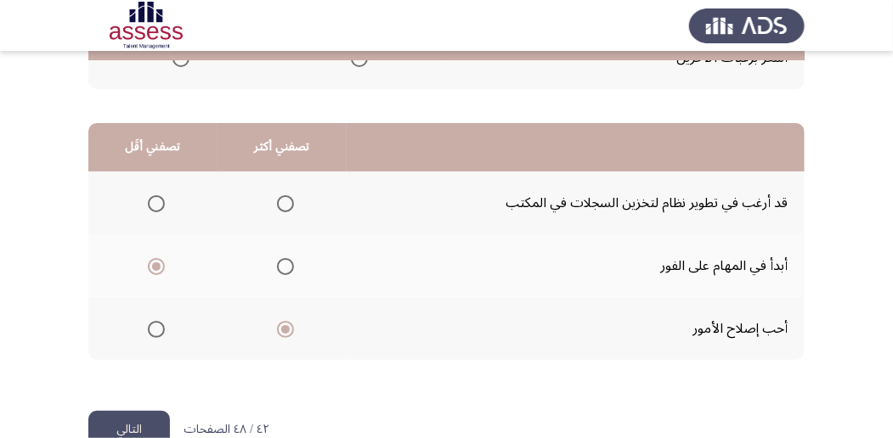
scroll to position [420, 0]
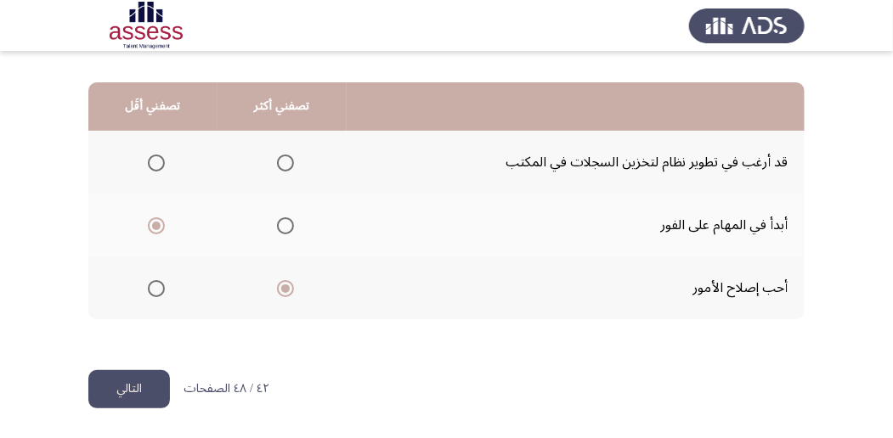
click at [142, 376] on button "التالي" at bounding box center [129, 389] width 82 height 38
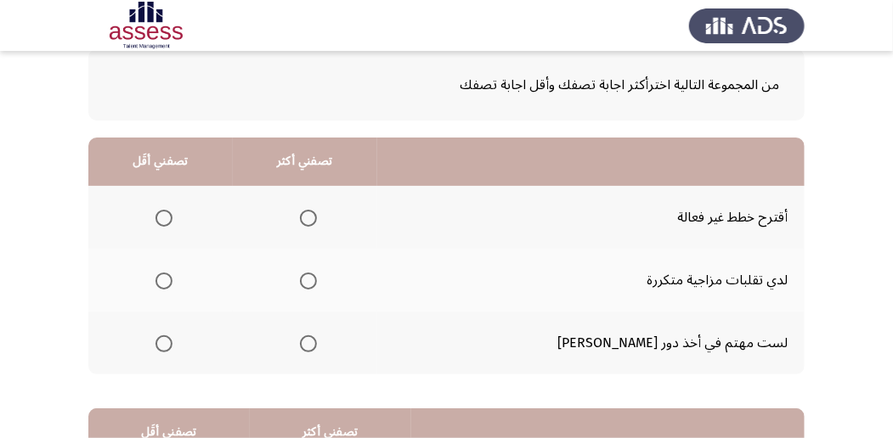
scroll to position [113, 0]
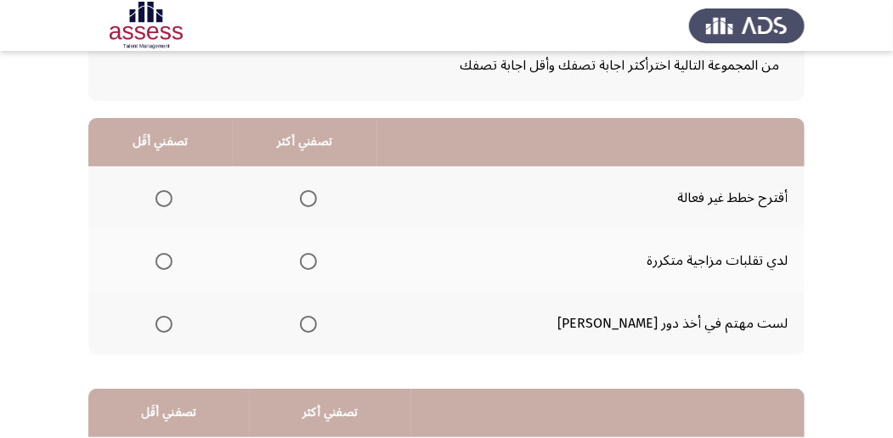
click at [317, 266] on span "Select an option" at bounding box center [308, 261] width 17 height 17
click at [317, 266] on input "Select an option" at bounding box center [308, 261] width 17 height 17
click at [158, 316] on th at bounding box center [160, 323] width 144 height 63
click at [172, 325] on span "Select an option" at bounding box center [163, 324] width 17 height 17
click at [172, 325] on input "Select an option" at bounding box center [163, 324] width 17 height 17
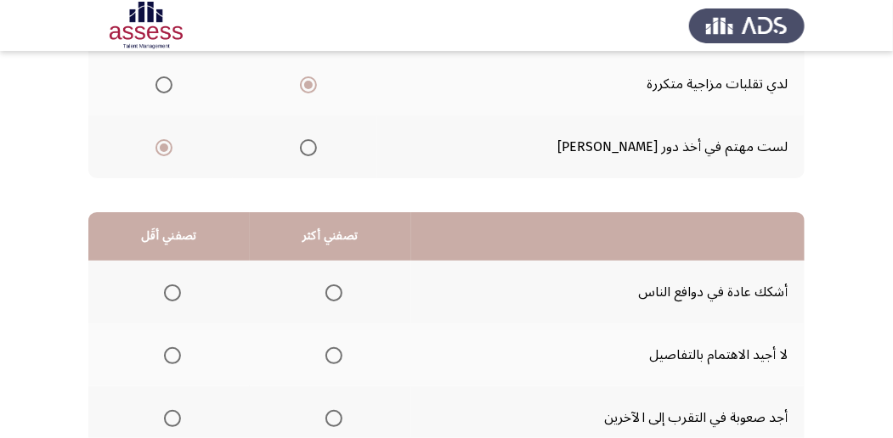
scroll to position [340, 0]
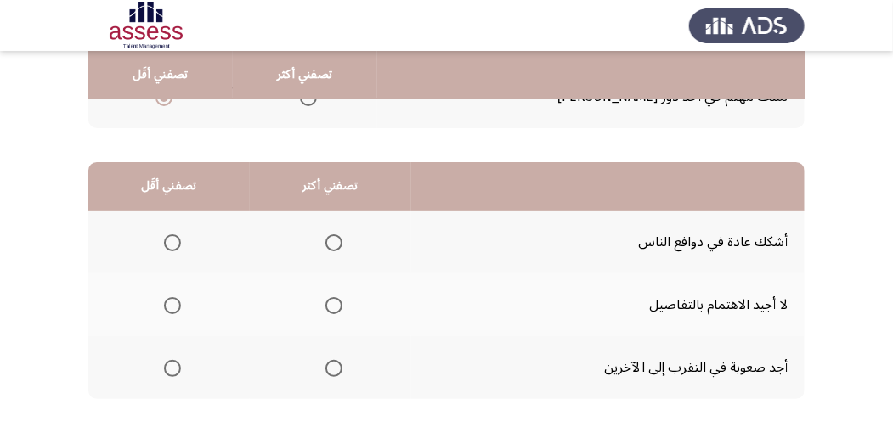
click at [336, 370] on span "Select an option" at bounding box center [333, 368] width 17 height 17
click at [336, 370] on input "Select an option" at bounding box center [333, 368] width 17 height 17
click at [172, 371] on span "Select an option" at bounding box center [172, 368] width 17 height 17
click at [172, 371] on input "Select an option" at bounding box center [172, 368] width 17 height 17
click at [331, 245] on span "Select an option" at bounding box center [333, 243] width 17 height 17
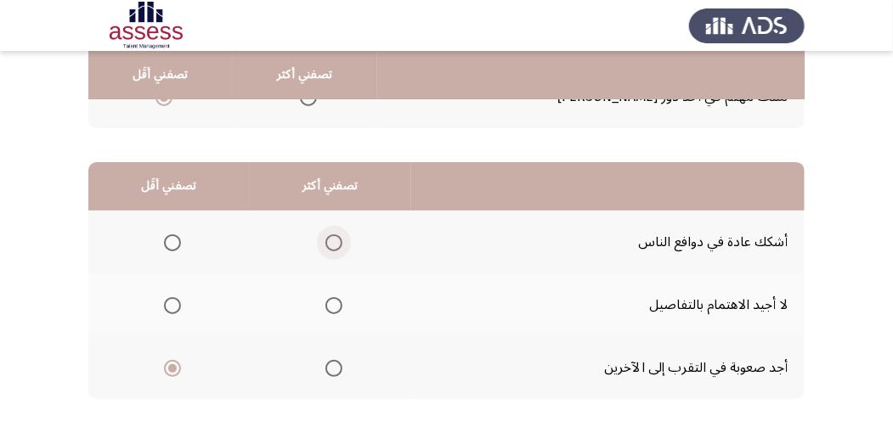
click at [331, 245] on input "Select an option" at bounding box center [333, 243] width 17 height 17
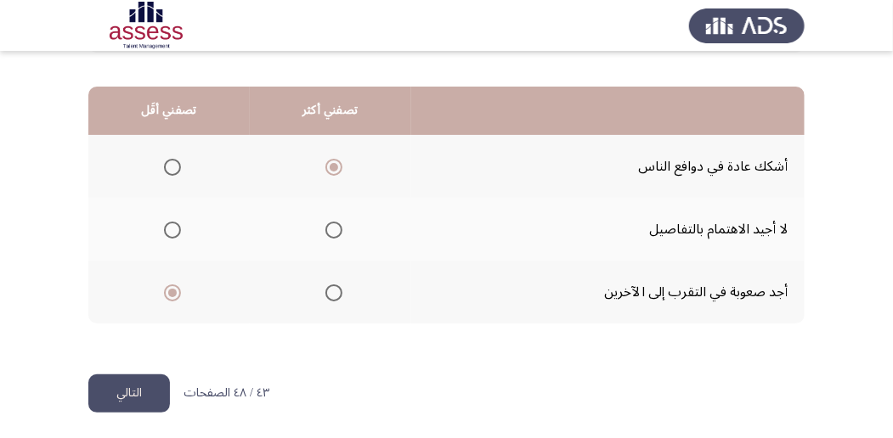
scroll to position [420, 0]
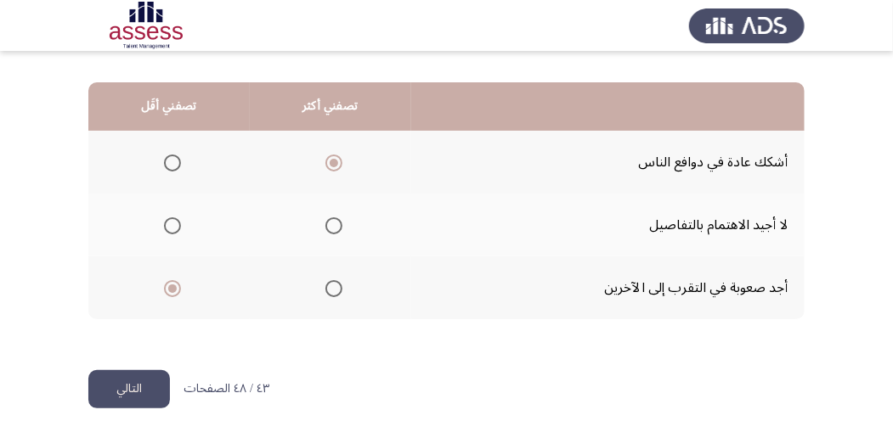
click at [156, 385] on button "التالي" at bounding box center [129, 389] width 82 height 38
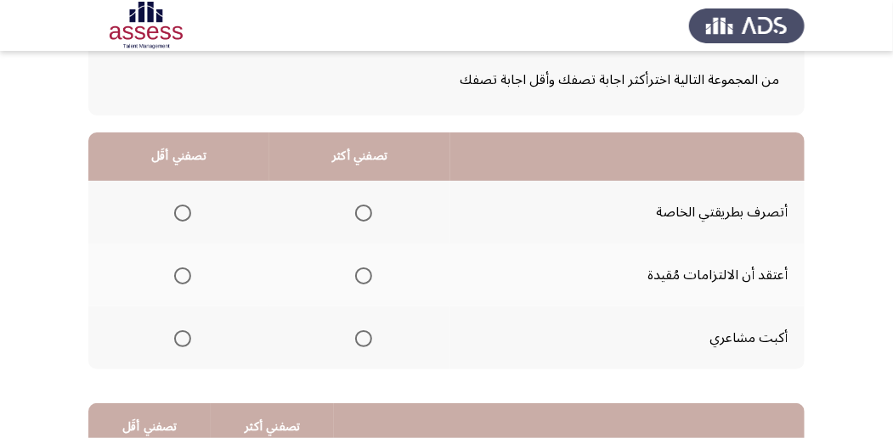
scroll to position [113, 0]
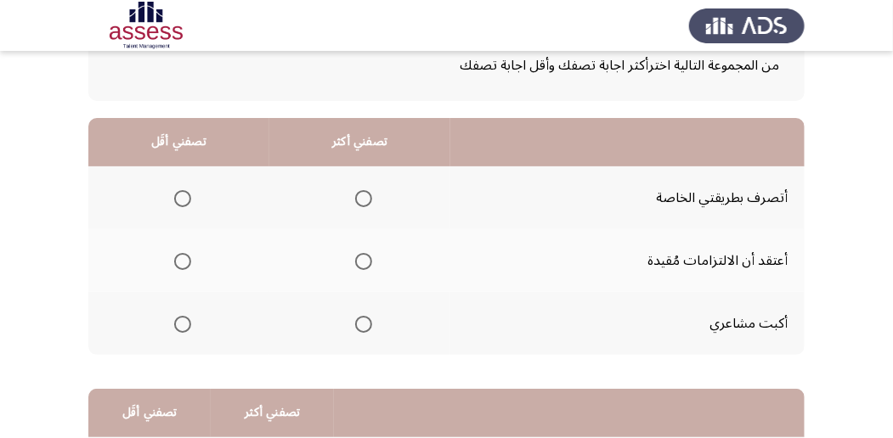
click at [362, 192] on span "Select an option" at bounding box center [363, 198] width 17 height 17
click at [362, 192] on input "Select an option" at bounding box center [363, 198] width 17 height 17
click at [370, 325] on span "Select an option" at bounding box center [363, 324] width 17 height 17
click at [370, 325] on input "Select an option" at bounding box center [363, 324] width 17 height 17
click at [357, 253] on span "Select an option" at bounding box center [363, 261] width 17 height 17
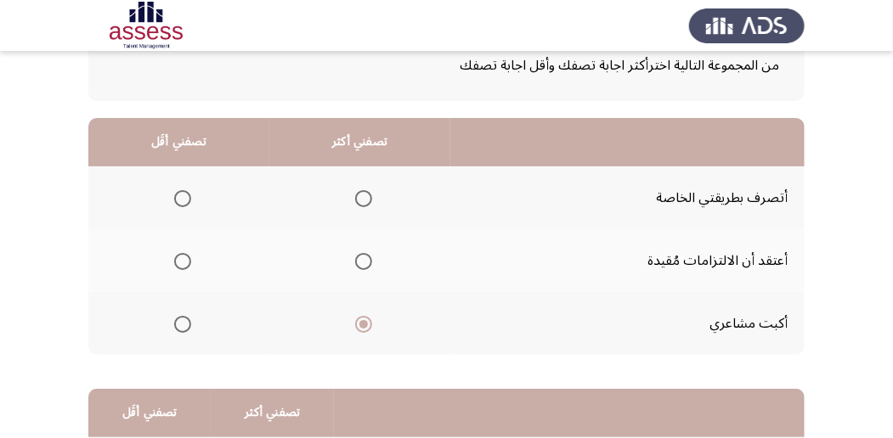
click at [357, 253] on input "Select an option" at bounding box center [363, 261] width 17 height 17
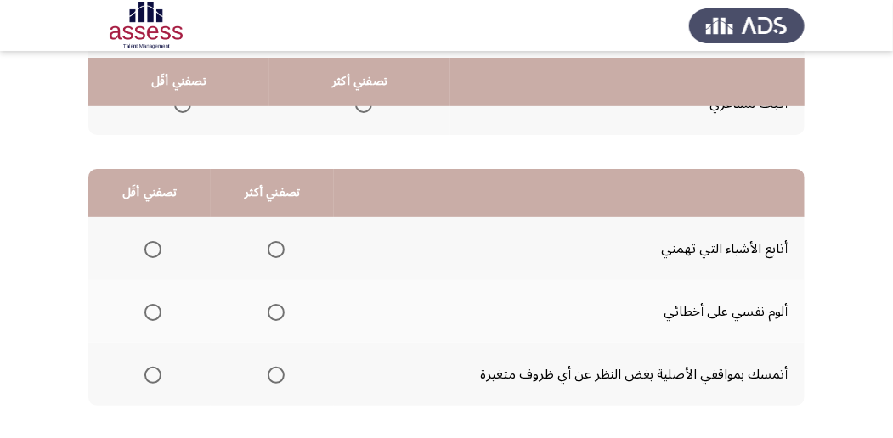
scroll to position [340, 0]
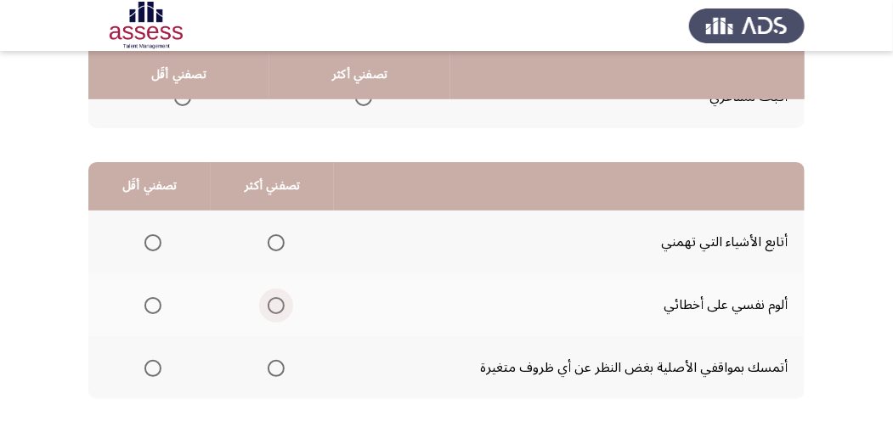
click at [282, 309] on span "Select an option" at bounding box center [276, 305] width 17 height 17
click at [282, 309] on input "Select an option" at bounding box center [276, 305] width 17 height 17
click at [146, 238] on span "Select an option" at bounding box center [152, 243] width 17 height 17
click at [146, 238] on input "Select an option" at bounding box center [152, 243] width 17 height 17
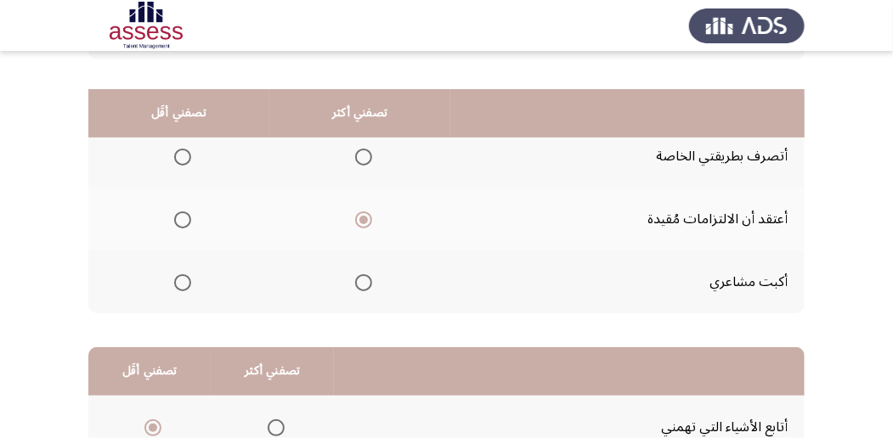
scroll to position [136, 0]
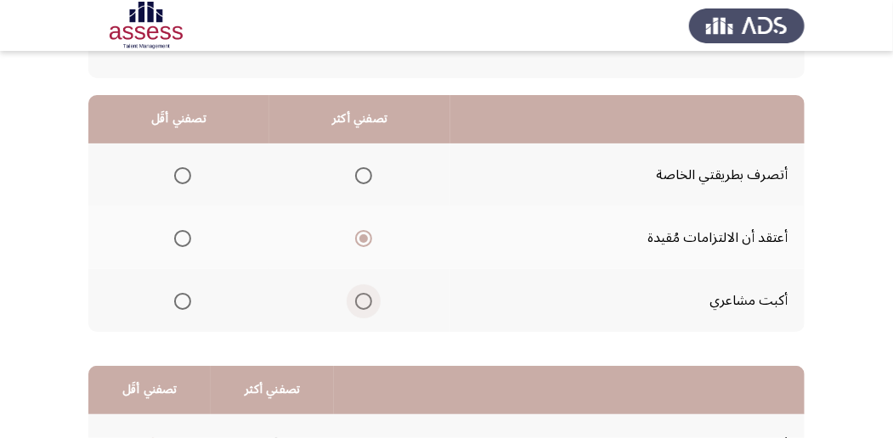
click at [365, 302] on span "Select an option" at bounding box center [363, 301] width 17 height 17
click at [365, 302] on input "Select an option" at bounding box center [363, 301] width 17 height 17
click at [181, 235] on span "Select an option" at bounding box center [182, 238] width 17 height 17
click at [181, 235] on input "Select an option" at bounding box center [182, 238] width 17 height 17
click at [185, 177] on span "Select an option" at bounding box center [182, 175] width 17 height 17
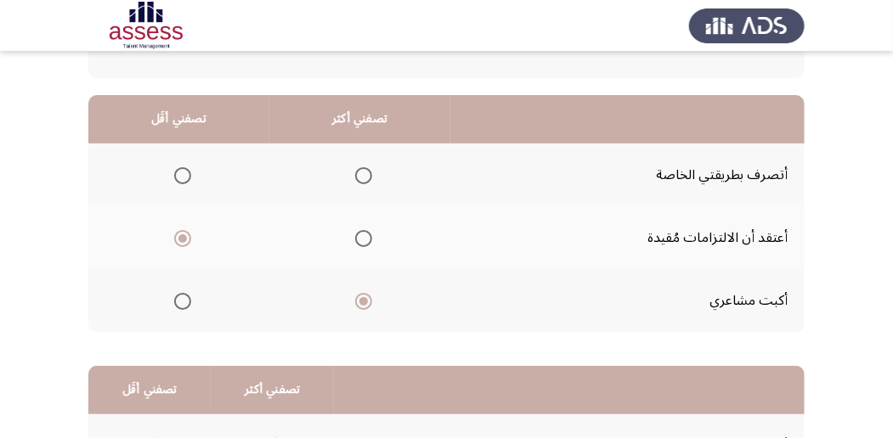
click at [185, 177] on input "Select an option" at bounding box center [182, 175] width 17 height 17
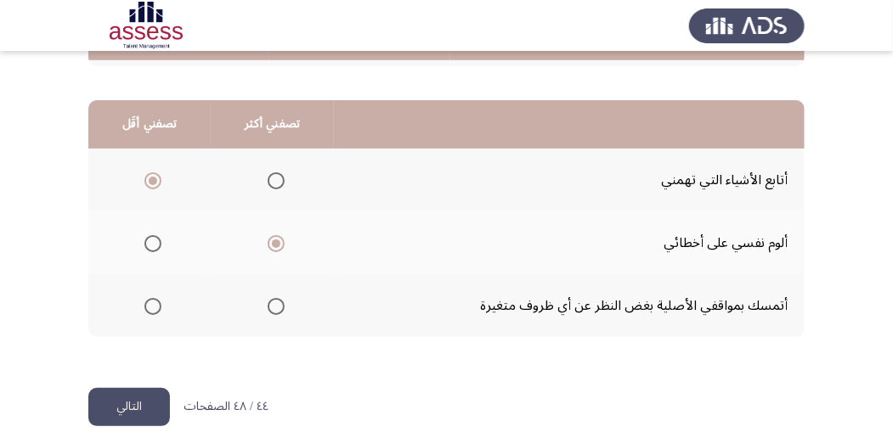
scroll to position [420, 0]
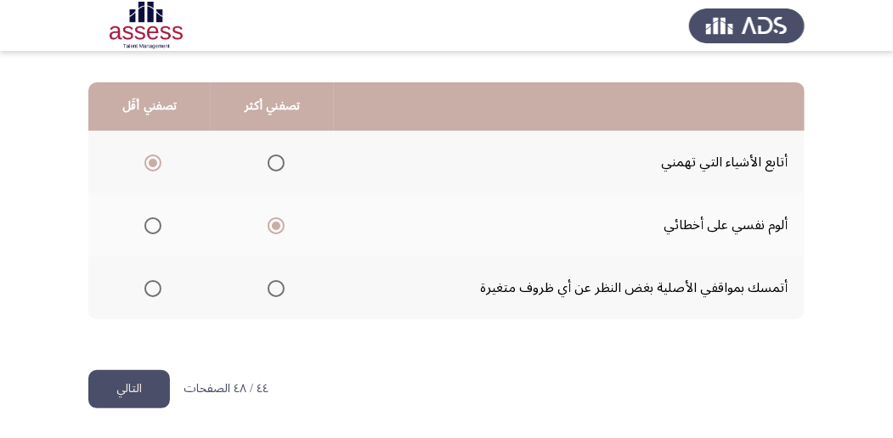
click at [146, 386] on button "التالي" at bounding box center [129, 389] width 82 height 38
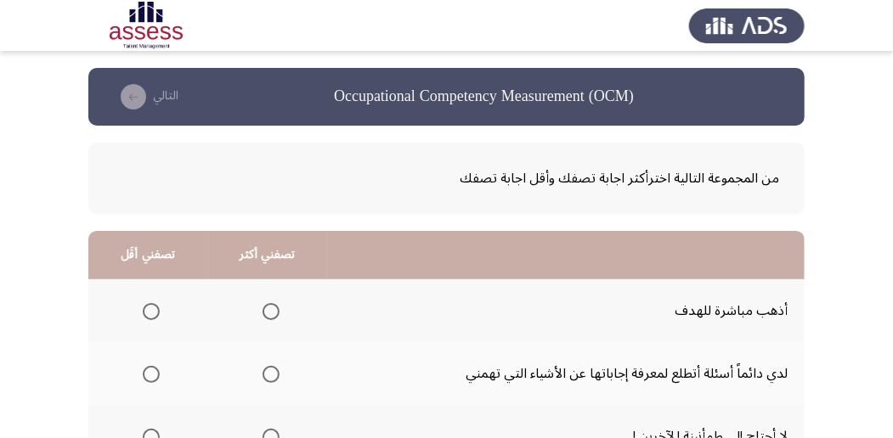
scroll to position [56, 0]
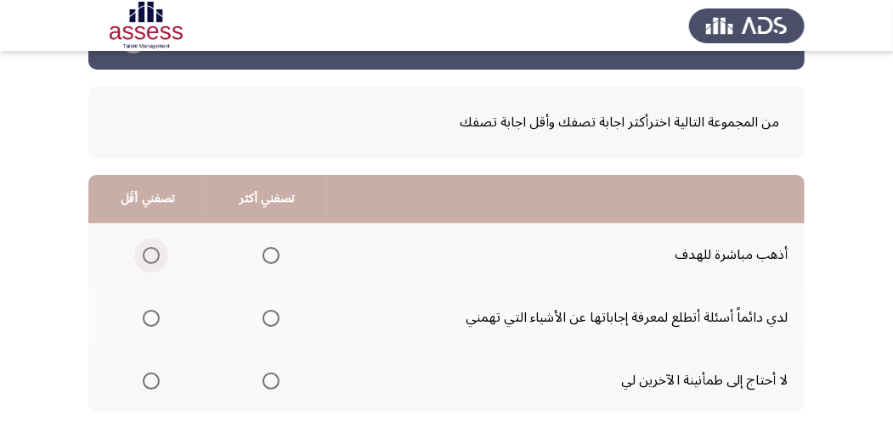
click at [150, 252] on span "Select an option" at bounding box center [151, 255] width 17 height 17
click at [150, 252] on input "Select an option" at bounding box center [151, 255] width 17 height 17
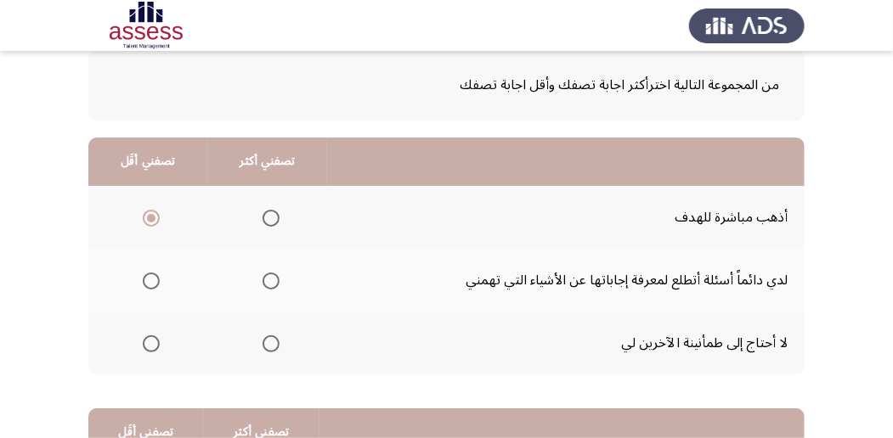
scroll to position [113, 0]
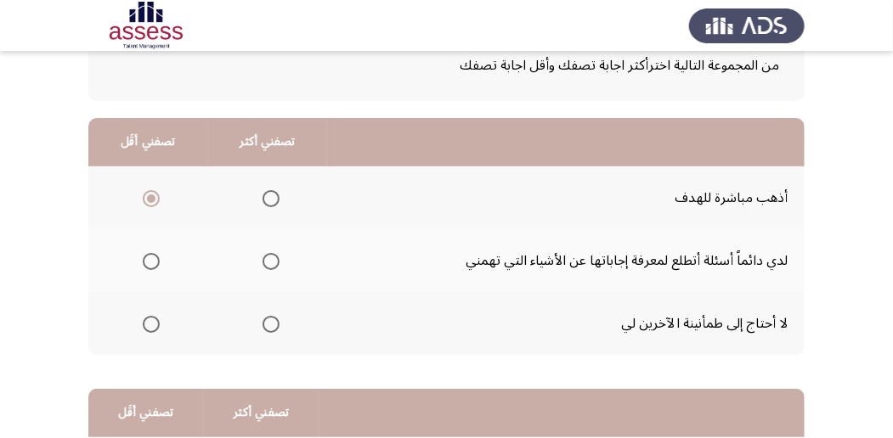
click at [267, 268] on span "Select an option" at bounding box center [271, 261] width 17 height 17
click at [267, 268] on input "Select an option" at bounding box center [271, 261] width 17 height 17
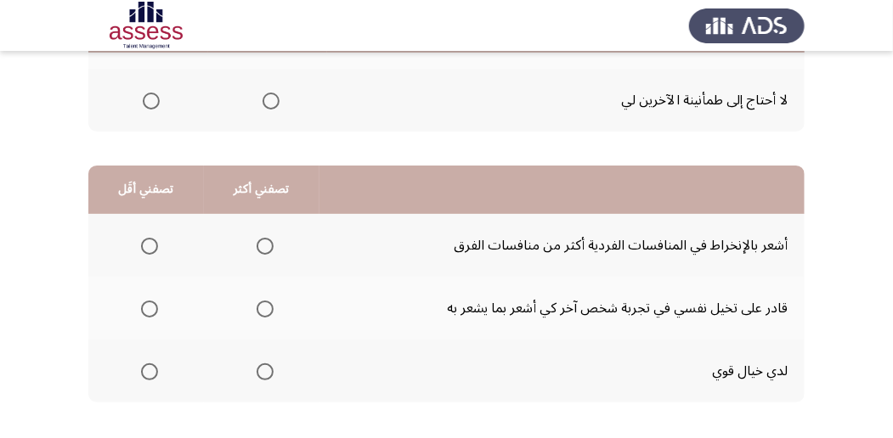
scroll to position [340, 0]
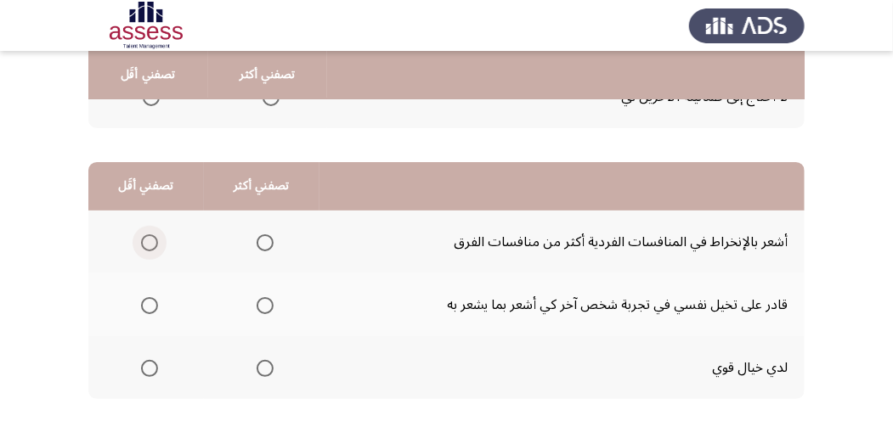
click at [150, 240] on span "Select an option" at bounding box center [149, 243] width 17 height 17
click at [150, 240] on input "Select an option" at bounding box center [149, 243] width 17 height 17
click at [263, 304] on span "Select an option" at bounding box center [265, 305] width 17 height 17
click at [263, 304] on input "Select an option" at bounding box center [265, 305] width 17 height 17
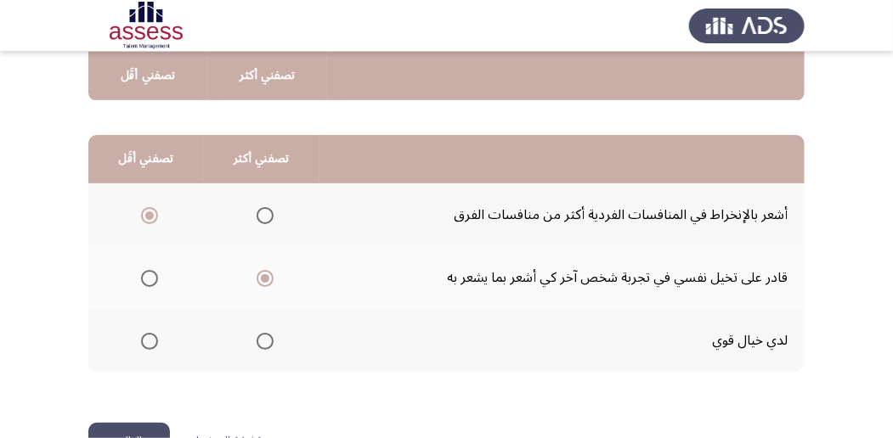
scroll to position [420, 0]
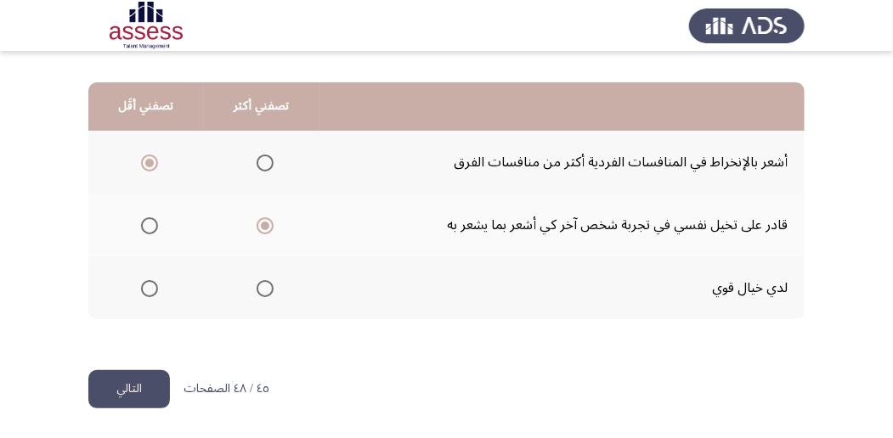
click at [146, 389] on button "التالي" at bounding box center [129, 389] width 82 height 38
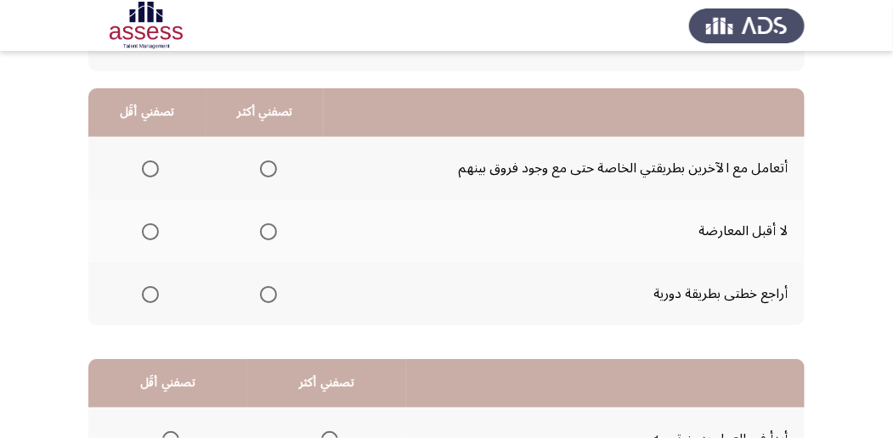
scroll to position [170, 0]
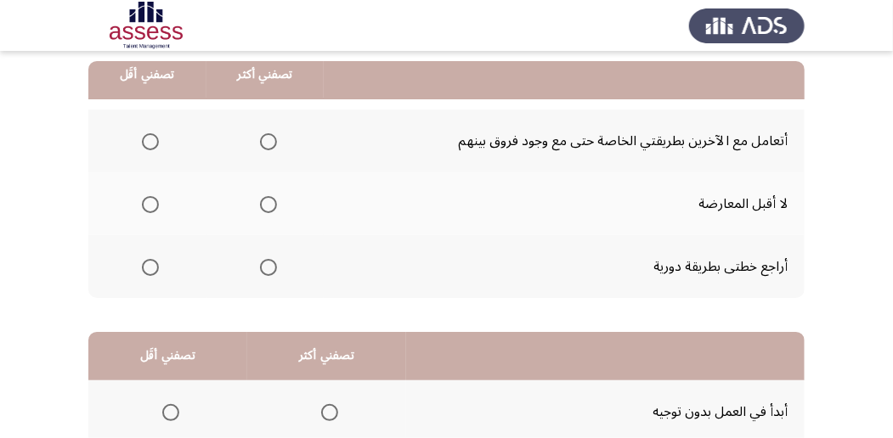
click at [150, 144] on span "Select an option" at bounding box center [150, 141] width 17 height 17
click at [150, 144] on input "Select an option" at bounding box center [150, 141] width 17 height 17
click at [265, 270] on span "Select an option" at bounding box center [268, 267] width 17 height 17
click at [265, 270] on input "Select an option" at bounding box center [268, 267] width 17 height 17
click at [270, 201] on span "Select an option" at bounding box center [268, 204] width 17 height 17
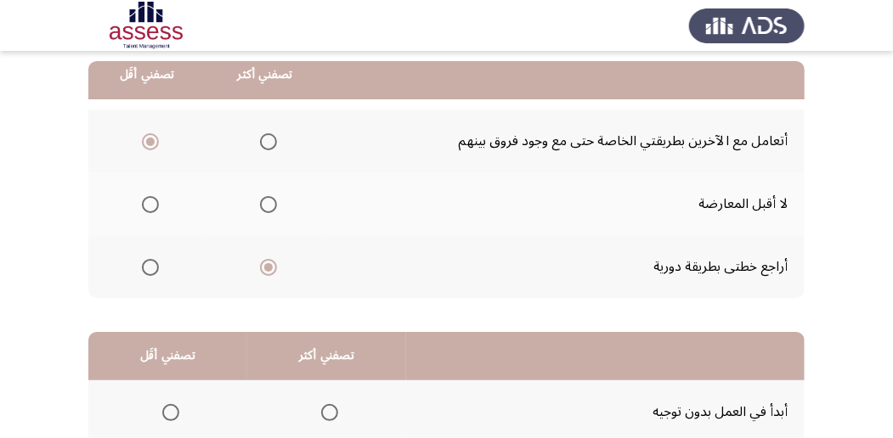
click at [270, 201] on input "Select an option" at bounding box center [268, 204] width 17 height 17
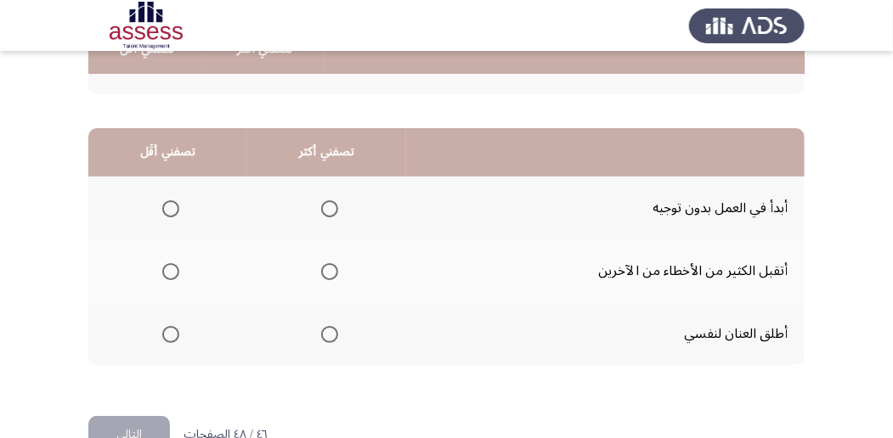
scroll to position [396, 0]
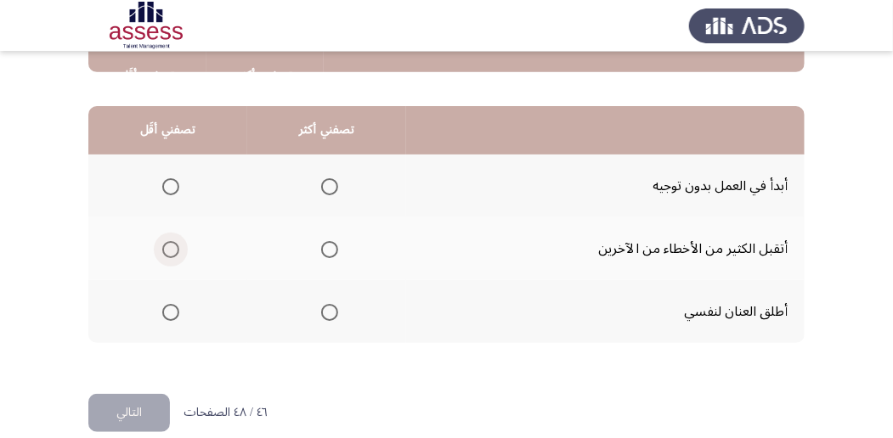
click at [177, 250] on span "Select an option" at bounding box center [170, 249] width 17 height 17
click at [177, 250] on input "Select an option" at bounding box center [170, 249] width 17 height 17
click at [327, 311] on span "Select an option" at bounding box center [329, 312] width 17 height 17
click at [327, 311] on input "Select an option" at bounding box center [329, 312] width 17 height 17
click at [150, 410] on button "التالي" at bounding box center [129, 413] width 82 height 38
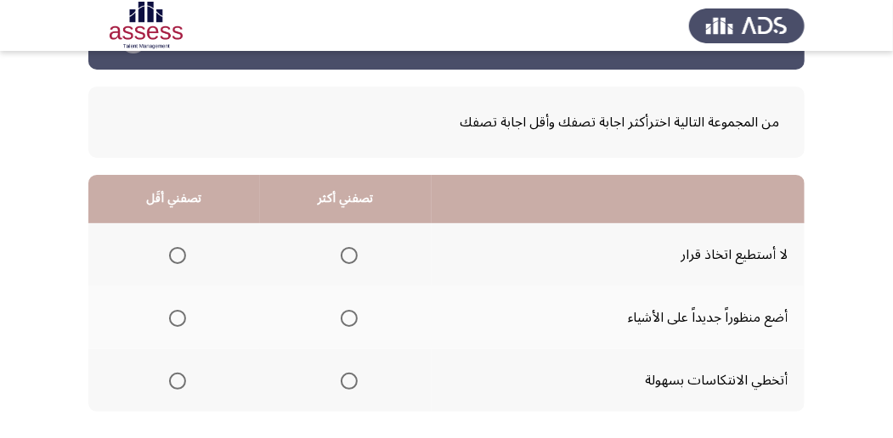
scroll to position [113, 0]
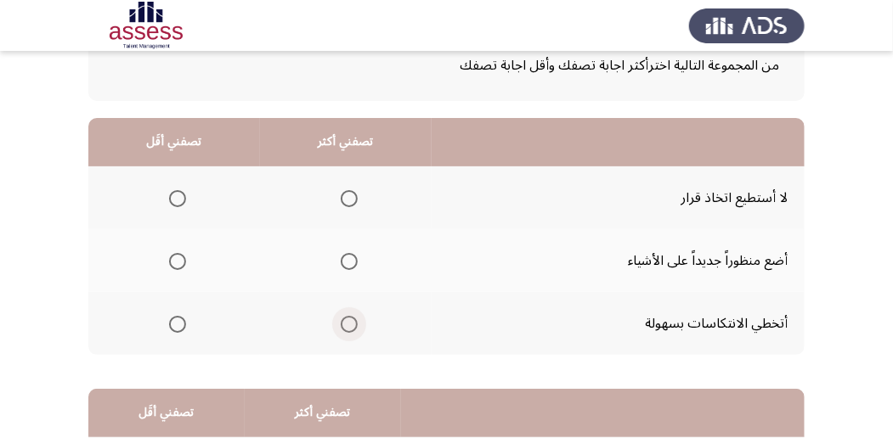
click at [351, 320] on span "Select an option" at bounding box center [349, 324] width 17 height 17
click at [351, 320] on input "Select an option" at bounding box center [349, 324] width 17 height 17
click at [178, 197] on span "Select an option" at bounding box center [177, 198] width 17 height 17
click at [178, 197] on input "Select an option" at bounding box center [177, 198] width 17 height 17
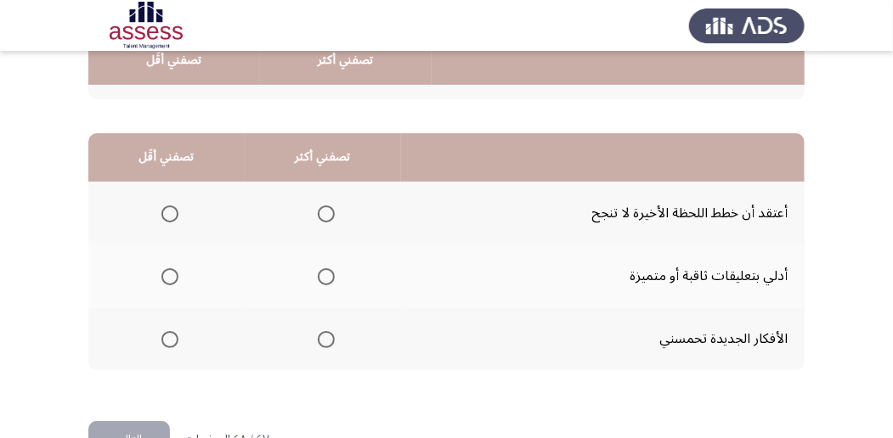
scroll to position [396, 0]
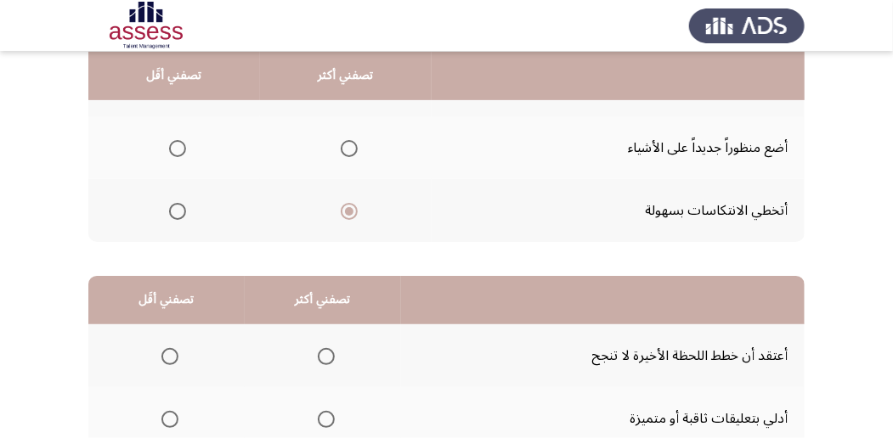
click at [177, 151] on span "Select an option" at bounding box center [177, 148] width 17 height 17
click at [177, 151] on input "Select an option" at bounding box center [177, 148] width 17 height 17
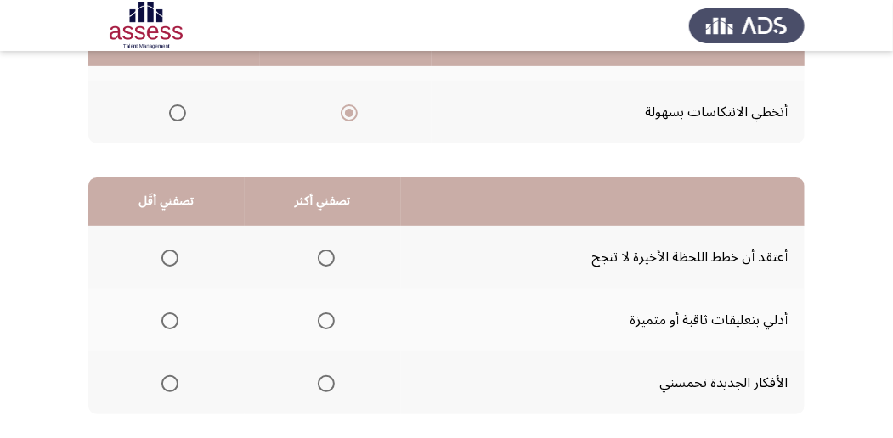
scroll to position [340, 0]
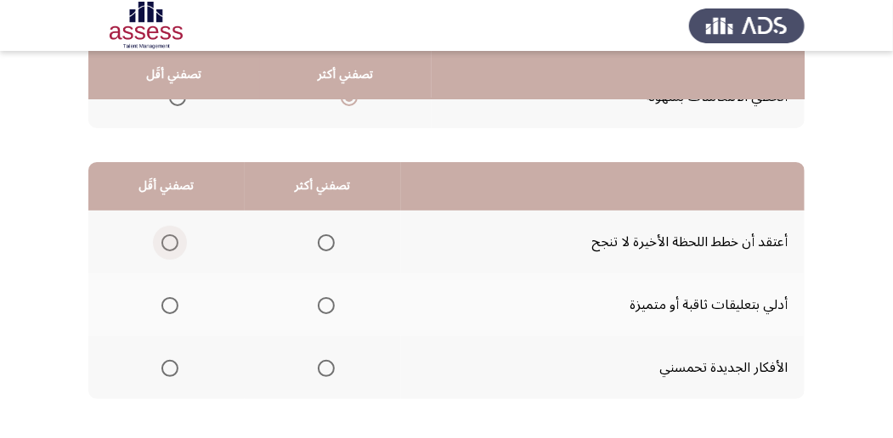
click at [161, 235] on span "Select an option" at bounding box center [169, 243] width 17 height 17
click at [161, 235] on input "Select an option" at bounding box center [169, 243] width 17 height 17
click at [325, 367] on span "Select an option" at bounding box center [326, 368] width 17 height 17
click at [325, 367] on input "Select an option" at bounding box center [326, 368] width 17 height 17
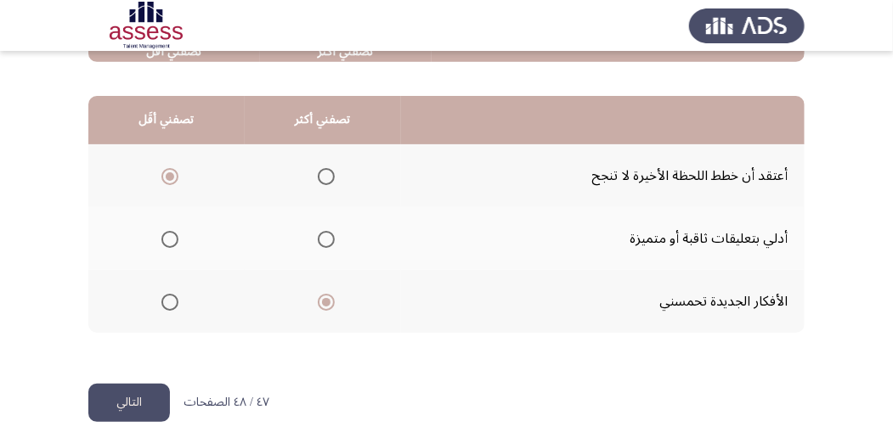
scroll to position [420, 0]
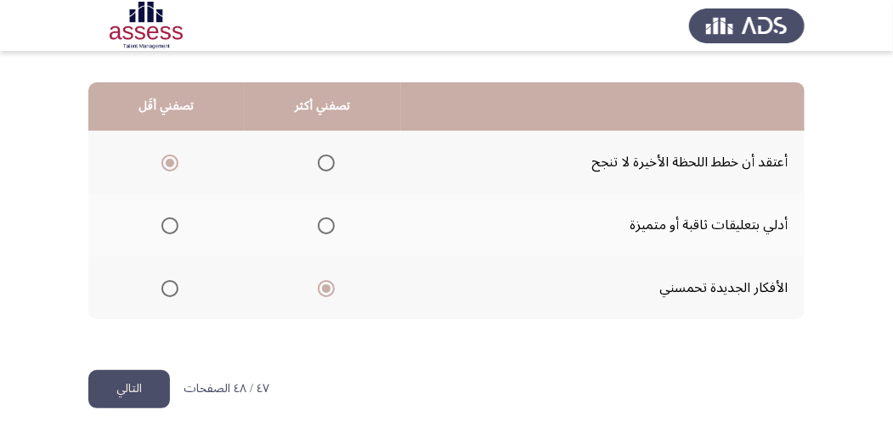
click at [132, 387] on button "التالي" at bounding box center [129, 389] width 82 height 38
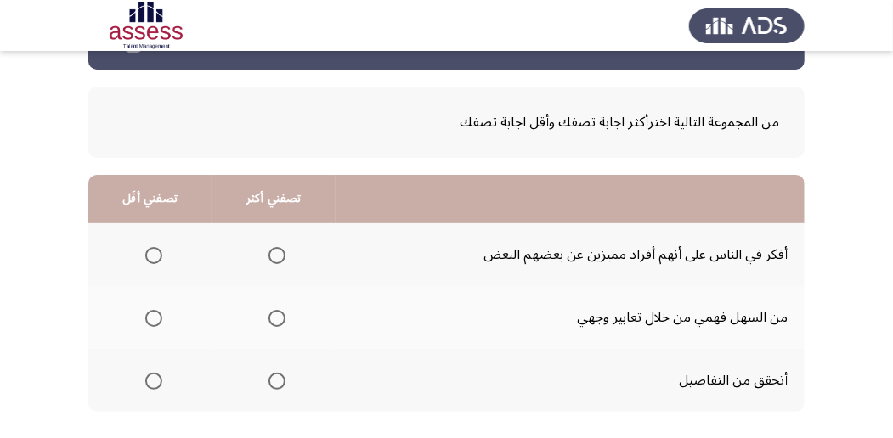
scroll to position [113, 0]
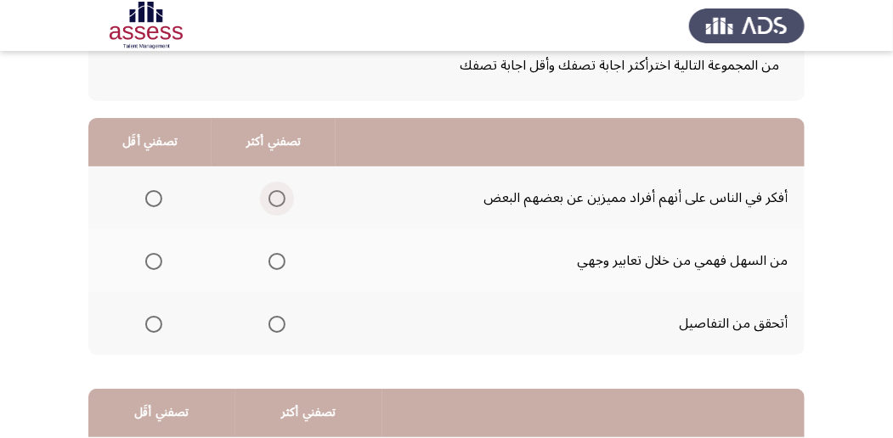
click at [280, 201] on span "Select an option" at bounding box center [276, 198] width 17 height 17
click at [280, 201] on input "Select an option" at bounding box center [276, 198] width 17 height 17
click at [154, 268] on span "Select an option" at bounding box center [153, 261] width 17 height 17
click at [154, 268] on input "Select an option" at bounding box center [153, 261] width 17 height 17
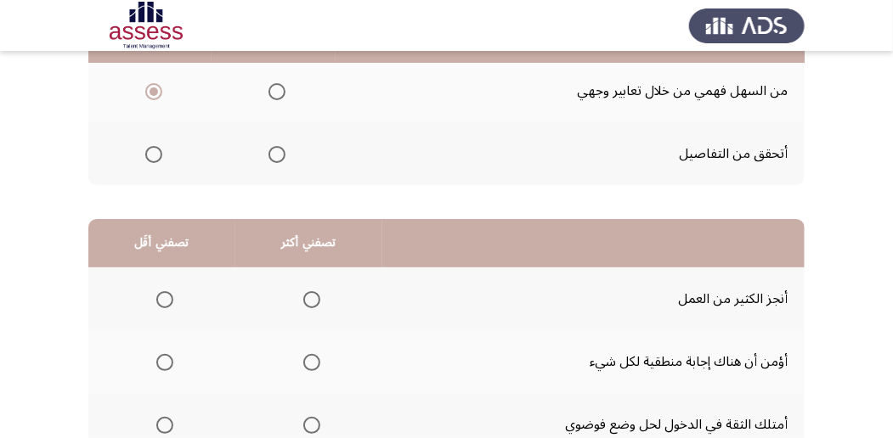
scroll to position [226, 0]
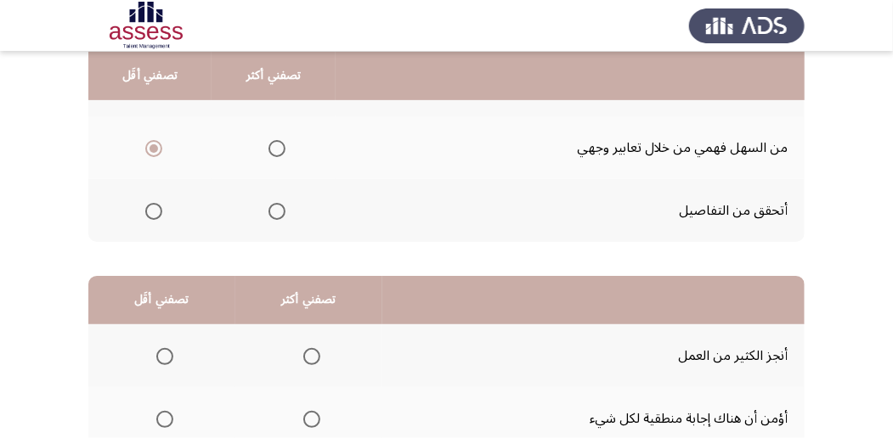
click at [155, 215] on span "Select an option" at bounding box center [153, 211] width 17 height 17
click at [155, 215] on input "Select an option" at bounding box center [153, 211] width 17 height 17
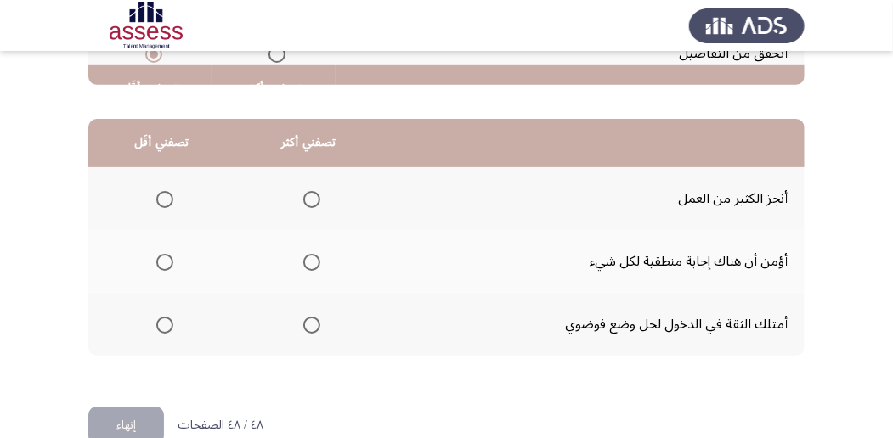
scroll to position [396, 0]
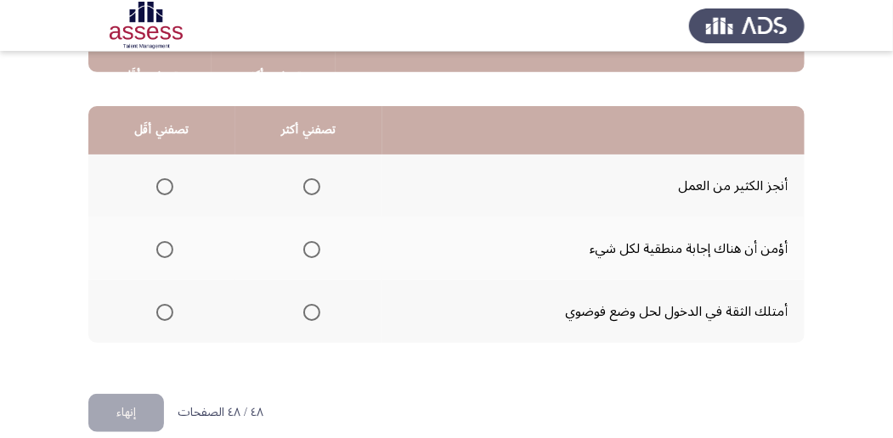
click at [311, 181] on span "Select an option" at bounding box center [311, 186] width 17 height 17
click at [311, 181] on input "Select an option" at bounding box center [311, 186] width 17 height 17
click at [163, 314] on span "Select an option" at bounding box center [164, 312] width 17 height 17
click at [163, 314] on input "Select an option" at bounding box center [164, 312] width 17 height 17
click at [130, 412] on button "إنهاء" at bounding box center [126, 413] width 76 height 38
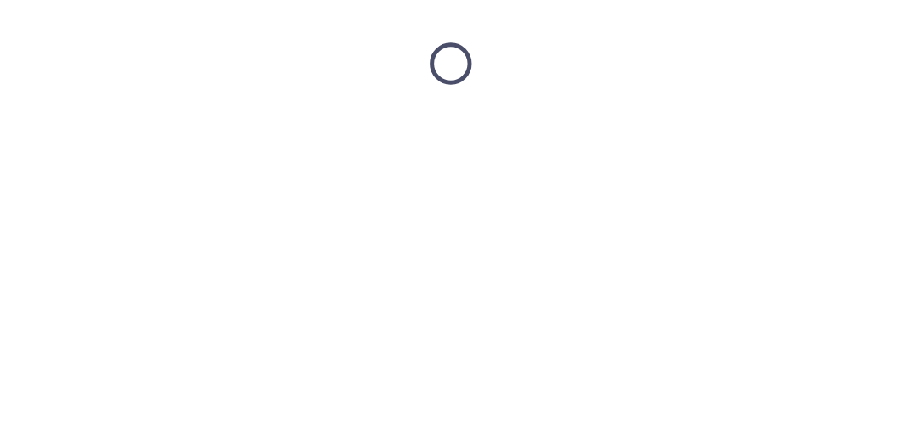
scroll to position [0, 0]
